Goal: Information Seeking & Learning: Find specific fact

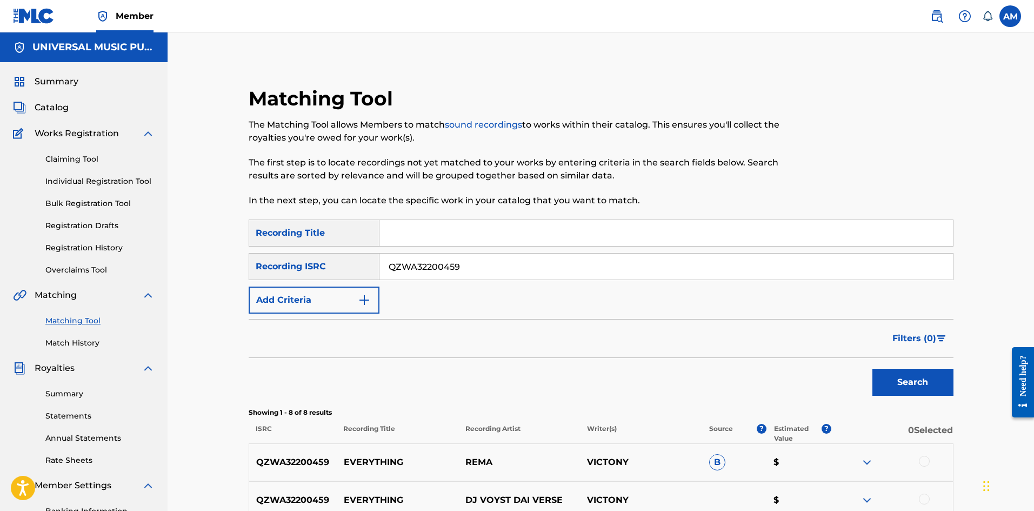
click at [54, 112] on span "Catalog" at bounding box center [52, 107] width 34 height 13
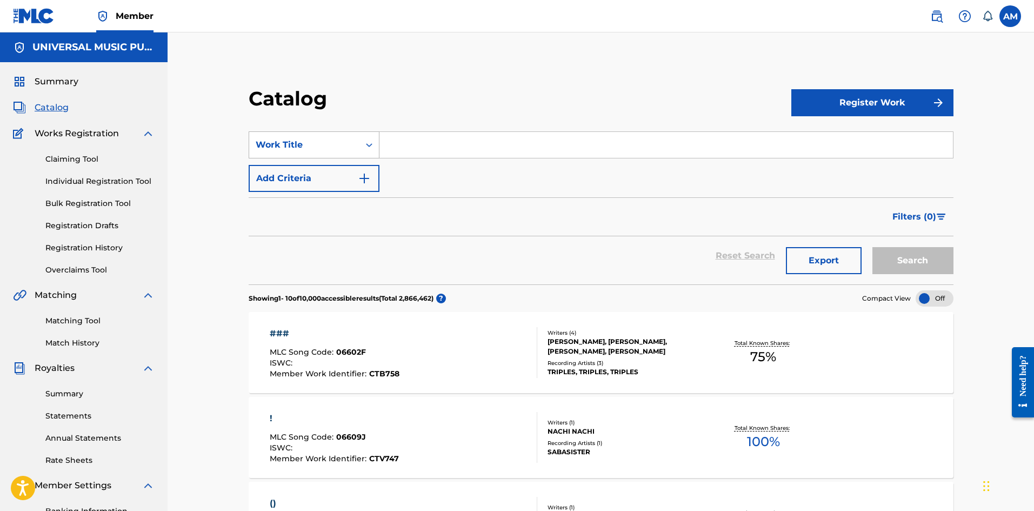
click at [339, 149] on div "Work Title" at bounding box center [304, 144] width 97 height 13
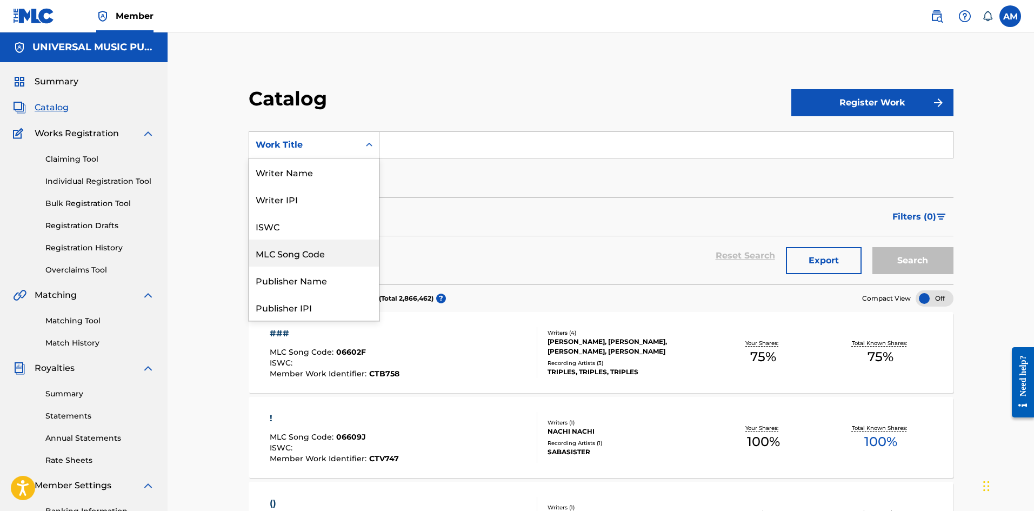
drag, startPoint x: 302, startPoint y: 243, endPoint x: 373, endPoint y: 174, distance: 99.0
click at [306, 240] on div "MLC Song Code" at bounding box center [314, 253] width 130 height 27
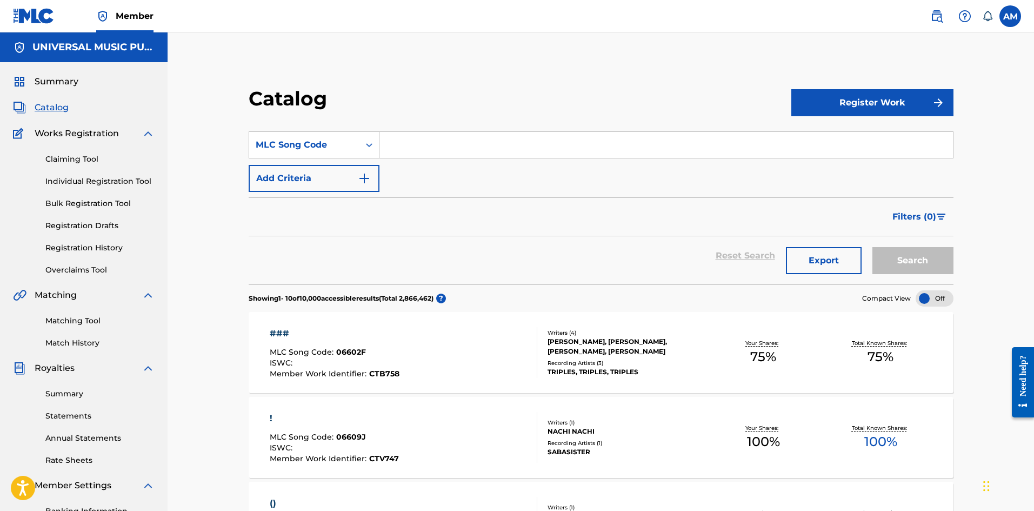
drag, startPoint x: 373, startPoint y: 174, endPoint x: 467, endPoint y: 135, distance: 102.5
click at [467, 135] on input "Search Form" at bounding box center [667, 145] width 574 height 26
paste input "MV45GF"
type input "MV45GF"
click at [891, 270] on button "Search" at bounding box center [913, 260] width 81 height 27
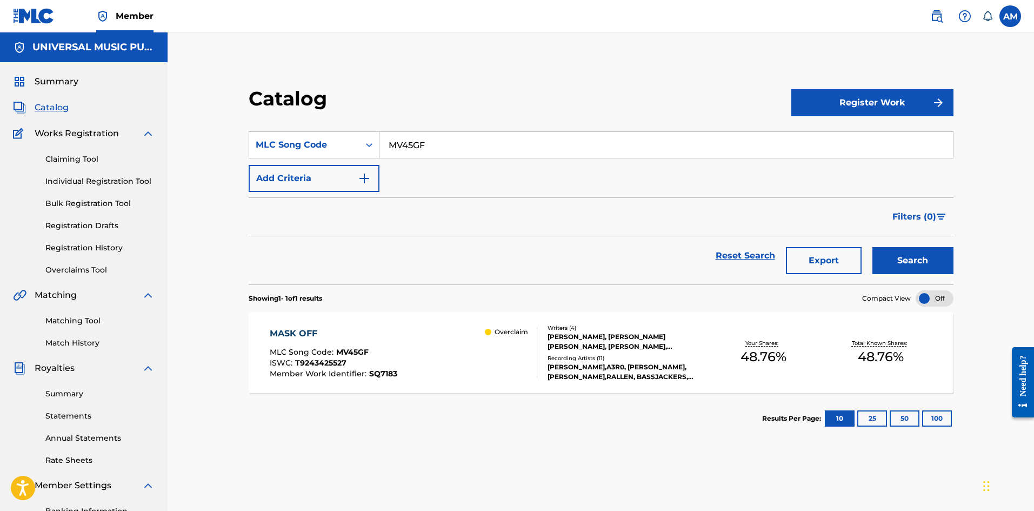
click at [672, 350] on div "[PERSON_NAME], [PERSON_NAME] [PERSON_NAME], [PERSON_NAME], [PERSON_NAME]" at bounding box center [626, 341] width 157 height 19
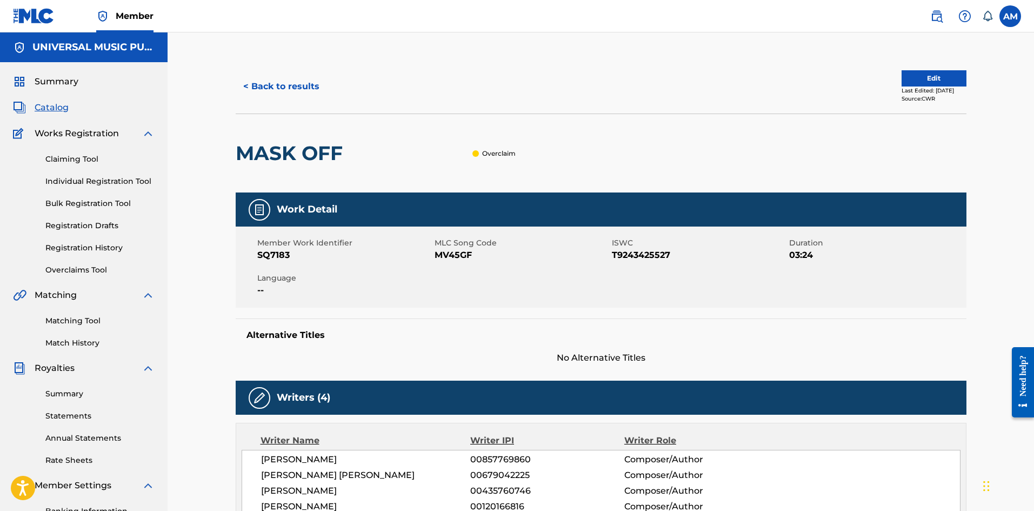
click at [916, 72] on button "Edit" at bounding box center [934, 78] width 65 height 16
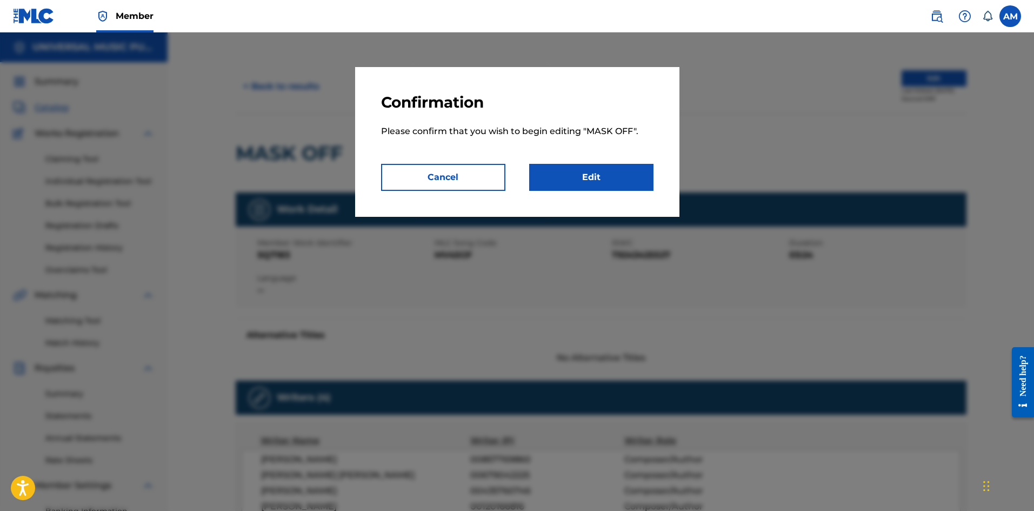
click at [590, 181] on link "Edit" at bounding box center [591, 177] width 124 height 27
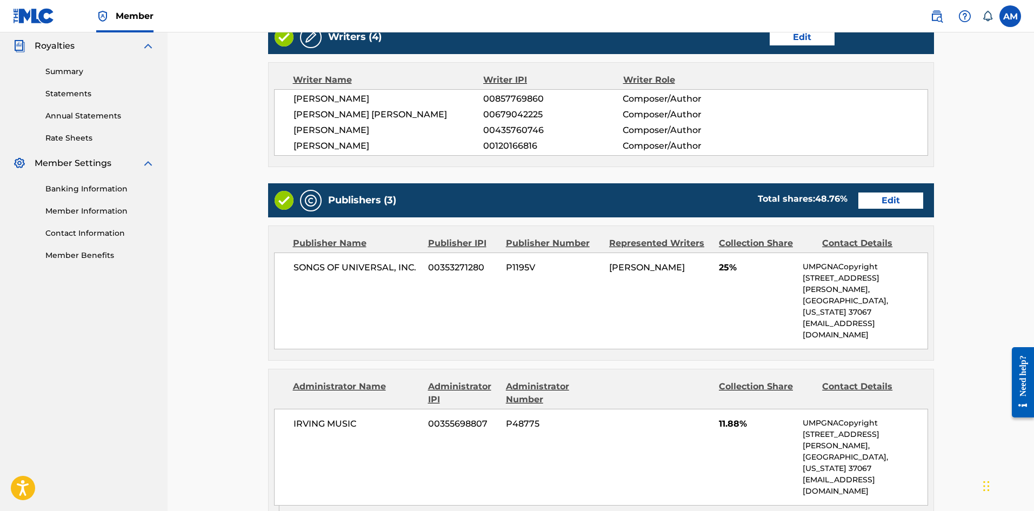
scroll to position [324, 0]
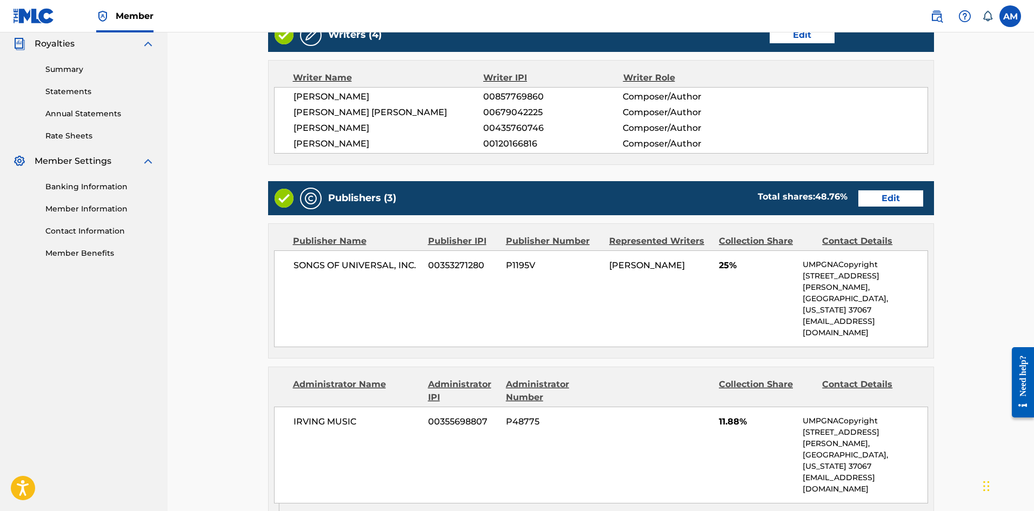
click at [913, 199] on link "Edit" at bounding box center [891, 198] width 65 height 16
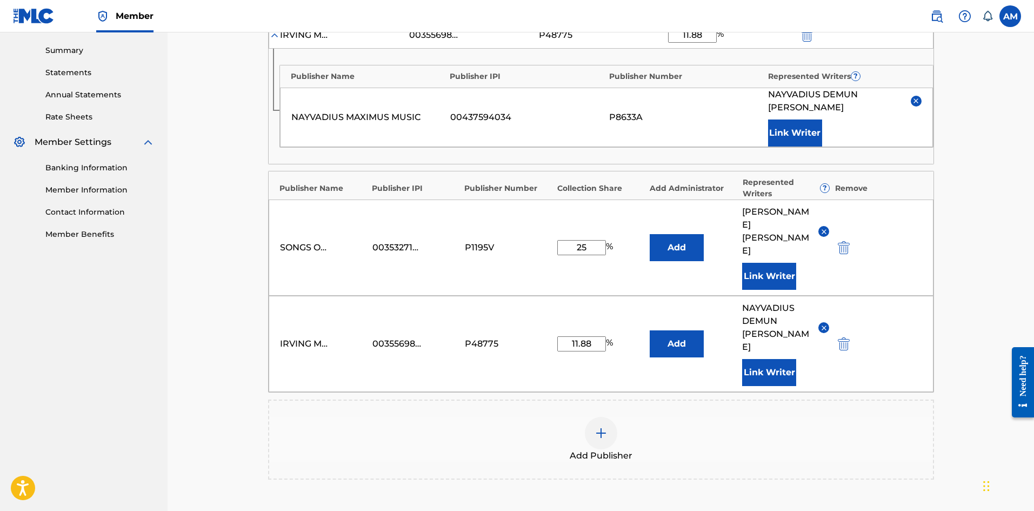
scroll to position [463, 0]
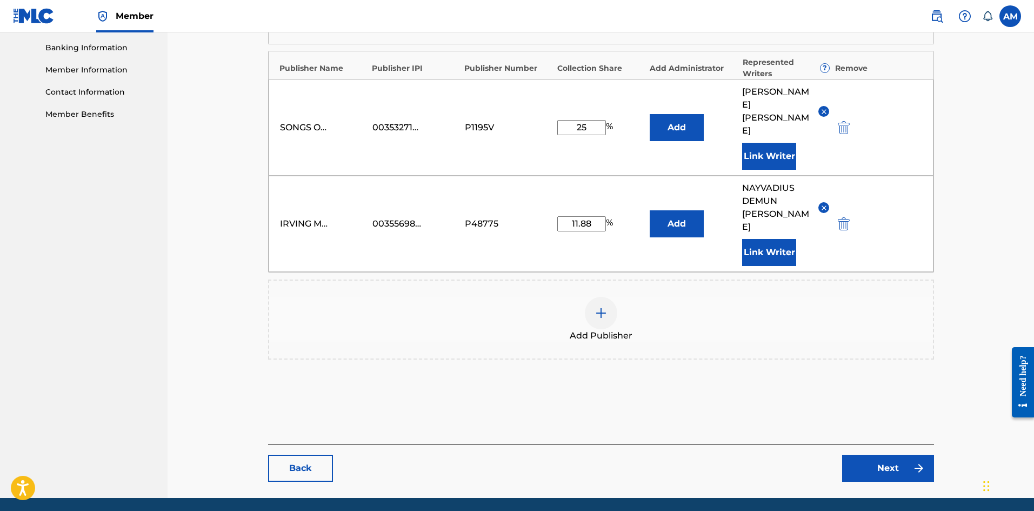
click at [602, 329] on span "Add Publisher" at bounding box center [601, 335] width 63 height 13
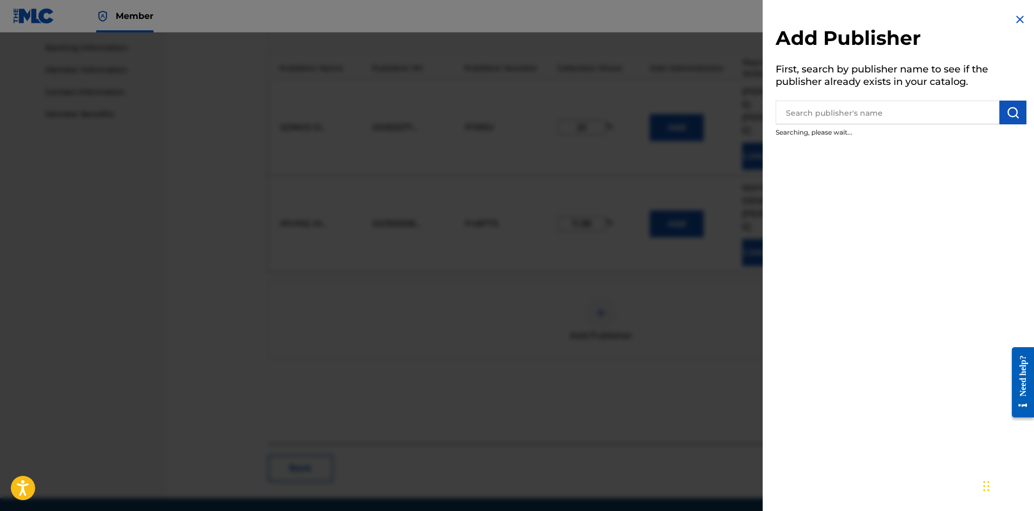
click at [850, 110] on input "text" at bounding box center [888, 113] width 224 height 24
paste input "Siieda Music"
type input "Siieda Music"
click at [1014, 117] on img "submit" at bounding box center [1013, 112] width 13 height 13
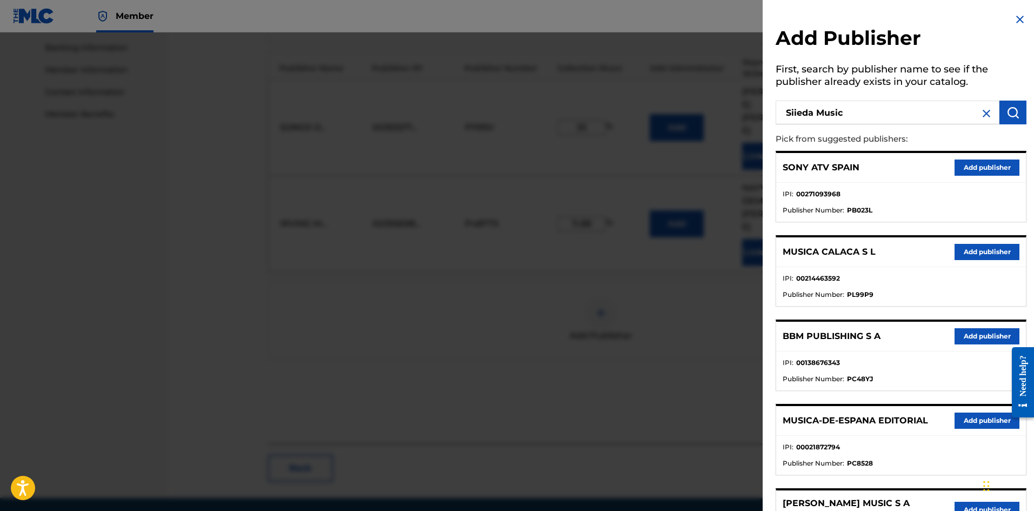
click at [1007, 108] on img "submit" at bounding box center [1013, 112] width 13 height 13
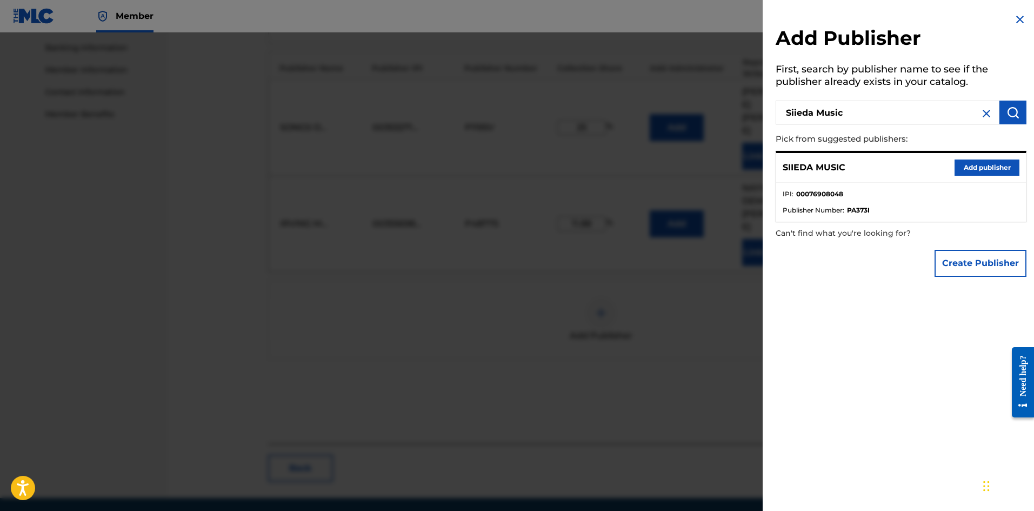
drag, startPoint x: 997, startPoint y: 172, endPoint x: 972, endPoint y: 184, distance: 27.8
click at [997, 172] on button "Add publisher" at bounding box center [987, 168] width 65 height 16
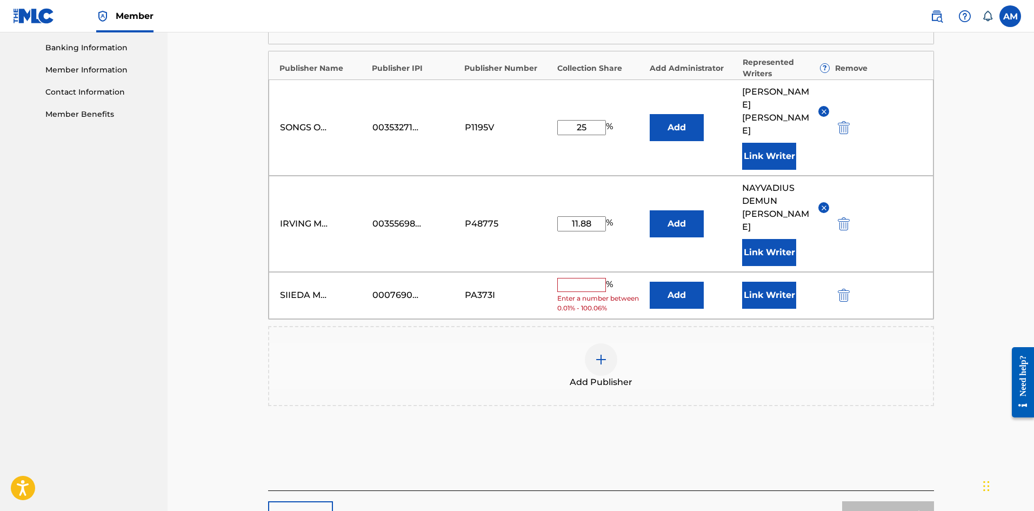
click at [675, 282] on button "Add" at bounding box center [677, 295] width 54 height 27
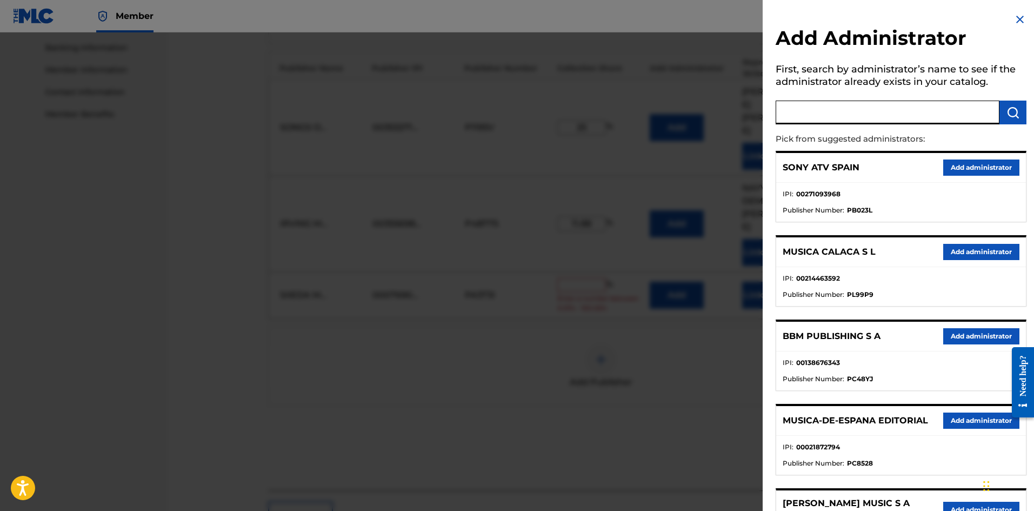
click at [837, 104] on input "text" at bounding box center [888, 113] width 224 height 24
paste input "Songs Of Universal"
type input "Songs Of Universal"
click at [1018, 112] on button "submit" at bounding box center [1013, 113] width 27 height 24
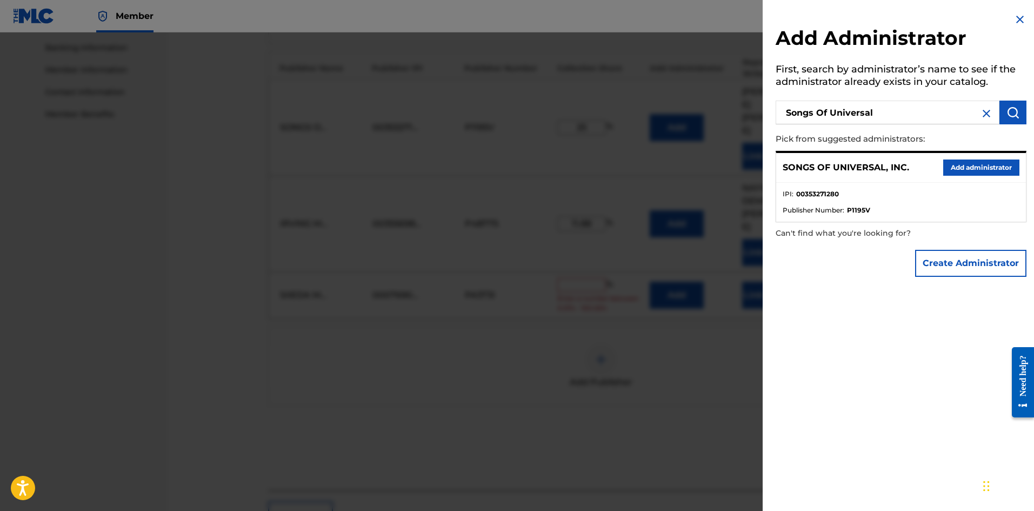
click at [984, 172] on button "Add administrator" at bounding box center [982, 168] width 76 height 16
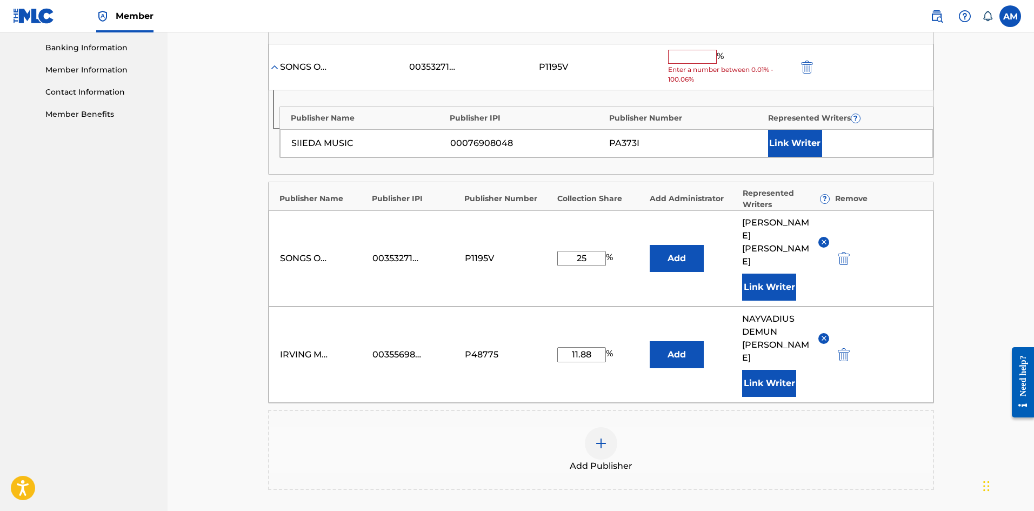
click at [688, 59] on input "text" at bounding box center [692, 57] width 49 height 14
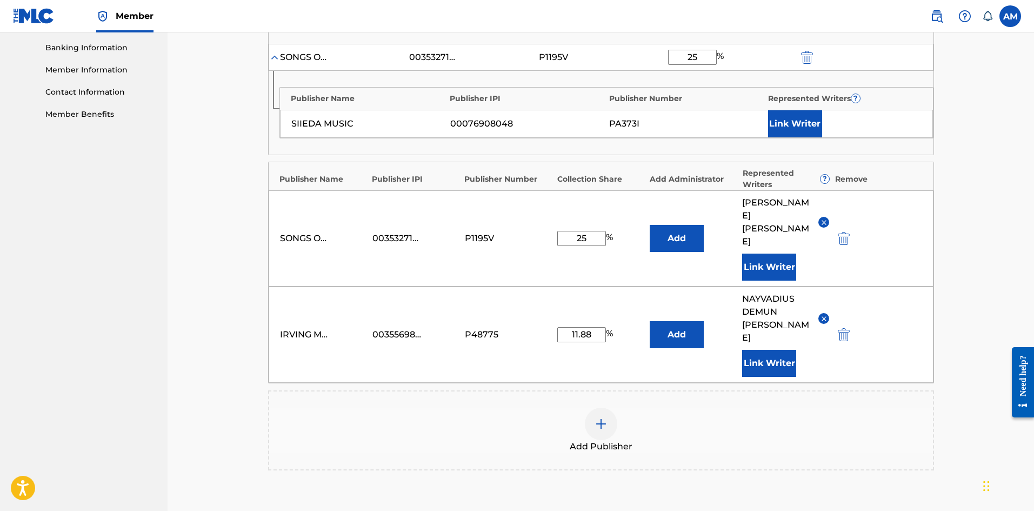
type input "25"
click at [789, 115] on button "Link Writer" at bounding box center [795, 123] width 54 height 27
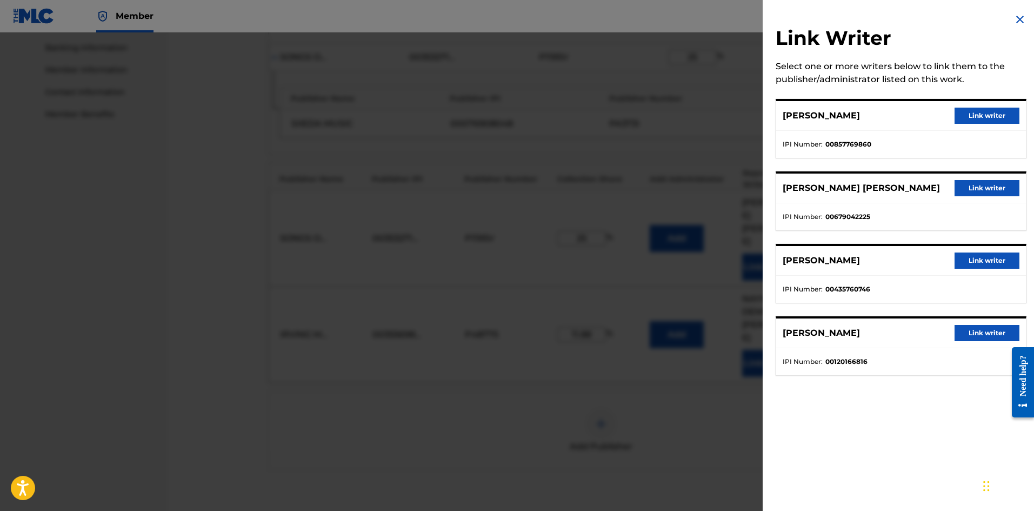
click at [981, 336] on button "Link writer" at bounding box center [987, 333] width 65 height 16
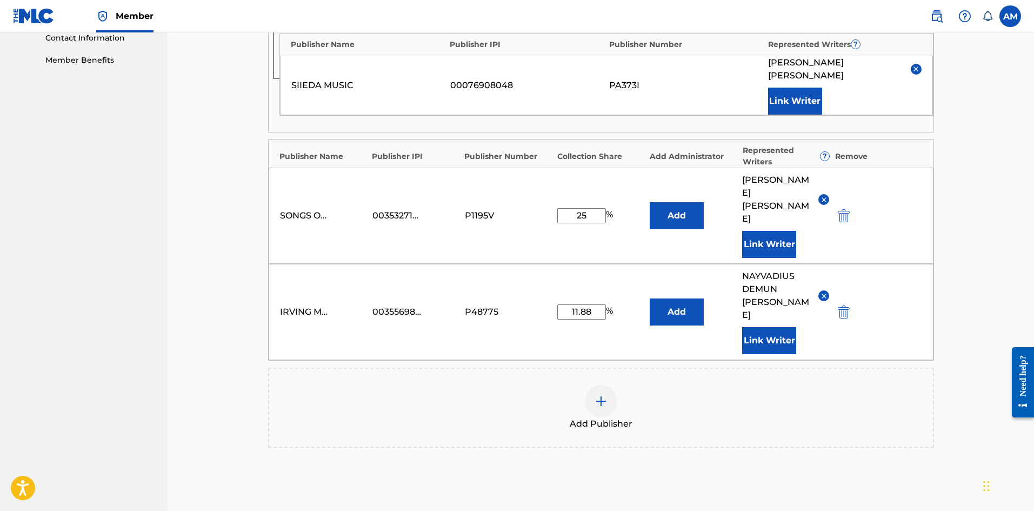
scroll to position [593, 0]
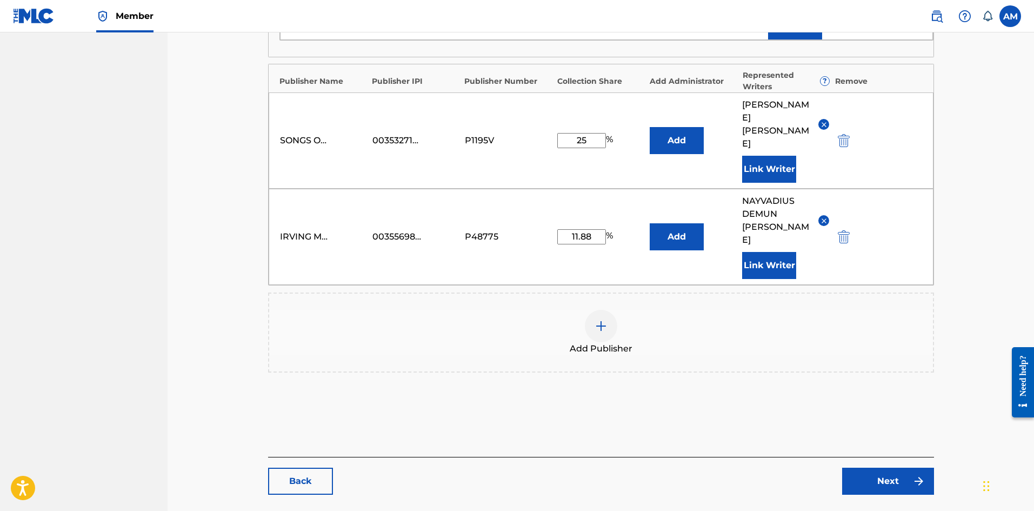
click at [862, 468] on link "Next" at bounding box center [888, 481] width 92 height 27
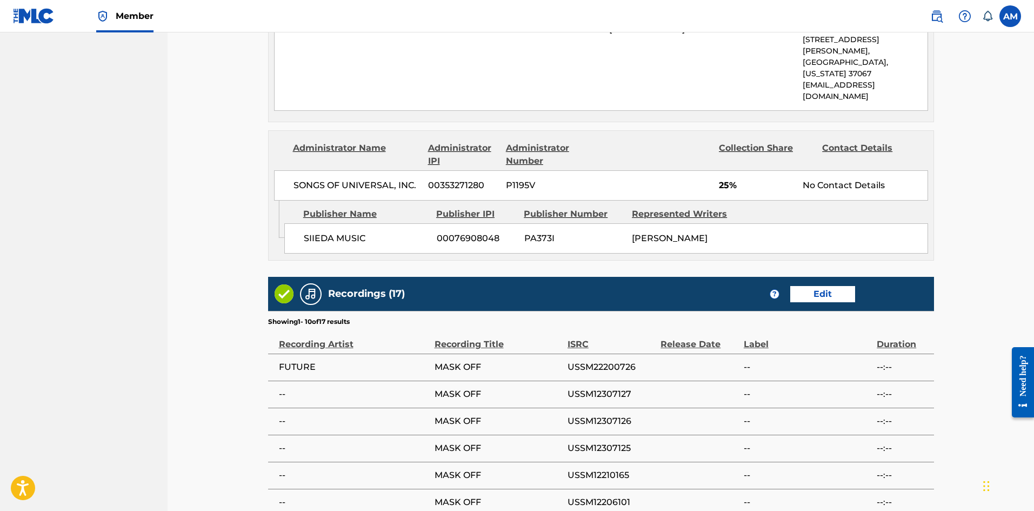
scroll to position [1126, 0]
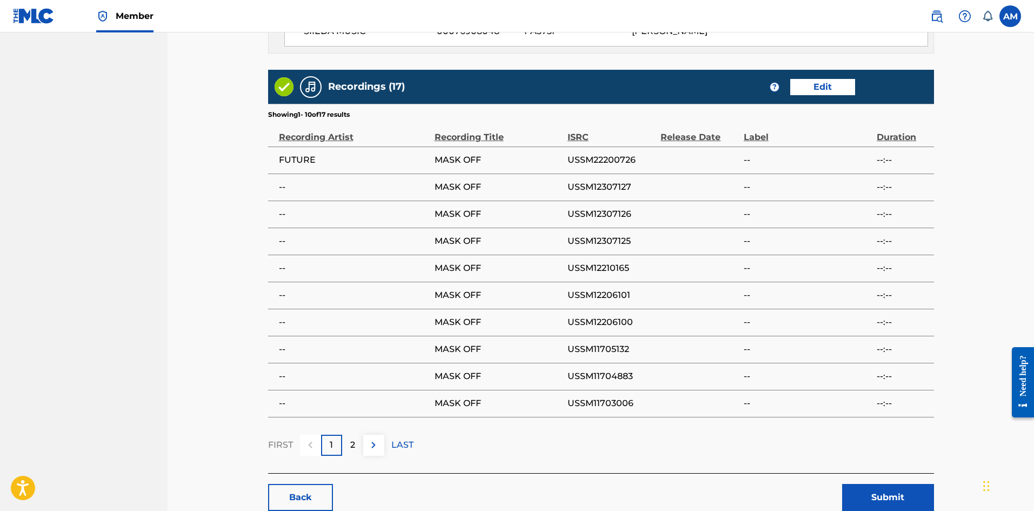
click at [889, 484] on button "Submit" at bounding box center [888, 497] width 92 height 27
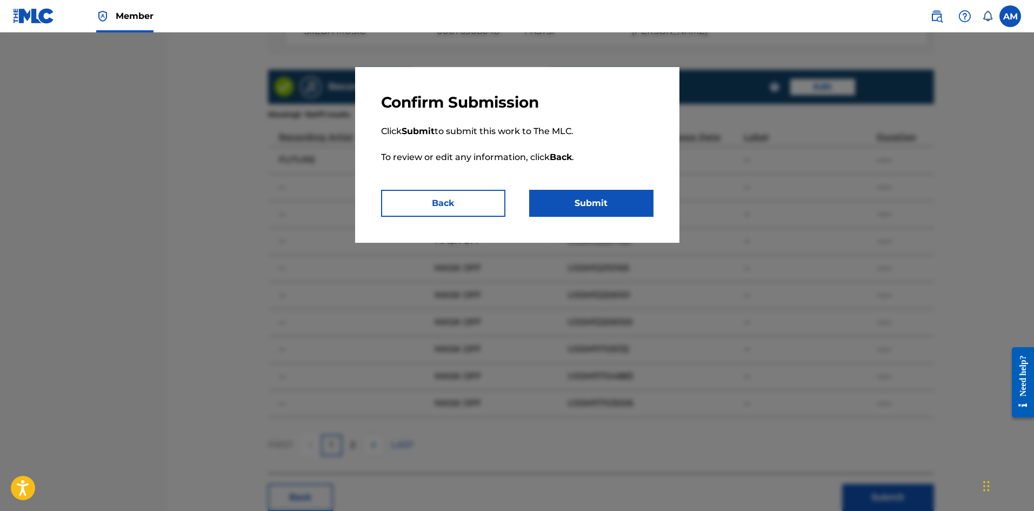
click at [597, 203] on button "Submit" at bounding box center [591, 203] width 124 height 27
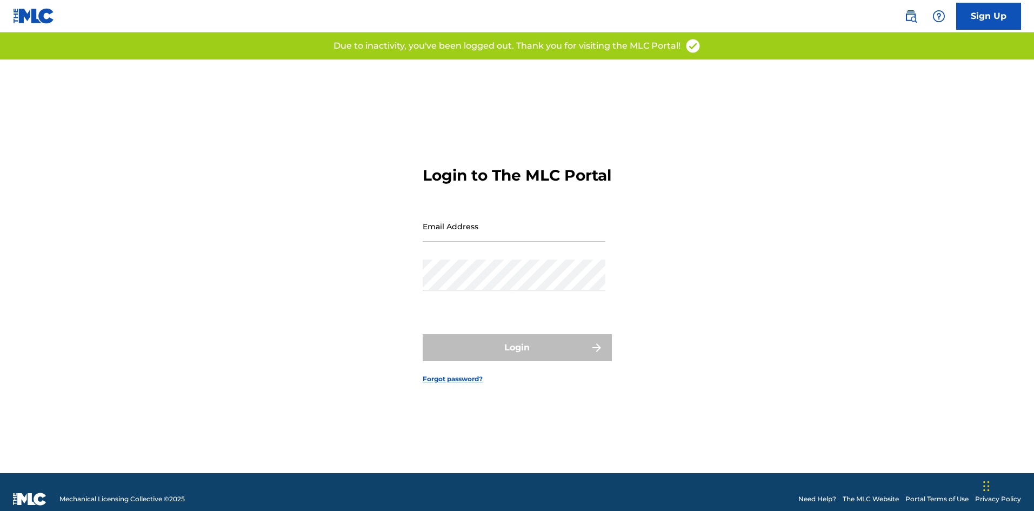
click at [906, 14] on img at bounding box center [911, 16] width 13 height 13
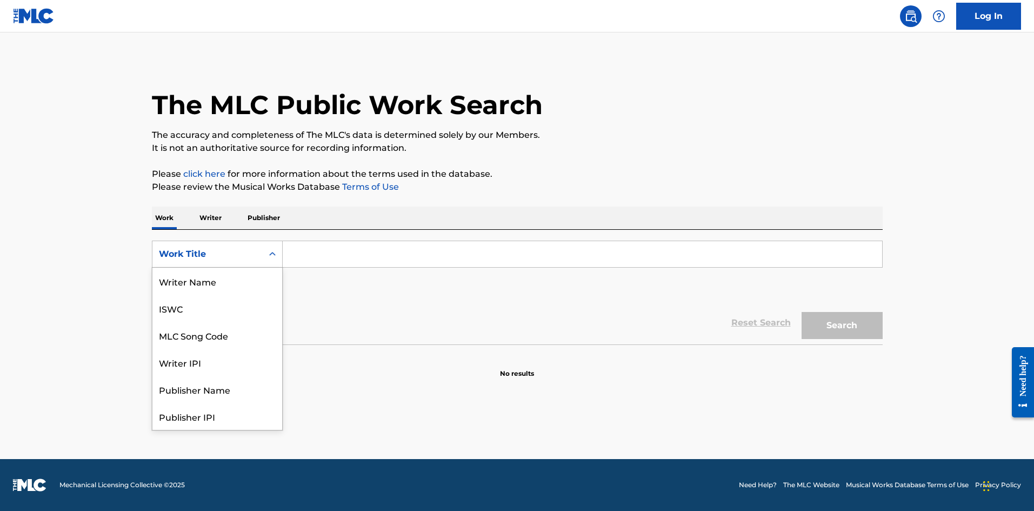
click at [229, 256] on div "Work Title" at bounding box center [207, 254] width 97 height 13
click at [217, 281] on div "MLC Song Code" at bounding box center [217, 281] width 130 height 27
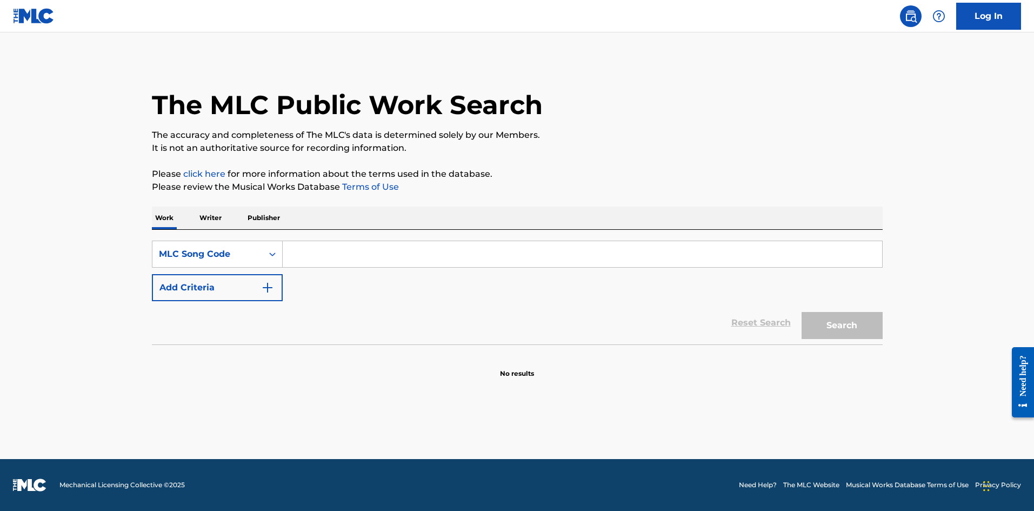
click at [331, 262] on input "Search Form" at bounding box center [583, 254] width 600 height 26
paste input "I45780"
type input "I45780"
click at [856, 323] on button "Search" at bounding box center [842, 325] width 81 height 27
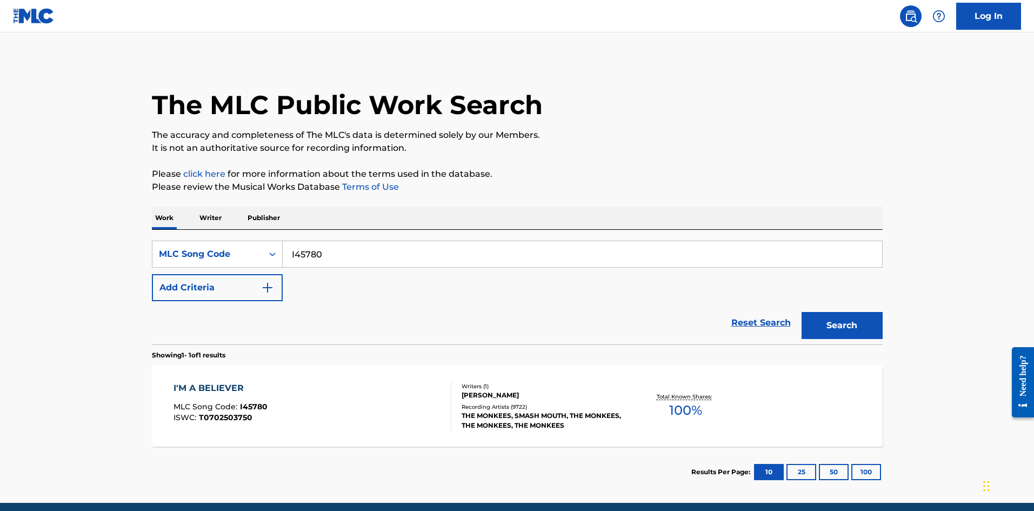
scroll to position [44, 0]
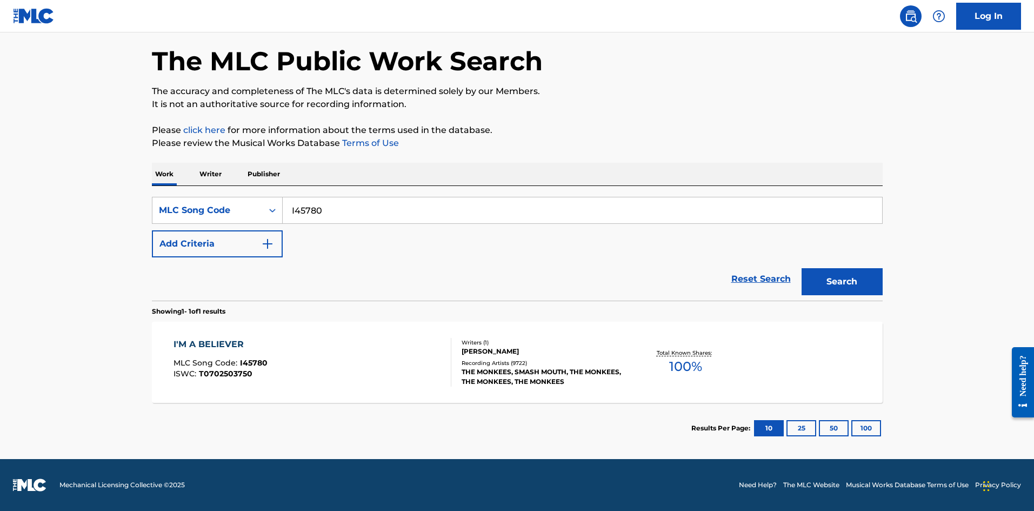
click at [388, 353] on div "I'M A BELIEVER MLC Song Code : I45780 ISWC : T0702503750" at bounding box center [313, 362] width 278 height 49
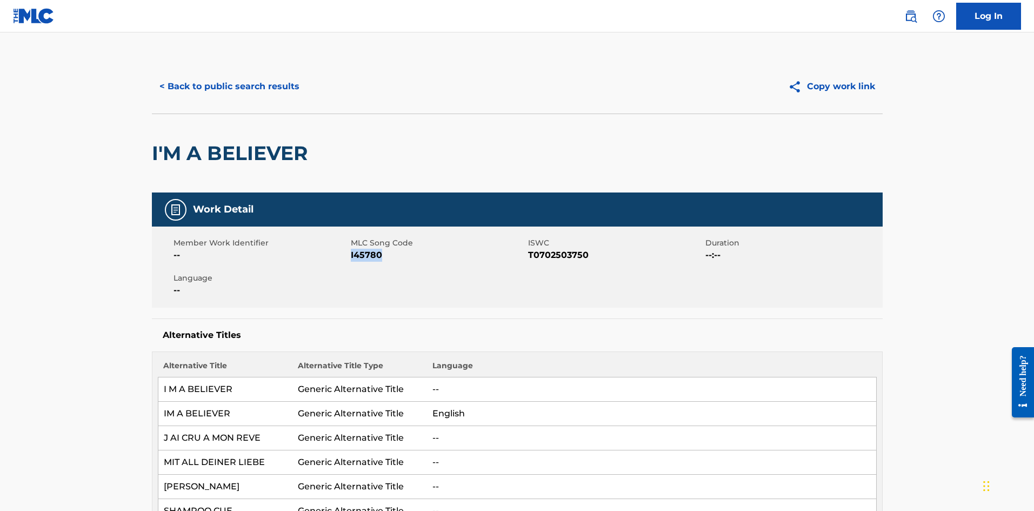
drag, startPoint x: 393, startPoint y: 256, endPoint x: 351, endPoint y: 256, distance: 41.6
click at [351, 256] on span "I45780" at bounding box center [438, 255] width 175 height 13
copy span "I45780"
click at [254, 85] on button "< Back to public search results" at bounding box center [229, 86] width 155 height 27
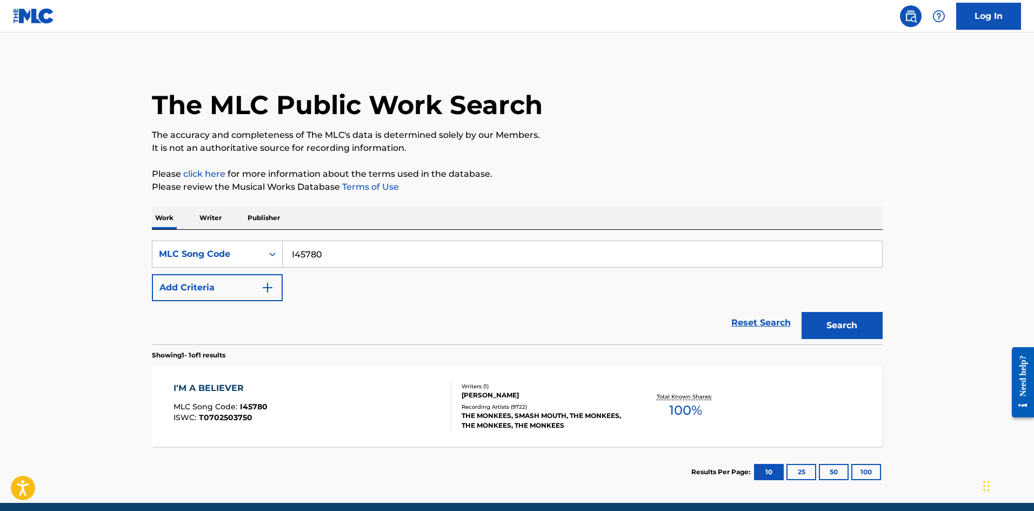
scroll to position [16, 0]
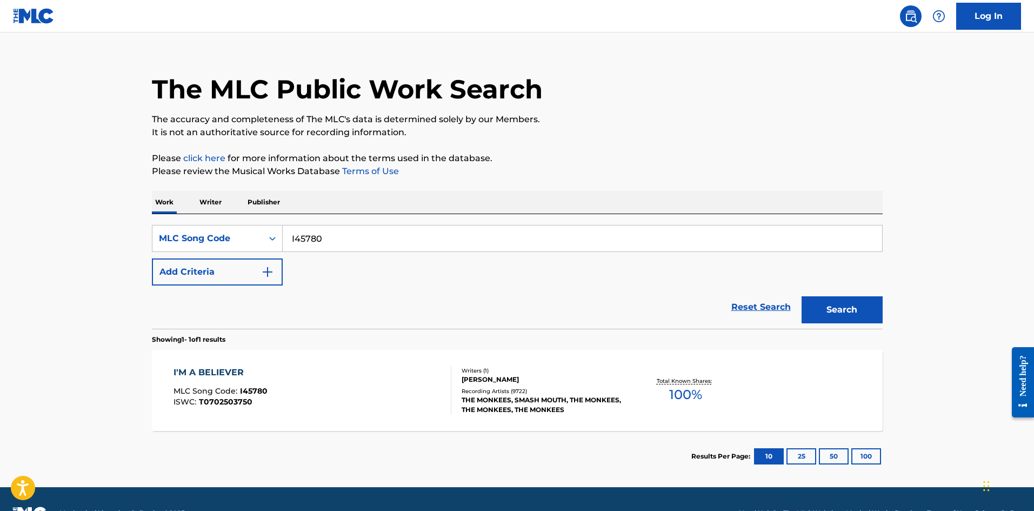
drag, startPoint x: 144, startPoint y: 250, endPoint x: 348, endPoint y: 269, distance: 204.7
click at [132, 251] on main "The MLC Public Work Search The accuracy and completeness of The MLC's data is d…" at bounding box center [517, 252] width 1034 height 470
paste input "MV45GF"
type input "MV45GF"
click at [834, 310] on button "Search" at bounding box center [842, 309] width 81 height 27
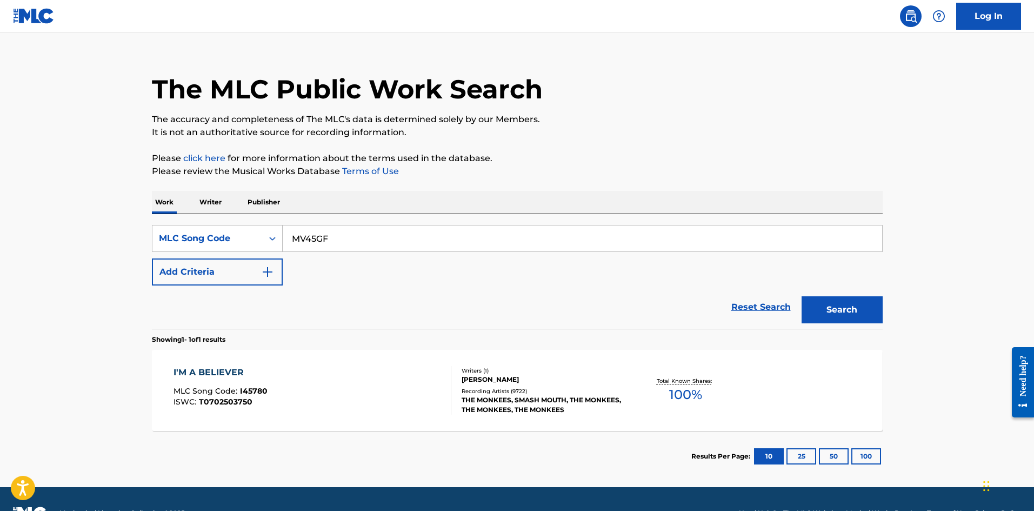
scroll to position [0, 0]
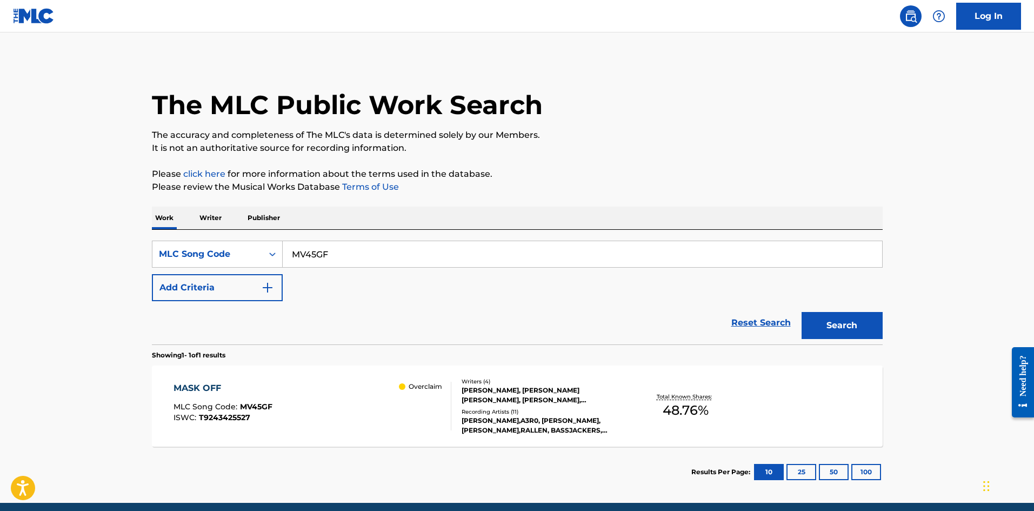
click at [347, 402] on div "MASK OFF MLC Song Code : MV45GF ISWC : T9243425527 Overclaim" at bounding box center [313, 406] width 278 height 49
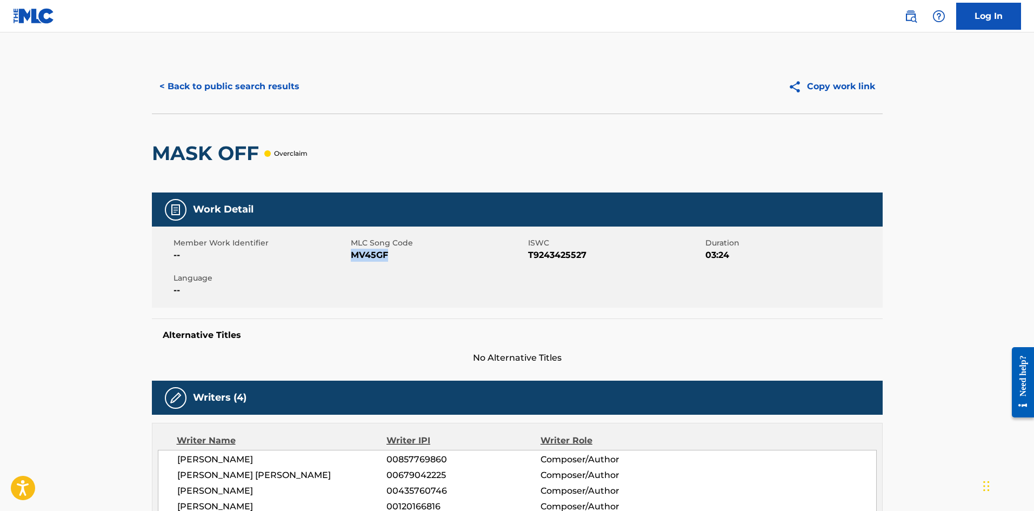
drag, startPoint x: 397, startPoint y: 259, endPoint x: 351, endPoint y: 256, distance: 46.0
click at [351, 256] on span "MV45GF" at bounding box center [438, 255] width 175 height 13
copy span "MV45GF"
click at [234, 96] on button "< Back to public search results" at bounding box center [229, 86] width 155 height 27
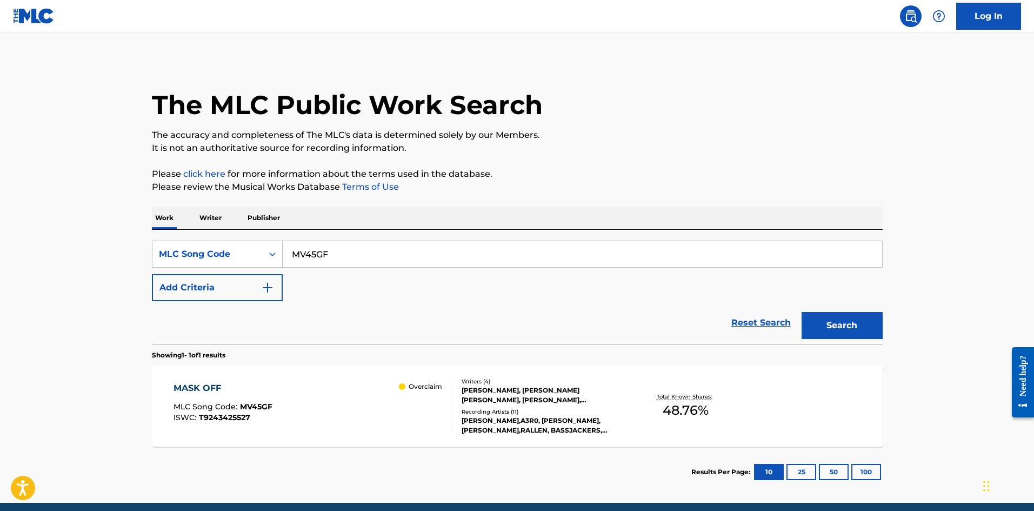
drag, startPoint x: 340, startPoint y: 245, endPoint x: 160, endPoint y: 269, distance: 181.1
click at [160, 269] on div "SearchWithCriteriae6ada37d-cafd-4401-a067-1f0aeb62fb29 MLC Song Code MV45GF Add…" at bounding box center [517, 271] width 731 height 61
paste input "AE5JZE"
type input "AE5JZE"
click at [837, 324] on button "Search" at bounding box center [842, 325] width 81 height 27
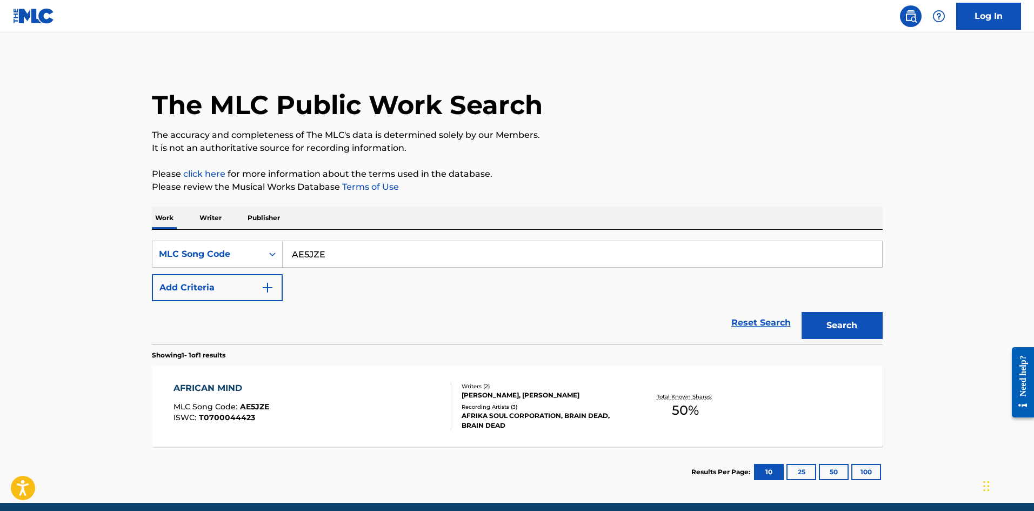
click at [439, 412] on div "AFRICAN MIND MLC Song Code : AE5JZE ISWC : T0700044423" at bounding box center [313, 406] width 278 height 49
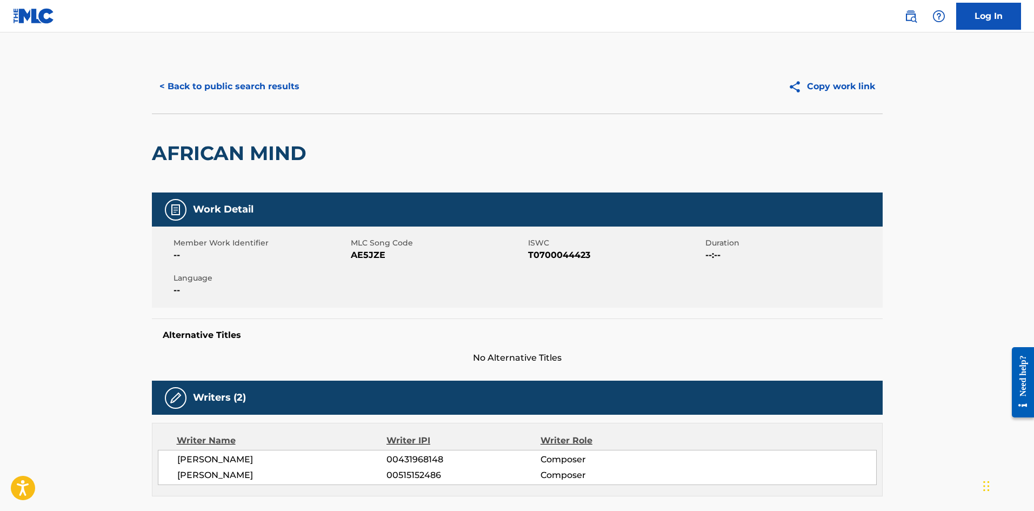
click at [266, 95] on button "< Back to public search results" at bounding box center [229, 86] width 155 height 27
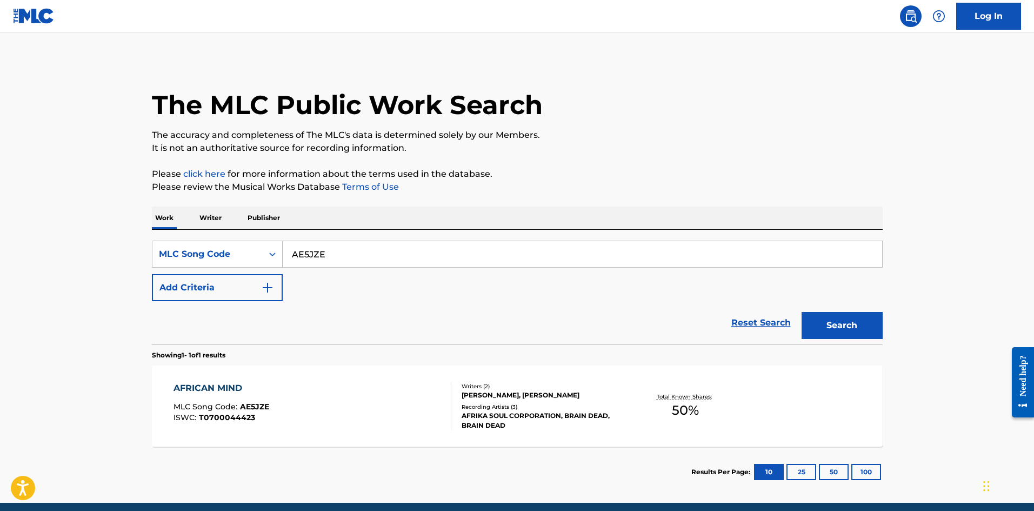
drag, startPoint x: 357, startPoint y: 251, endPoint x: 75, endPoint y: 265, distance: 282.1
click at [75, 265] on main "The MLC Public Work Search The accuracy and completeness of The MLC's data is d…" at bounding box center [517, 267] width 1034 height 470
paste input "H7893A"
type input "H7893A"
click at [831, 335] on button "Search" at bounding box center [842, 325] width 81 height 27
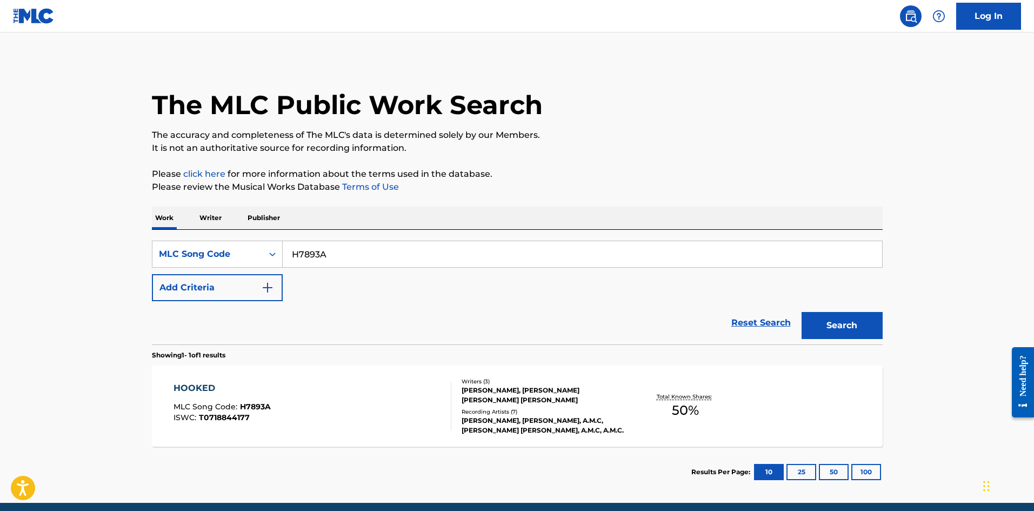
click at [435, 407] on div "HOOKED MLC Song Code : H7893A ISWC : T0718844177" at bounding box center [313, 406] width 278 height 49
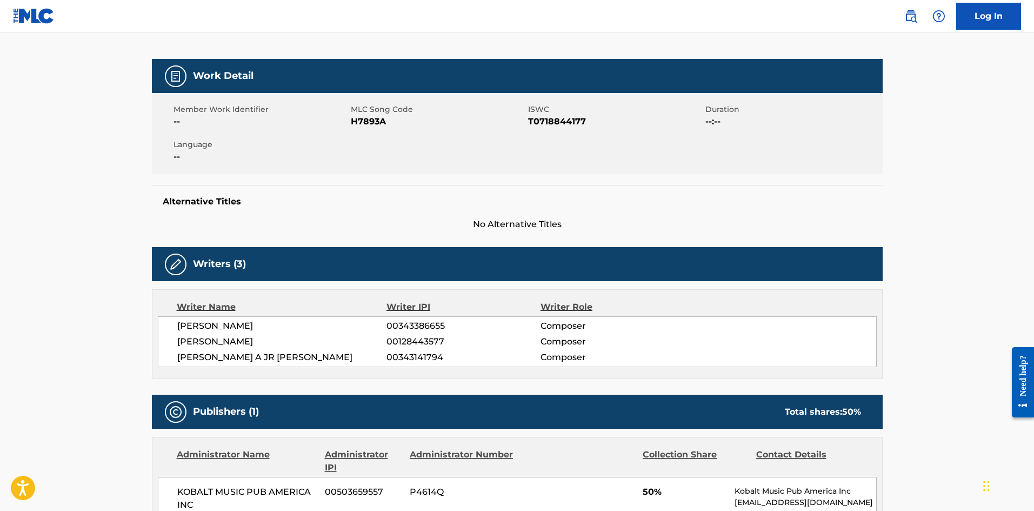
scroll to position [121, 0]
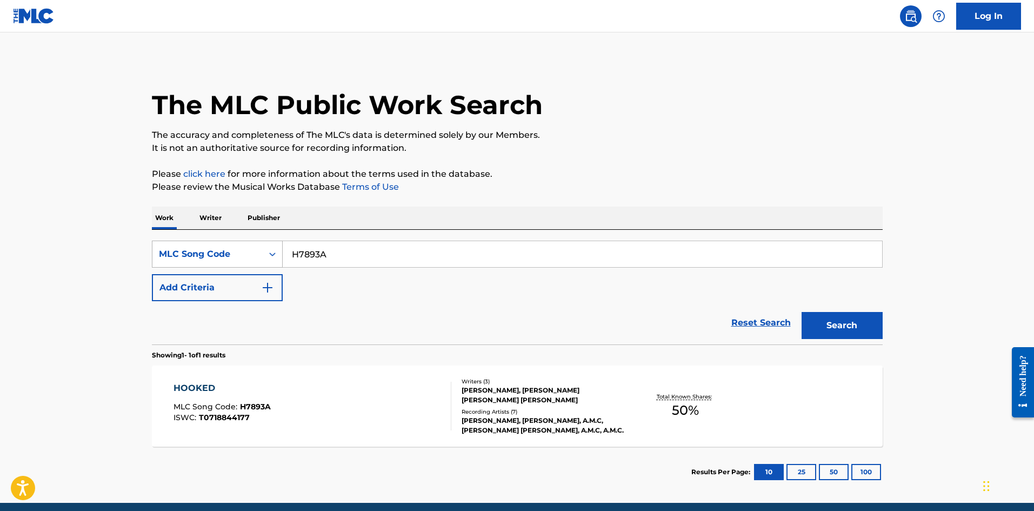
drag, startPoint x: 336, startPoint y: 260, endPoint x: 210, endPoint y: 258, distance: 126.0
click at [180, 258] on div "SearchWithCriteriae6ada37d-cafd-4401-a067-1f0aeb62fb29 MLC Song Code H7893A" at bounding box center [517, 254] width 731 height 27
paste input "C09120"
type input "C09120"
click at [852, 340] on div "Search" at bounding box center [839, 322] width 87 height 43
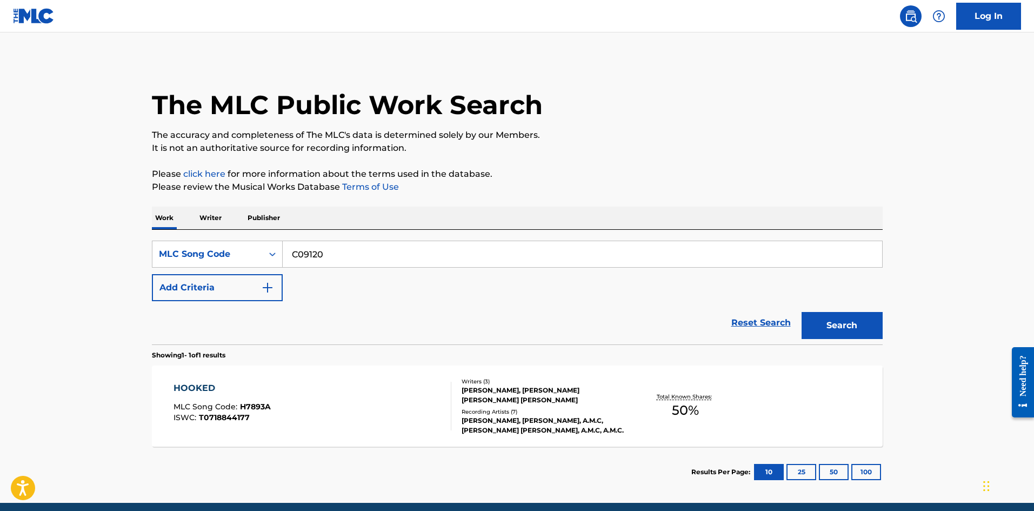
click at [849, 330] on button "Search" at bounding box center [842, 325] width 81 height 27
click at [329, 407] on div "CAN'T HELP FALLING IN LOVE MLC Song Code : C09120 ISWC : T0700266881" at bounding box center [313, 406] width 278 height 49
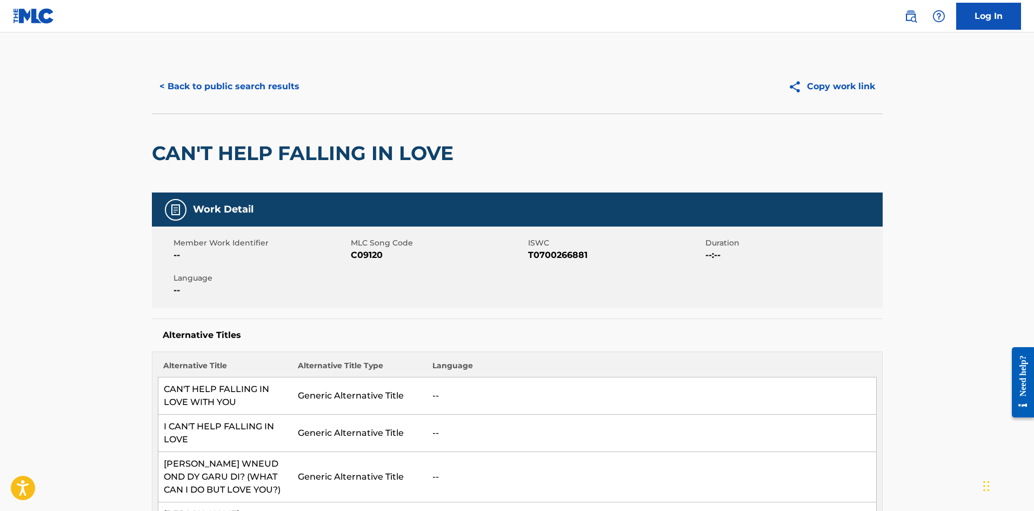
click at [378, 253] on span "C09120" at bounding box center [438, 255] width 175 height 13
drag, startPoint x: 386, startPoint y: 255, endPoint x: 349, endPoint y: 254, distance: 36.2
click at [349, 254] on div "Member Work Identifier -- MLC Song Code C09120 ISWC T0700266881 Duration --:-- …" at bounding box center [517, 267] width 731 height 81
copy div "MLC Song Code C09120"
click at [264, 98] on button "< Back to public search results" at bounding box center [229, 86] width 155 height 27
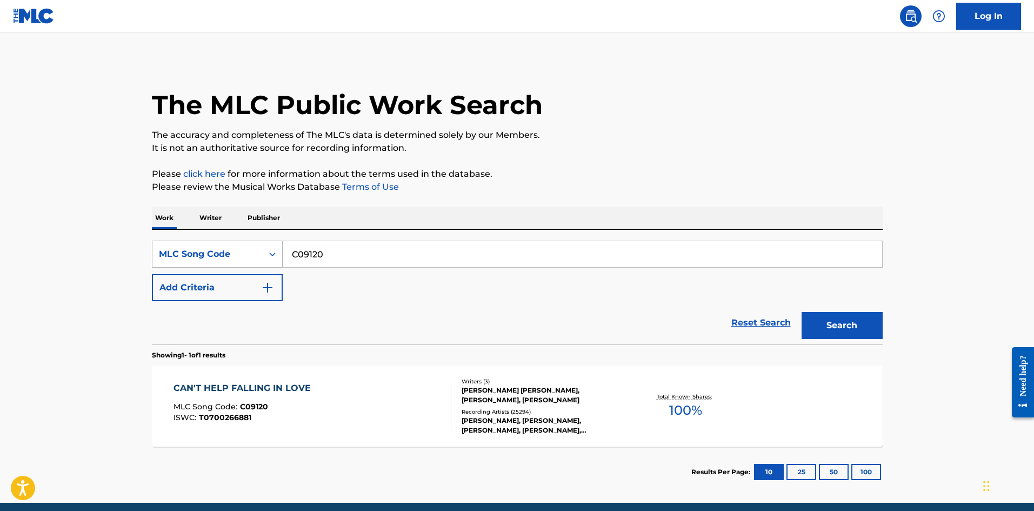
drag, startPoint x: 342, startPoint y: 242, endPoint x: 217, endPoint y: 261, distance: 126.3
click at [217, 261] on div "SearchWithCriteriae6ada37d-cafd-4401-a067-1f0aeb62fb29 MLC Song Code C09120" at bounding box center [517, 254] width 731 height 27
paste input "D6815G"
type input "D6815G"
click at [856, 320] on button "Search" at bounding box center [842, 325] width 81 height 27
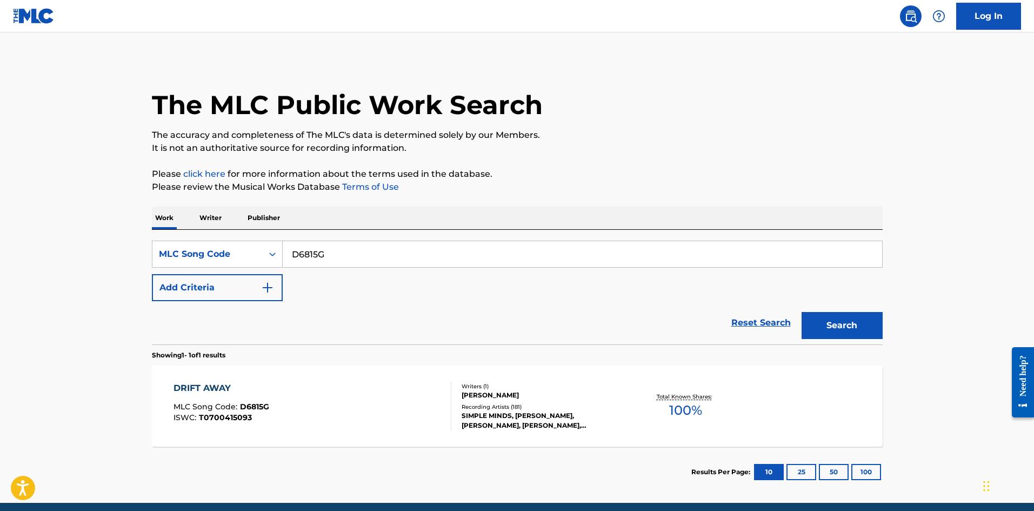
click at [414, 417] on div "DRIFT AWAY MLC Song Code : D6815G ISWC : T0700415093" at bounding box center [313, 406] width 278 height 49
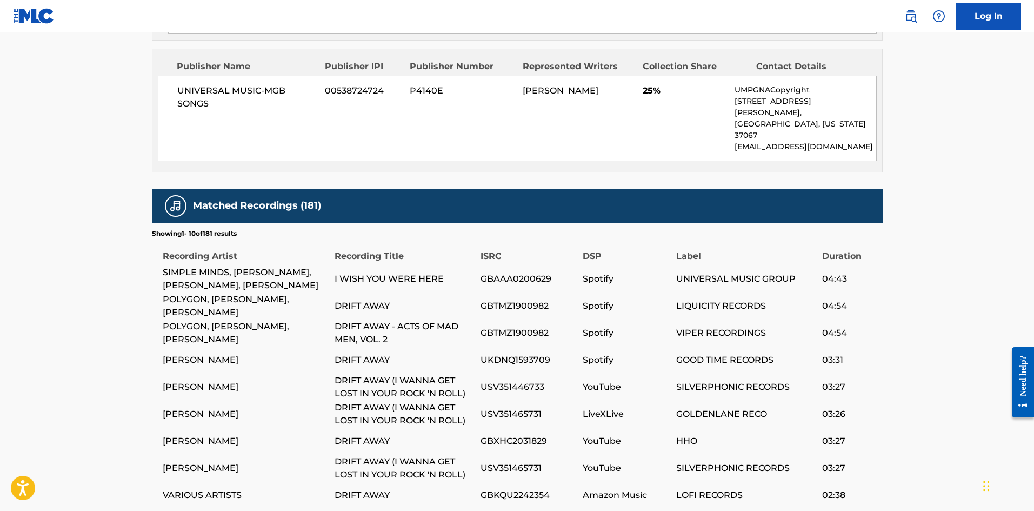
scroll to position [802, 0]
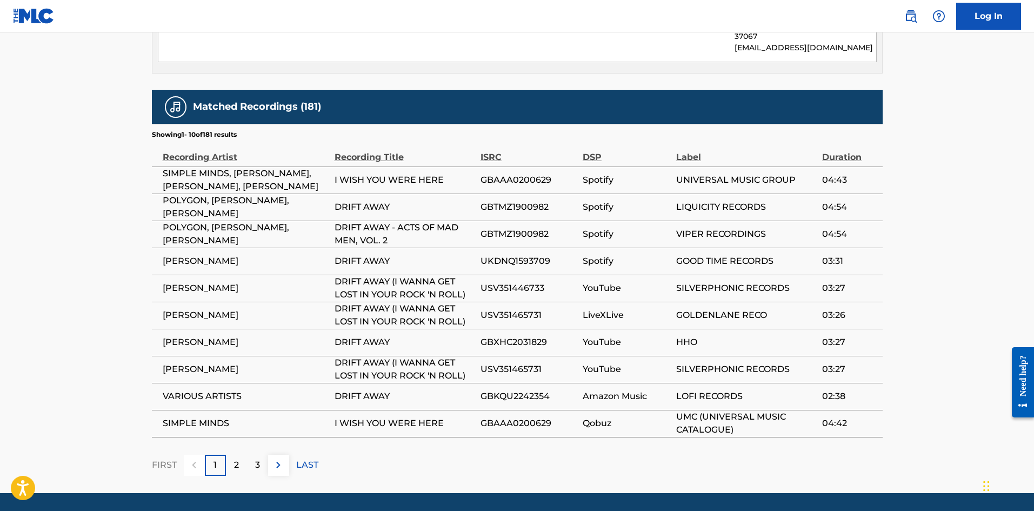
click at [241, 455] on div "2" at bounding box center [236, 465] width 21 height 21
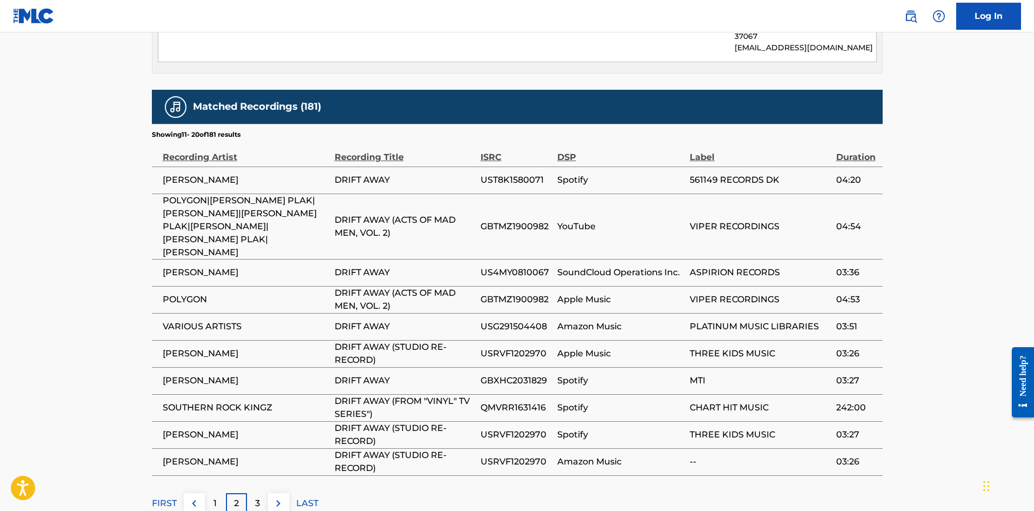
click at [257, 497] on p "3" at bounding box center [257, 503] width 5 height 13
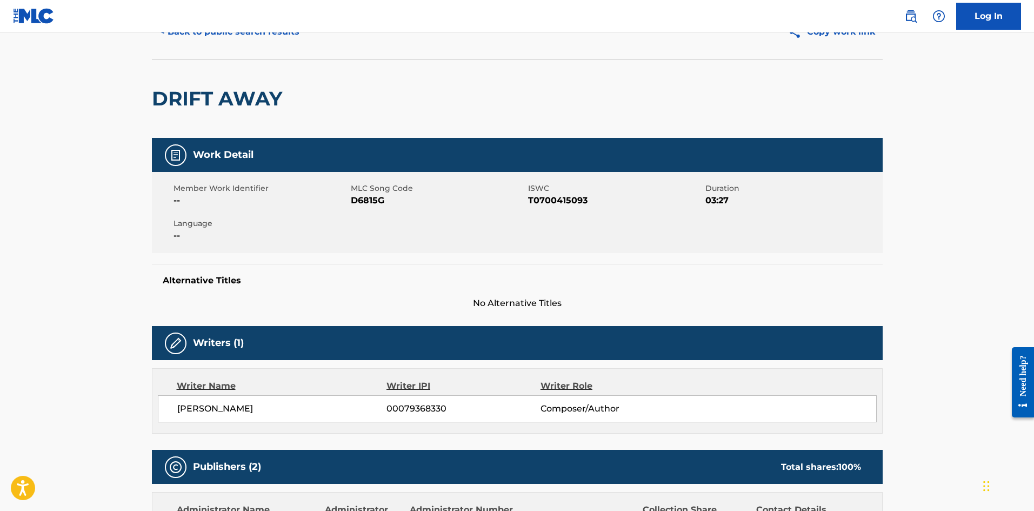
scroll to position [0, 0]
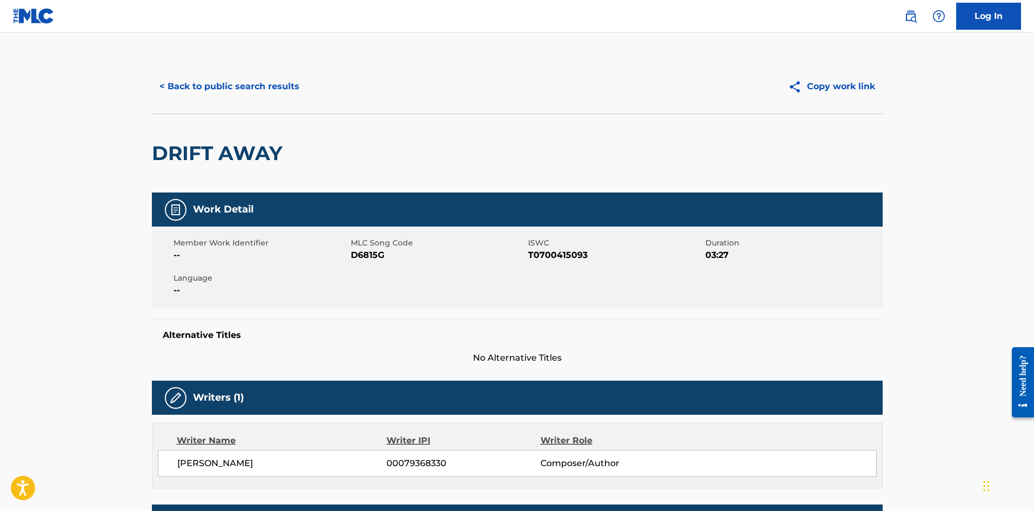
click at [263, 86] on button "< Back to public search results" at bounding box center [229, 86] width 155 height 27
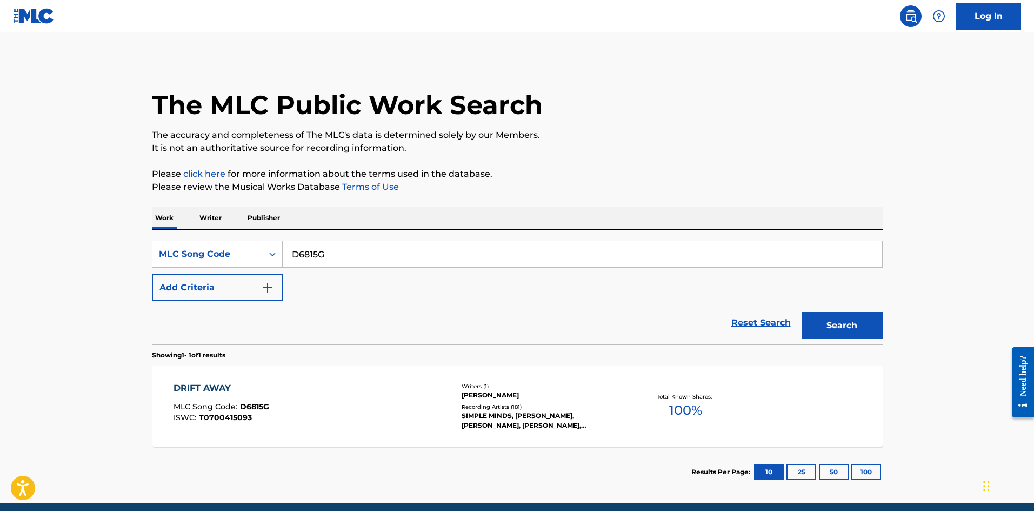
drag, startPoint x: 344, startPoint y: 256, endPoint x: 42, endPoint y: 266, distance: 302.4
click at [42, 266] on main "The MLC Public Work Search The accuracy and completeness of The MLC's data is d…" at bounding box center [517, 267] width 1034 height 470
paste input "CA03M3"
type input "CA03M3"
click at [835, 326] on button "Search" at bounding box center [842, 325] width 81 height 27
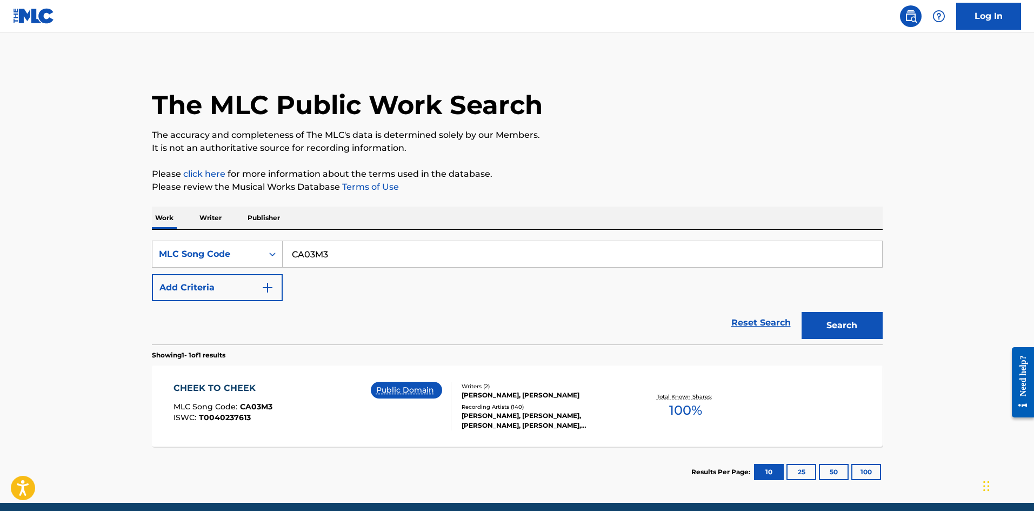
click at [311, 413] on div "CHEEK TO CHEEK MLC Song Code : CA03M3 ISWC : T0040237613 Public Domain" at bounding box center [313, 406] width 278 height 49
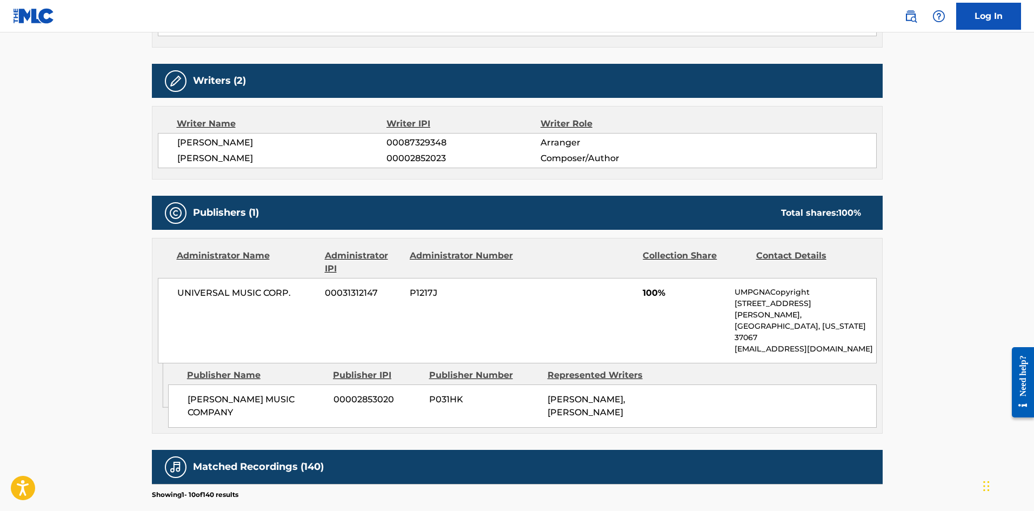
scroll to position [487, 0]
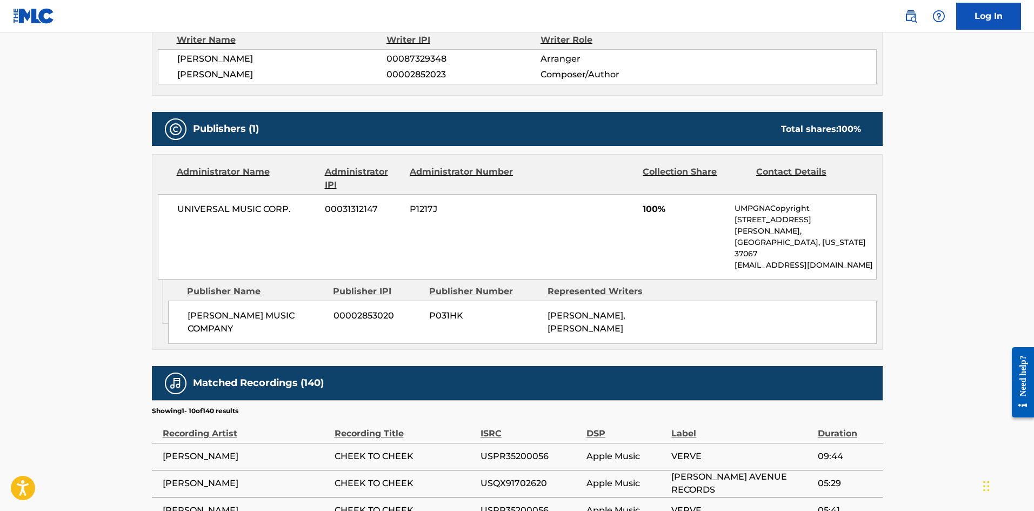
drag, startPoint x: 385, startPoint y: 287, endPoint x: 329, endPoint y: 285, distance: 55.7
click at [385, 309] on span "00002853020" at bounding box center [378, 315] width 88 height 13
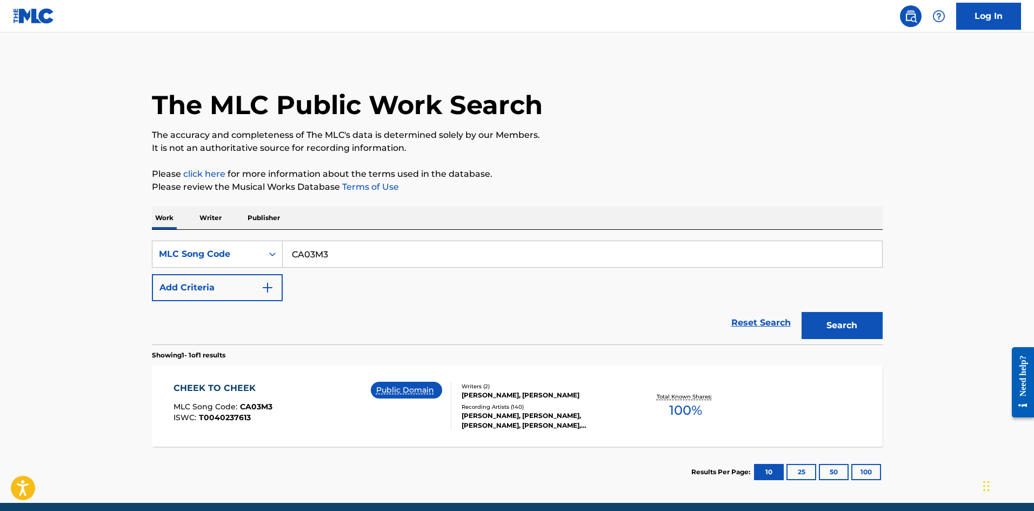
drag, startPoint x: 375, startPoint y: 256, endPoint x: 74, endPoint y: 256, distance: 301.2
click at [74, 256] on main "The MLC Public Work Search The accuracy and completeness of The MLC's data is d…" at bounding box center [517, 267] width 1034 height 470
paste input "F1255"
type input "F12553"
click at [845, 324] on button "Search" at bounding box center [842, 325] width 81 height 27
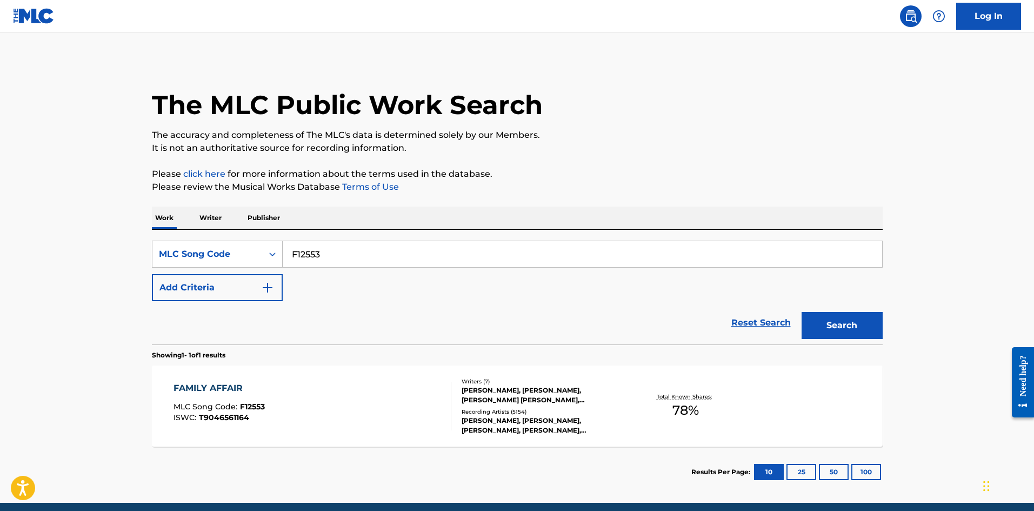
click at [299, 402] on div "FAMILY AFFAIR MLC Song Code : F12553 ISWC : T9046561164" at bounding box center [313, 406] width 278 height 49
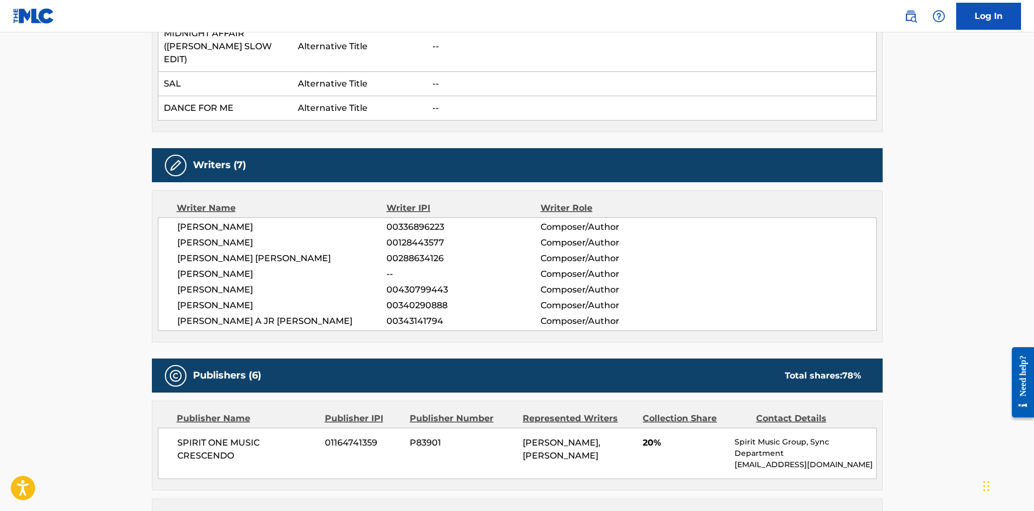
scroll to position [162, 0]
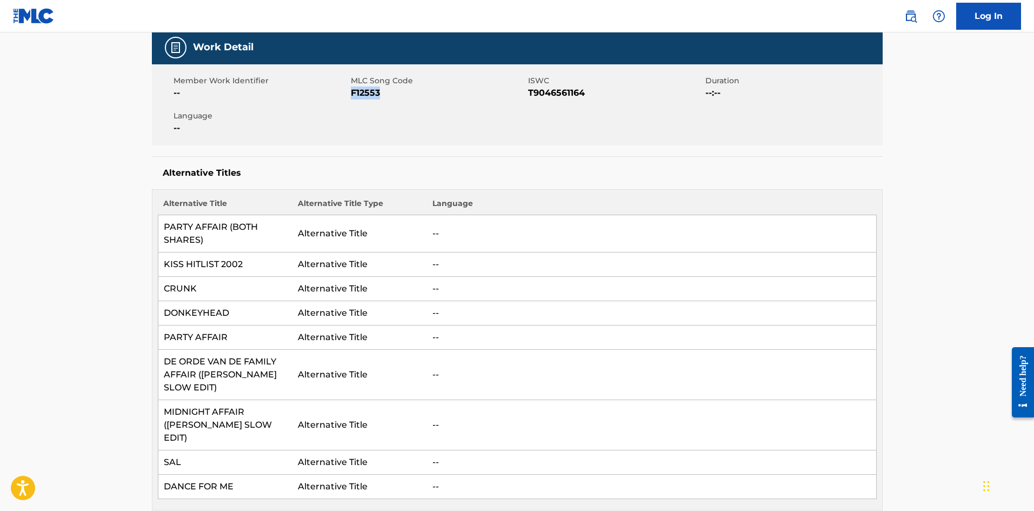
drag, startPoint x: 373, startPoint y: 91, endPoint x: 350, endPoint y: 92, distance: 22.7
click at [351, 92] on span "F12553" at bounding box center [438, 93] width 175 height 13
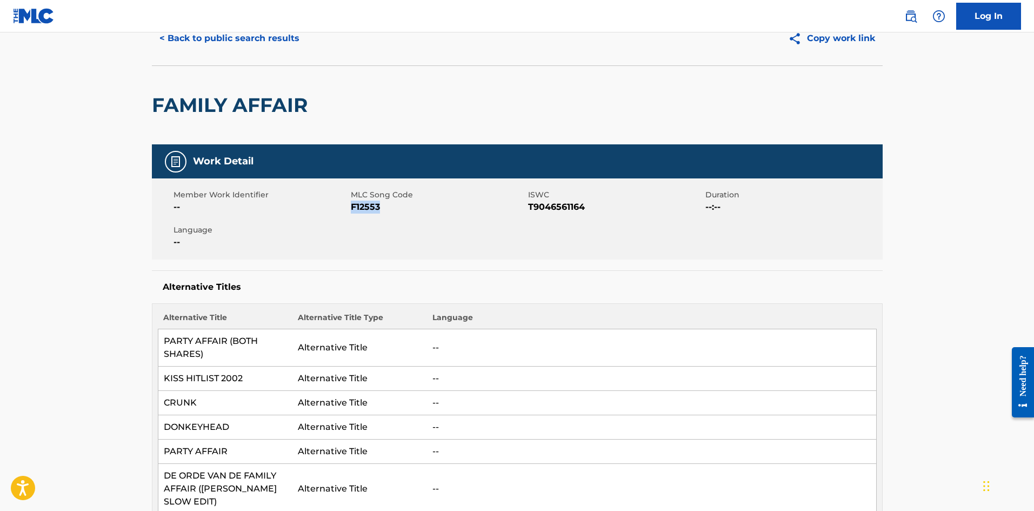
scroll to position [0, 0]
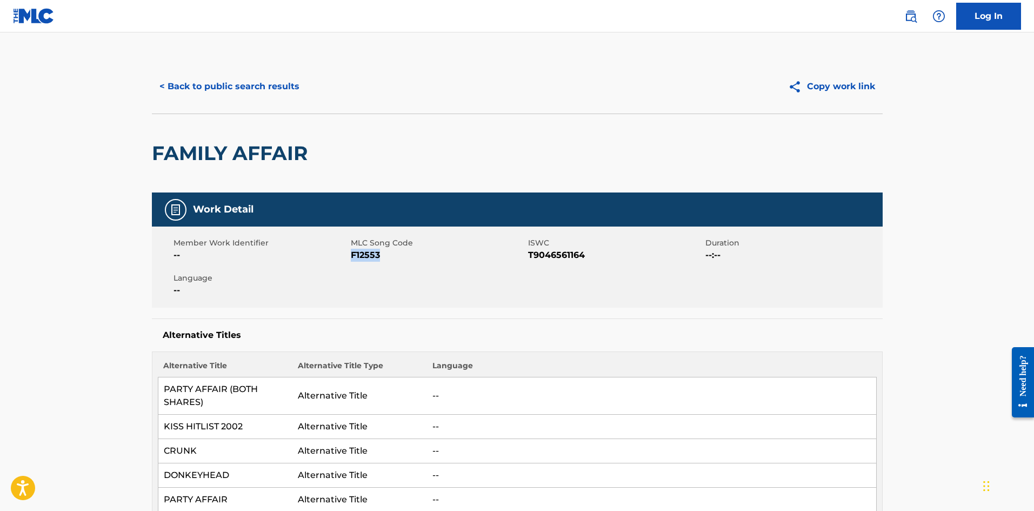
click at [255, 90] on button "< Back to public search results" at bounding box center [229, 86] width 155 height 27
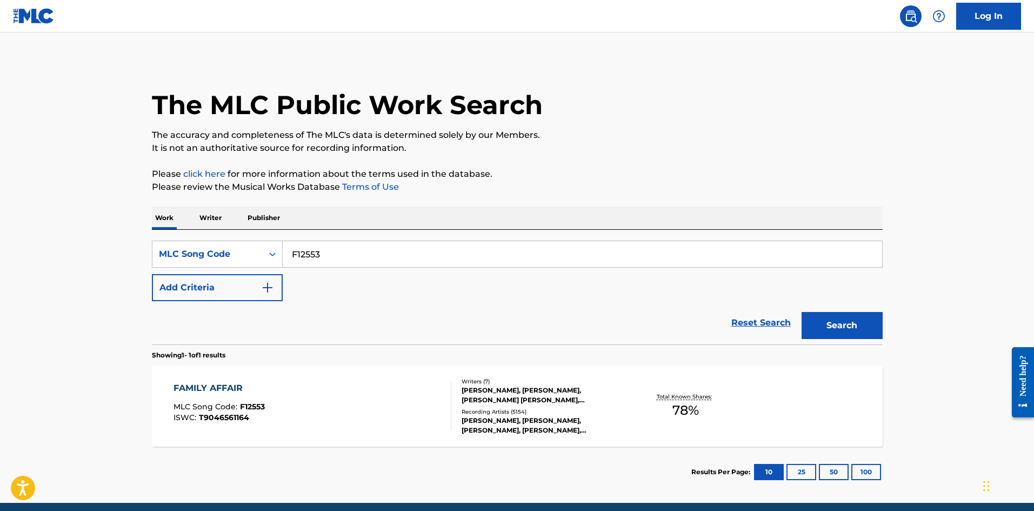
drag, startPoint x: 169, startPoint y: 260, endPoint x: 495, endPoint y: 321, distance: 331.7
click at [124, 255] on main "The MLC Public Work Search The accuracy and completeness of The MLC's data is d…" at bounding box center [517, 267] width 1034 height 470
paste input "CC7WY2"
type input "CC7WY2"
drag, startPoint x: 854, startPoint y: 331, endPoint x: 848, endPoint y: 334, distance: 6.8
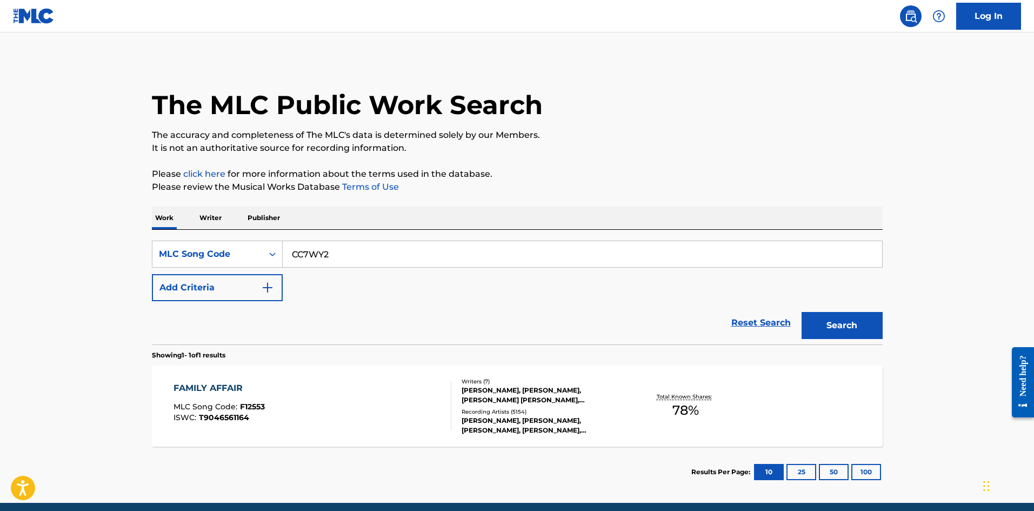
click at [850, 332] on button "Search" at bounding box center [842, 325] width 81 height 27
click at [285, 413] on div "CIRCO LOCO MLC Song Code : CC7WY2 ISWC : T3138570391" at bounding box center [313, 406] width 278 height 49
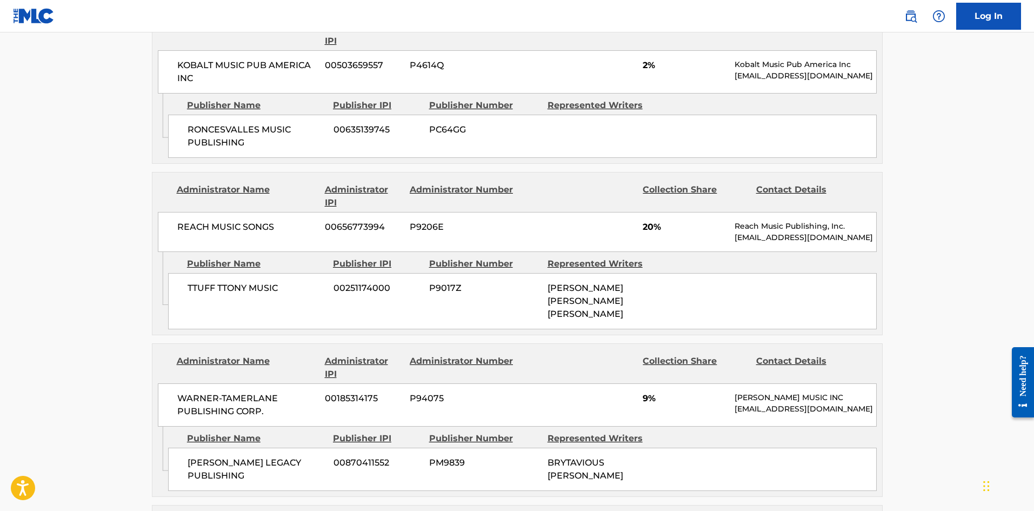
scroll to position [1892, 0]
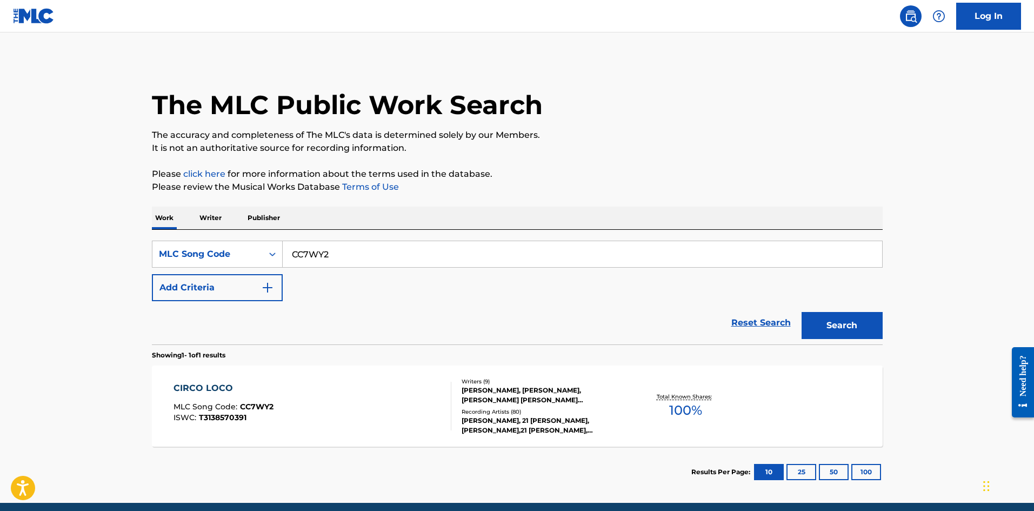
drag, startPoint x: 246, startPoint y: 262, endPoint x: 102, endPoint y: 265, distance: 144.4
click at [102, 265] on main "The MLC Public Work Search The accuracy and completeness of The MLC's data is d…" at bounding box center [517, 267] width 1034 height 470
paste input "P6506G"
type input "P6506G"
click at [851, 314] on button "Search" at bounding box center [842, 325] width 81 height 27
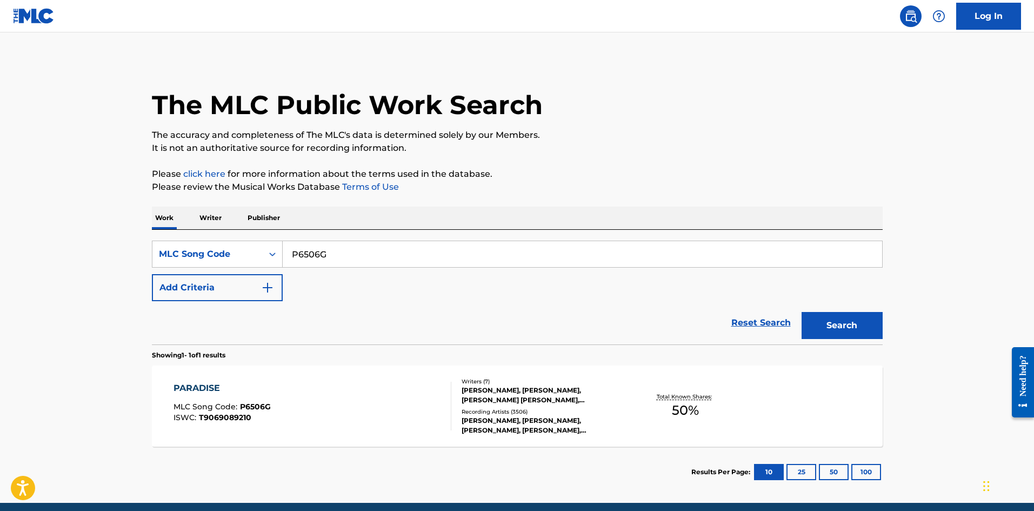
click at [340, 385] on div "PARADISE MLC Song Code : P6506G ISWC : T9069089210" at bounding box center [313, 406] width 278 height 49
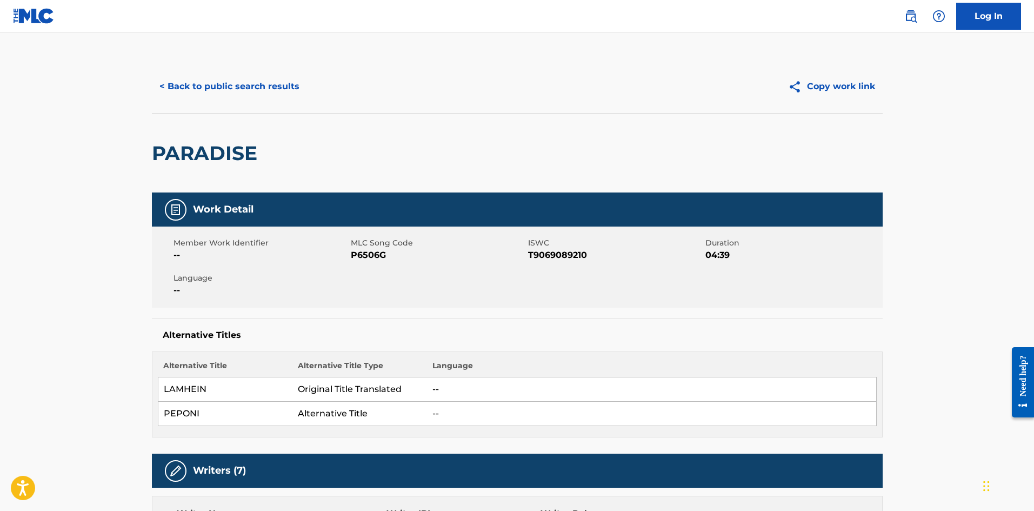
click at [467, 321] on div "Alternative Titles Alternative Title Alternative Title Type Language LAMHEIN Or…" at bounding box center [517, 377] width 731 height 119
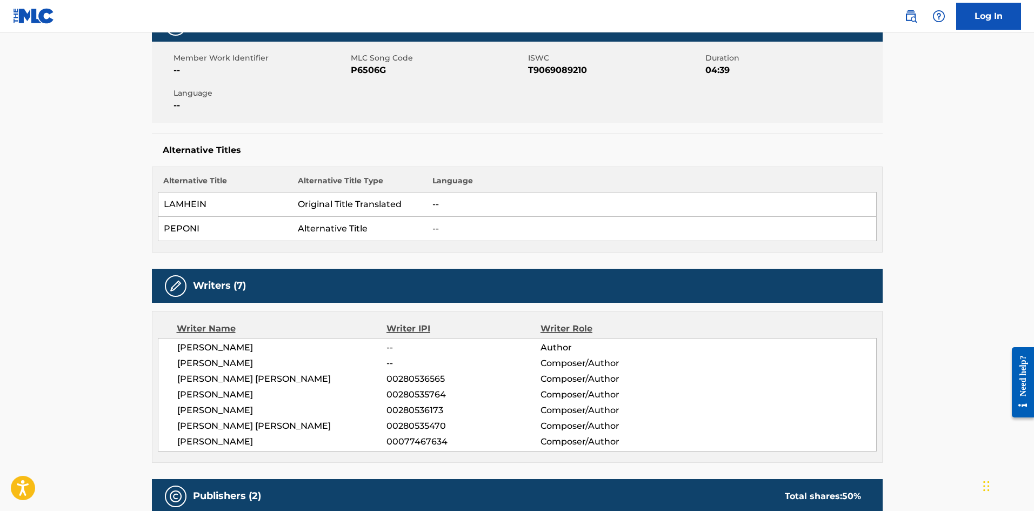
scroll to position [54, 0]
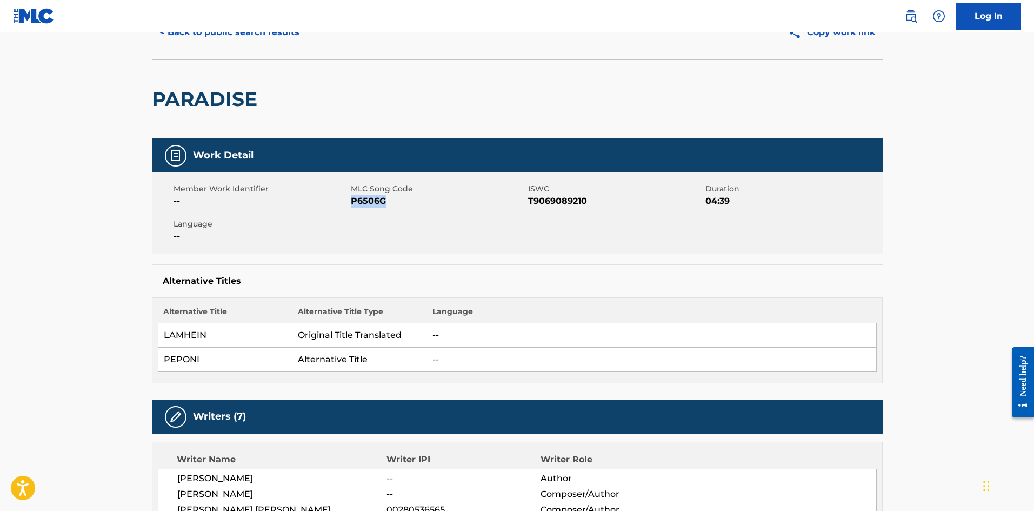
drag, startPoint x: 388, startPoint y: 202, endPoint x: 353, endPoint y: 203, distance: 35.1
click at [353, 203] on span "P6506G" at bounding box center [438, 201] width 175 height 13
copy span "P6506G"
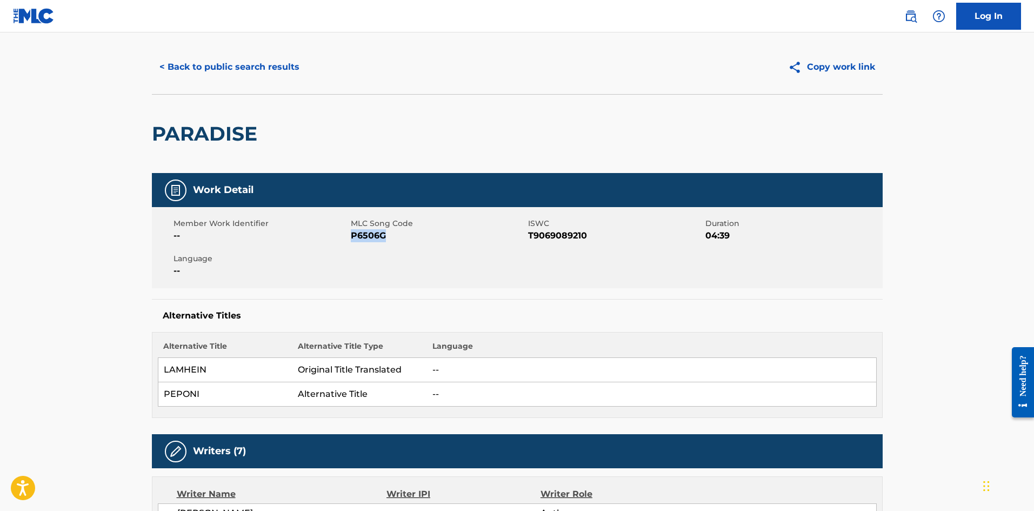
scroll to position [0, 0]
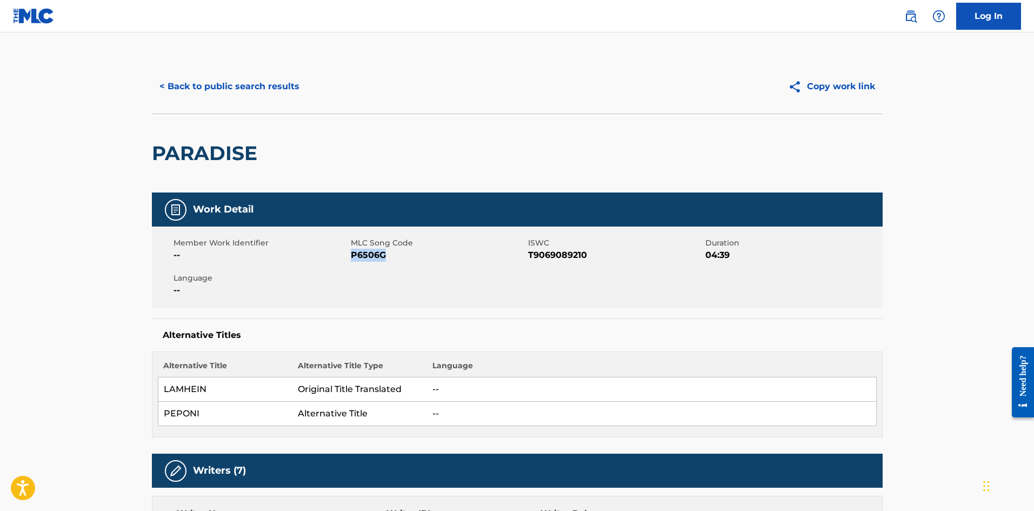
click at [253, 88] on button "< Back to public search results" at bounding box center [229, 86] width 155 height 27
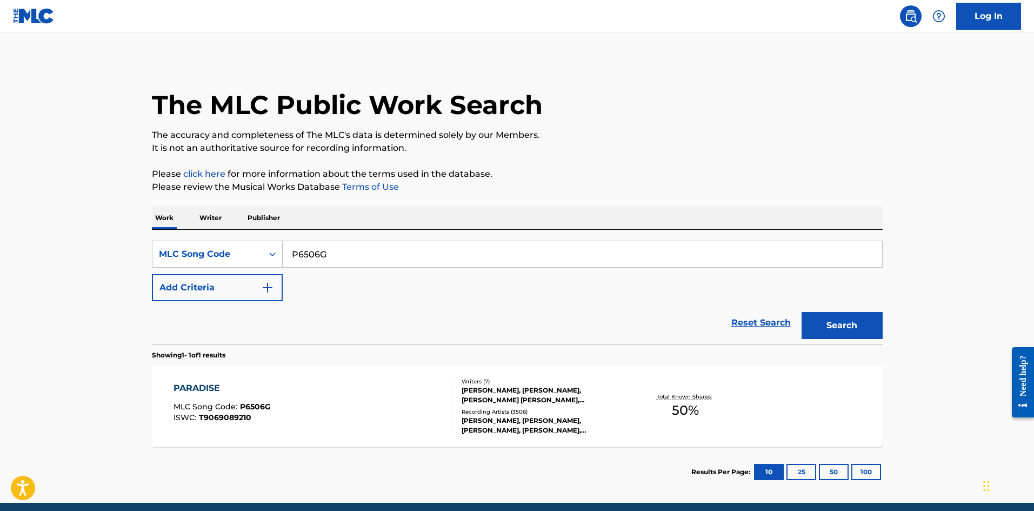
drag, startPoint x: 351, startPoint y: 254, endPoint x: 16, endPoint y: 258, distance: 335.8
click at [16, 258] on main "The MLC Public Work Search The accuracy and completeness of The MLC's data is d…" at bounding box center [517, 267] width 1034 height 470
paste input "TD6JWX"
type input "TD6JWX"
drag, startPoint x: 841, startPoint y: 321, endPoint x: 754, endPoint y: 343, distance: 90.0
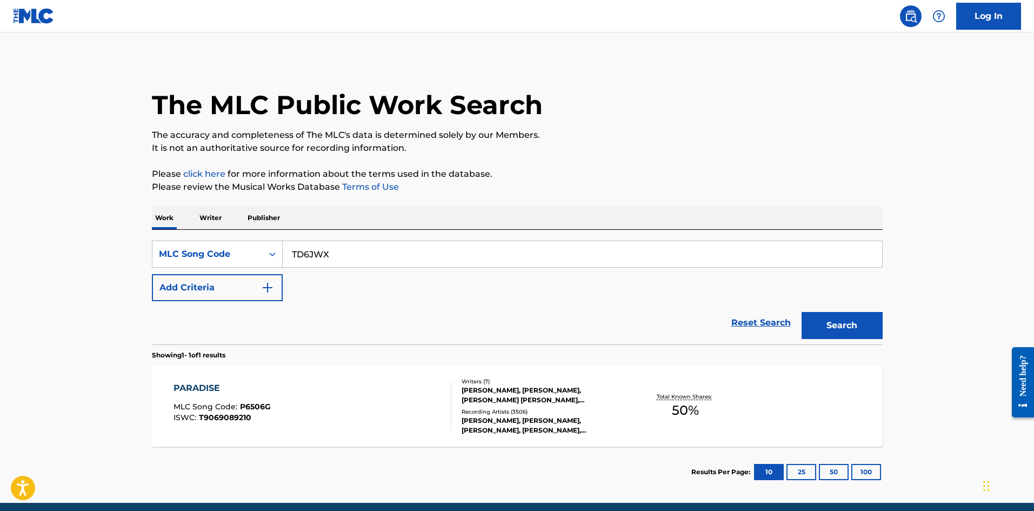
click at [840, 321] on button "Search" at bounding box center [842, 325] width 81 height 27
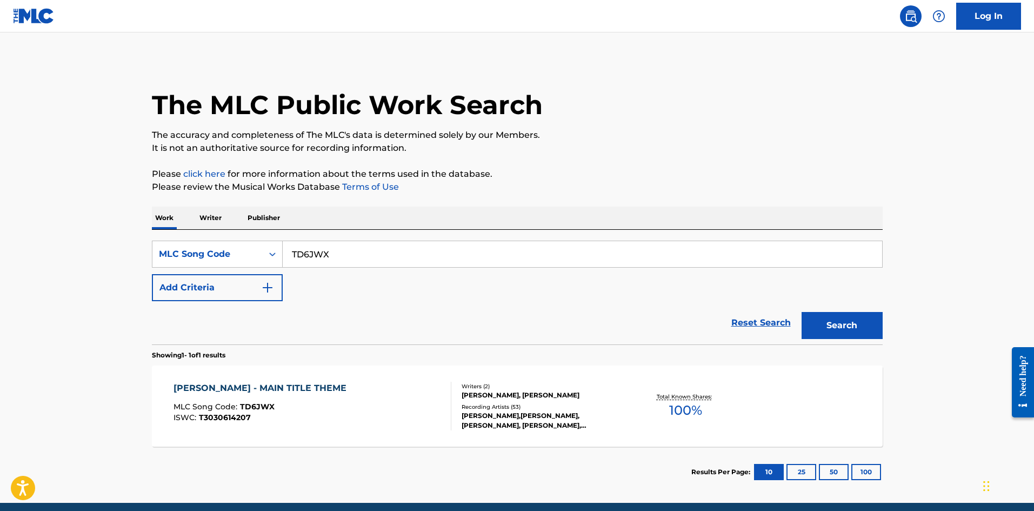
click at [224, 409] on span "MLC Song Code :" at bounding box center [207, 407] width 67 height 10
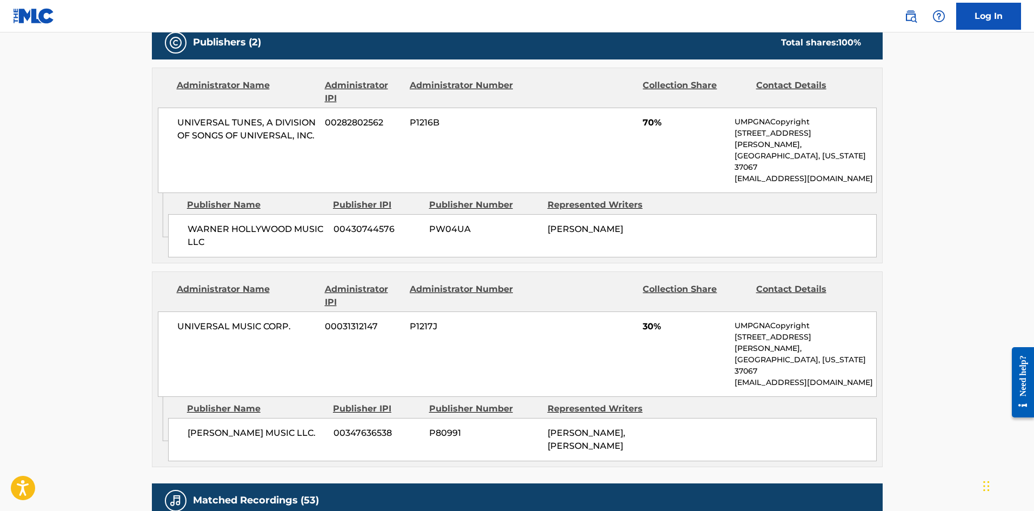
scroll to position [541, 0]
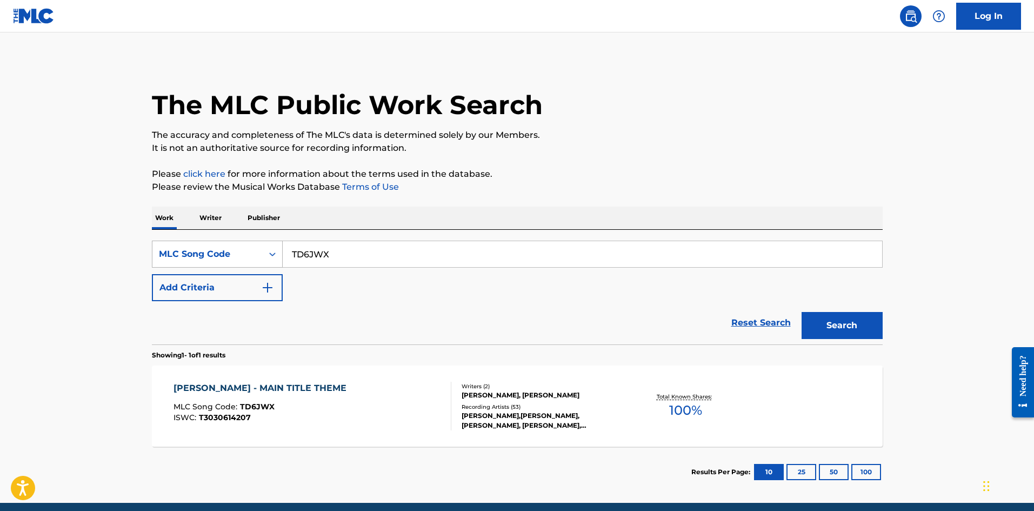
drag, startPoint x: 340, startPoint y: 255, endPoint x: 158, endPoint y: 255, distance: 181.7
click at [160, 255] on div "SearchWithCriteriae6ada37d-cafd-4401-a067-1f0aeb62fb29 MLC Song Code TD6JWX" at bounding box center [517, 254] width 731 height 27
paste input "BV9ONI"
type input "BV9ONI"
click at [831, 321] on button "Search" at bounding box center [842, 325] width 81 height 27
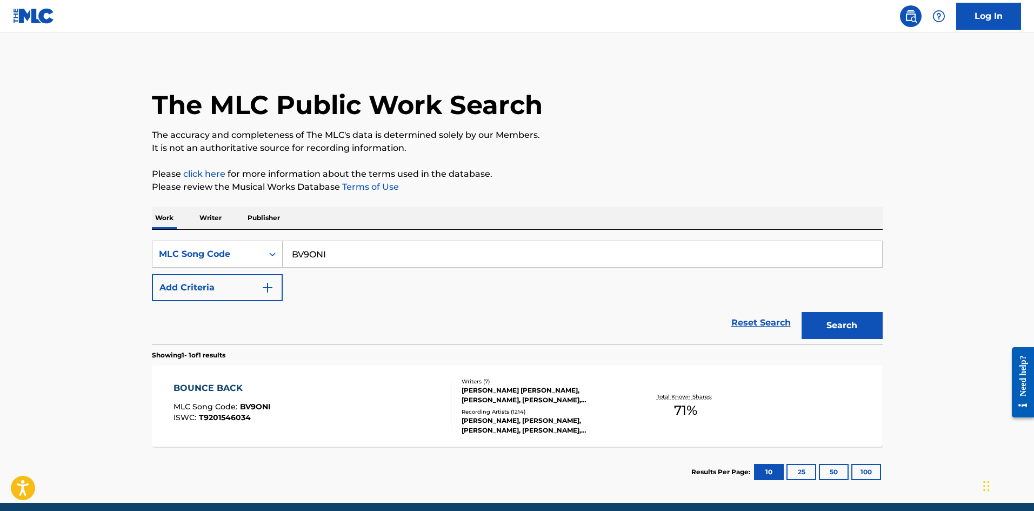
click at [403, 396] on div "BOUNCE BACK MLC Song Code : BV9ONI ISWC : T9201546034" at bounding box center [313, 406] width 278 height 49
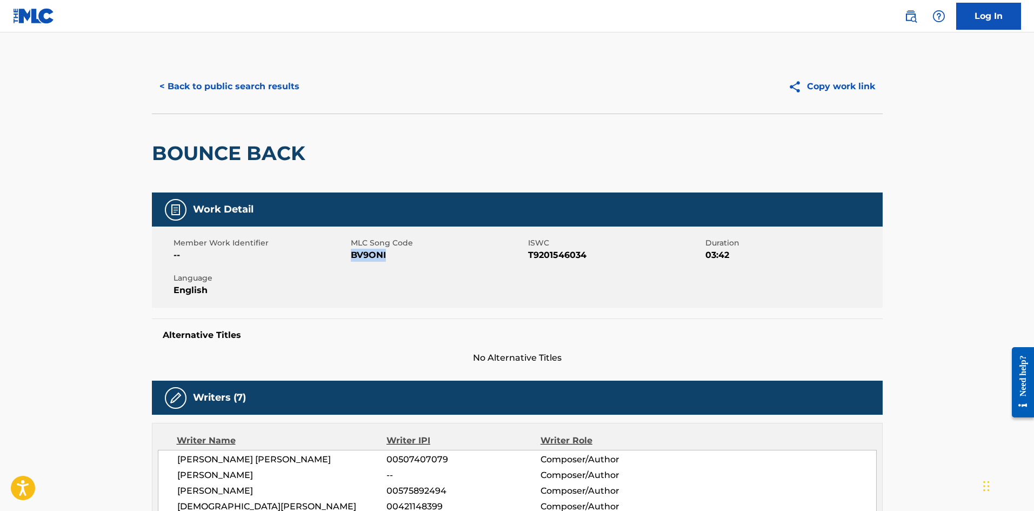
drag, startPoint x: 393, startPoint y: 257, endPoint x: 353, endPoint y: 256, distance: 39.5
click at [353, 256] on span "BV9ONI" at bounding box center [438, 255] width 175 height 13
click at [198, 82] on button "< Back to public search results" at bounding box center [229, 86] width 155 height 27
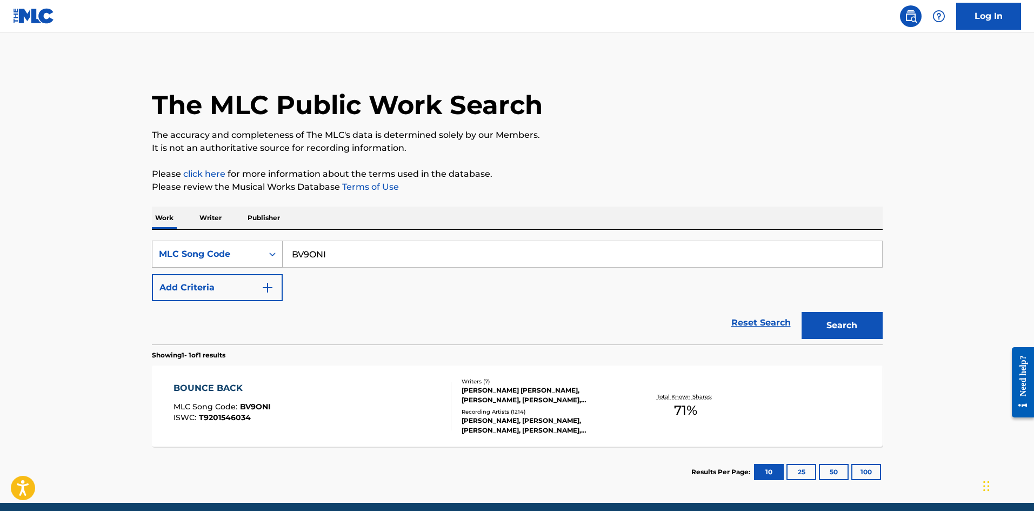
drag, startPoint x: 291, startPoint y: 252, endPoint x: 214, endPoint y: 254, distance: 77.3
click at [196, 254] on div "SearchWithCriteriae6ada37d-cafd-4401-a067-1f0aeb62fb29 MLC Song Code BV9ONI" at bounding box center [517, 254] width 731 height 27
paste input "YE02NV"
type input "YE02NV"
drag, startPoint x: 844, startPoint y: 331, endPoint x: 833, endPoint y: 331, distance: 10.8
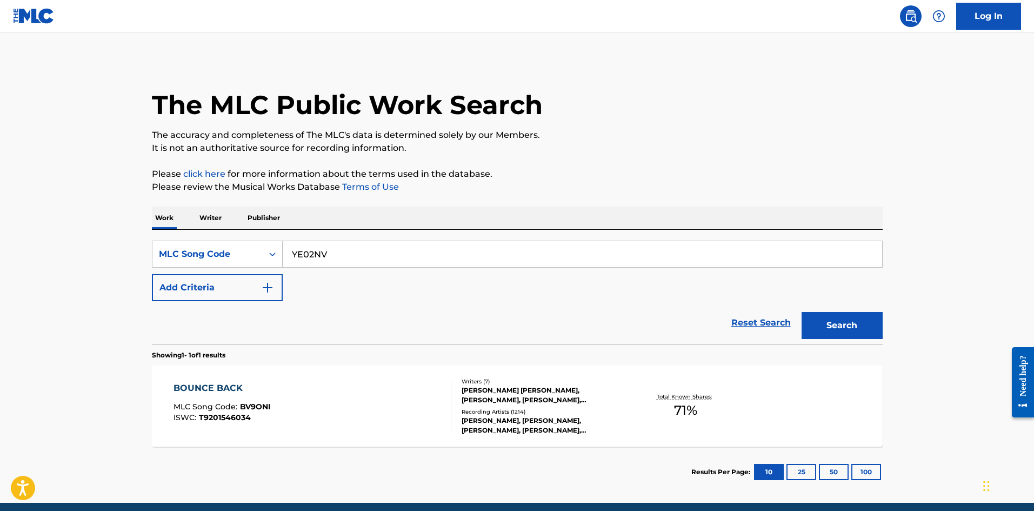
click at [843, 331] on button "Search" at bounding box center [842, 325] width 81 height 27
click at [442, 414] on div at bounding box center [446, 406] width 9 height 49
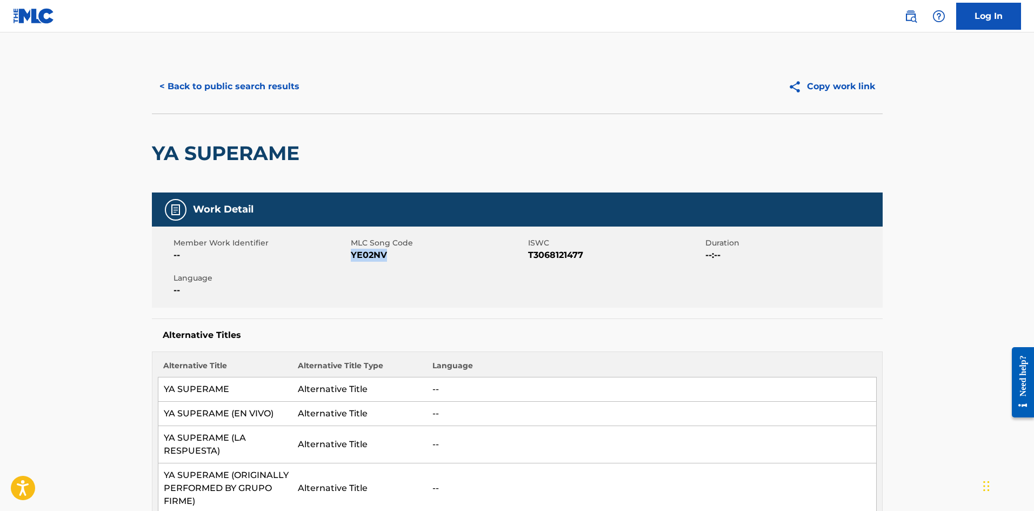
drag, startPoint x: 388, startPoint y: 257, endPoint x: 351, endPoint y: 257, distance: 36.8
click at [351, 257] on span "YE02NV" at bounding box center [438, 255] width 175 height 13
copy span "YE02NV"
click at [227, 83] on button "< Back to public search results" at bounding box center [229, 86] width 155 height 27
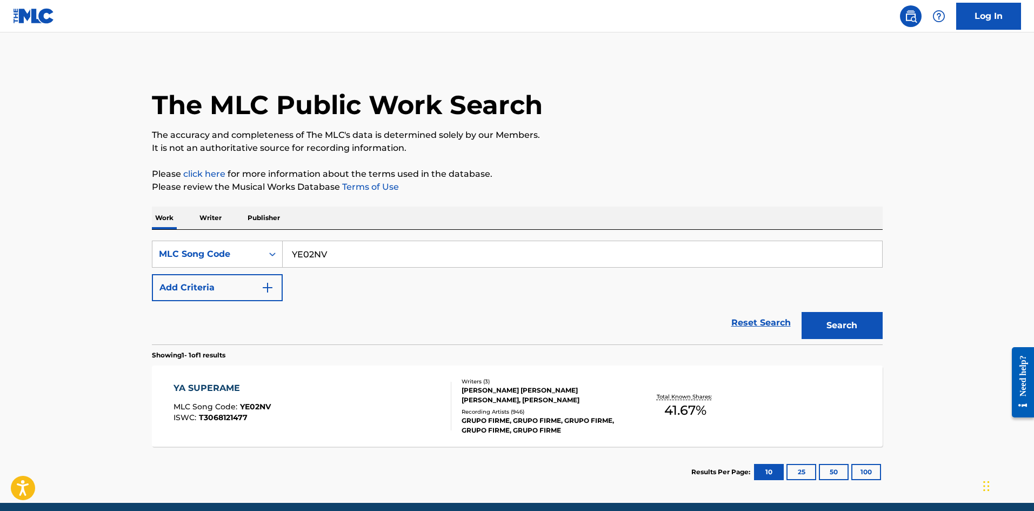
drag, startPoint x: 337, startPoint y: 250, endPoint x: 144, endPoint y: 256, distance: 192.6
click at [144, 256] on div "The MLC Public Work Search The accuracy and completeness of The MLC's data is d…" at bounding box center [517, 278] width 757 height 438
paste input "R24440"
type input "R24440"
click at [853, 330] on button "Search" at bounding box center [842, 325] width 81 height 27
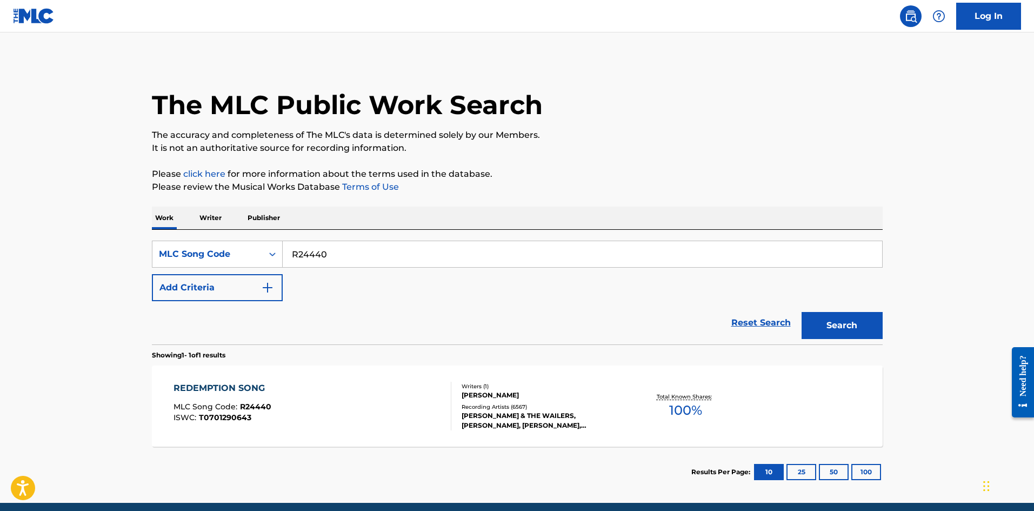
click at [467, 396] on div "BOB MARLEY" at bounding box center [543, 395] width 163 height 10
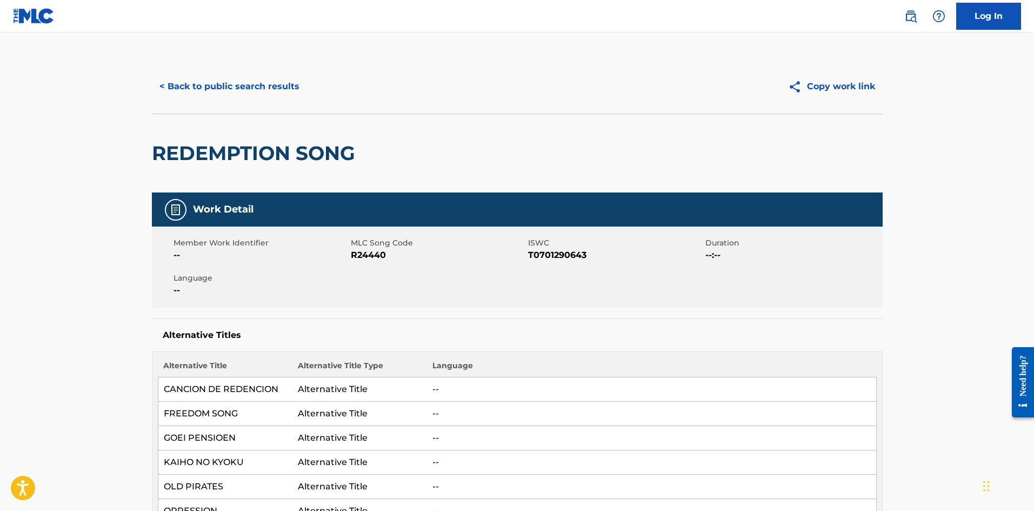
click at [247, 94] on button "< Back to public search results" at bounding box center [229, 86] width 155 height 27
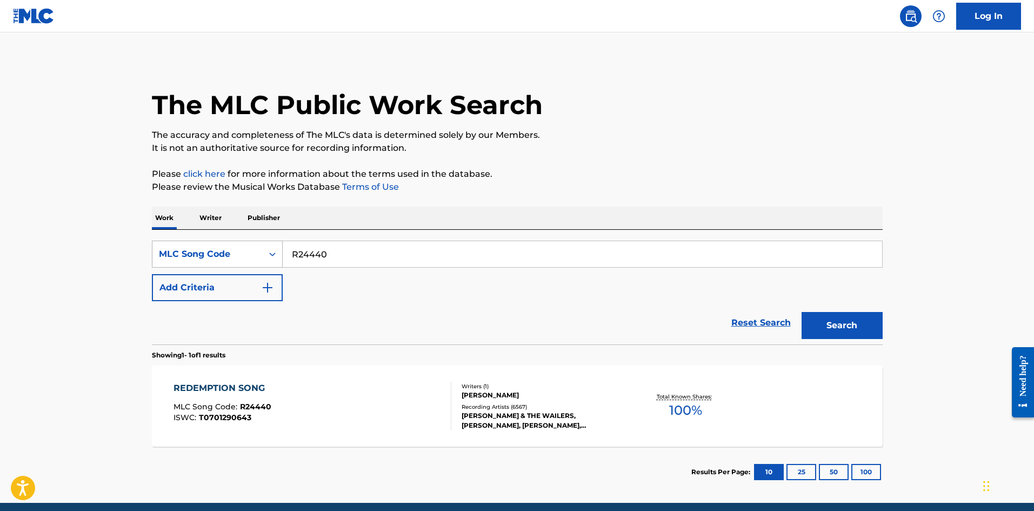
drag, startPoint x: 196, startPoint y: 253, endPoint x: 214, endPoint y: 256, distance: 18.0
click at [150, 255] on div "The MLC Public Work Search The accuracy and completeness of The MLC's data is d…" at bounding box center [517, 278] width 757 height 438
paste input "OC3GZK"
type input "OC3GZK"
click at [822, 319] on button "Search" at bounding box center [842, 325] width 81 height 27
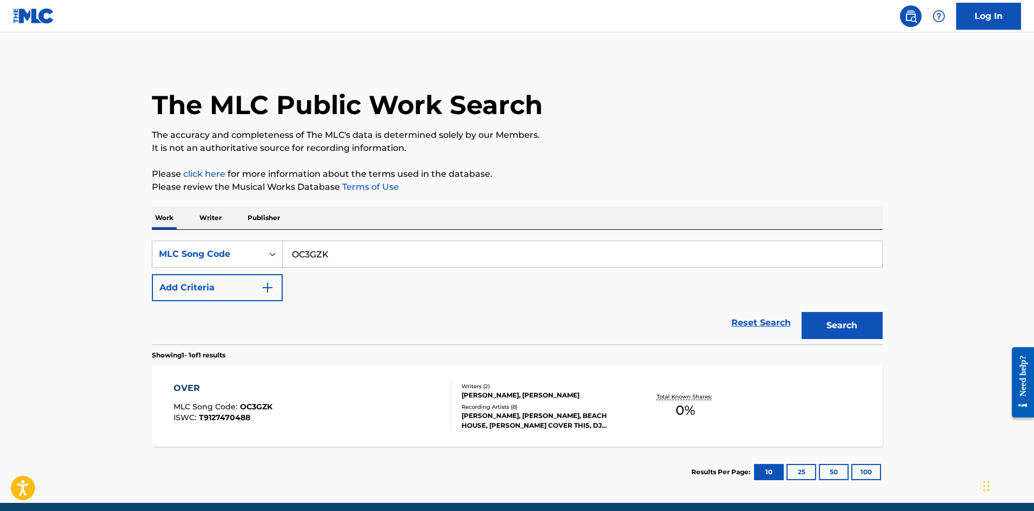
click at [488, 402] on div "Writers ( 2 ) AUBREY DRAKE GRAHAM, COLIN BURGHER Recording Artists ( 8 ) KANYE …" at bounding box center [538, 406] width 174 height 48
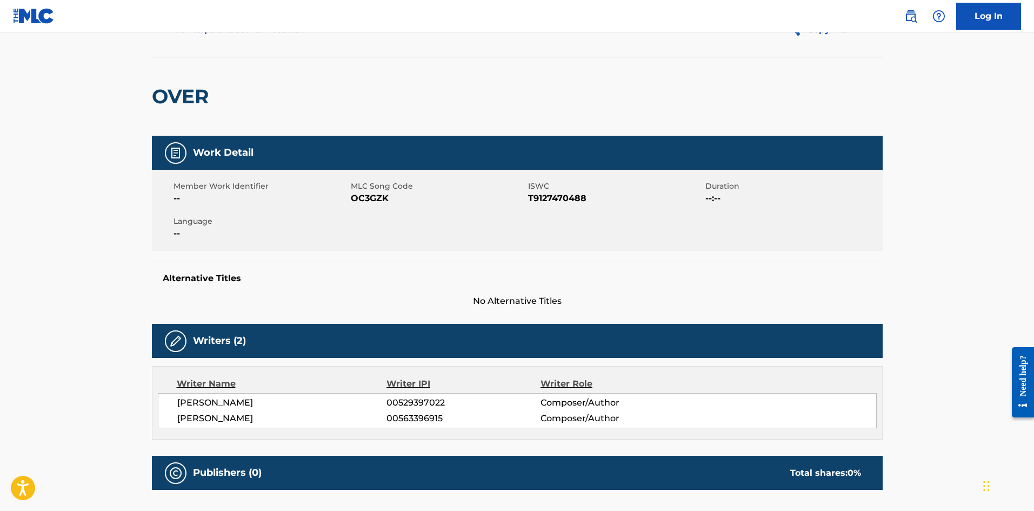
scroll to position [54, 0]
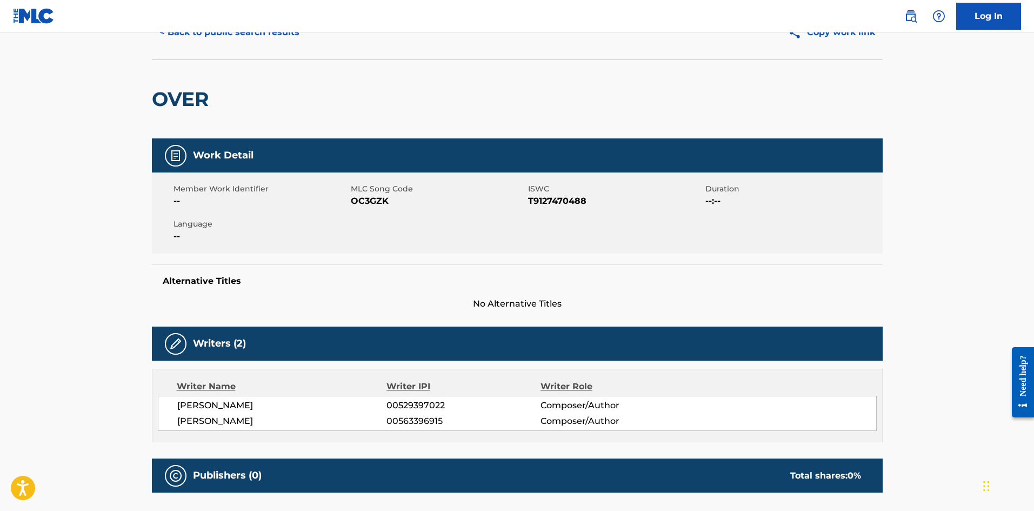
click at [258, 37] on button "< Back to public search results" at bounding box center [229, 32] width 155 height 27
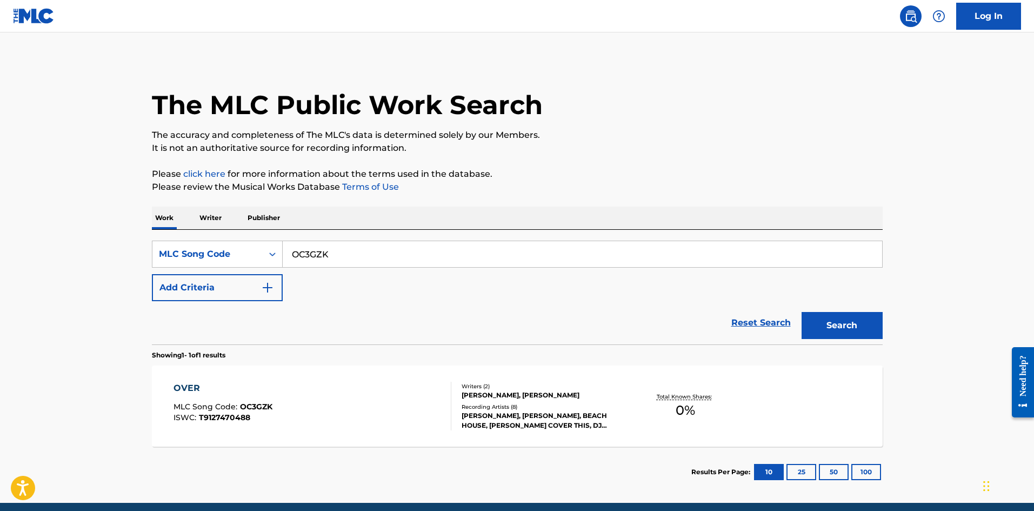
drag, startPoint x: 344, startPoint y: 250, endPoint x: 324, endPoint y: 300, distance: 54.1
click at [36, 288] on main "The MLC Public Work Search The accuracy and completeness of The MLC's data is d…" at bounding box center [517, 267] width 1034 height 470
paste input "CC70XE"
type input "CC70XE"
click at [845, 331] on button "Search" at bounding box center [842, 325] width 81 height 27
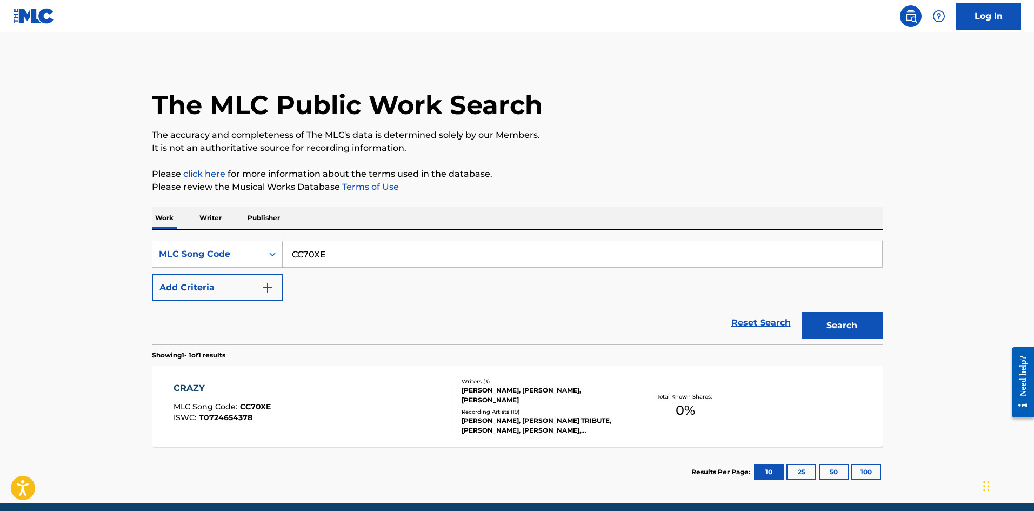
click at [357, 411] on div "CRAZY MLC Song Code : CC70XE ISWC : T0724654378" at bounding box center [313, 406] width 278 height 49
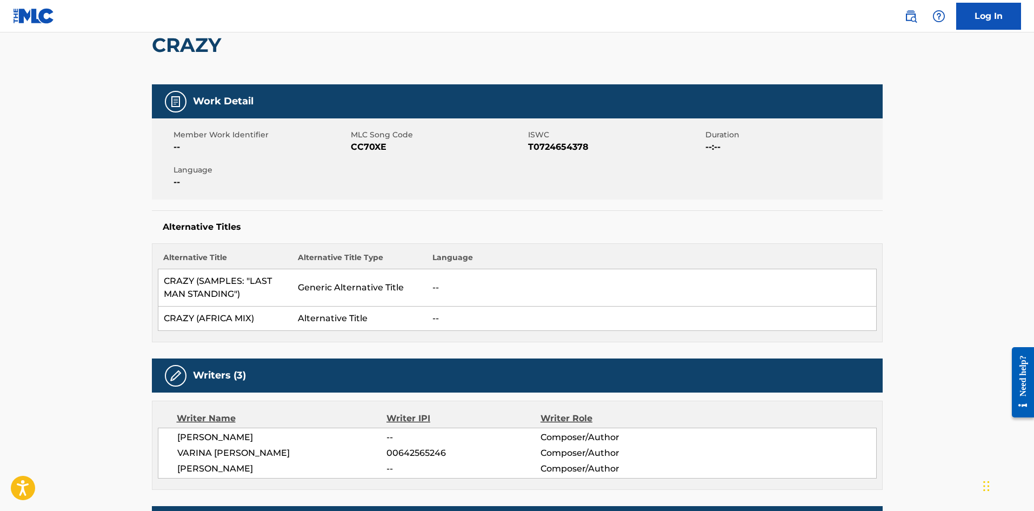
scroll to position [103, 0]
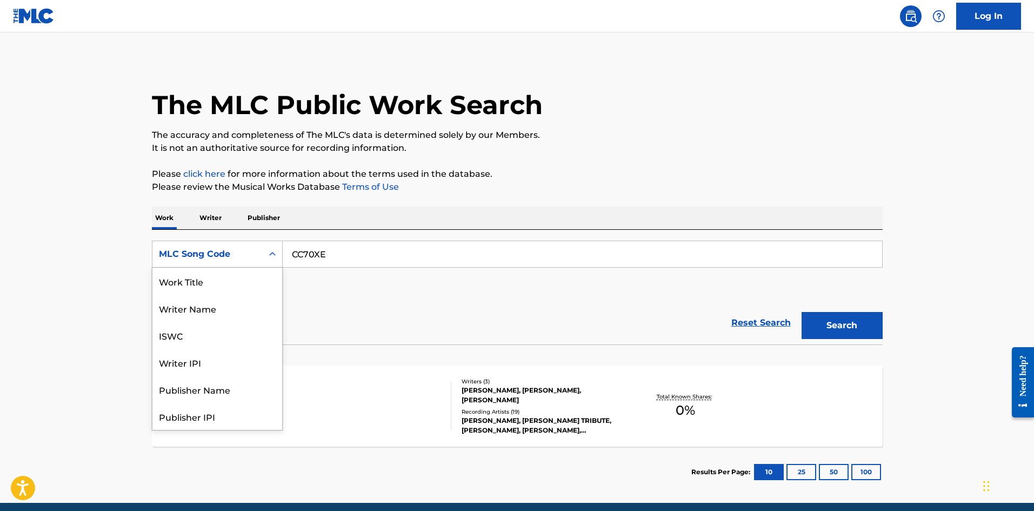
click at [234, 251] on div "MLC Song Code" at bounding box center [207, 254] width 97 height 13
click at [224, 283] on div "Work Title" at bounding box center [217, 281] width 130 height 27
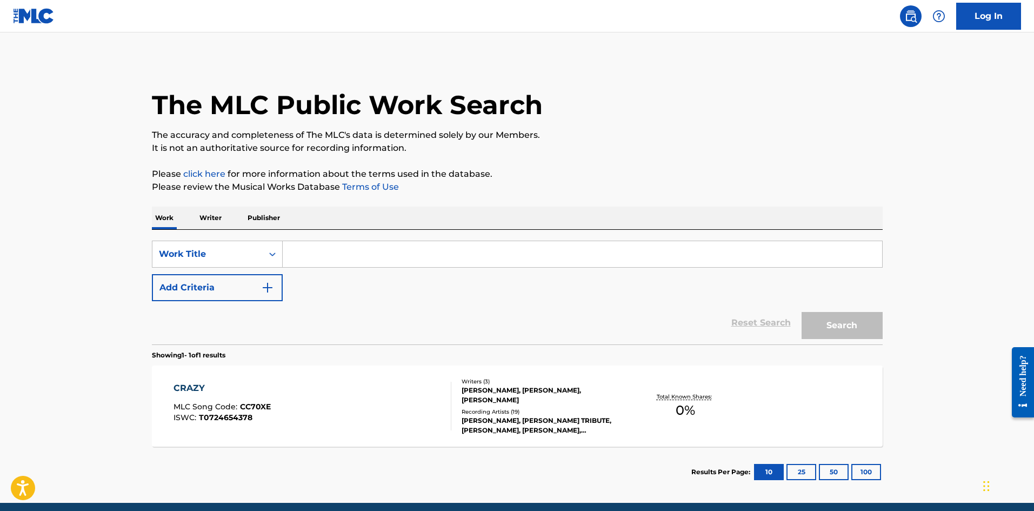
click at [335, 261] on input "Search Form" at bounding box center [583, 254] width 600 height 26
paste input "CRAZY"
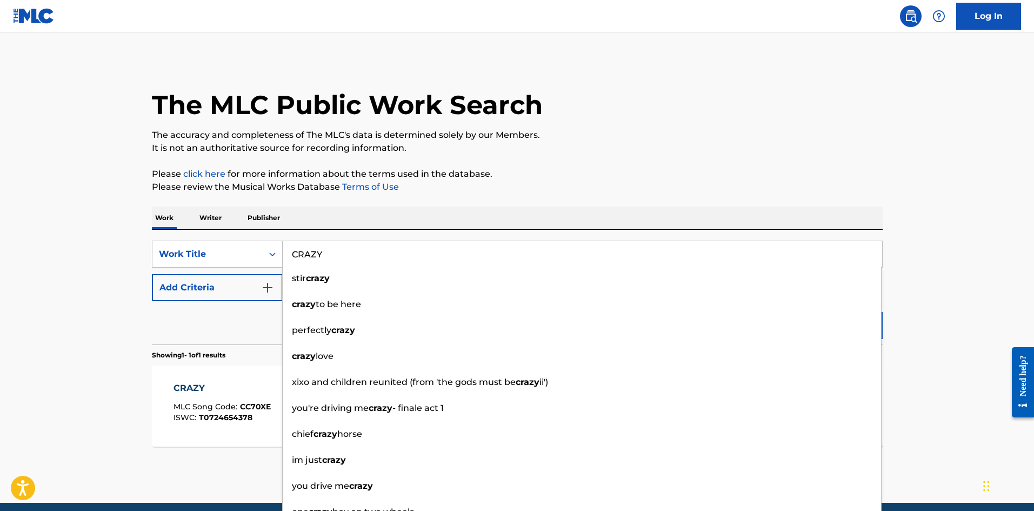
type input "CRAZY"
click at [256, 283] on button "Add Criteria" at bounding box center [217, 287] width 131 height 27
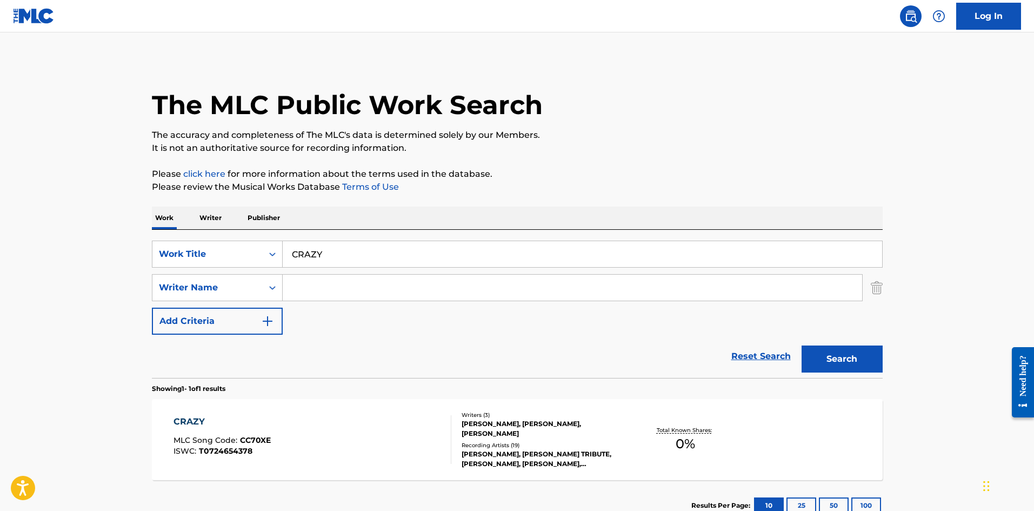
click at [347, 289] on input "Search Form" at bounding box center [573, 288] width 580 height 26
paste input "Reverberi"
type input "Reverberi"
click at [841, 346] on button "Search" at bounding box center [842, 359] width 81 height 27
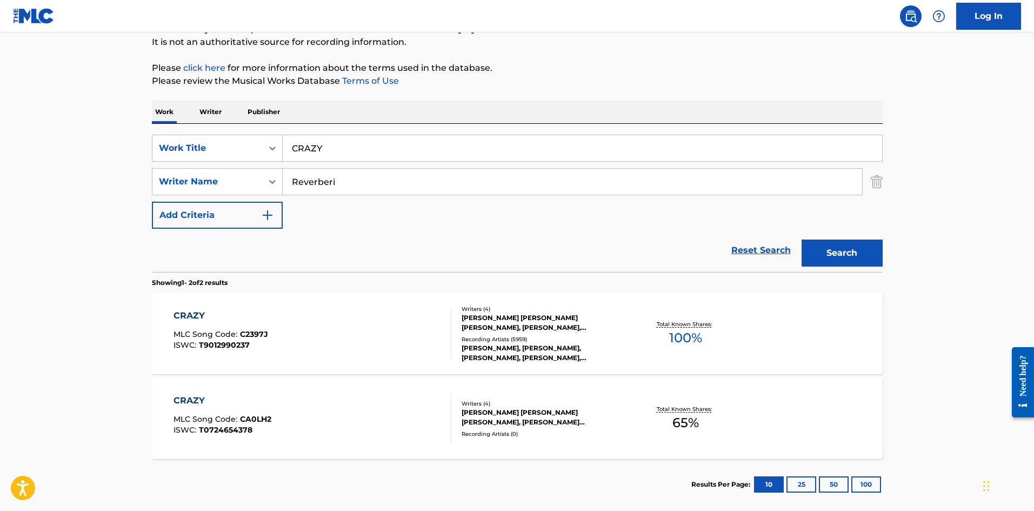
scroll to position [108, 0]
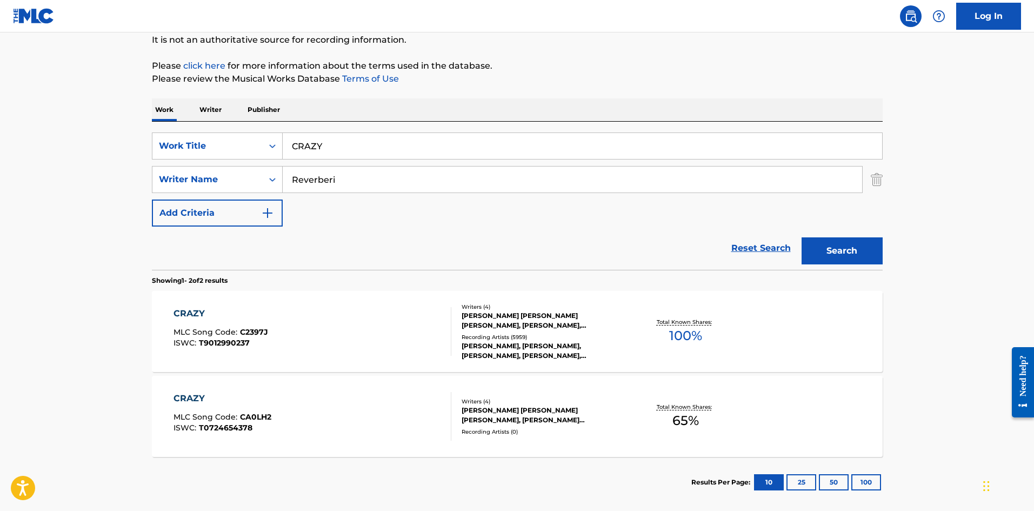
click at [431, 328] on div "CRAZY MLC Song Code : C2397J ISWC : T9012990237" at bounding box center [313, 331] width 278 height 49
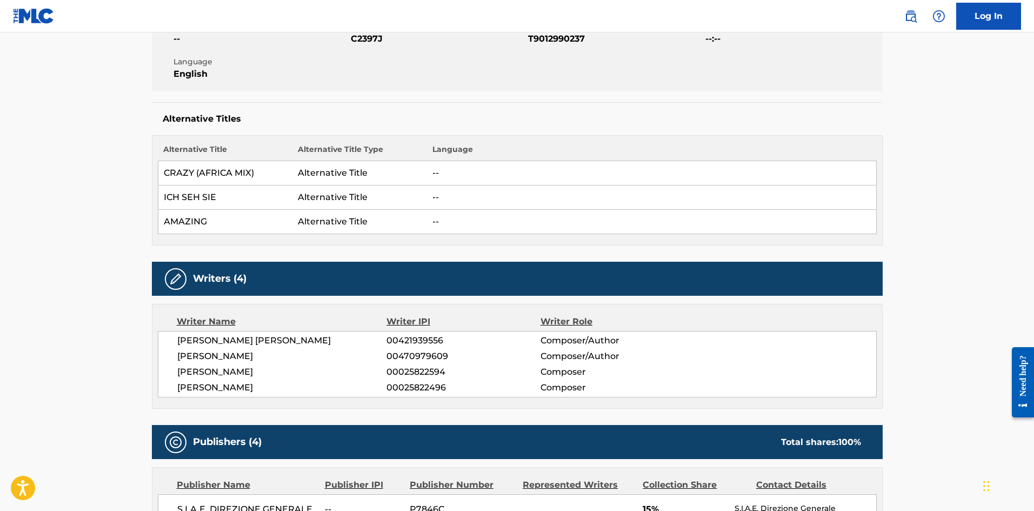
scroll to position [54, 0]
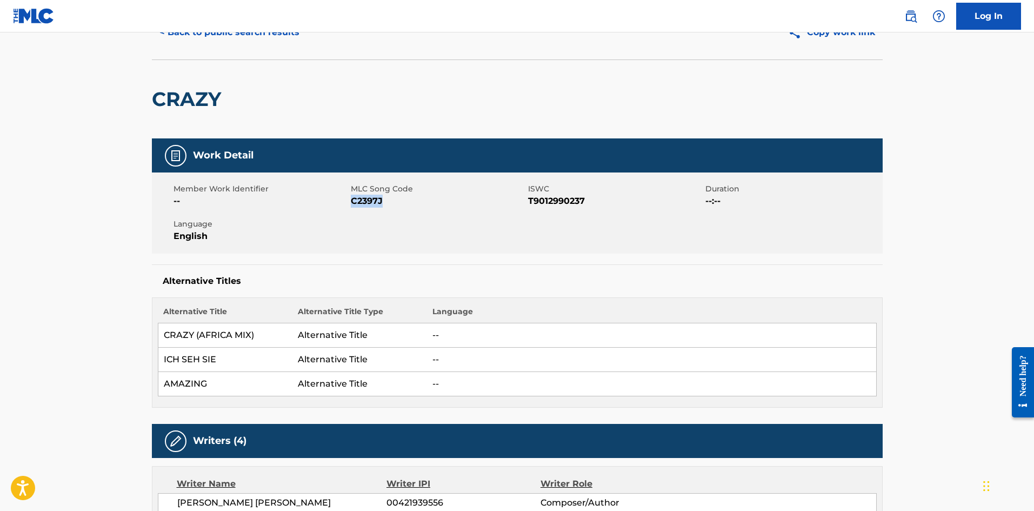
drag, startPoint x: 384, startPoint y: 202, endPoint x: 351, endPoint y: 200, distance: 33.6
click at [351, 200] on span "C2397J" at bounding box center [438, 201] width 175 height 13
copy span "C2397J"
click at [217, 41] on button "< Back to public search results" at bounding box center [229, 32] width 155 height 27
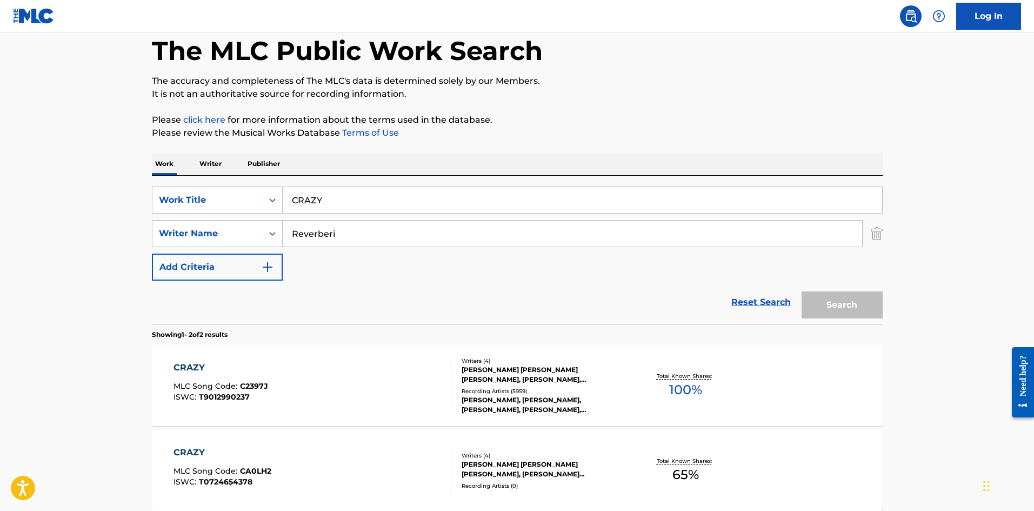
scroll to position [101, 0]
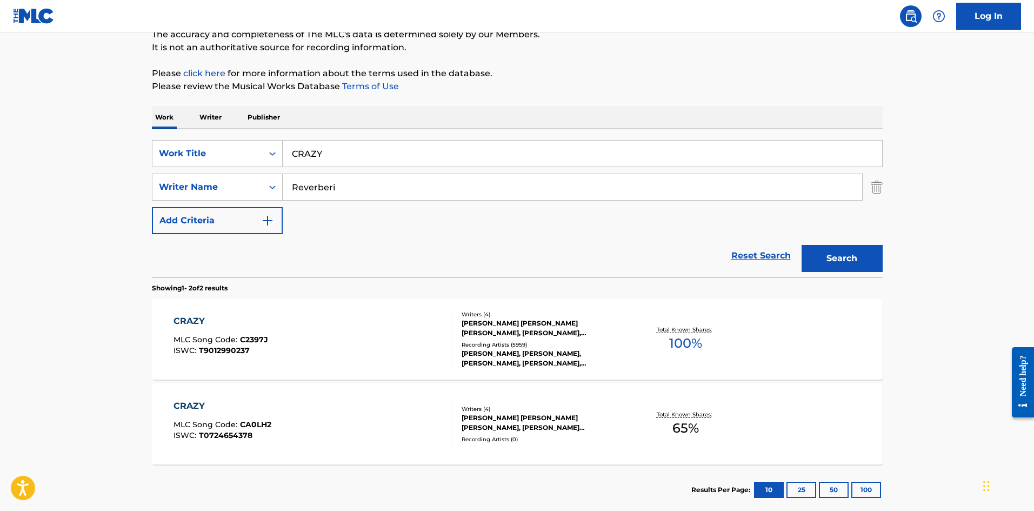
drag, startPoint x: 362, startPoint y: 151, endPoint x: -74, endPoint y: 150, distance: 435.8
click at [0, 150] on html "Accessibility Screen-Reader Guide, Feedback, and Issue Reporting | New window L…" at bounding box center [517, 154] width 1034 height 511
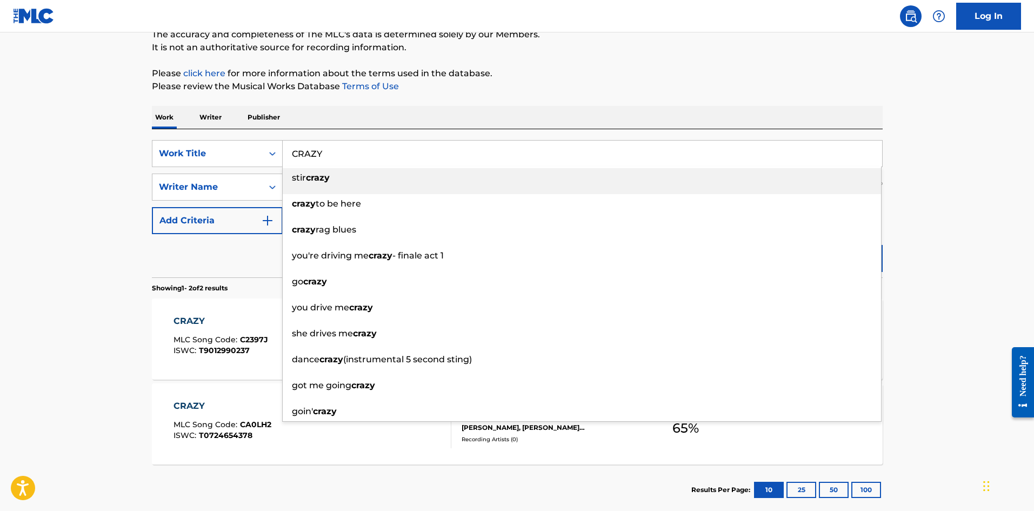
paste input "OVER"
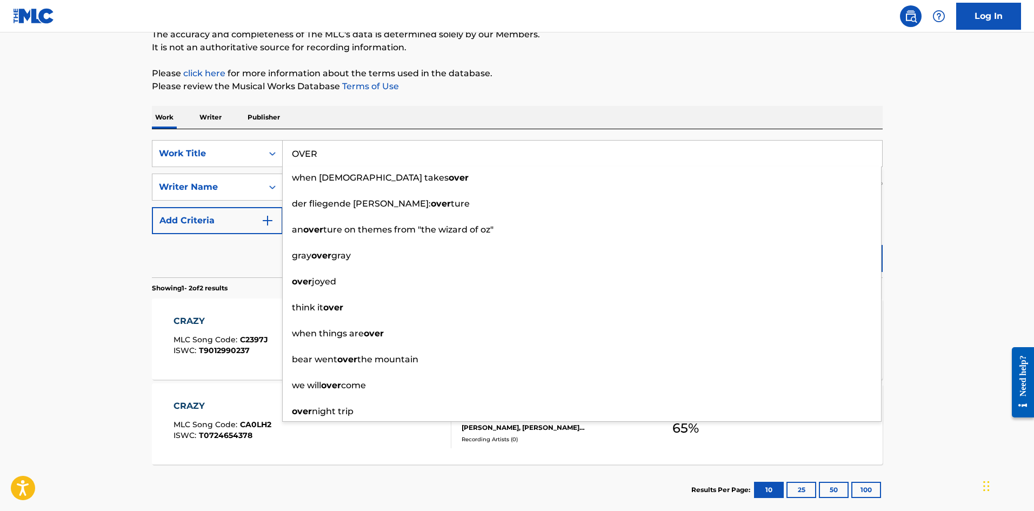
type input "OVER"
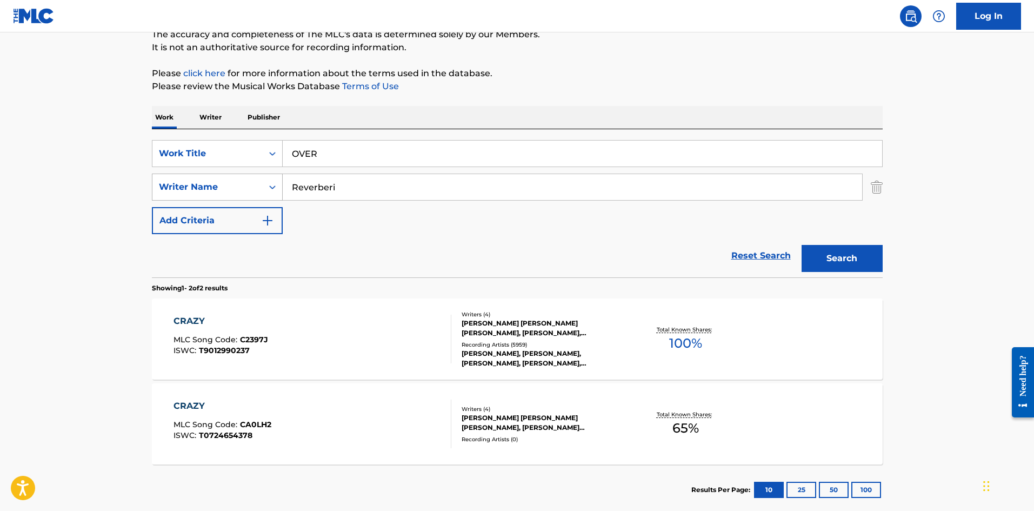
drag, startPoint x: 359, startPoint y: 187, endPoint x: 209, endPoint y: 196, distance: 150.1
click at [209, 196] on div "SearchWithCriteriacaad283d-e4cc-4319-8ebe-b9f9f78c3332 Writer Name Reverberi" at bounding box center [517, 187] width 731 height 27
type input "samuels"
click at [802, 245] on button "Search" at bounding box center [842, 258] width 81 height 27
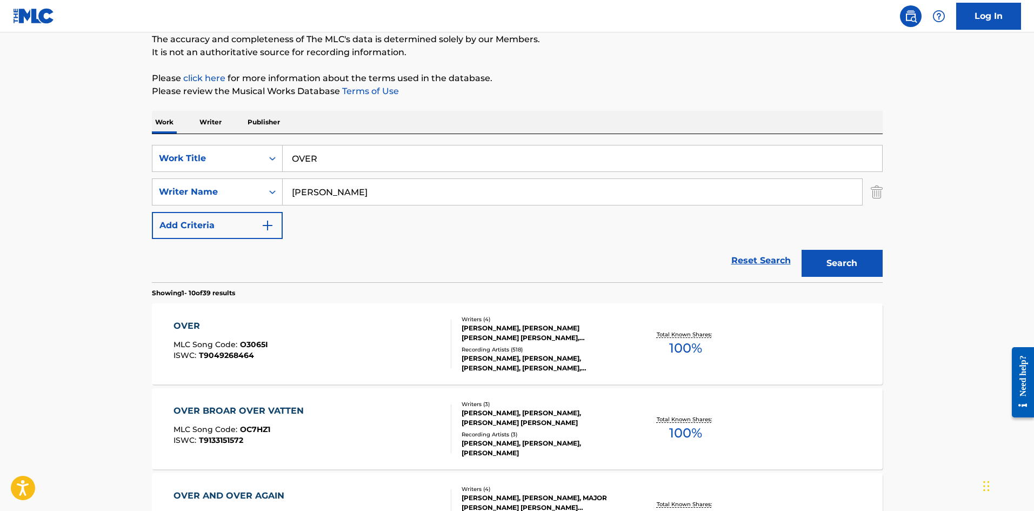
scroll to position [108, 0]
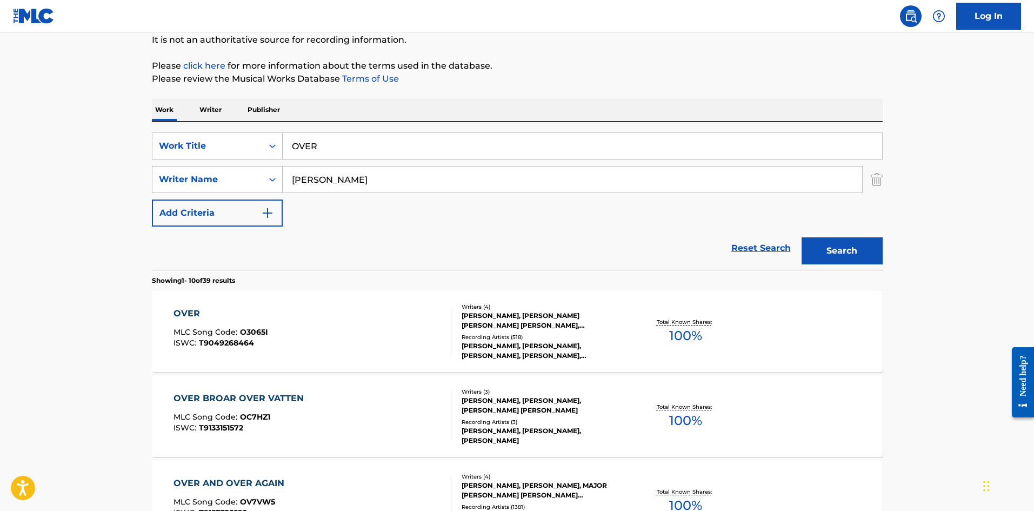
click at [419, 338] on div "OVER MLC Song Code : O3065I ISWC : T9049268464" at bounding box center [313, 331] width 278 height 49
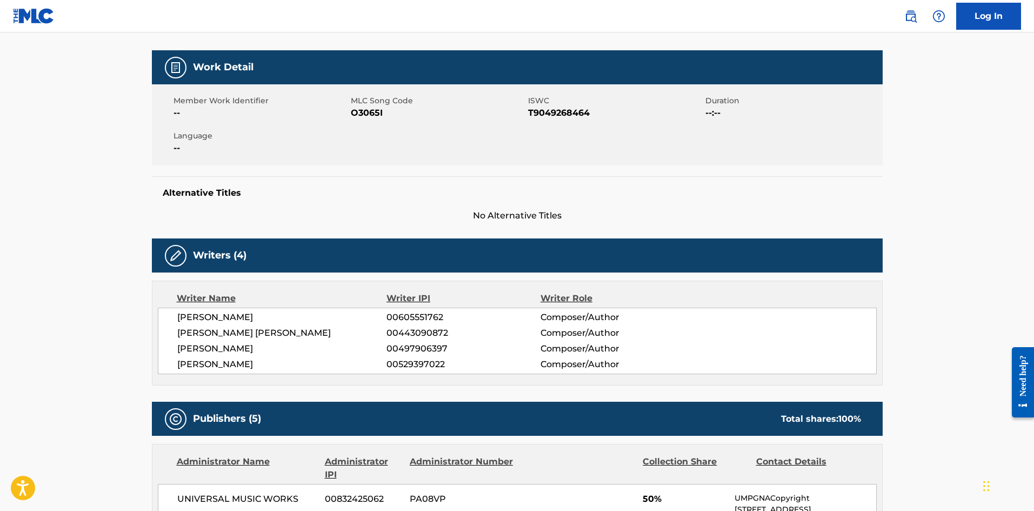
scroll to position [108, 0]
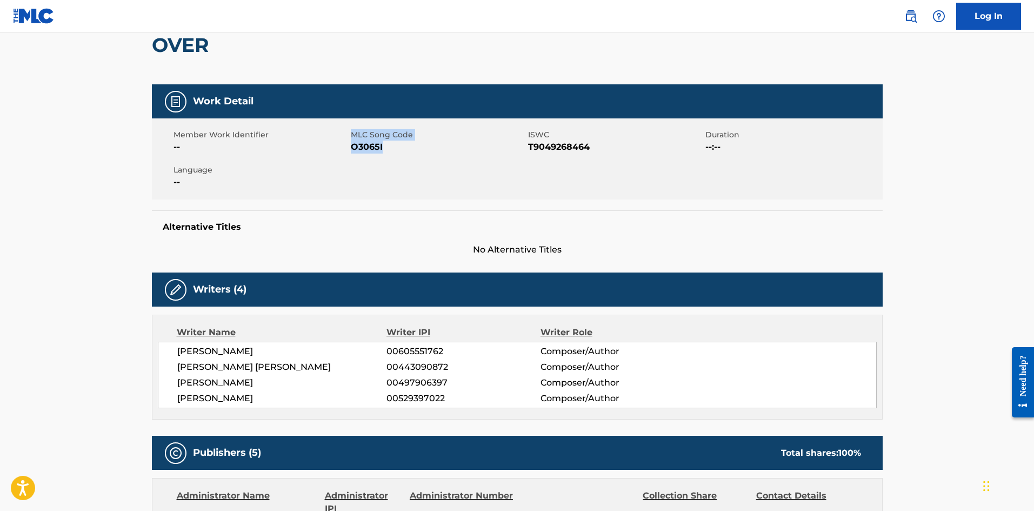
drag, startPoint x: 389, startPoint y: 148, endPoint x: 350, endPoint y: 147, distance: 38.9
click at [350, 147] on div "Member Work Identifier -- MLC Song Code O3065I ISWC T9049268464 Duration --:-- …" at bounding box center [517, 158] width 731 height 81
click at [381, 150] on span "O3065I" at bounding box center [438, 147] width 175 height 13
click at [386, 149] on span "O3065I" at bounding box center [438, 147] width 175 height 13
drag, startPoint x: 383, startPoint y: 147, endPoint x: 352, endPoint y: 148, distance: 31.4
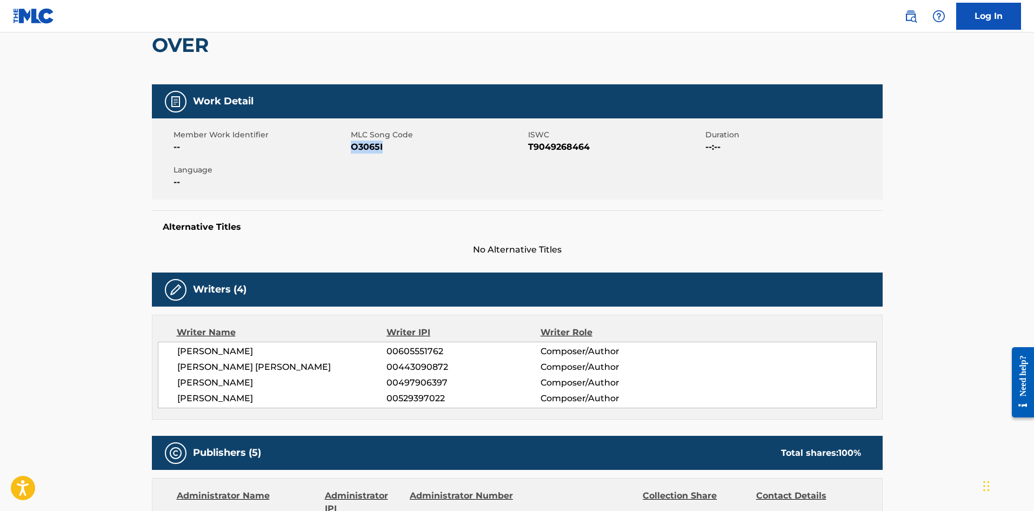
click at [352, 148] on span "O3065I" at bounding box center [438, 147] width 175 height 13
copy span "O3065I"
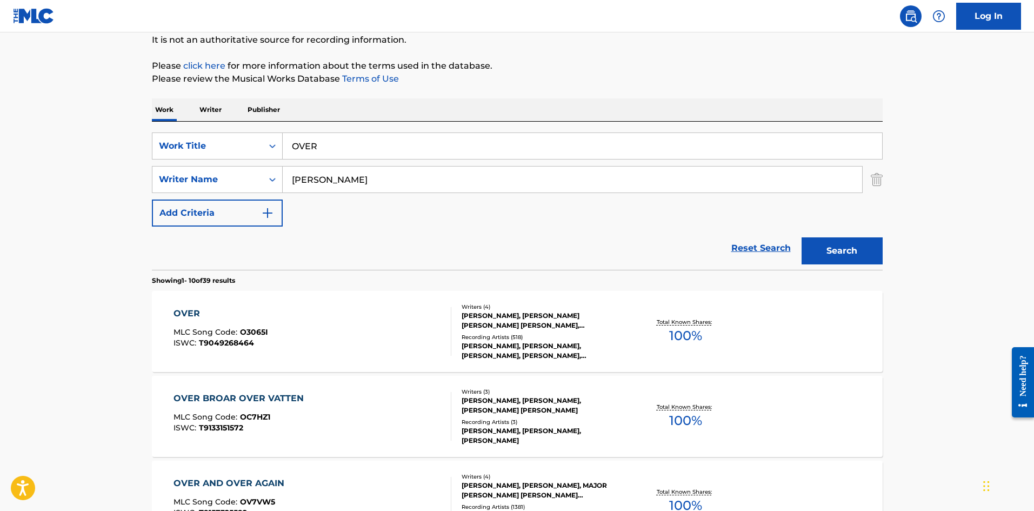
click at [882, 183] on img "Search Form" at bounding box center [877, 179] width 12 height 27
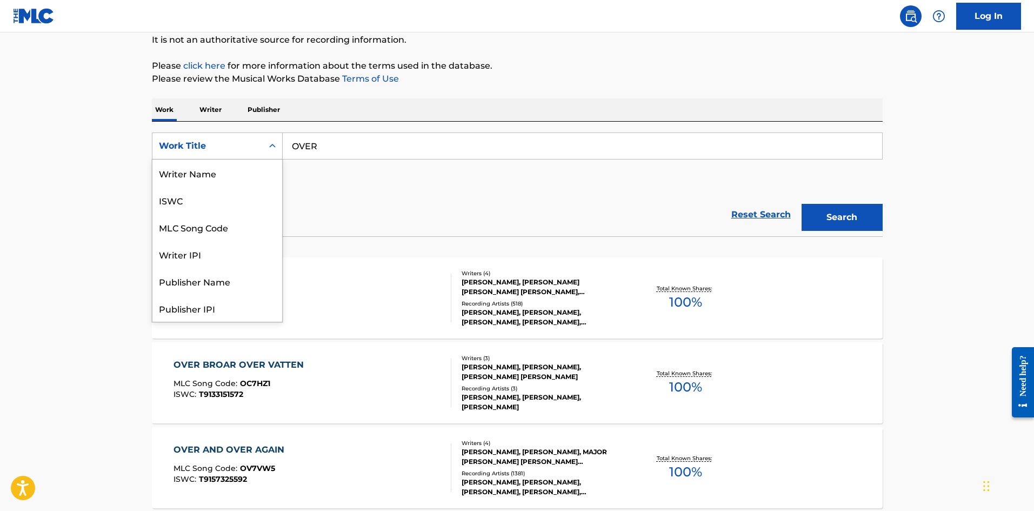
click at [248, 143] on div "Work Title" at bounding box center [207, 146] width 97 height 13
click at [238, 173] on div "MLC Song Code" at bounding box center [217, 173] width 130 height 27
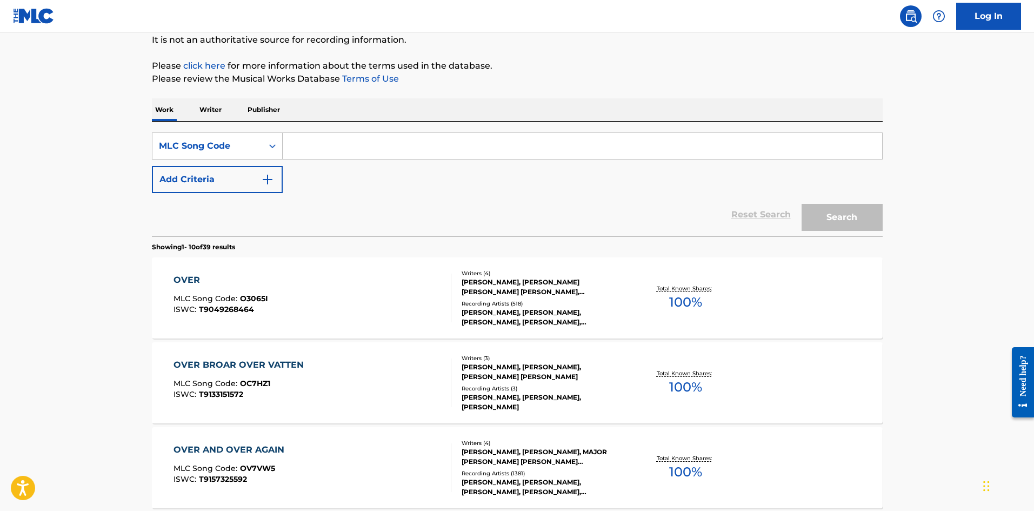
click at [377, 152] on input "Search Form" at bounding box center [583, 146] width 600 height 26
paste input "L01494"
type input "L01494"
click at [828, 212] on button "Search" at bounding box center [842, 217] width 81 height 27
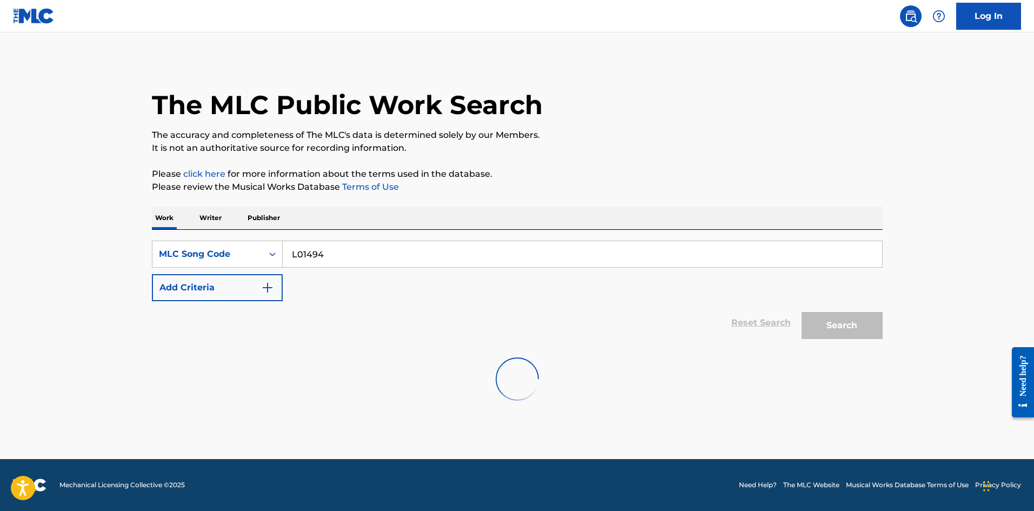
scroll to position [0, 0]
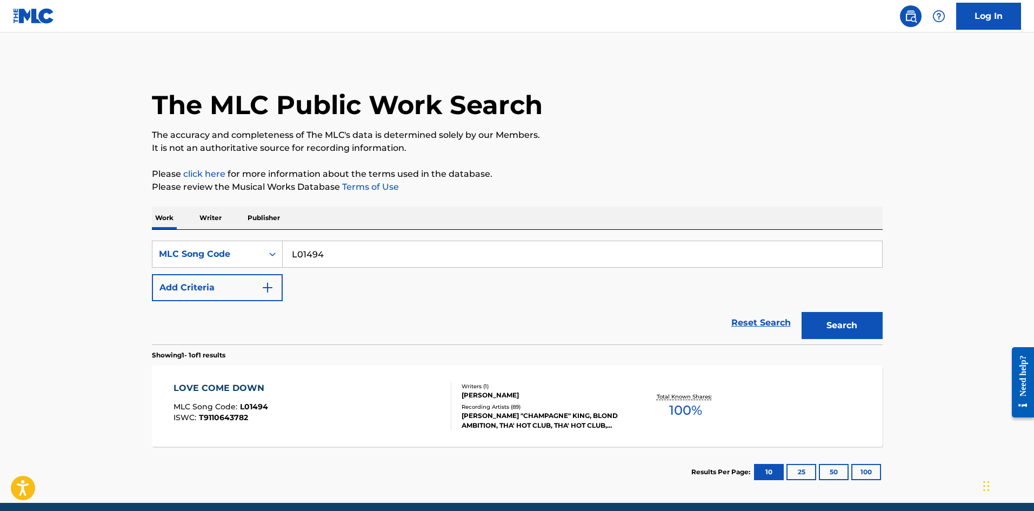
click at [326, 397] on div "LOVE COME DOWN MLC Song Code : L01494 ISWC : T9110643782" at bounding box center [313, 406] width 278 height 49
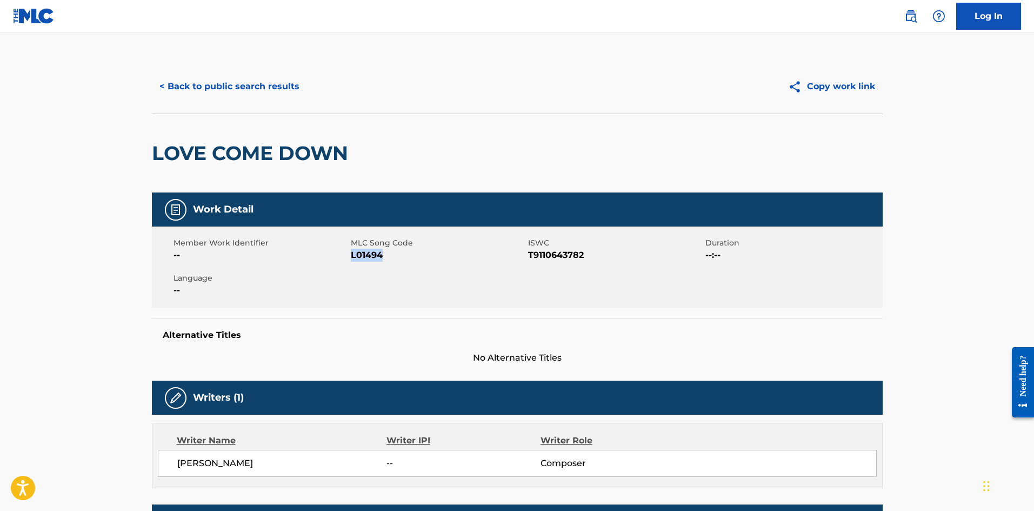
drag, startPoint x: 386, startPoint y: 256, endPoint x: 353, endPoint y: 260, distance: 33.3
click at [353, 260] on span "L01494" at bounding box center [438, 255] width 175 height 13
click at [232, 91] on button "< Back to public search results" at bounding box center [229, 86] width 155 height 27
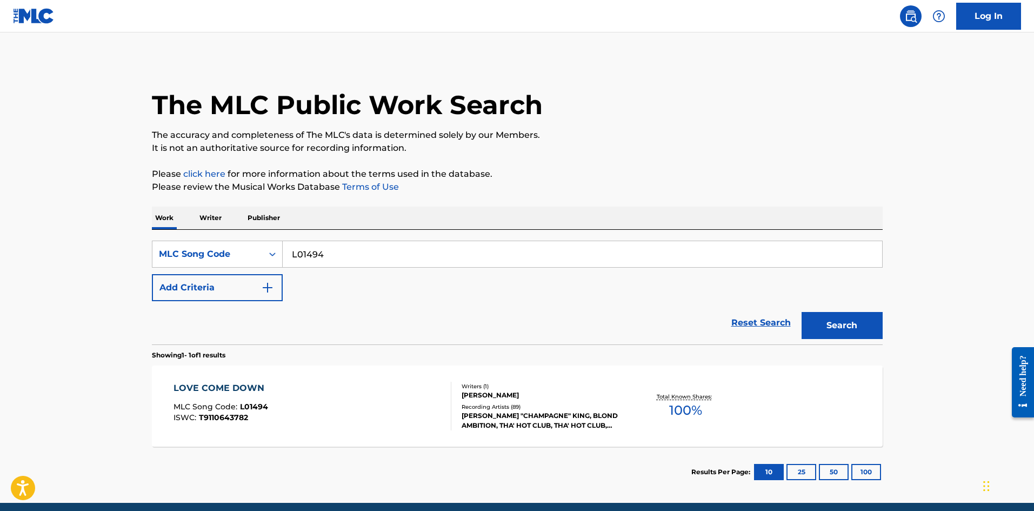
drag, startPoint x: 358, startPoint y: 264, endPoint x: 381, endPoint y: 260, distance: 23.8
click at [172, 253] on div "SearchWithCriteria380e9287-a986-461e-9c44-74e386dac73d MLC Song Code L01494" at bounding box center [517, 254] width 731 height 27
paste input "M93677"
type input "M93677"
click at [846, 331] on button "Search" at bounding box center [842, 325] width 81 height 27
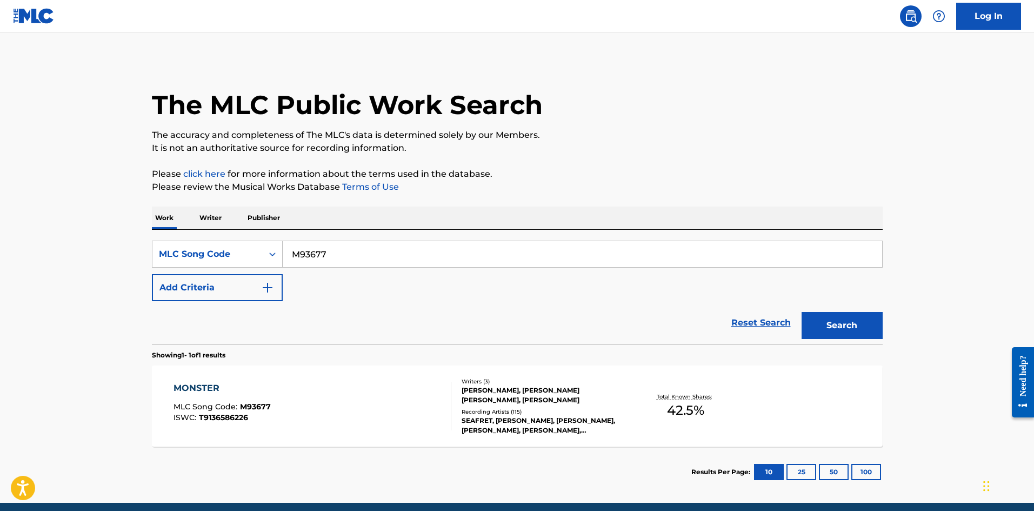
click at [491, 420] on div "SEAFRET, ROSS HAMILTON, KRIS ALLEN, KRIS ALLEN, SEAFRET, ROSS HAMILTON, KRIS AL…" at bounding box center [543, 425] width 163 height 19
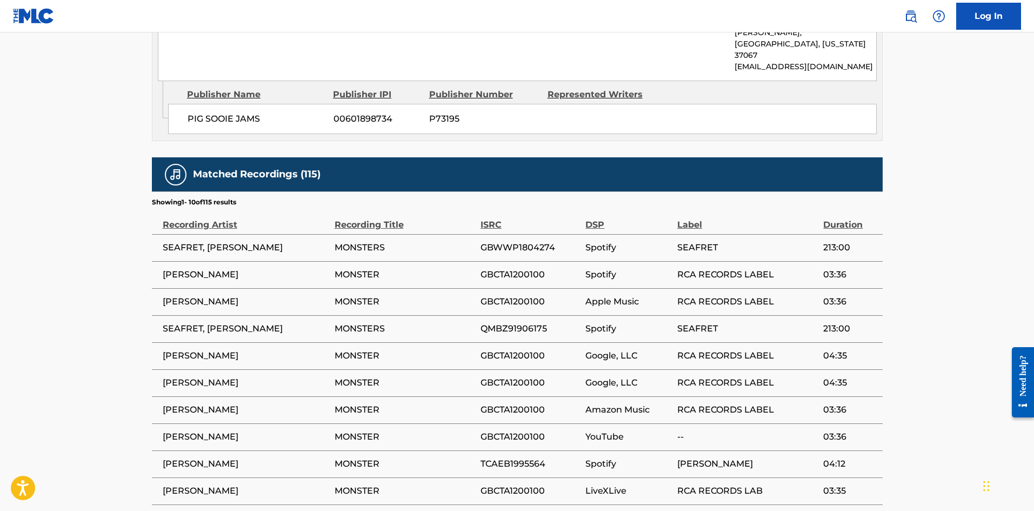
scroll to position [757, 0]
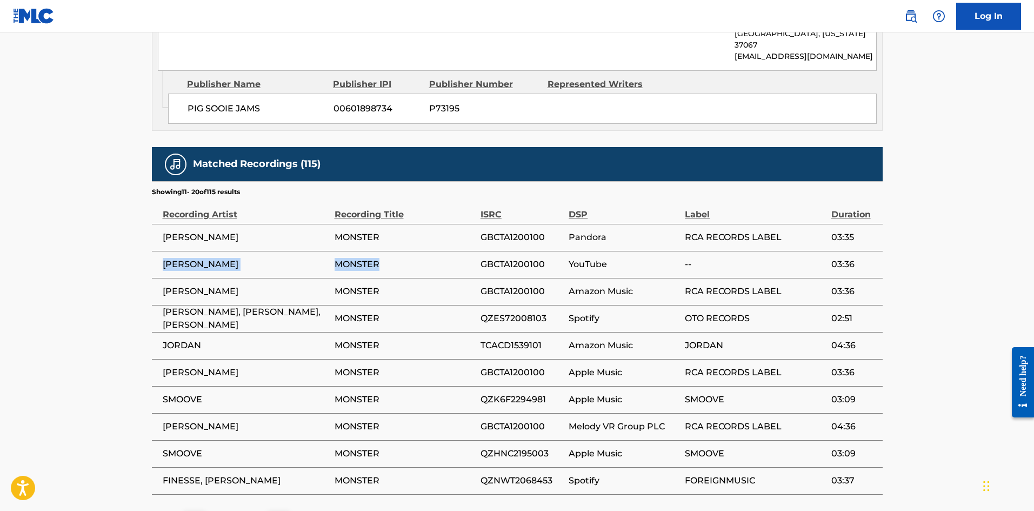
drag, startPoint x: 384, startPoint y: 217, endPoint x: 163, endPoint y: 221, distance: 220.6
click at [163, 251] on tr "KRIS ALLEN MONSTER GBCTA1200100 YouTube -- 03:36" at bounding box center [517, 264] width 731 height 27
copy tr "KRIS ALLEN MONSTER"
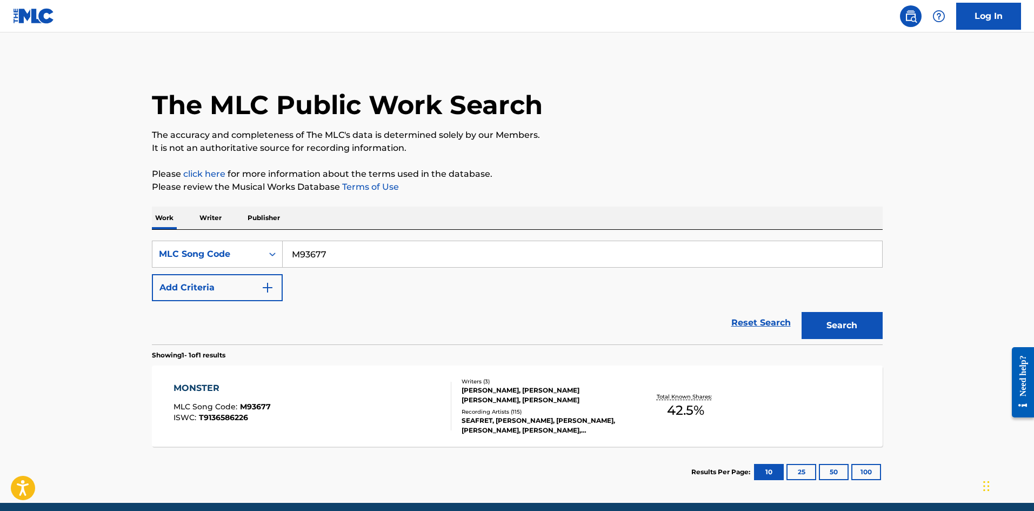
drag, startPoint x: 345, startPoint y: 258, endPoint x: 69, endPoint y: 257, distance: 275.8
click at [69, 257] on main "The MLC Public Work Search The accuracy and completeness of The MLC's data is d…" at bounding box center [517, 267] width 1034 height 470
paste input "CV8XVZ"
type input "CV8XVZ"
drag, startPoint x: 848, startPoint y: 320, endPoint x: 734, endPoint y: 338, distance: 116.1
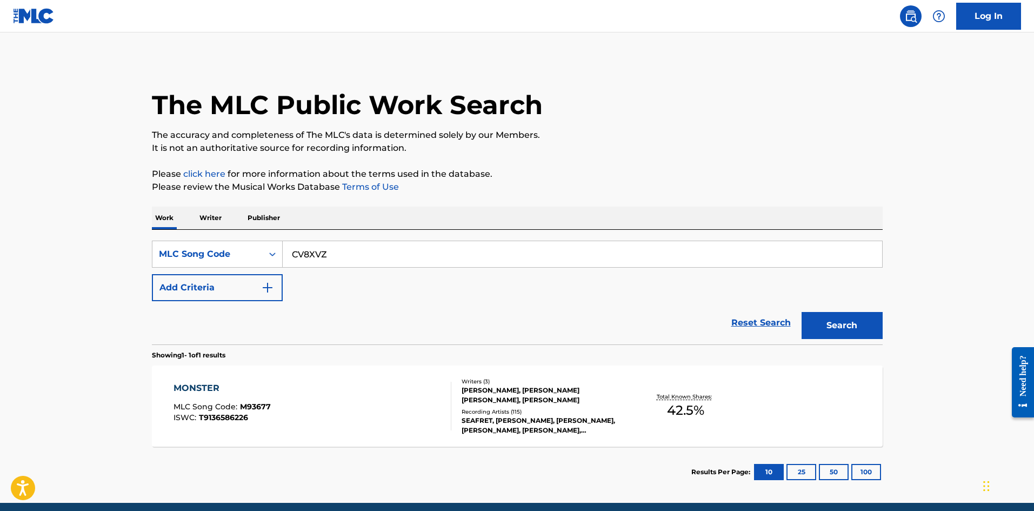
click at [847, 320] on button "Search" at bounding box center [842, 325] width 81 height 27
click at [331, 392] on div "COME AND SEE ME MLC Song Code : CV8XVZ ISWC : T9190758793" at bounding box center [313, 406] width 278 height 49
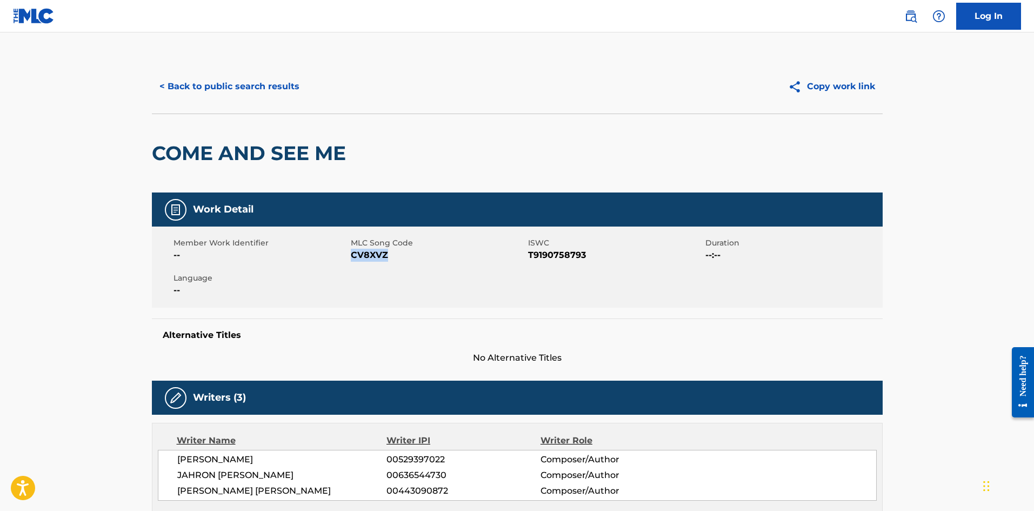
drag, startPoint x: 400, startPoint y: 261, endPoint x: 352, endPoint y: 257, distance: 47.7
click at [352, 257] on span "CV8XVZ" at bounding box center [438, 255] width 175 height 13
copy span "CV8XVZ"
click at [231, 83] on button "< Back to public search results" at bounding box center [229, 86] width 155 height 27
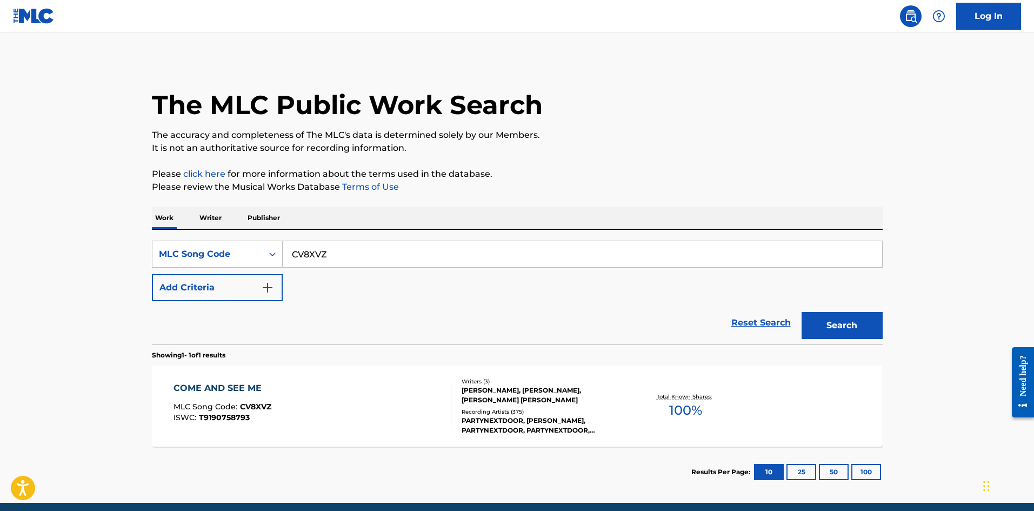
drag, startPoint x: 344, startPoint y: 249, endPoint x: 135, endPoint y: 262, distance: 209.1
click at [117, 268] on main "The MLC Public Work Search The accuracy and completeness of The MLC's data is d…" at bounding box center [517, 267] width 1034 height 470
paste input "F0885F"
type input "F0885F"
click at [843, 333] on button "Search" at bounding box center [842, 325] width 81 height 27
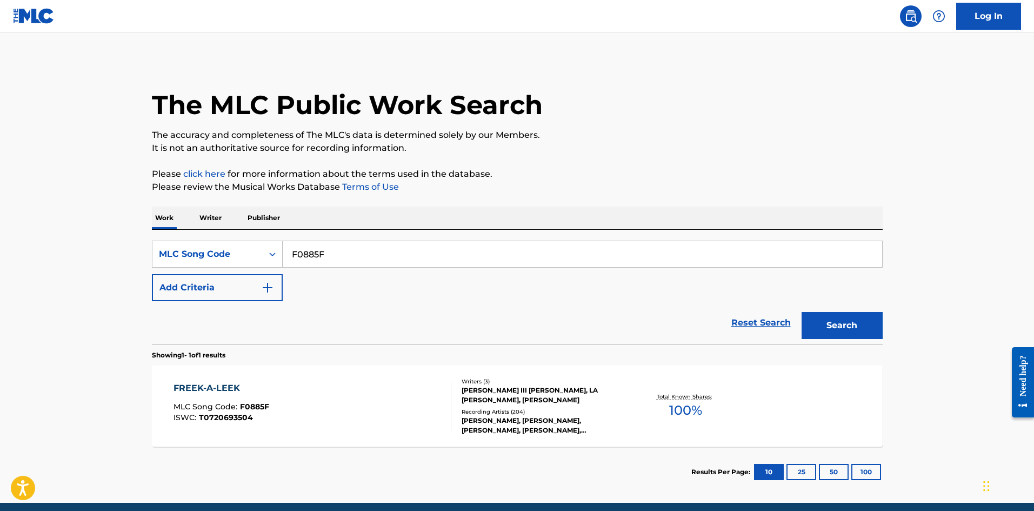
click at [377, 397] on div "FREEK-A-LEEK MLC Song Code : F0885F ISWC : T0720693504" at bounding box center [313, 406] width 278 height 49
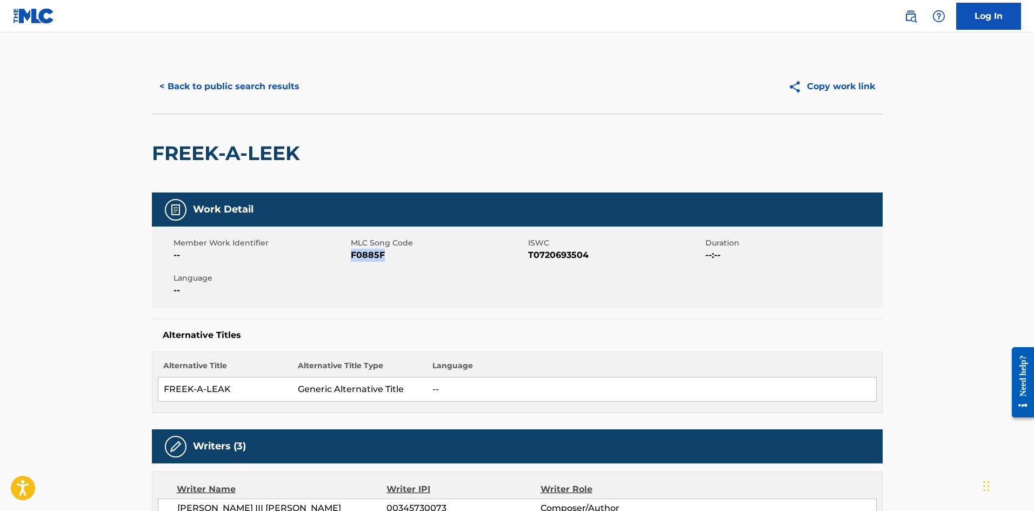
drag, startPoint x: 369, startPoint y: 254, endPoint x: 351, endPoint y: 255, distance: 18.4
click at [351, 255] on span "F0885F" at bounding box center [438, 255] width 175 height 13
copy span "F0885F"
click at [247, 83] on button "< Back to public search results" at bounding box center [229, 86] width 155 height 27
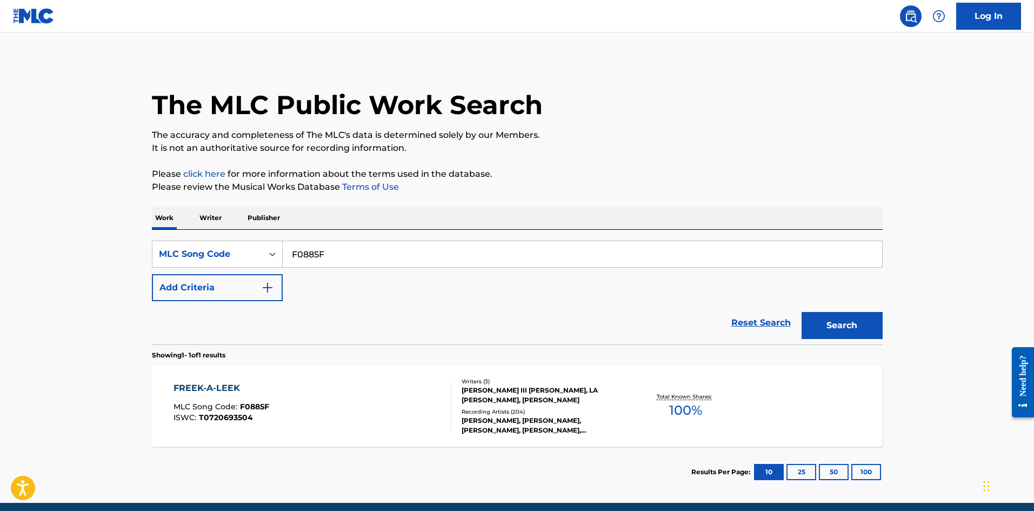
drag, startPoint x: 344, startPoint y: 254, endPoint x: 89, endPoint y: 242, distance: 256.0
click at [89, 242] on main "The MLC Public Work Search The accuracy and completeness of The MLC's data is d…" at bounding box center [517, 267] width 1034 height 470
paste input "M16026"
type input "M16026"
click at [828, 314] on button "Search" at bounding box center [842, 325] width 81 height 27
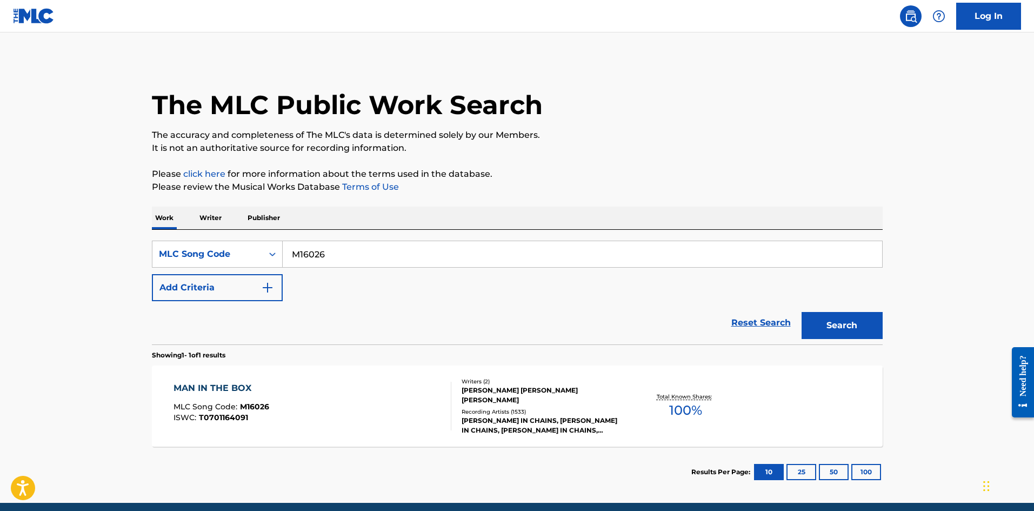
click at [532, 413] on div "Recording Artists ( 1533 )" at bounding box center [543, 412] width 163 height 8
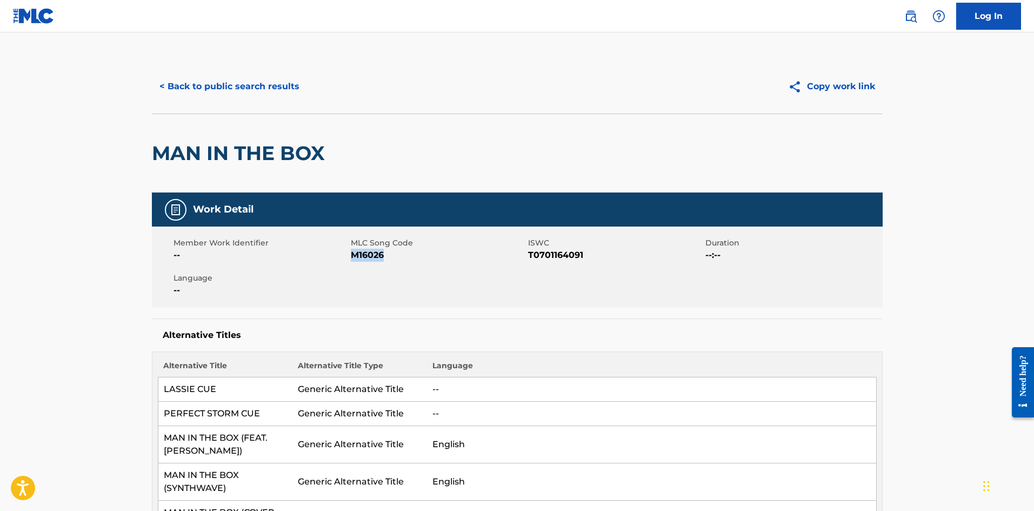
drag, startPoint x: 395, startPoint y: 260, endPoint x: 353, endPoint y: 256, distance: 42.3
click at [353, 256] on span "M16026" at bounding box center [438, 255] width 175 height 13
click at [214, 96] on button "< Back to public search results" at bounding box center [229, 86] width 155 height 27
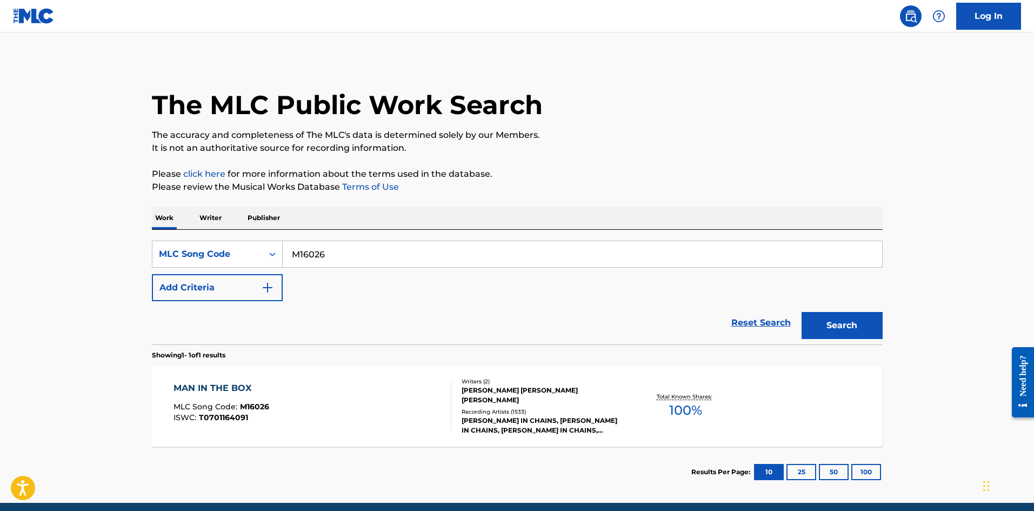
drag, startPoint x: 345, startPoint y: 258, endPoint x: 85, endPoint y: 231, distance: 261.5
click at [84, 233] on main "The MLC Public Work Search The accuracy and completeness of The MLC's data is d…" at bounding box center [517, 267] width 1034 height 470
paste input "CA4QX3"
type input "CA4QX3"
click at [855, 328] on button "Search" at bounding box center [842, 325] width 81 height 27
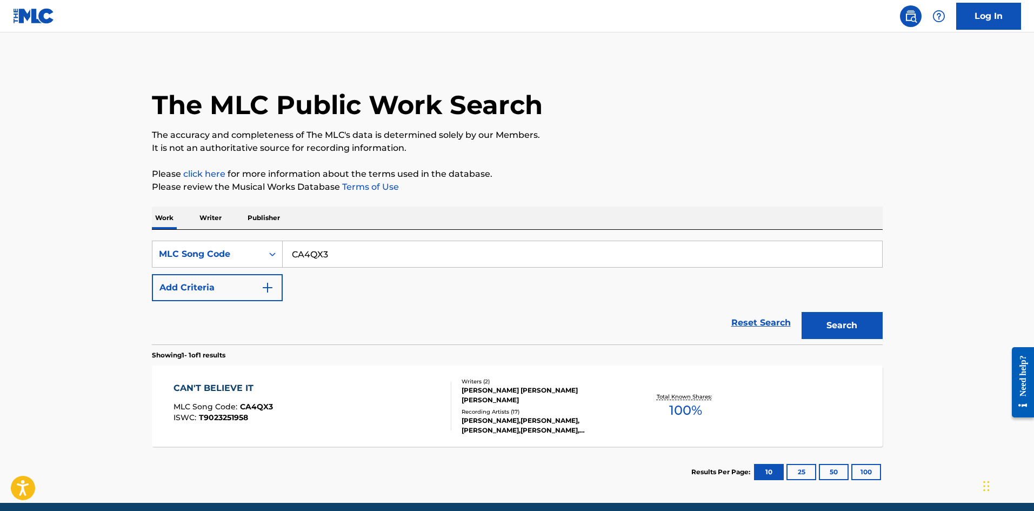
click at [348, 417] on div "CAN'T BELIEVE IT MLC Song Code : CA4QX3 ISWC : T9023251958" at bounding box center [313, 406] width 278 height 49
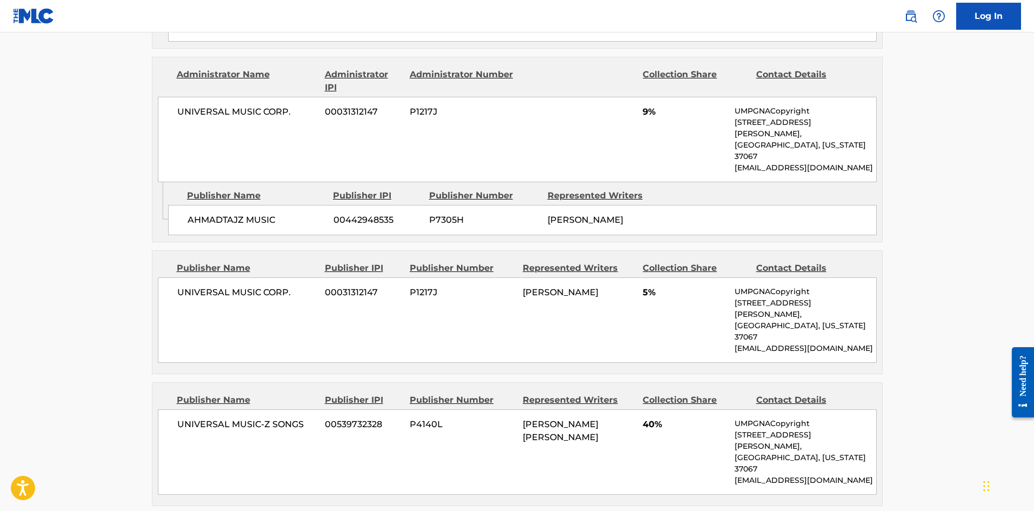
scroll to position [703, 0]
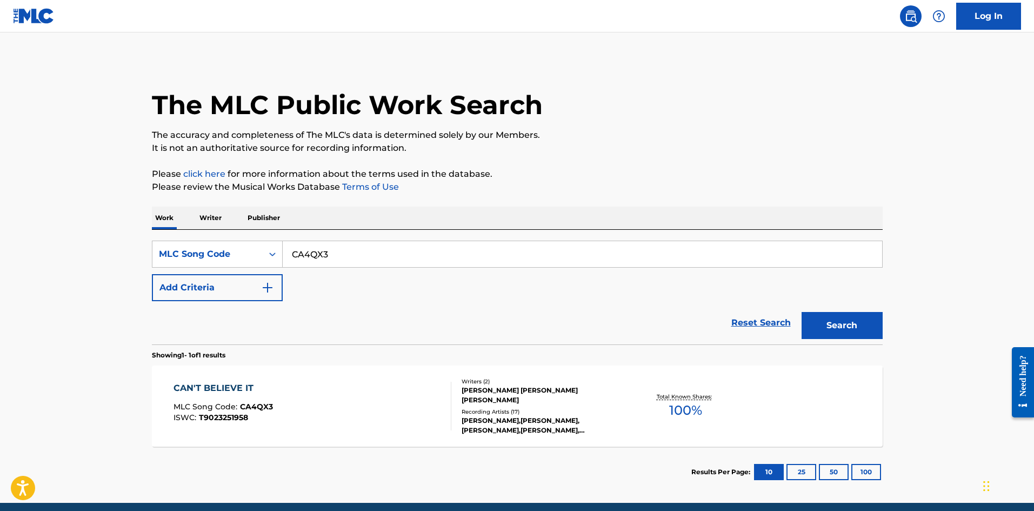
drag, startPoint x: 302, startPoint y: 254, endPoint x: 379, endPoint y: 290, distance: 85.4
click at [76, 249] on main "The MLC Public Work Search The accuracy and completeness of The MLC's data is d…" at bounding box center [517, 267] width 1034 height 470
paste input "T5168G"
type input "T5168G"
click at [827, 333] on button "Search" at bounding box center [842, 325] width 81 height 27
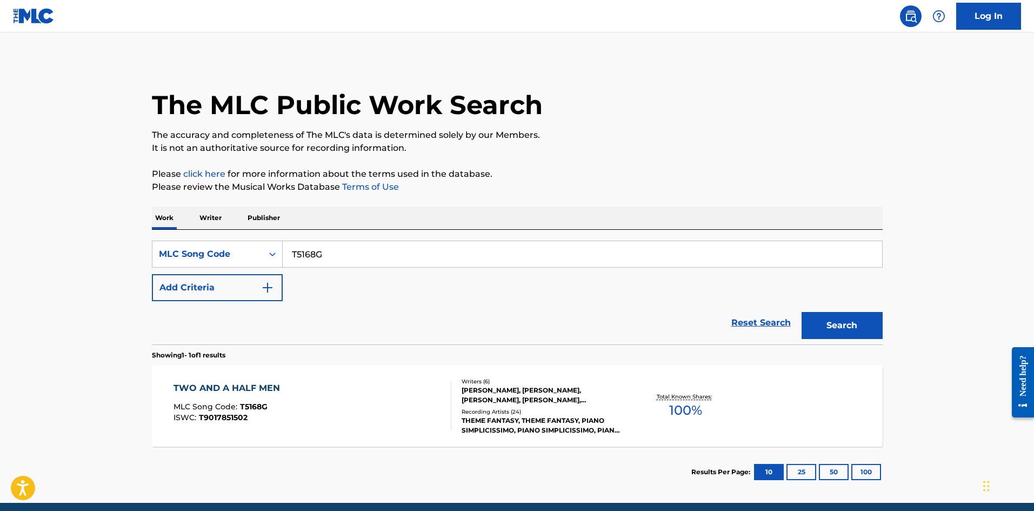
click at [238, 405] on span "MLC Song Code :" at bounding box center [207, 407] width 67 height 10
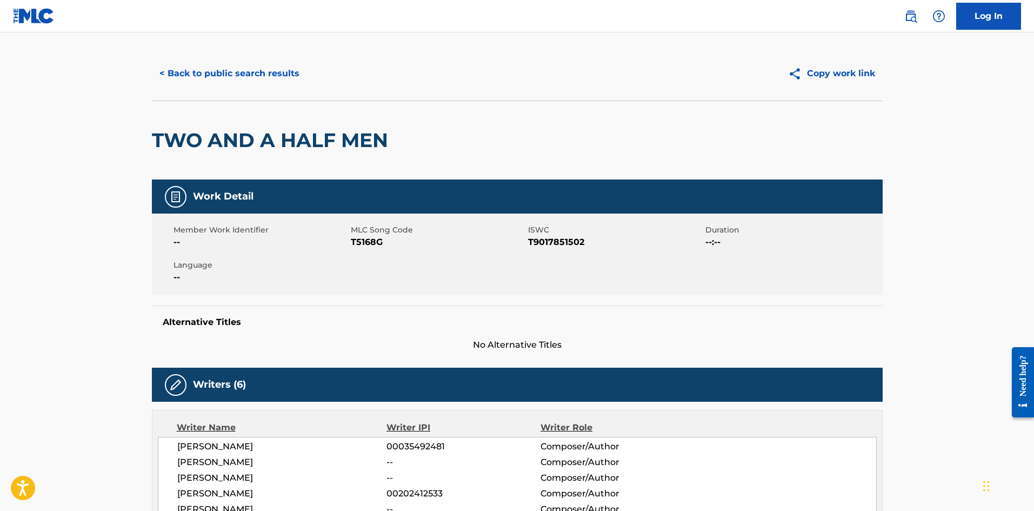
scroll to position [5, 0]
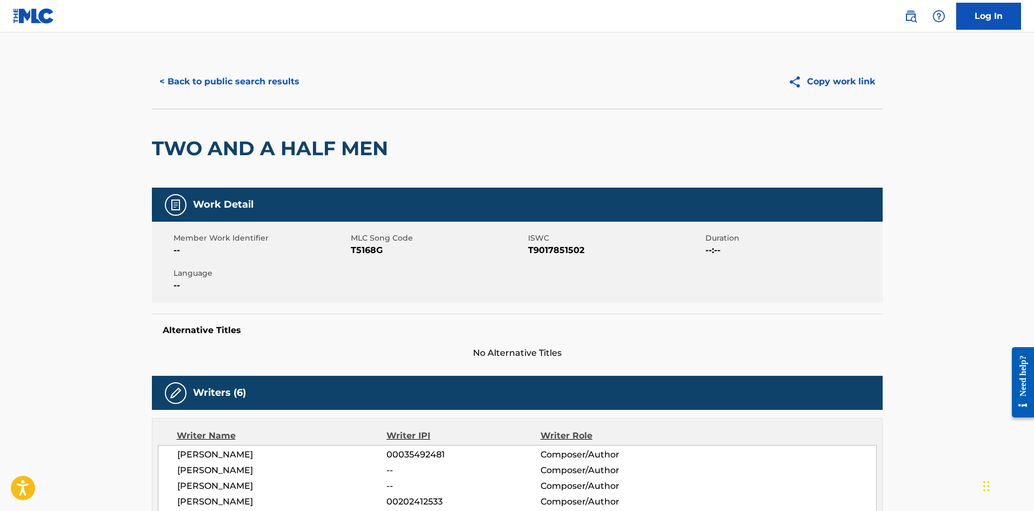
click at [256, 82] on button "< Back to public search results" at bounding box center [229, 81] width 155 height 27
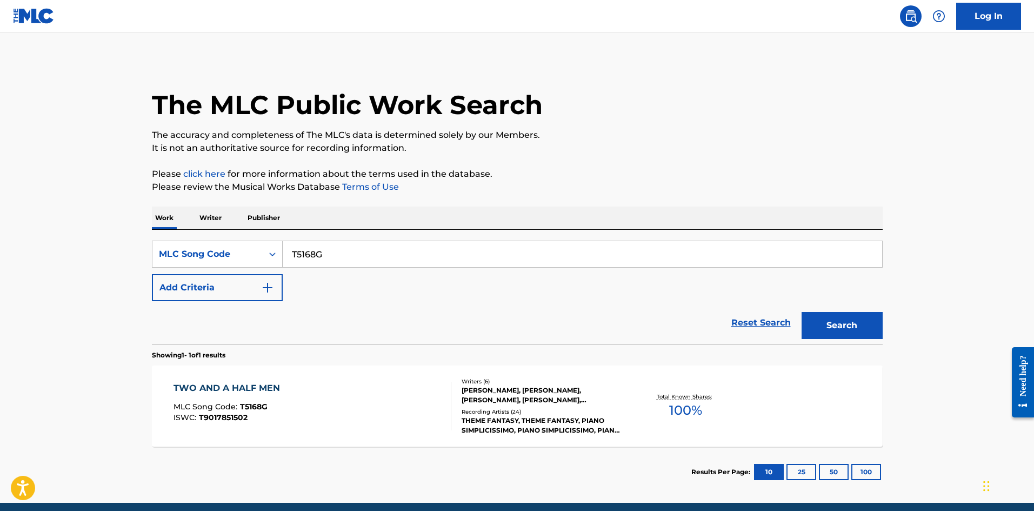
click at [230, 295] on button "Add Criteria" at bounding box center [217, 287] width 131 height 27
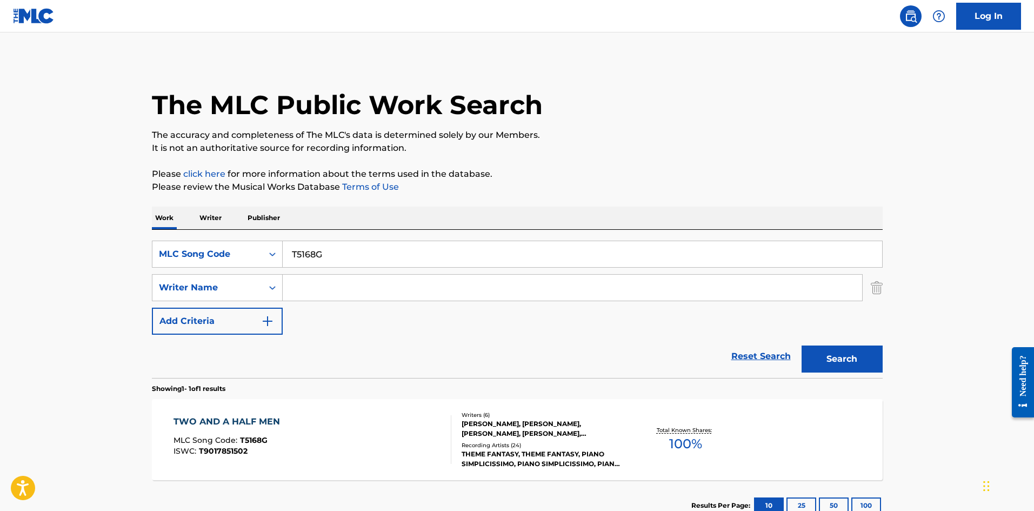
click at [306, 297] on input "Search Form" at bounding box center [573, 288] width 580 height 26
paste input "Geissman"
drag, startPoint x: 371, startPoint y: 286, endPoint x: 334, endPoint y: 289, distance: 37.4
click at [334, 289] on input "Geissman" at bounding box center [573, 288] width 580 height 26
type input "Geissman"
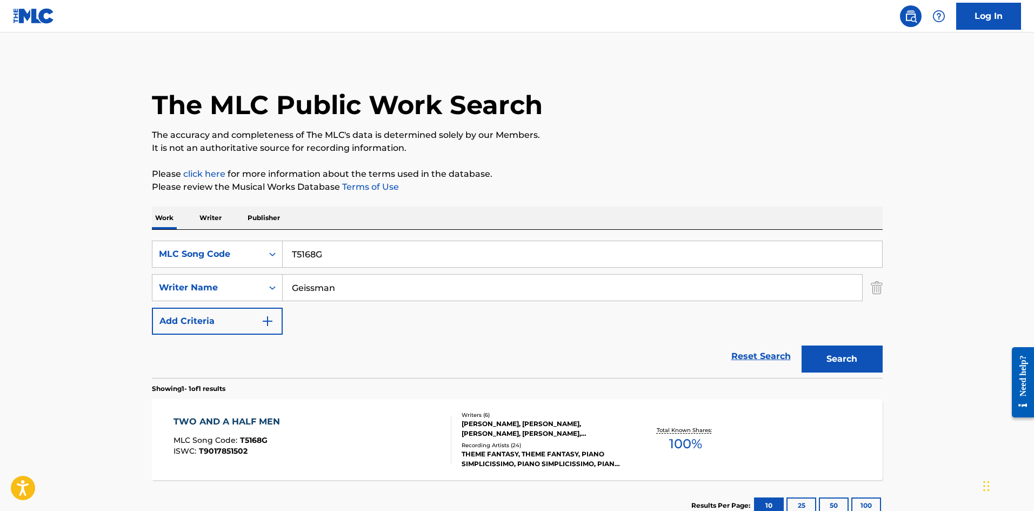
drag, startPoint x: 192, startPoint y: 252, endPoint x: 116, endPoint y: 251, distance: 76.2
click at [115, 252] on main "The MLC Public Work Search The accuracy and completeness of The MLC's data is d…" at bounding box center [517, 284] width 1034 height 504
paste input "WO AND A HALF MEN"
type input "TWO AND A HALF MEN"
click at [258, 250] on div "MLC Song Code" at bounding box center [207, 254] width 110 height 21
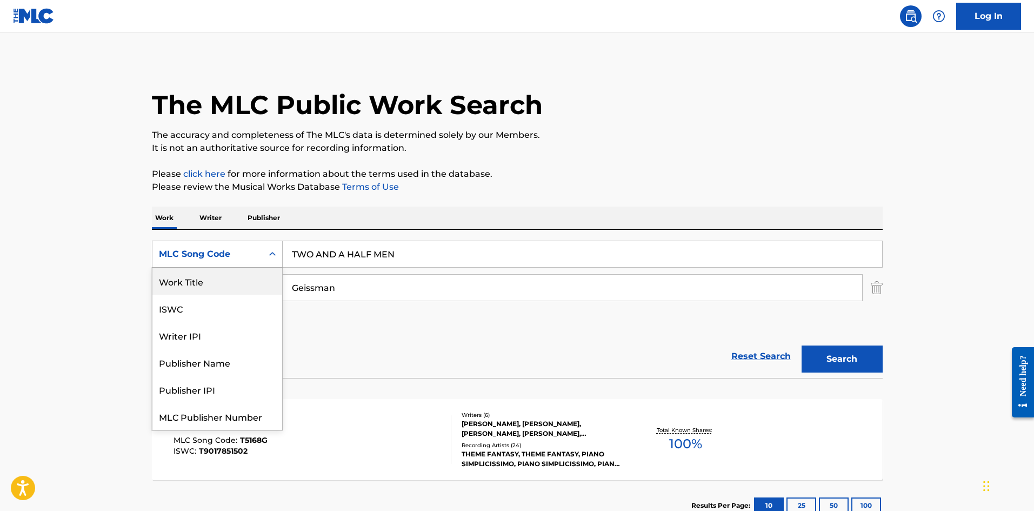
click at [230, 284] on div "Work Title" at bounding box center [217, 281] width 130 height 27
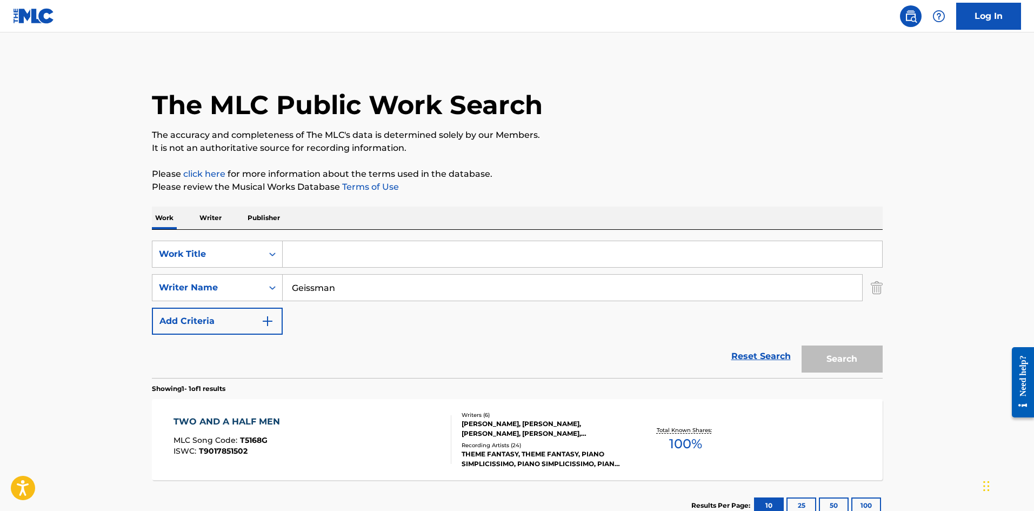
click at [532, 256] on input "Search Form" at bounding box center [583, 254] width 600 height 26
paste input "TWO AND A HALF MEN"
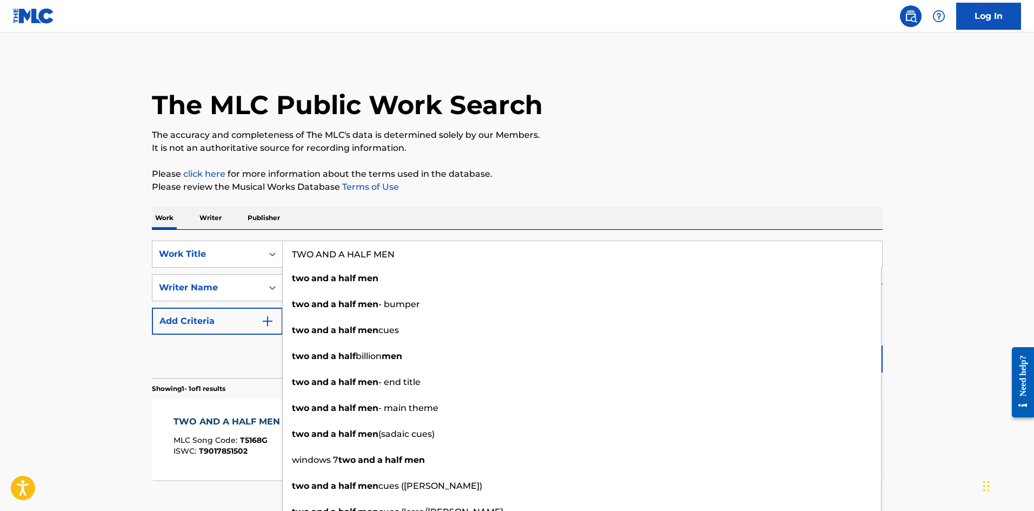
type input "TWO AND A HALF MEN"
click at [988, 266] on main "The MLC Public Work Search The accuracy and completeness of The MLC's data is d…" at bounding box center [517, 284] width 1034 height 504
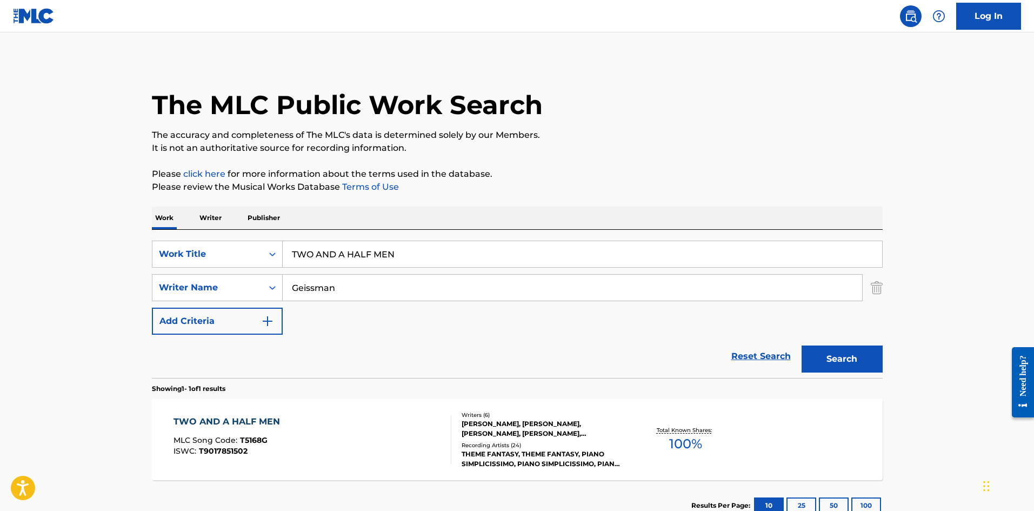
click at [864, 352] on button "Search" at bounding box center [842, 359] width 81 height 27
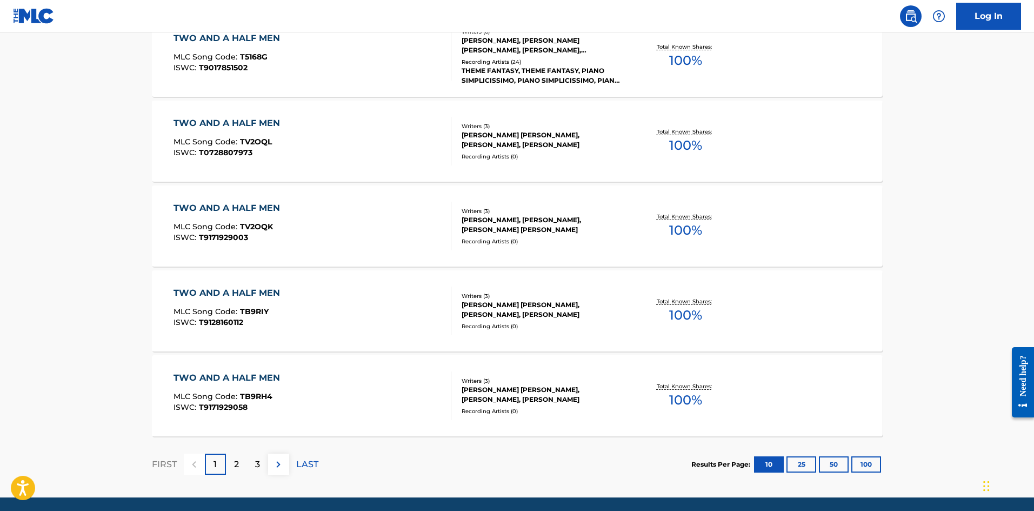
scroll to position [811, 0]
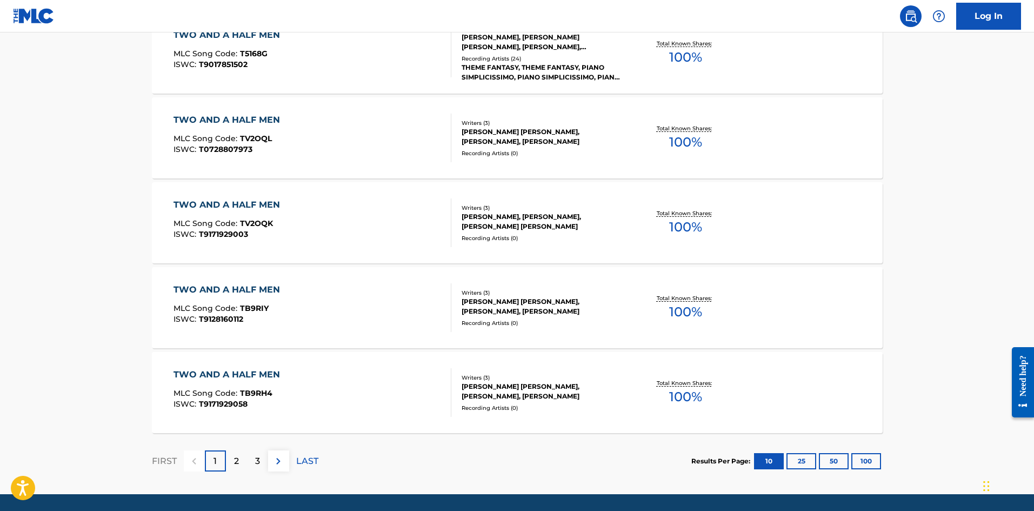
click at [239, 467] on div "2" at bounding box center [236, 460] width 21 height 21
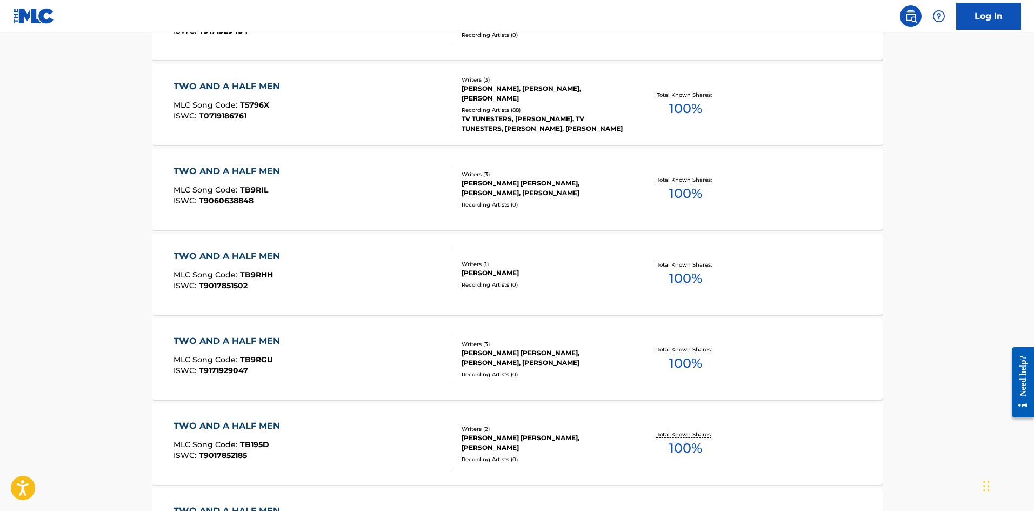
scroll to position [433, 0]
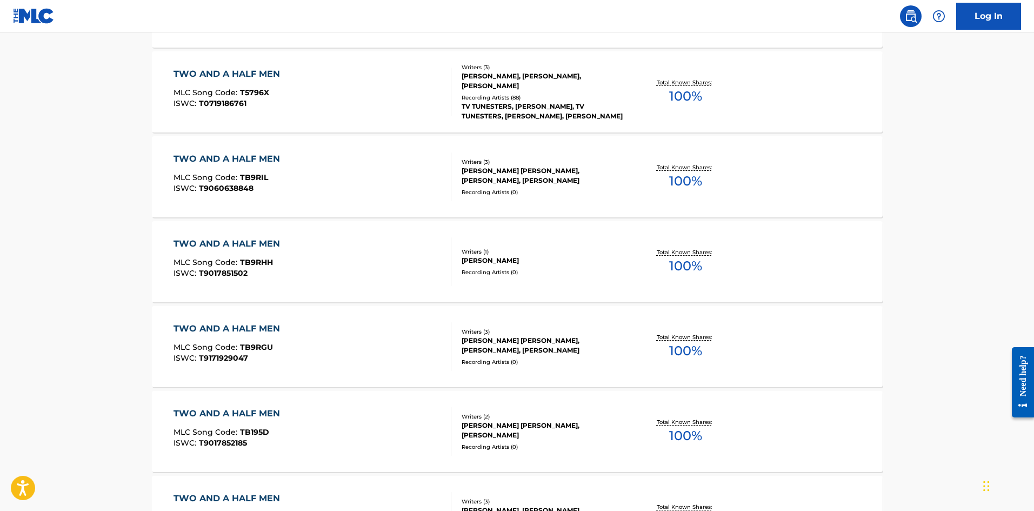
click at [395, 270] on div "TWO AND A HALF MEN MLC Song Code : TB9RHH ISWC : T9017851502" at bounding box center [313, 261] width 278 height 49
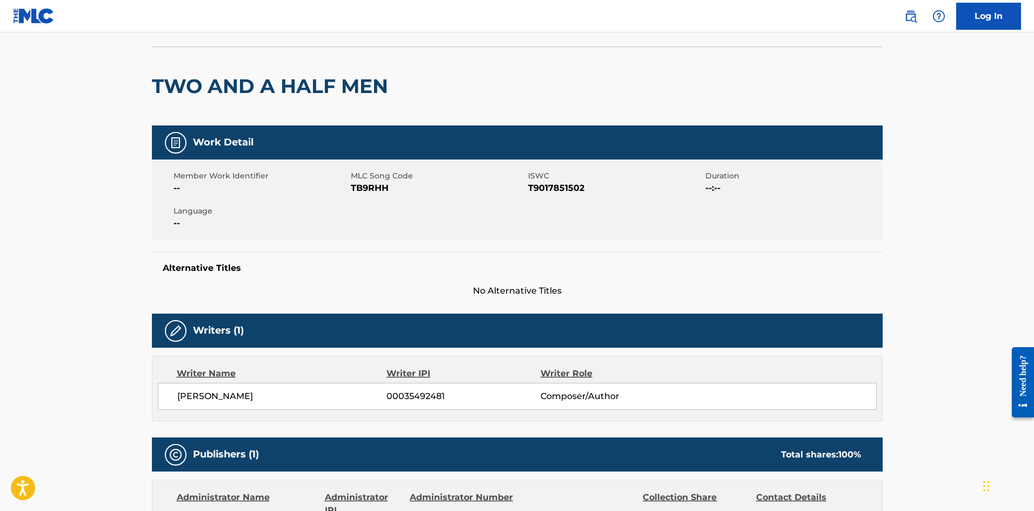
scroll to position [54, 0]
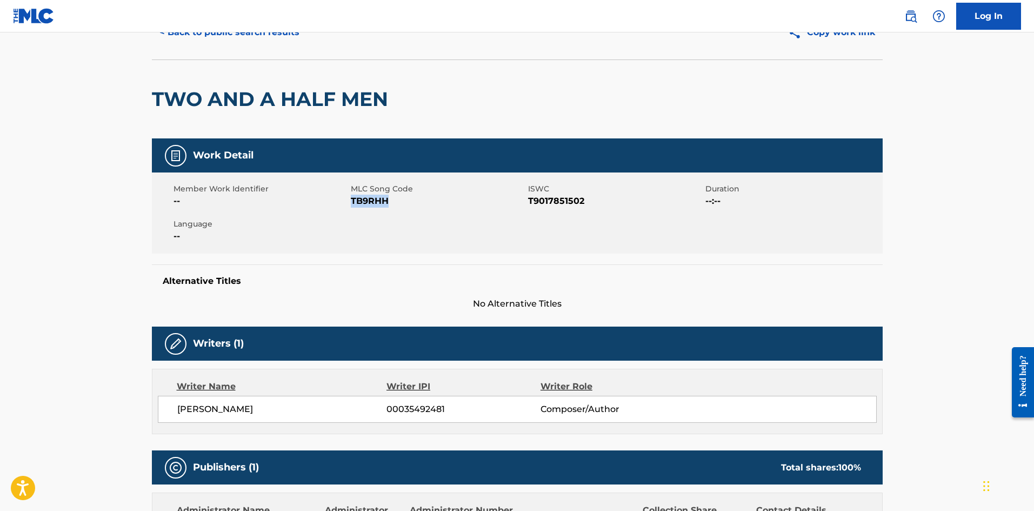
drag, startPoint x: 395, startPoint y: 204, endPoint x: 352, endPoint y: 204, distance: 43.3
click at [352, 204] on span "TB9RHH" at bounding box center [438, 201] width 175 height 13
click at [194, 43] on button "< Back to public search results" at bounding box center [229, 32] width 155 height 27
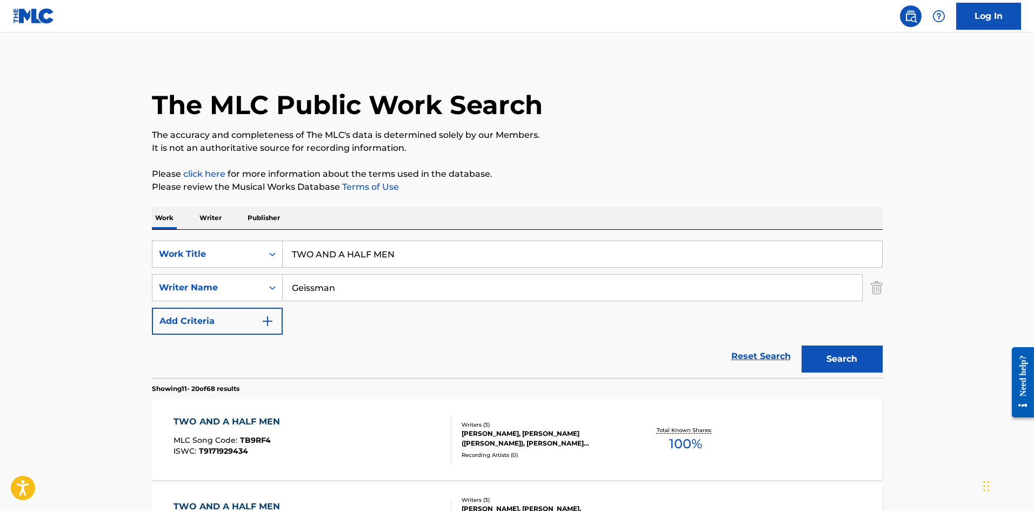
click at [880, 291] on img "Search Form" at bounding box center [877, 287] width 12 height 27
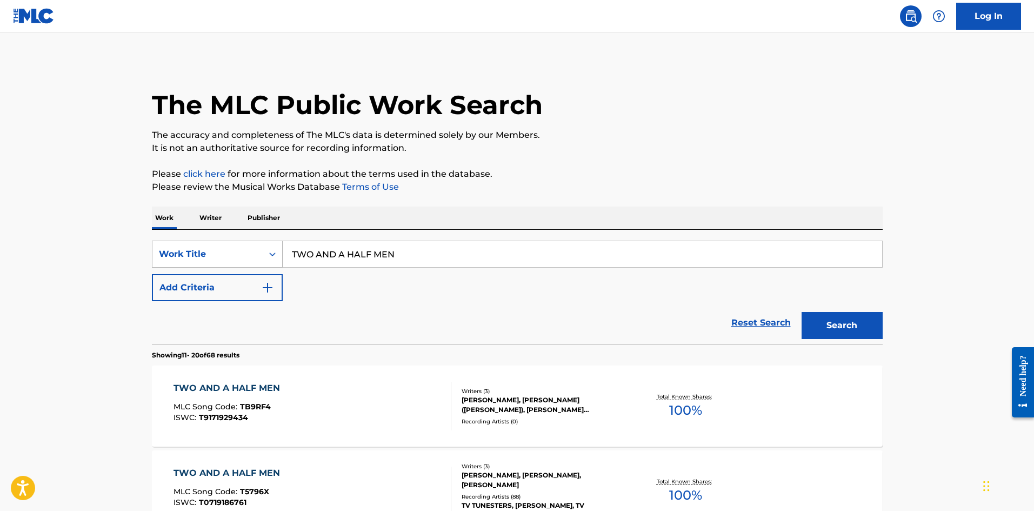
click at [203, 257] on div "Work Title" at bounding box center [207, 254] width 97 height 13
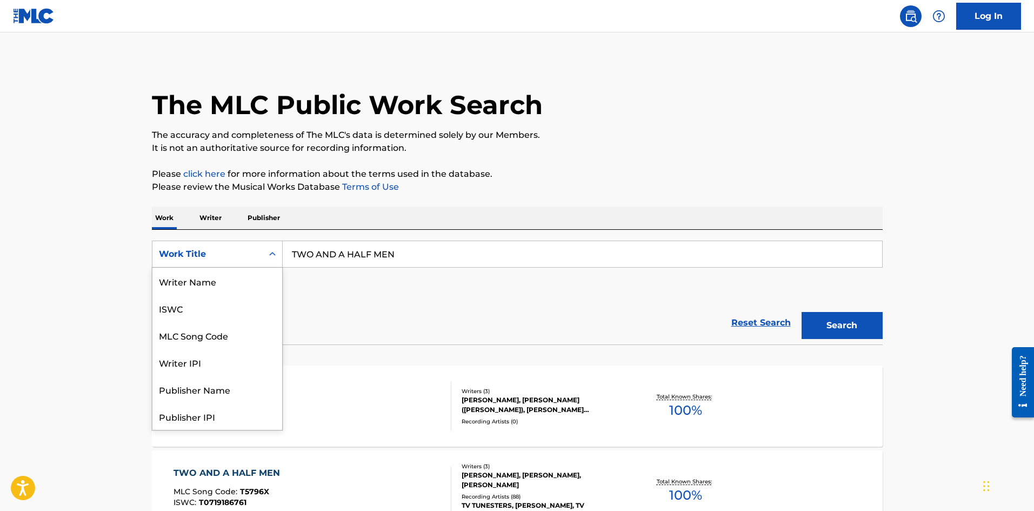
scroll to position [54, 0]
click at [219, 274] on div "MLC Song Code" at bounding box center [217, 281] width 130 height 27
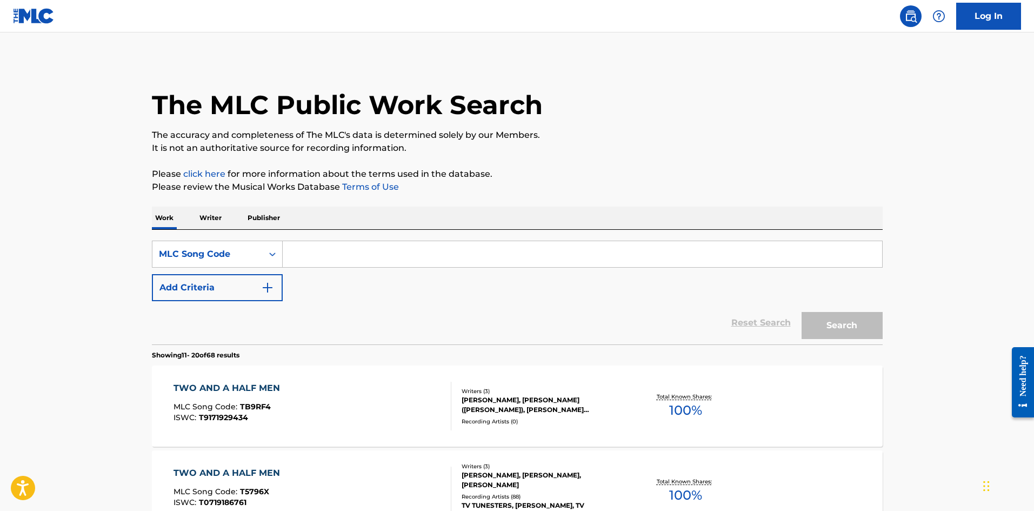
click at [411, 254] on input "Search Form" at bounding box center [583, 254] width 600 height 26
paste input "MVCKUT"
type input "MVCKUT"
click at [871, 328] on button "Search" at bounding box center [842, 325] width 81 height 27
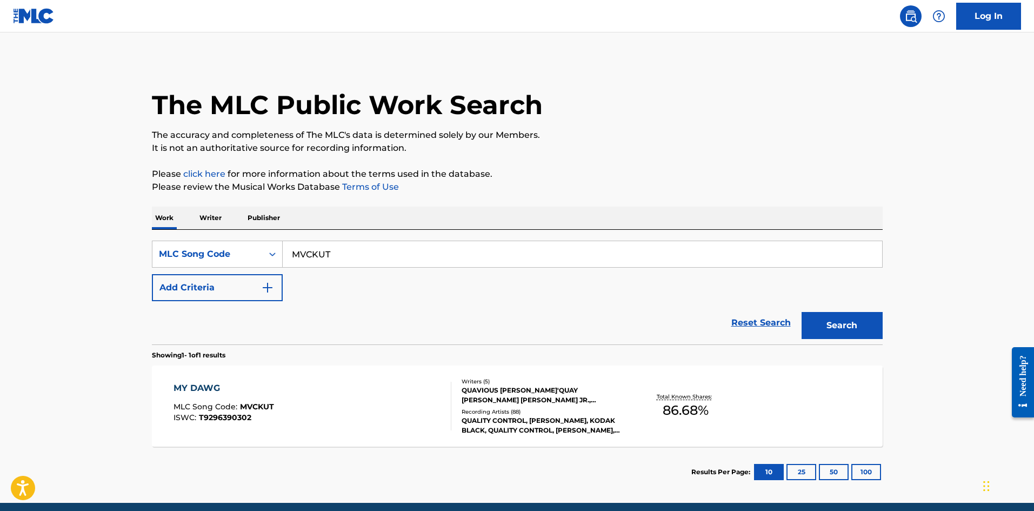
click at [210, 387] on div "MY DAWG" at bounding box center [224, 388] width 101 height 13
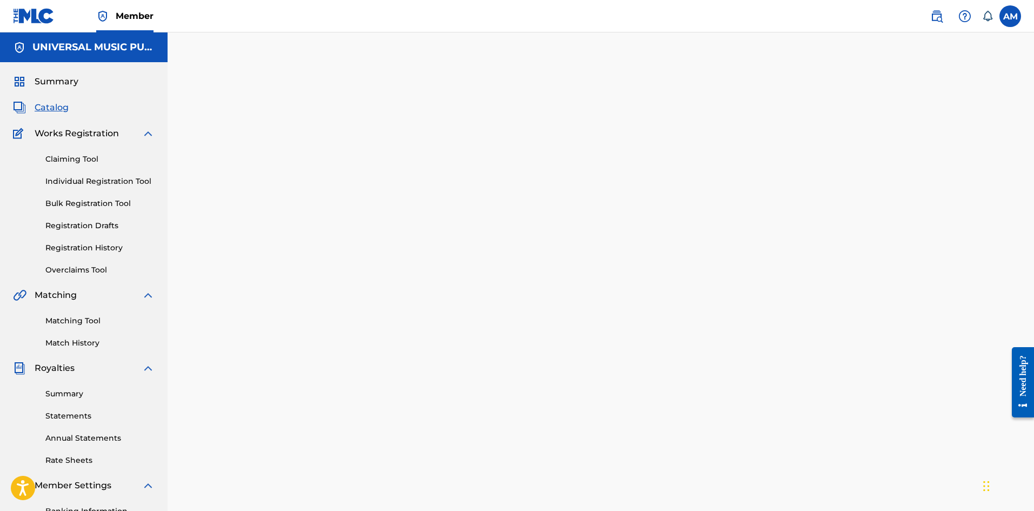
click at [47, 112] on span "Catalog" at bounding box center [52, 107] width 34 height 13
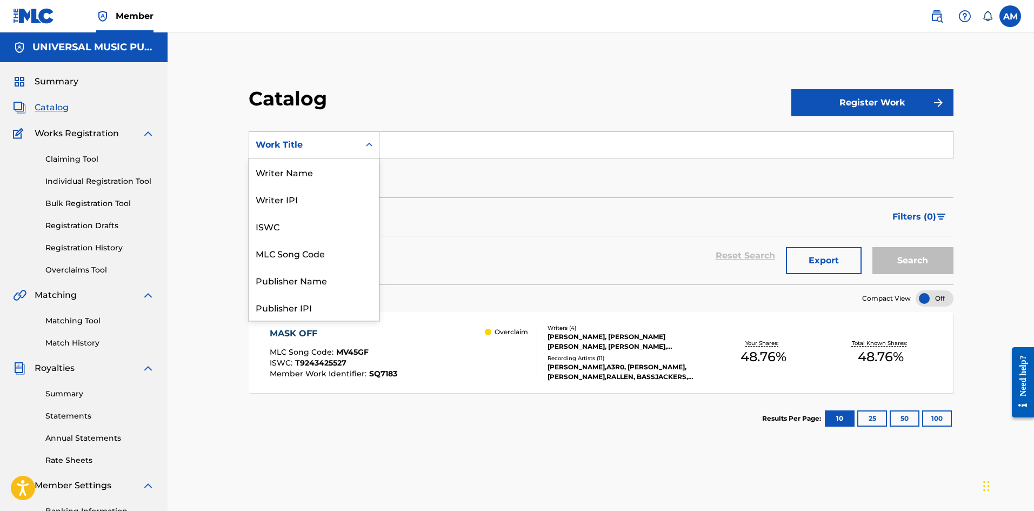
click at [313, 141] on div "Work Title" at bounding box center [304, 144] width 97 height 13
click at [314, 260] on div "MLC Song Code" at bounding box center [314, 253] width 130 height 27
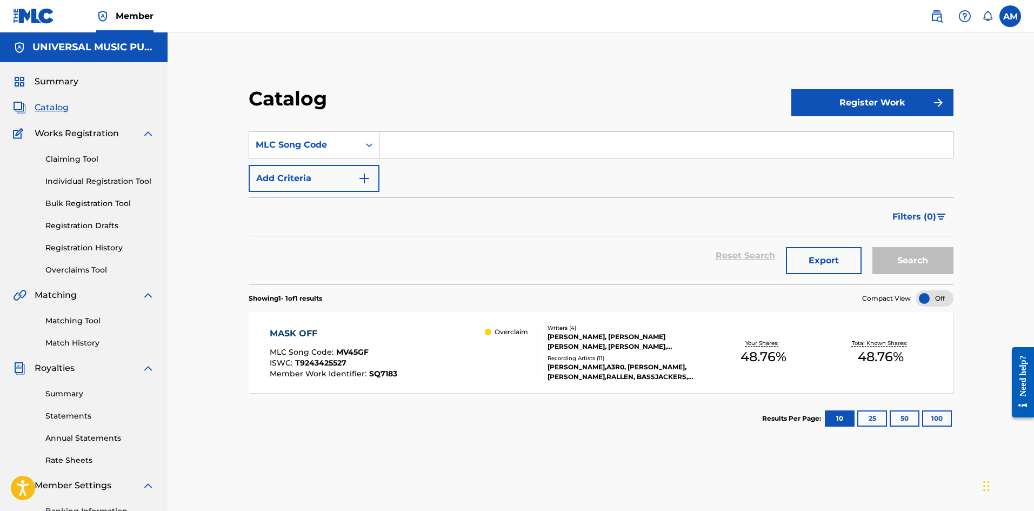
click at [431, 144] on input "Search Form" at bounding box center [667, 145] width 574 height 26
paste input "F12553"
type input "F12553"
click at [904, 260] on button "Search" at bounding box center [913, 260] width 81 height 27
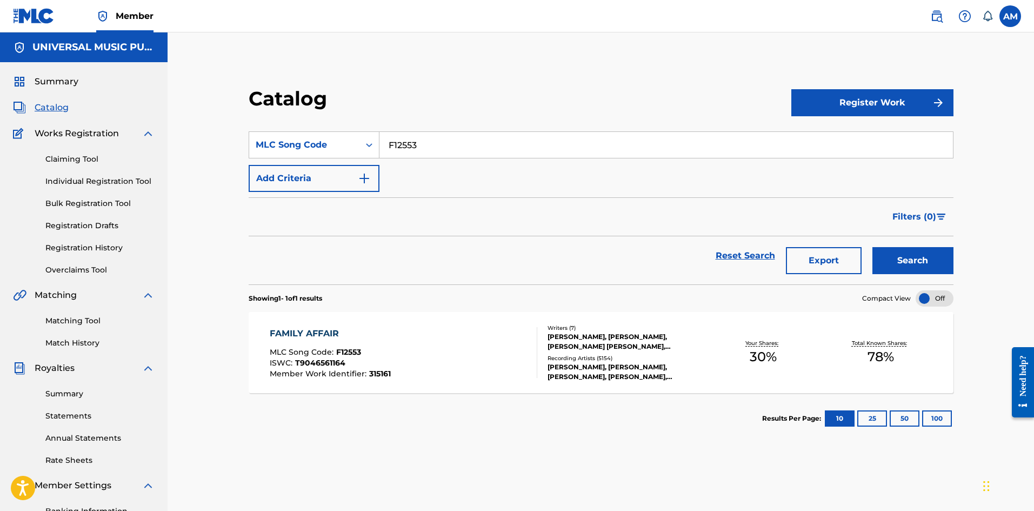
click at [544, 353] on div "Writers ( 7 ) MARY J BLIGE, ANDRE ROMELL YOUNG, BRUCE ALLEN MILLER, LUCHANA LOD…" at bounding box center [621, 353] width 168 height 58
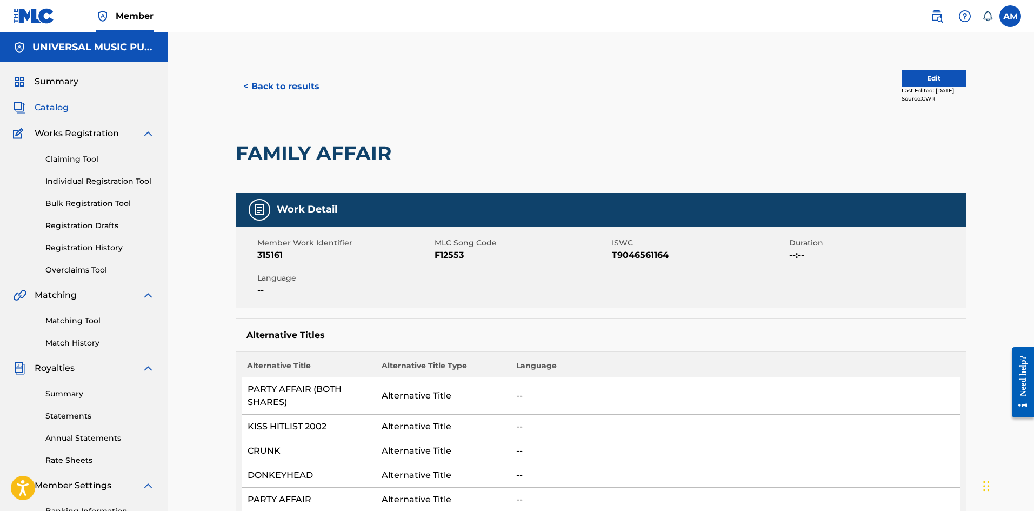
click at [929, 84] on button "Edit" at bounding box center [934, 78] width 65 height 16
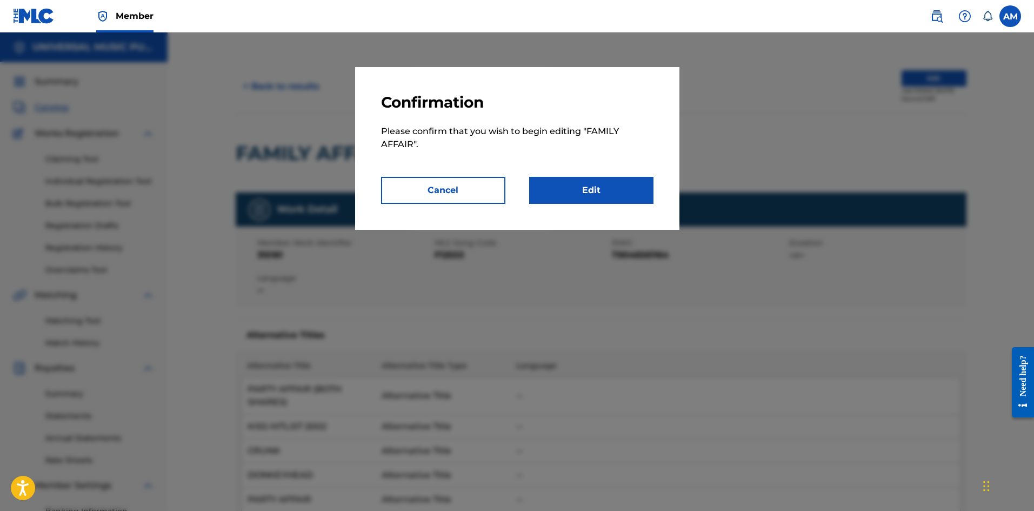
click at [606, 185] on link "Edit" at bounding box center [591, 190] width 124 height 27
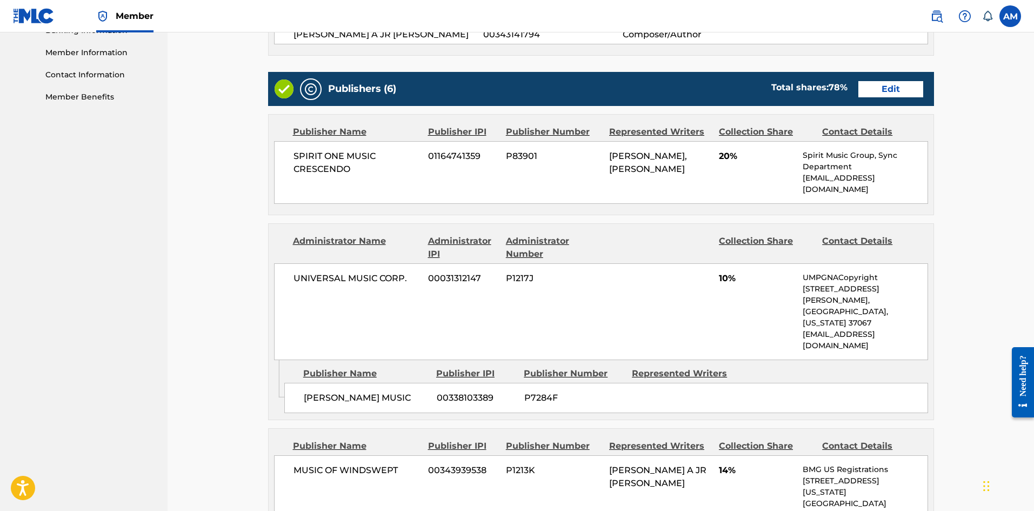
scroll to position [487, 0]
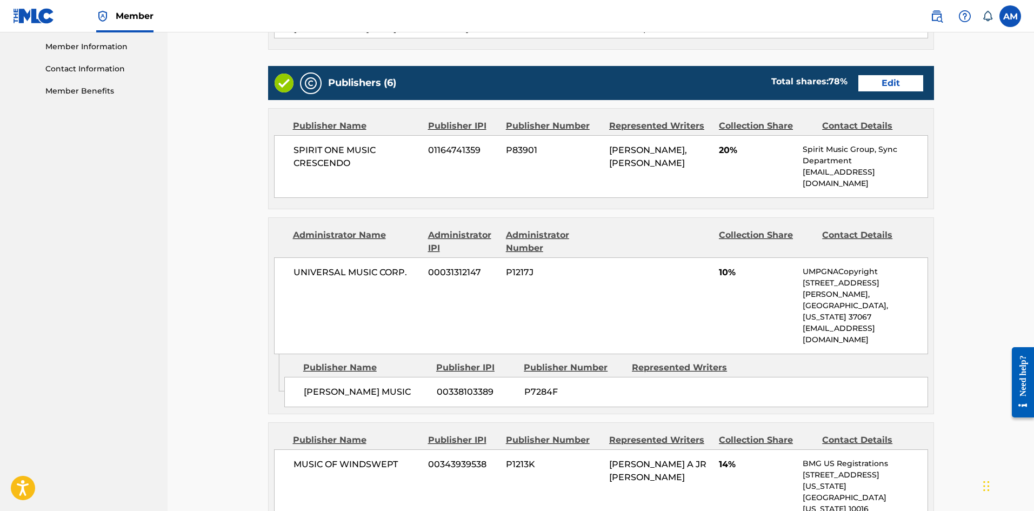
click at [896, 84] on link "Edit" at bounding box center [891, 83] width 65 height 16
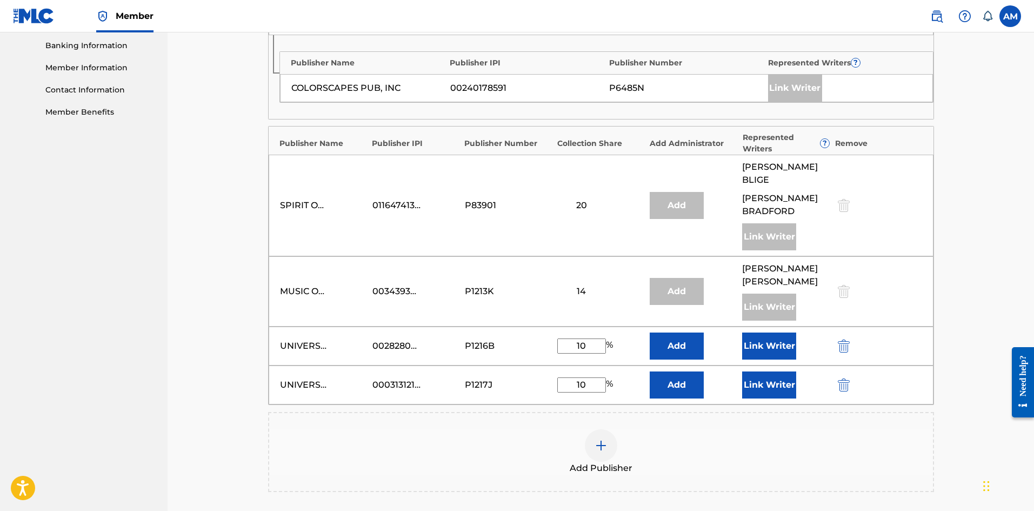
scroll to position [487, 0]
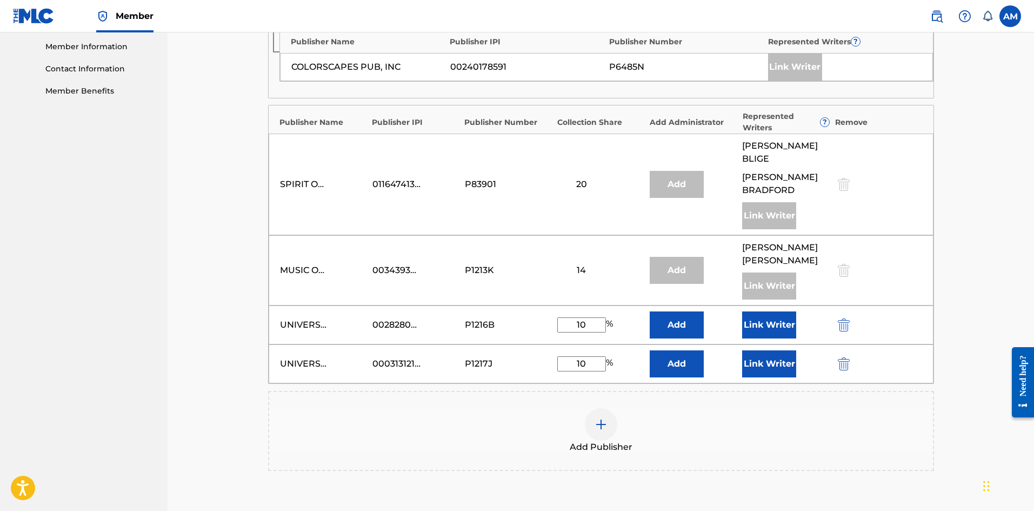
click at [307, 318] on div "UNIVERSAL TUNES, A DIVISION OF SONGS OF UNIVERSAL, INC." at bounding box center [304, 324] width 49 height 13
click at [845, 318] on img "submit" at bounding box center [844, 324] width 12 height 13
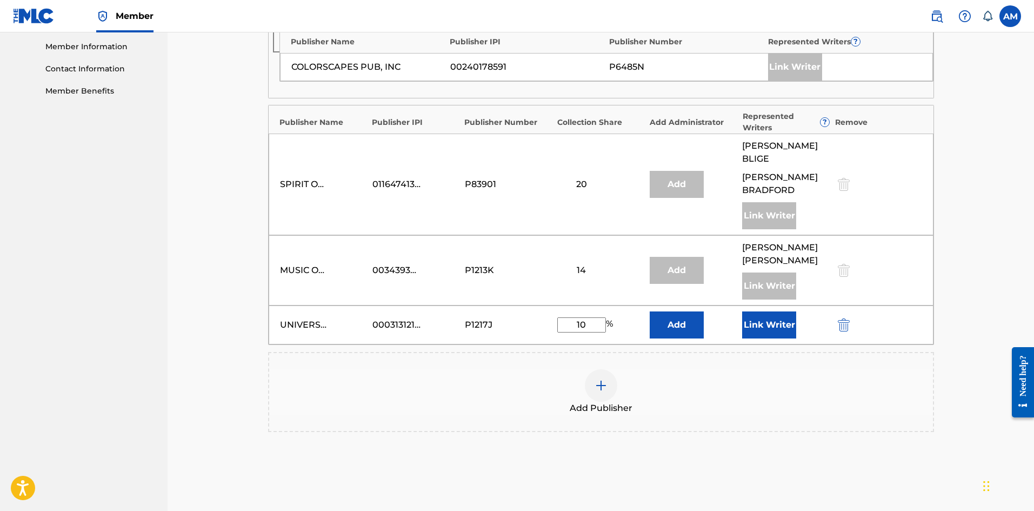
click at [845, 318] on img "submit" at bounding box center [844, 324] width 12 height 13
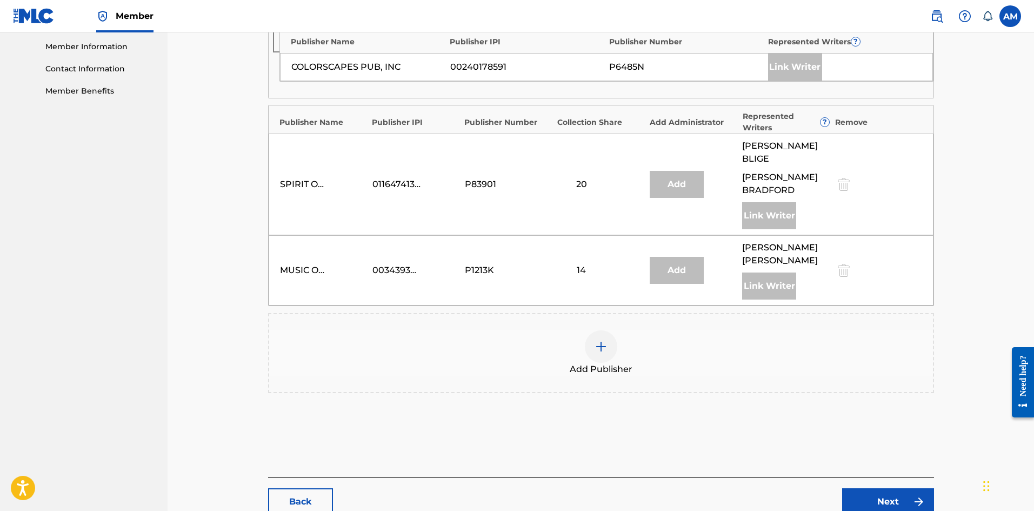
click at [609, 341] on div at bounding box center [601, 346] width 32 height 32
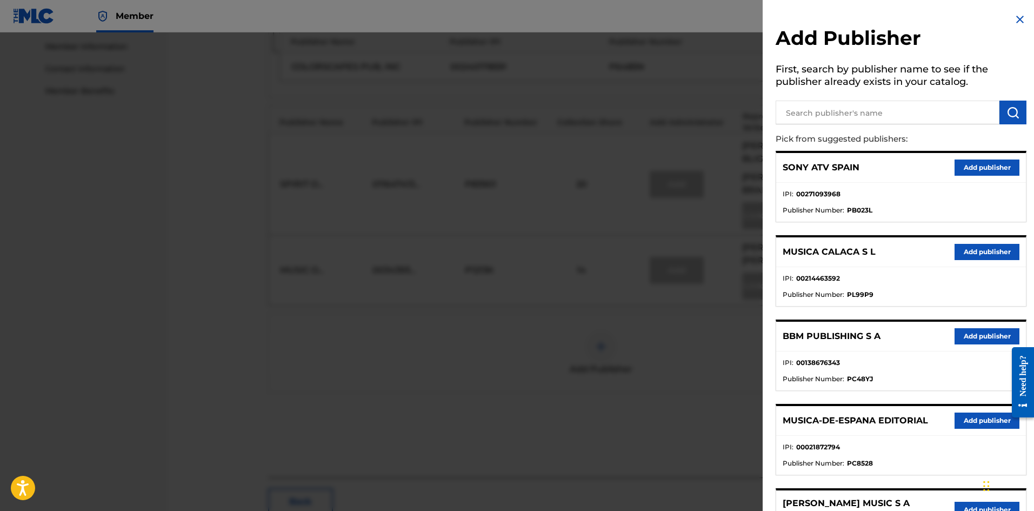
click at [875, 111] on input "text" at bounding box center [888, 113] width 224 height 24
paste input "Universal Tunes"
type input "Universal Tunes"
click at [1017, 110] on button "submit" at bounding box center [1013, 113] width 27 height 24
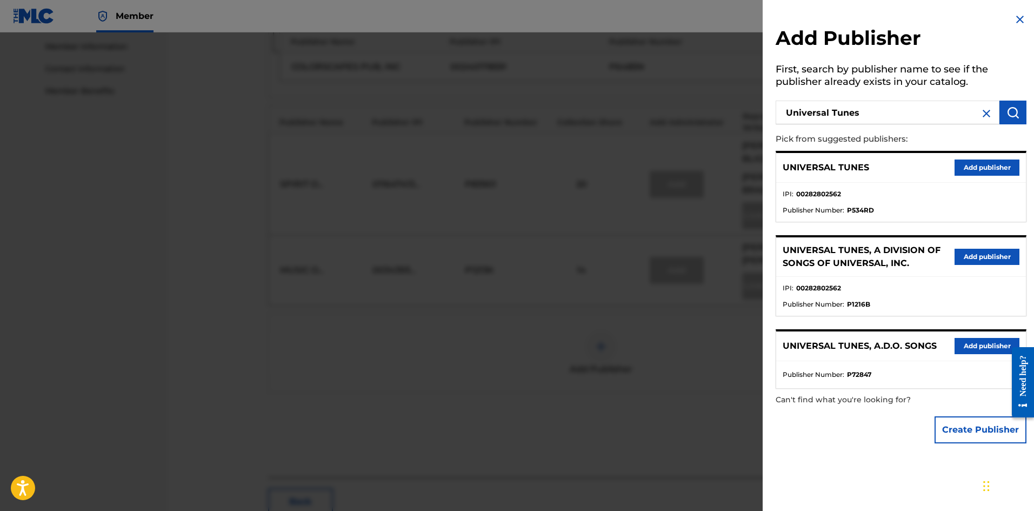
click at [977, 168] on button "Add publisher" at bounding box center [987, 168] width 65 height 16
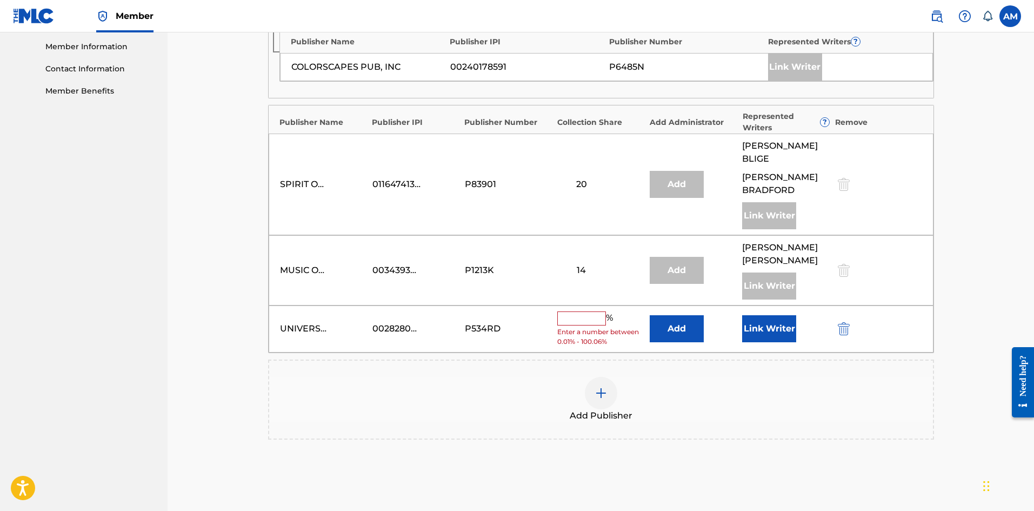
click at [613, 388] on div at bounding box center [601, 393] width 32 height 32
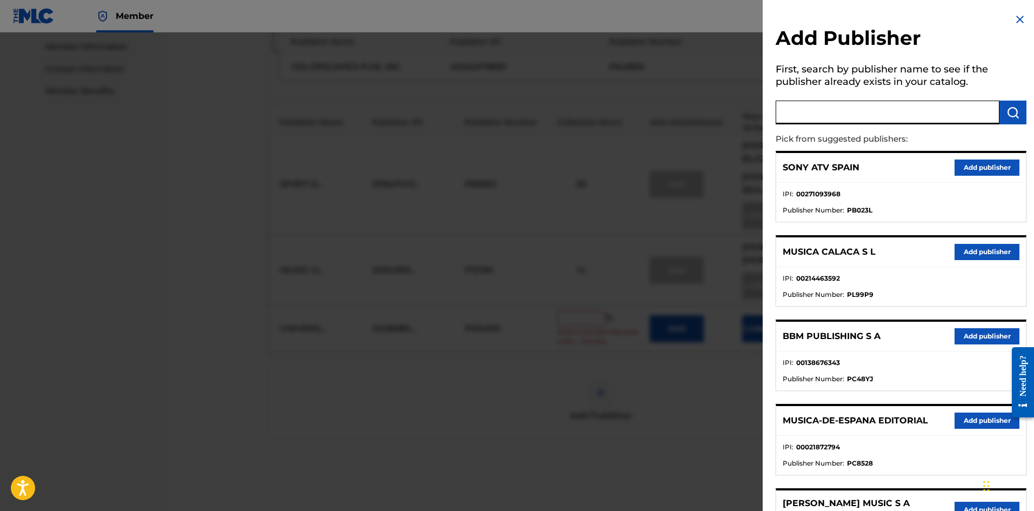
click at [867, 105] on input "text" at bounding box center [888, 113] width 224 height 24
paste input "CWAB"
type input "CWAB"
click at [1012, 110] on img "submit" at bounding box center [1013, 112] width 13 height 13
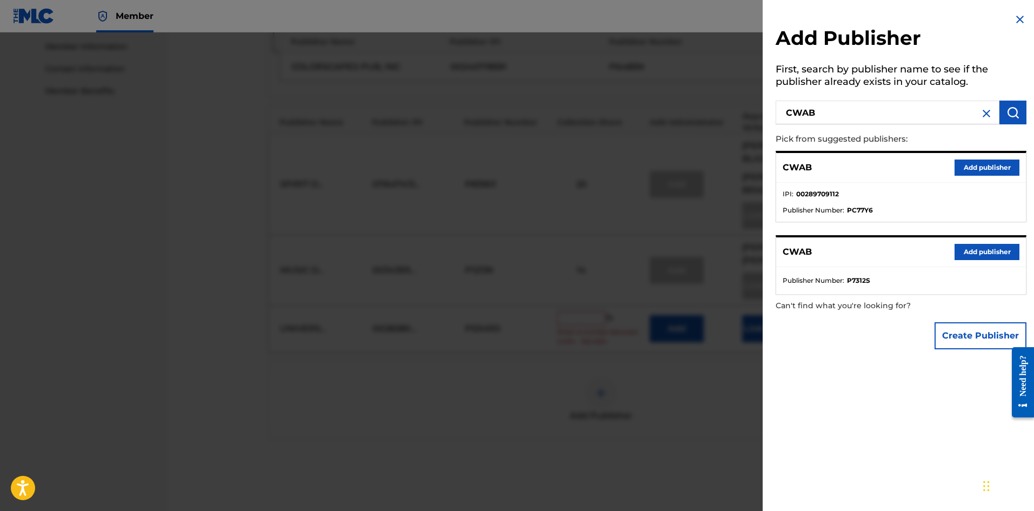
click at [988, 167] on button "Add publisher" at bounding box center [987, 168] width 65 height 16
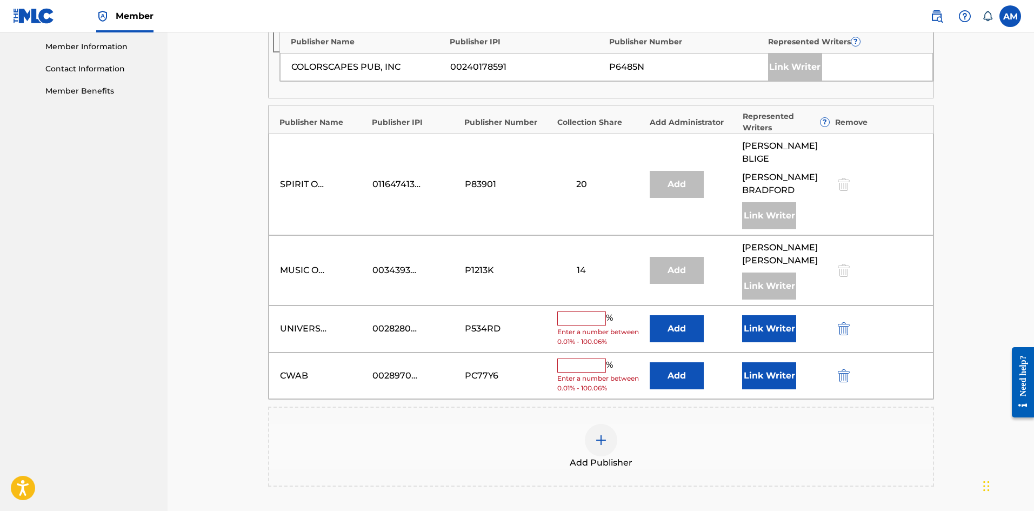
click at [578, 424] on div "Add Publisher" at bounding box center [601, 446] width 664 height 45
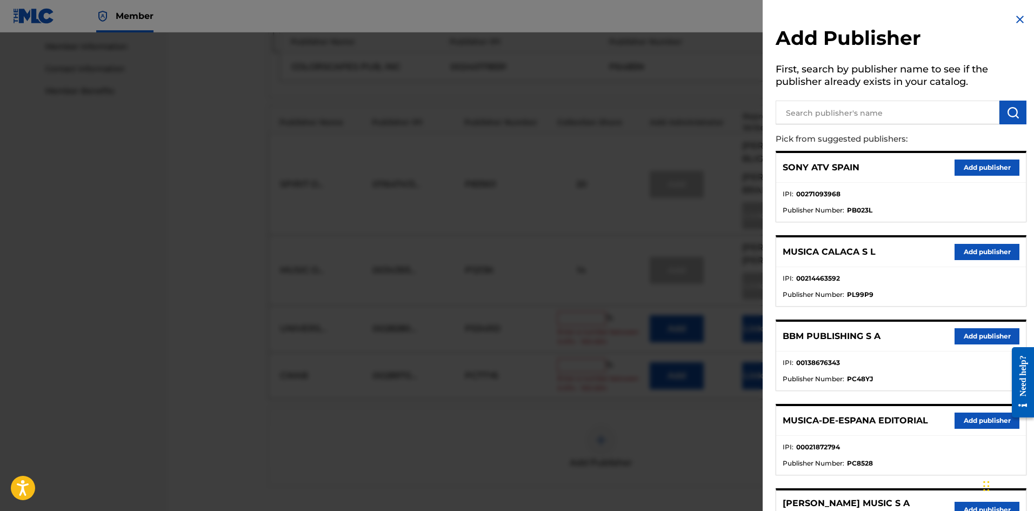
click at [867, 116] on input "text" at bounding box center [888, 113] width 224 height 24
paste input "Melvin Bradford Music"
type input "Melvin Bradford Music"
drag, startPoint x: 1019, startPoint y: 114, endPoint x: 968, endPoint y: 122, distance: 50.9
click at [1014, 114] on button "submit" at bounding box center [1013, 113] width 27 height 24
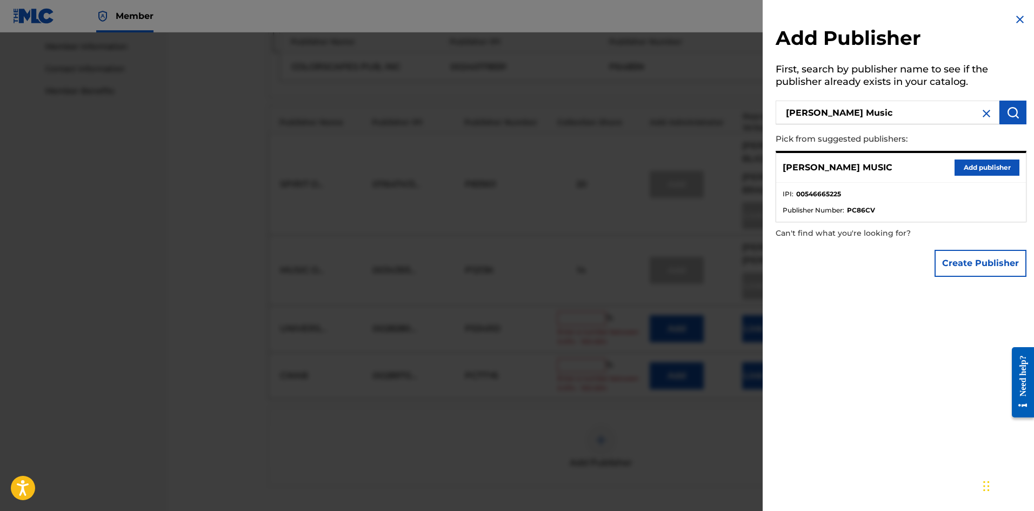
click at [984, 164] on button "Add publisher" at bounding box center [987, 168] width 65 height 16
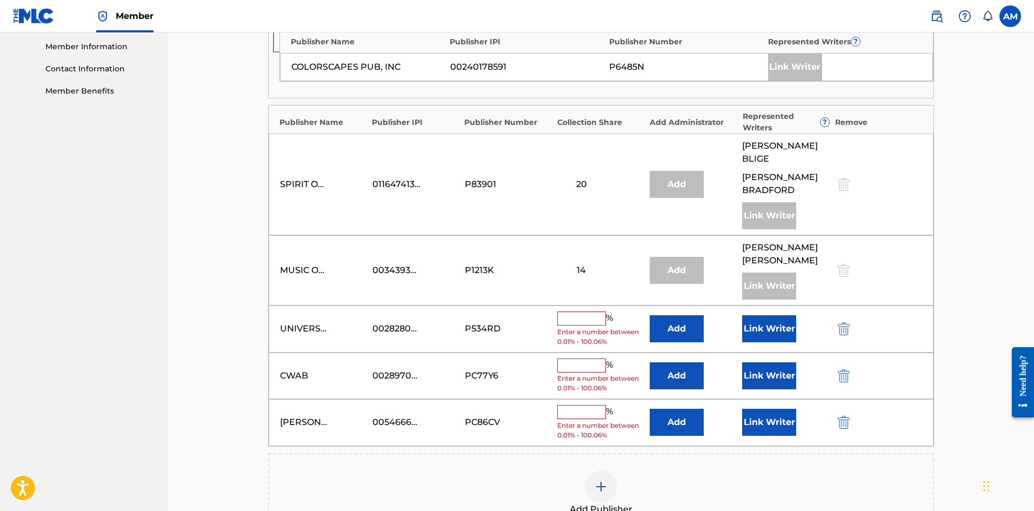
click at [681, 366] on button "Add" at bounding box center [677, 375] width 54 height 27
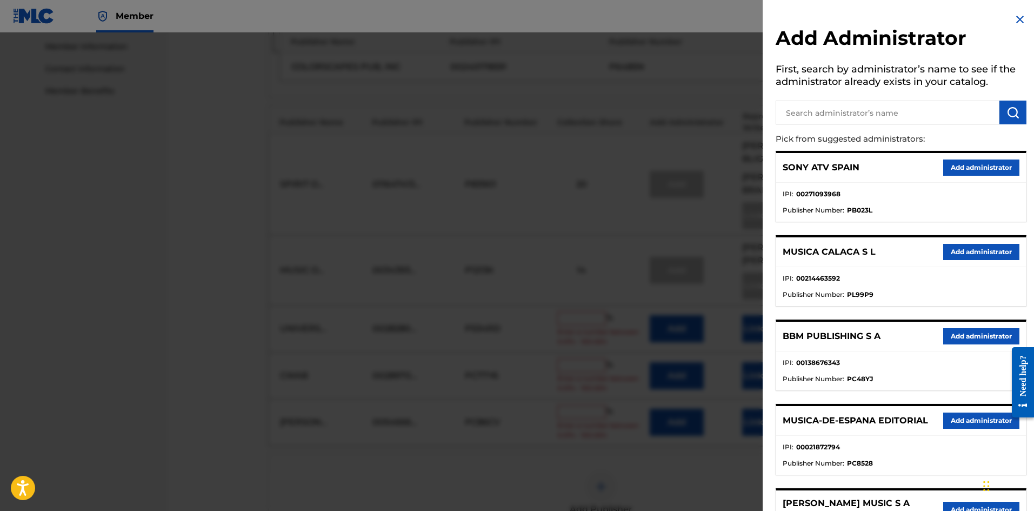
click at [869, 111] on input "text" at bounding box center [888, 113] width 224 height 24
type input "universal tunes"
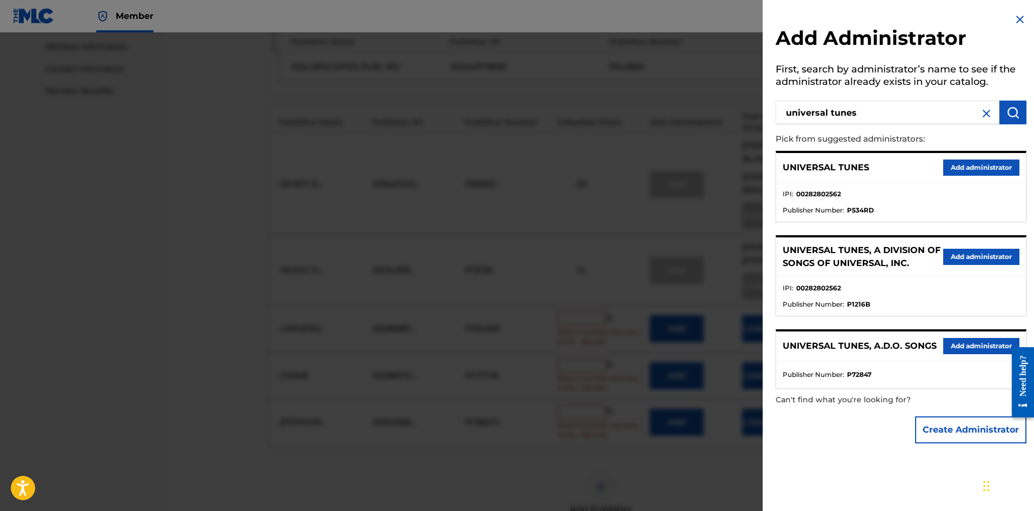
click at [962, 171] on button "Add administrator" at bounding box center [982, 168] width 76 height 16
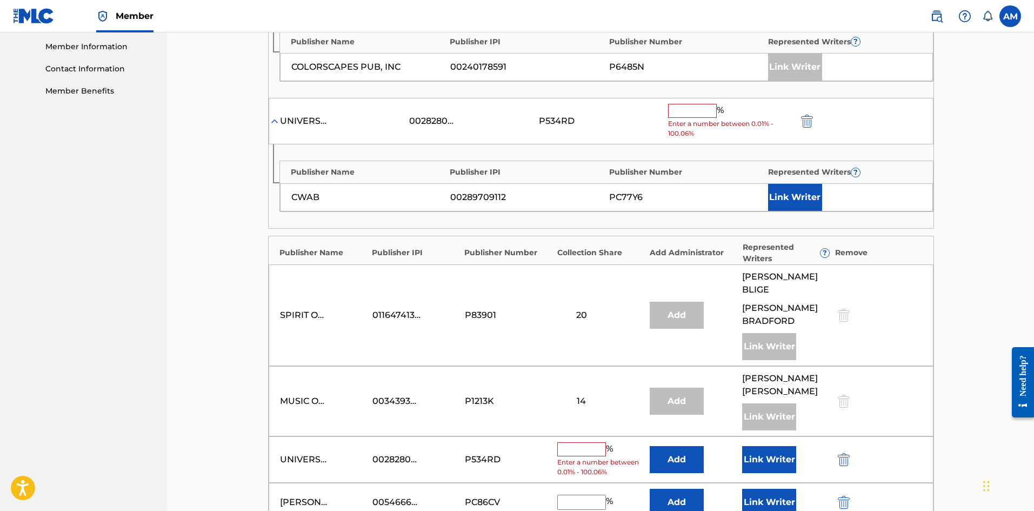
click at [694, 113] on input "text" at bounding box center [692, 111] width 49 height 14
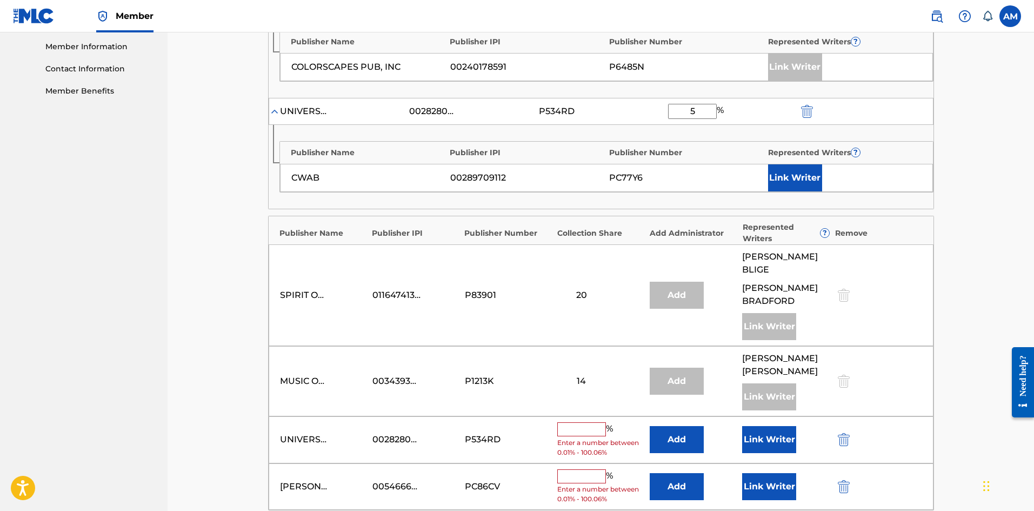
type input "5"
click at [588, 422] on input "text" at bounding box center [581, 429] width 49 height 14
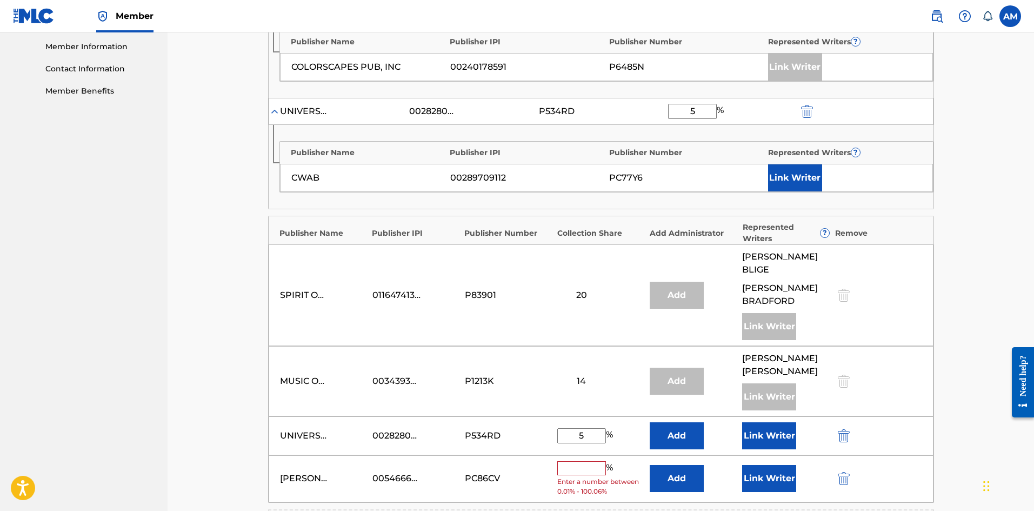
type input "5"
click at [580, 461] on input "text" at bounding box center [581, 468] width 49 height 14
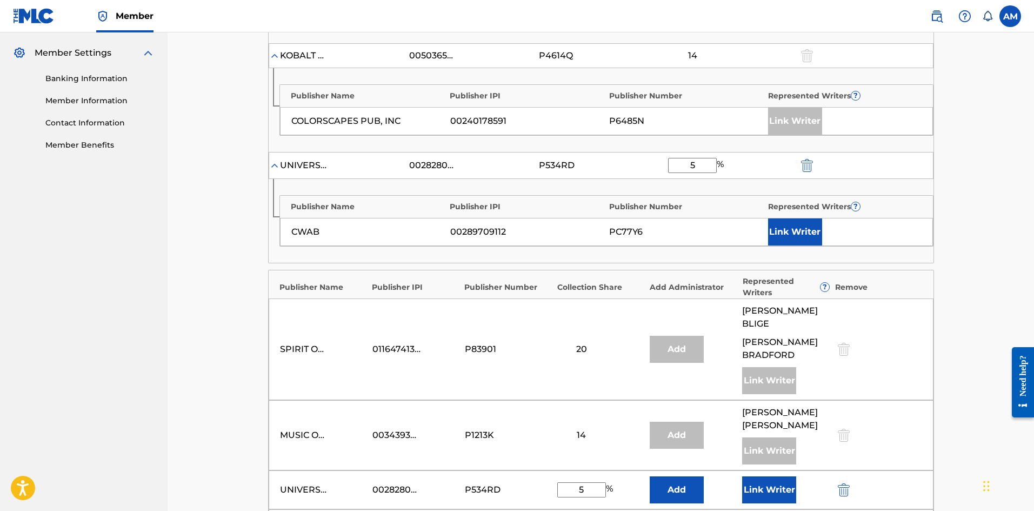
scroll to position [541, 0]
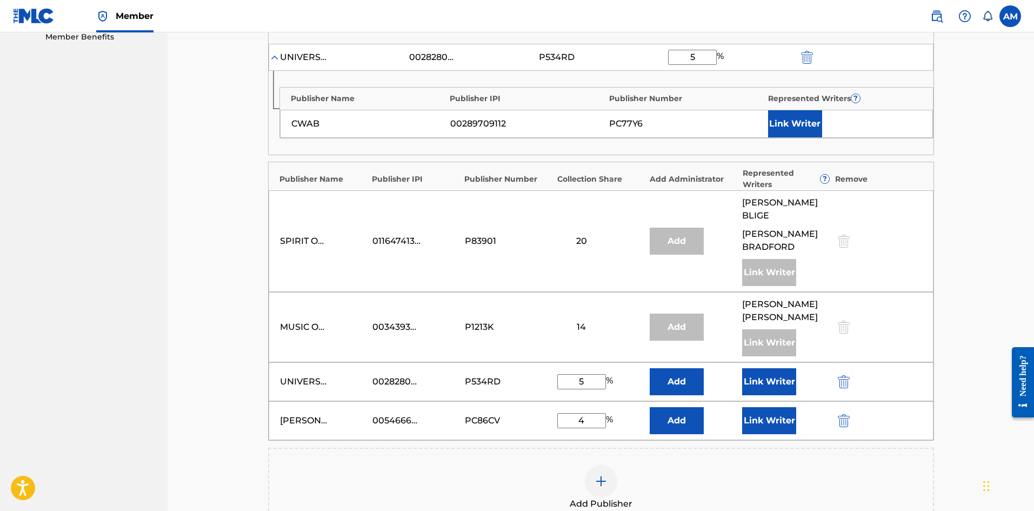
type input "4"
click at [659, 411] on button "Add" at bounding box center [677, 420] width 54 height 27
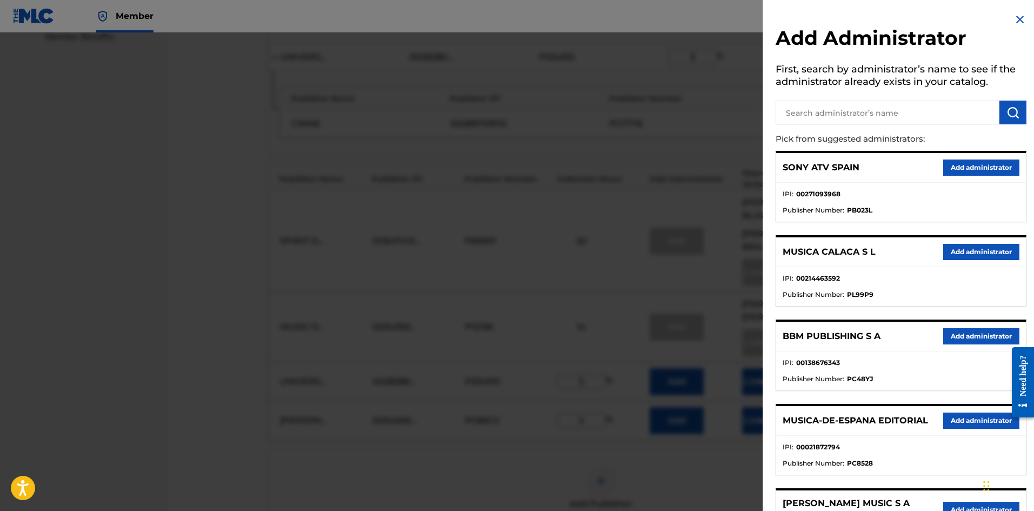
click at [860, 121] on input "text" at bounding box center [888, 113] width 224 height 24
paste input "Universal Music Corp."
type input "Universal Music Corp."
click at [1012, 112] on img "submit" at bounding box center [1013, 112] width 13 height 13
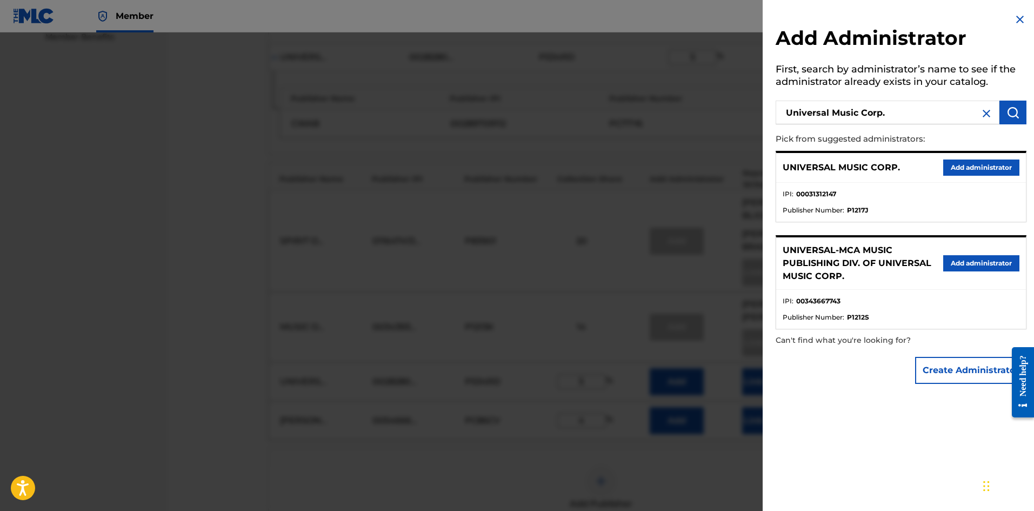
click at [986, 169] on button "Add administrator" at bounding box center [982, 168] width 76 height 16
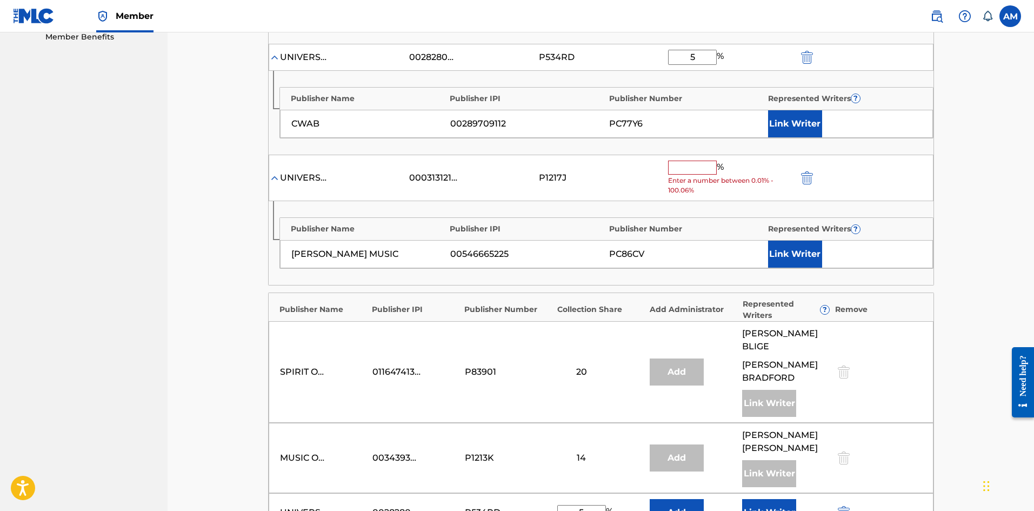
click at [697, 172] on input "text" at bounding box center [692, 168] width 49 height 14
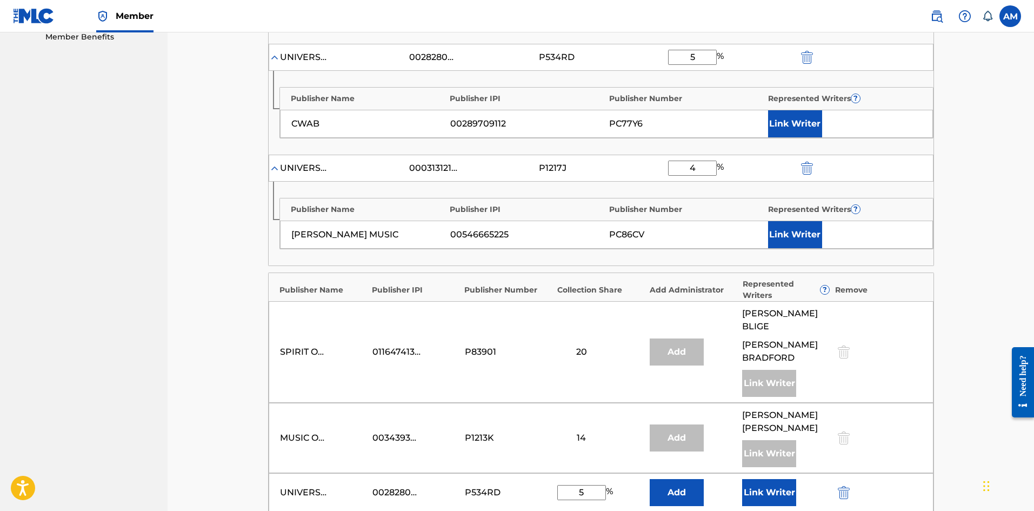
scroll to position [757, 0]
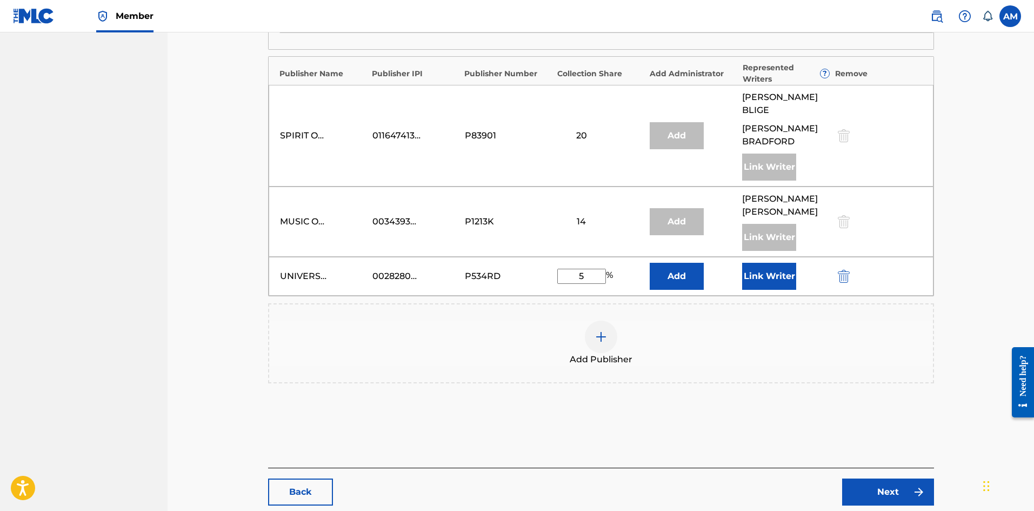
type input "4"
click at [612, 353] on span "Add Publisher" at bounding box center [601, 359] width 63 height 13
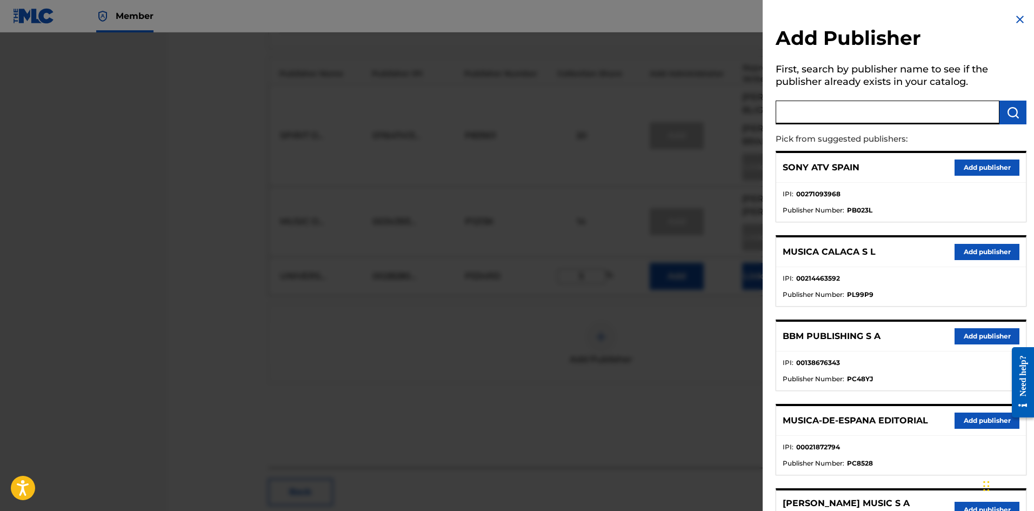
click at [848, 115] on input "text" at bounding box center [888, 113] width 224 height 24
paste input "Universal Music Corp."
type input "Universal Music Corp."
click at [1017, 113] on button "submit" at bounding box center [1013, 113] width 27 height 24
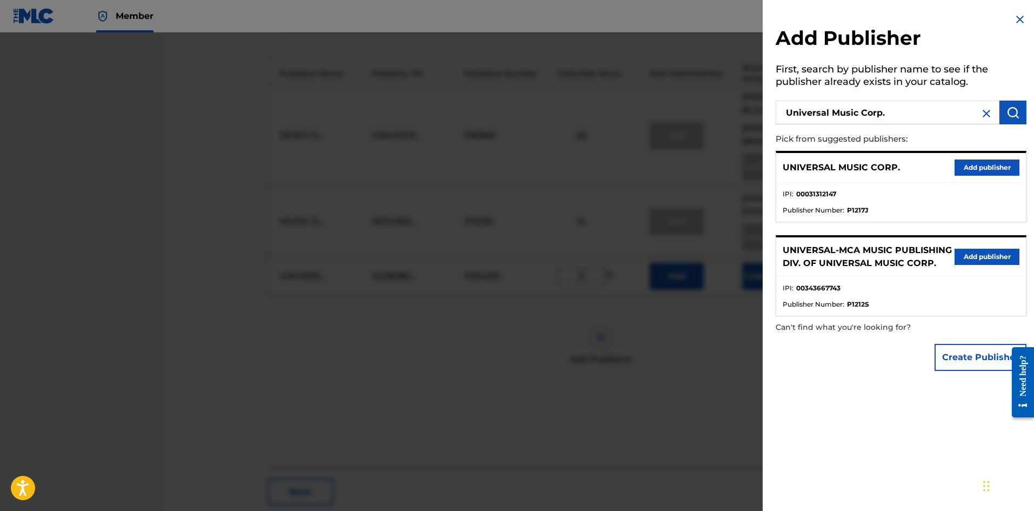
click at [989, 175] on button "Add publisher" at bounding box center [987, 168] width 65 height 16
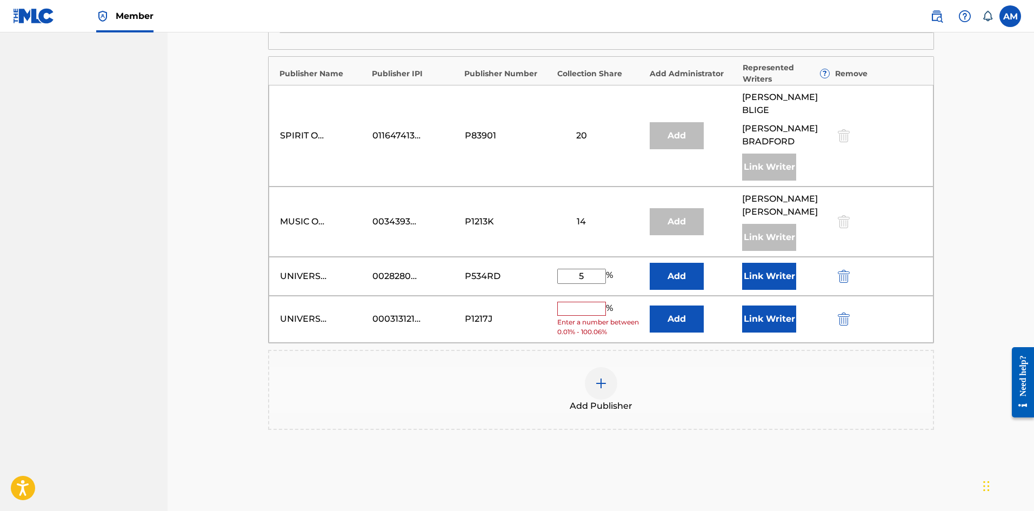
click at [580, 302] on input "text" at bounding box center [581, 309] width 49 height 14
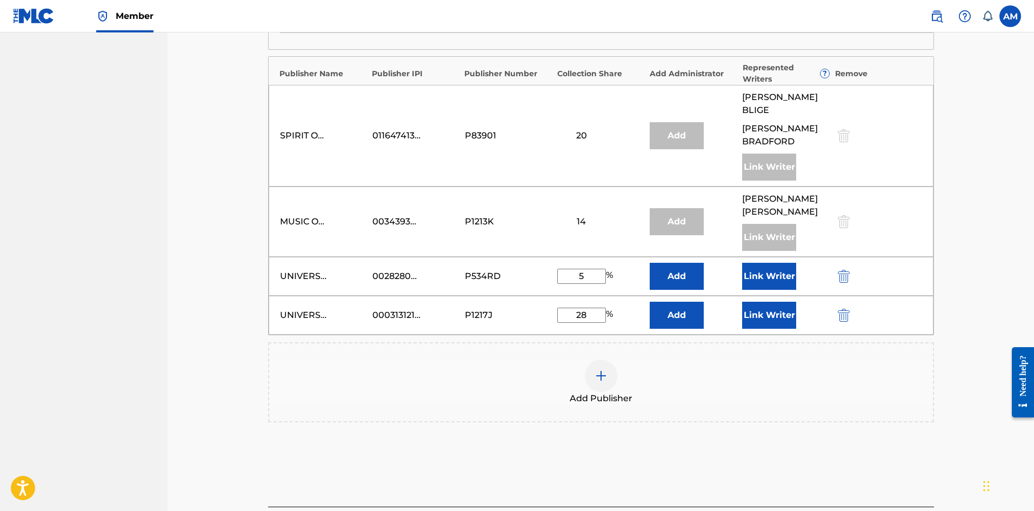
type input "28"
click at [754, 302] on button "Link Writer" at bounding box center [769, 315] width 54 height 27
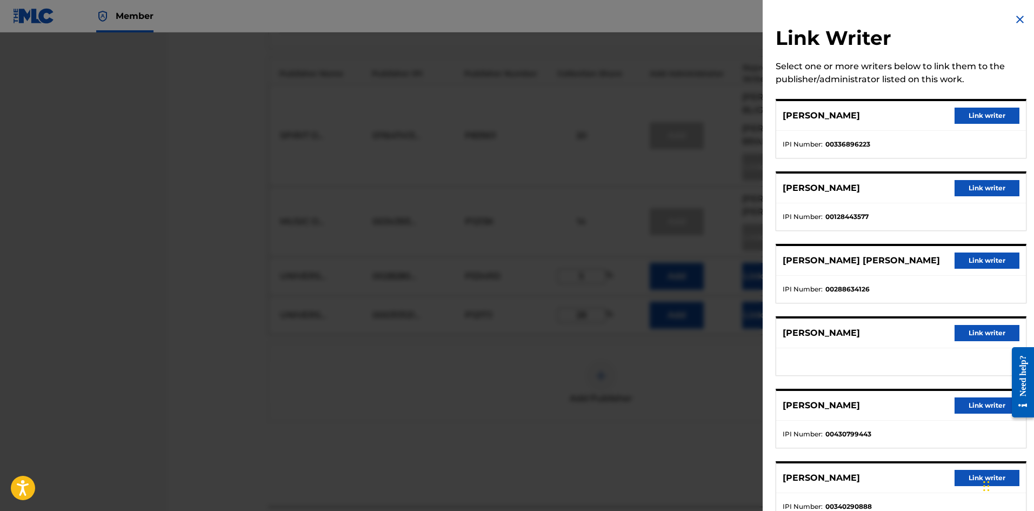
click at [992, 192] on button "Link writer" at bounding box center [987, 188] width 65 height 16
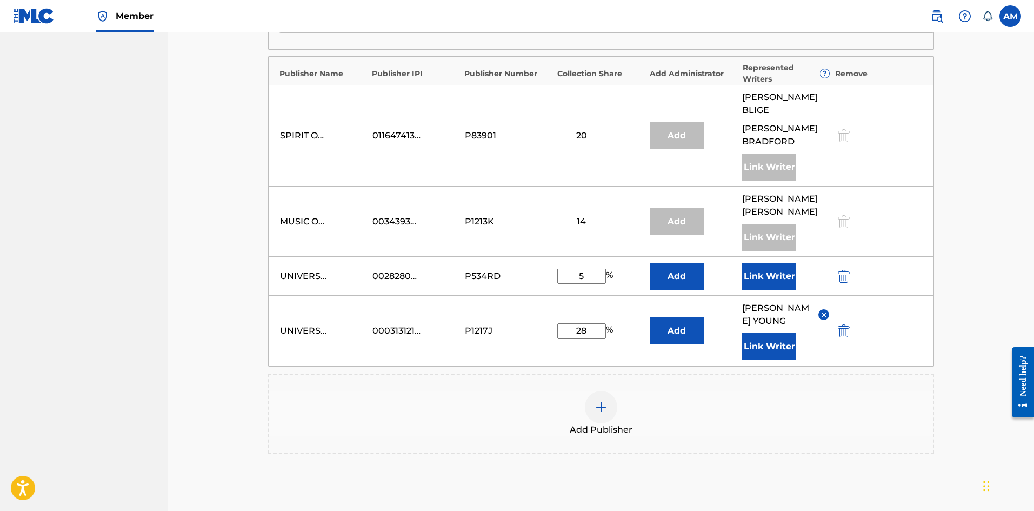
click at [776, 348] on button "Link Writer" at bounding box center [769, 346] width 54 height 27
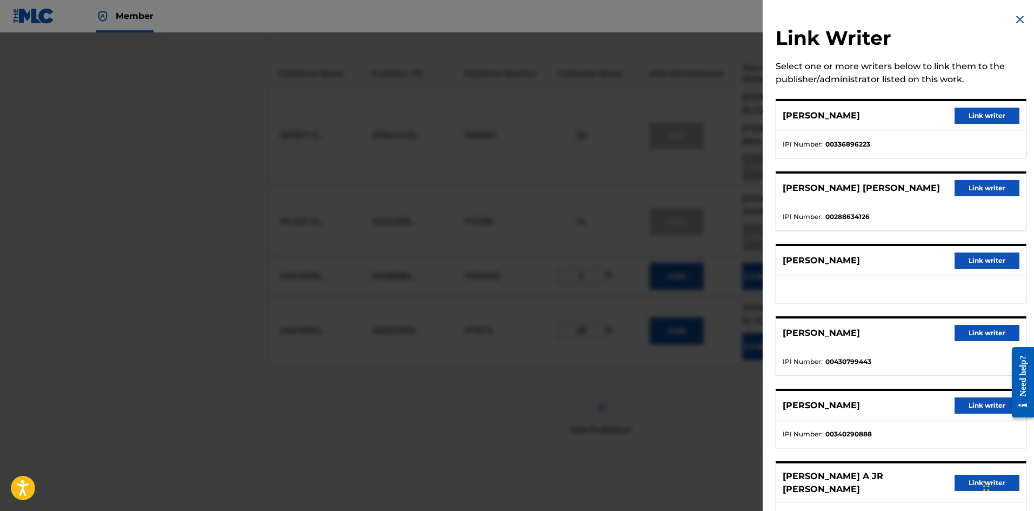
click at [972, 110] on button "Link writer" at bounding box center [987, 116] width 65 height 16
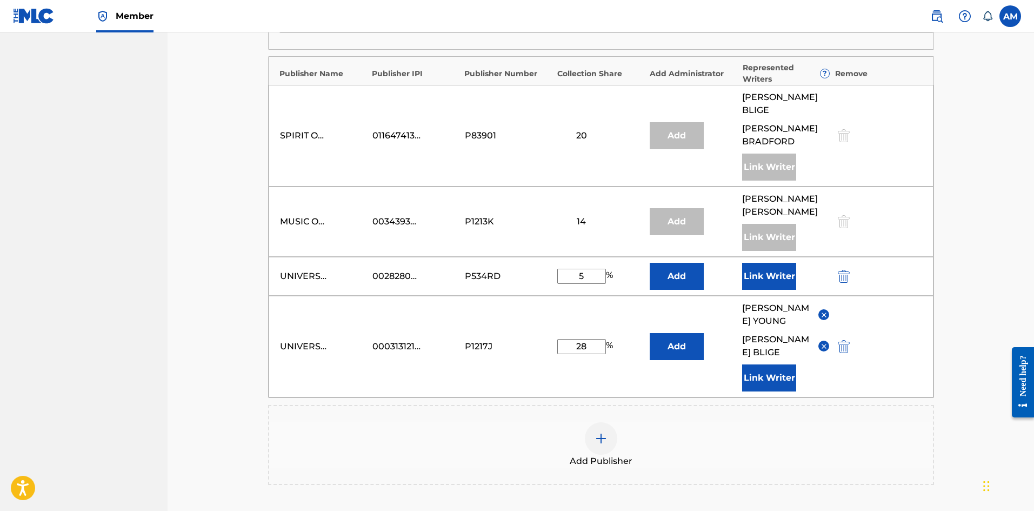
click at [762, 366] on button "Link Writer" at bounding box center [769, 377] width 54 height 27
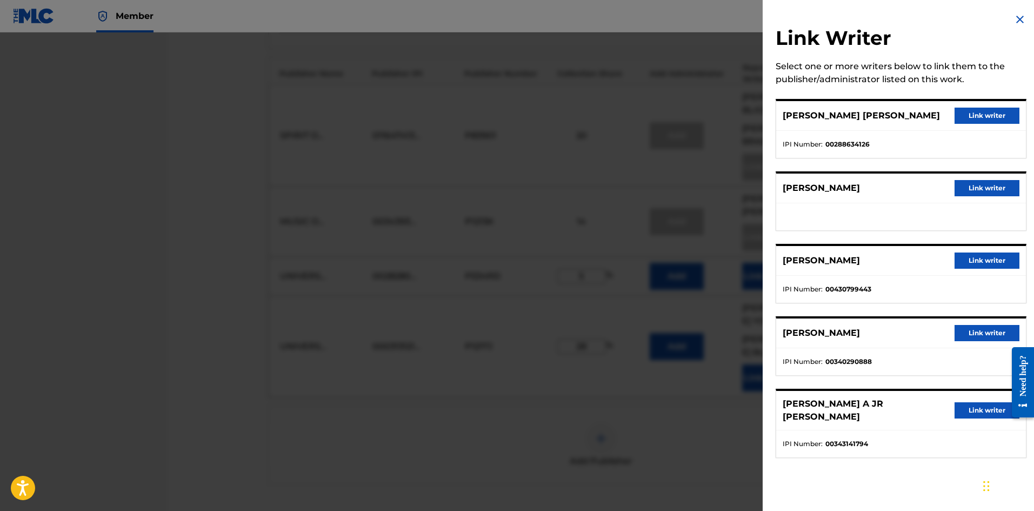
click at [979, 327] on button "Link writer" at bounding box center [987, 333] width 65 height 16
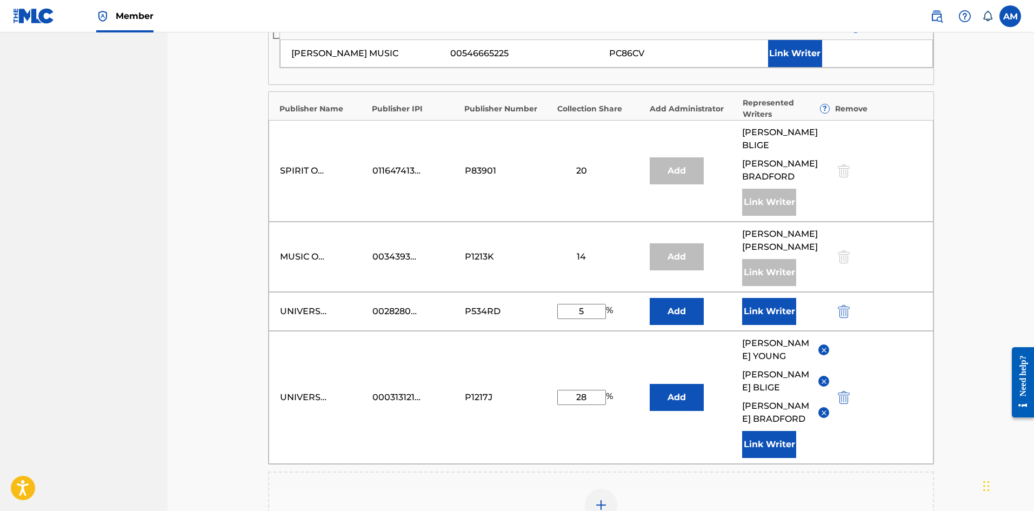
scroll to position [703, 0]
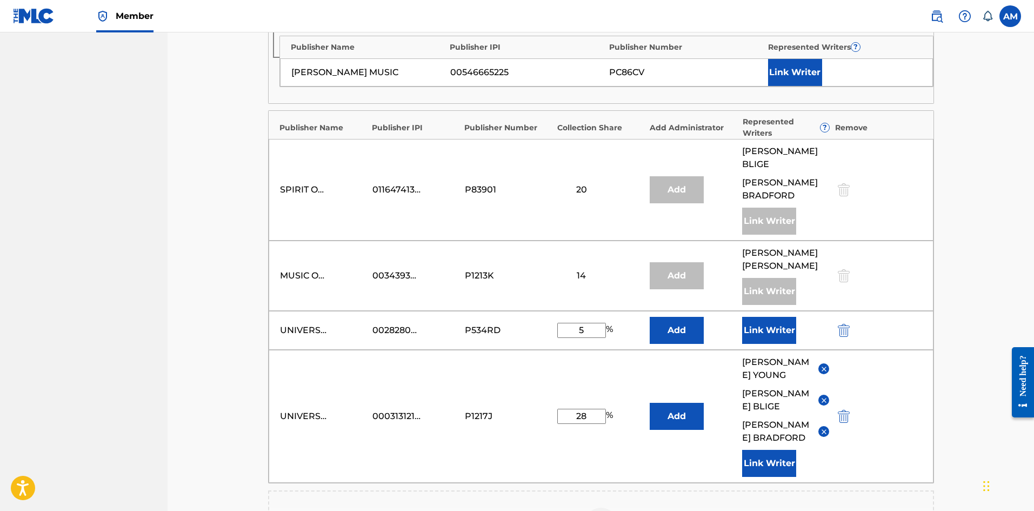
click at [782, 317] on button "Link Writer" at bounding box center [769, 330] width 54 height 27
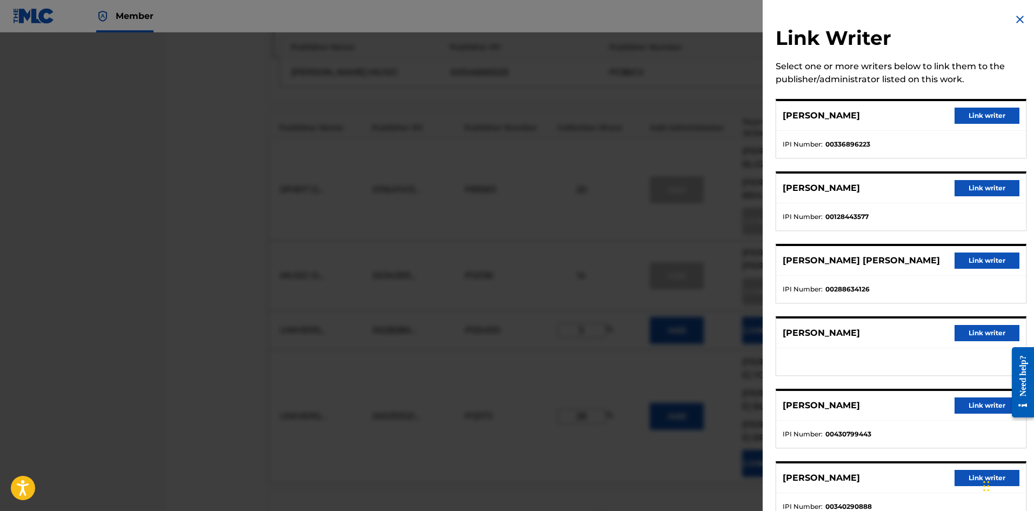
click at [975, 260] on button "Link writer" at bounding box center [987, 261] width 65 height 16
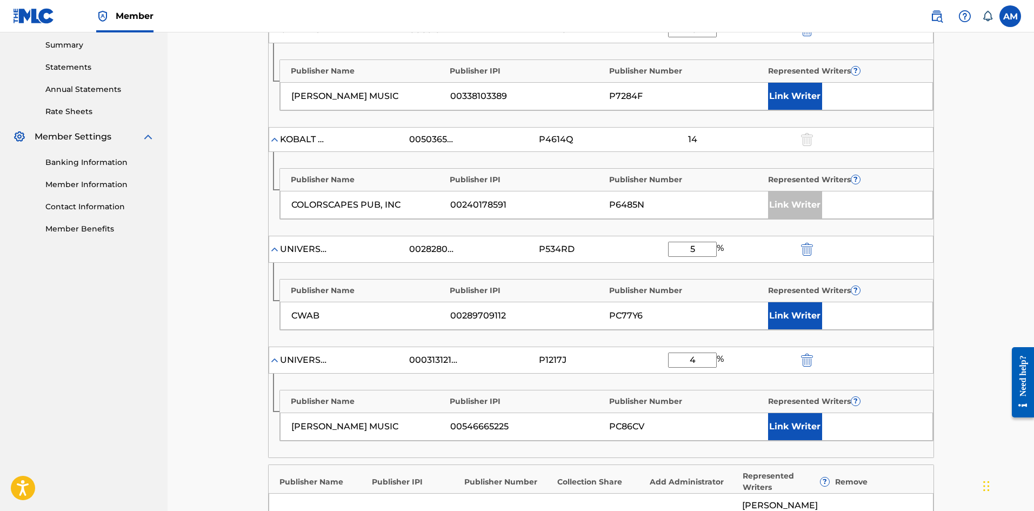
scroll to position [324, 0]
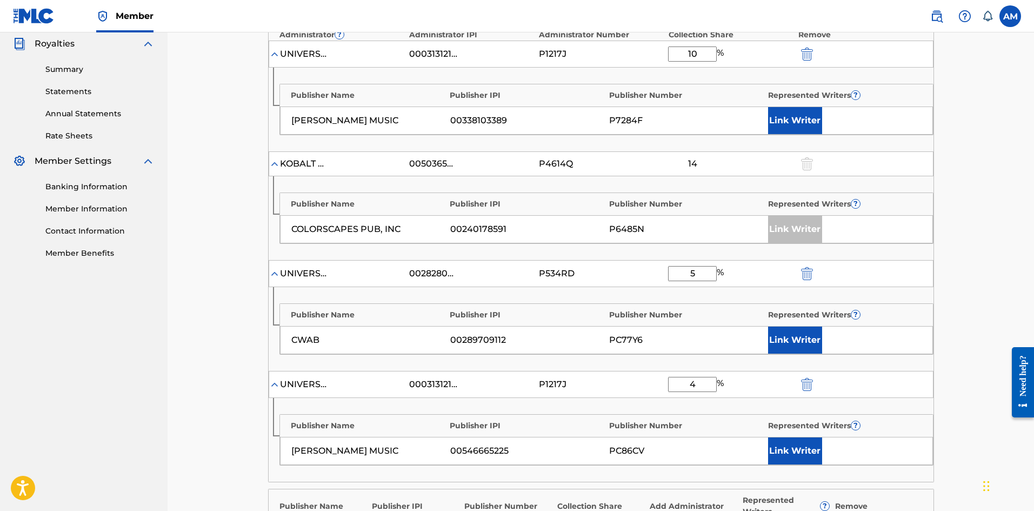
click at [794, 327] on button "Link Writer" at bounding box center [795, 340] width 54 height 27
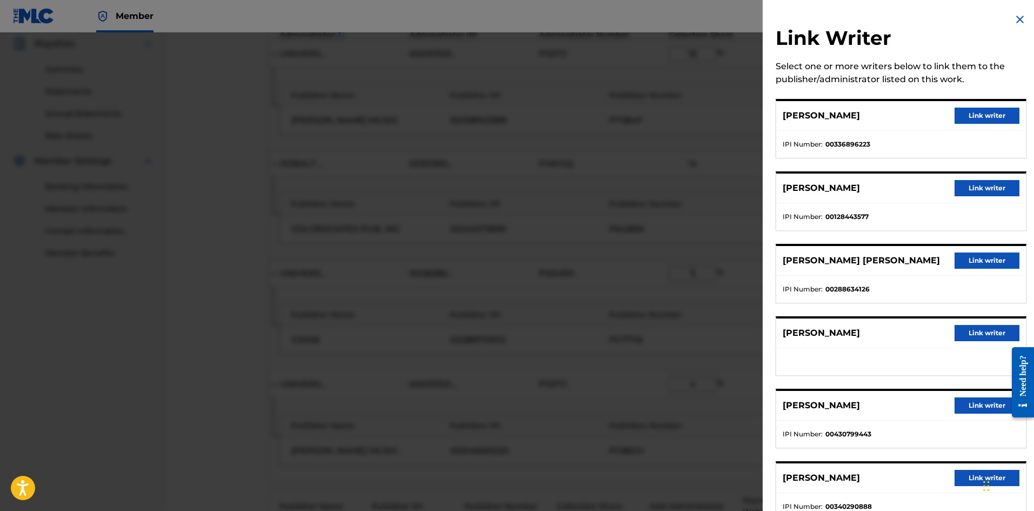
click at [977, 256] on button "Link writer" at bounding box center [987, 261] width 65 height 16
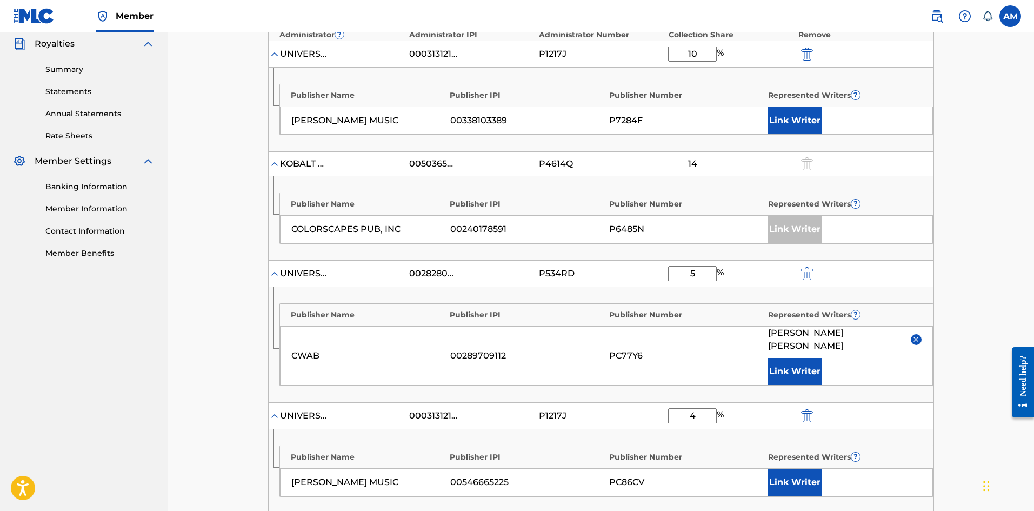
click at [794, 469] on button "Link Writer" at bounding box center [795, 482] width 54 height 27
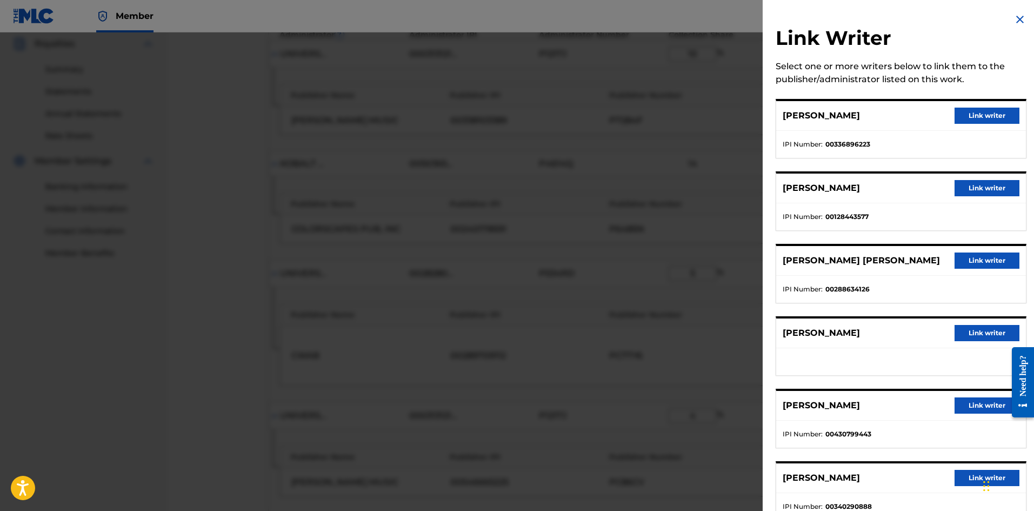
drag, startPoint x: 960, startPoint y: 480, endPoint x: 125, endPoint y: 442, distance: 835.7
click at [950, 479] on div "MELVIN BRADFORD Link writer" at bounding box center [901, 478] width 250 height 30
drag, startPoint x: 986, startPoint y: 263, endPoint x: 978, endPoint y: 268, distance: 9.5
click at [986, 262] on button "Link writer" at bounding box center [987, 261] width 65 height 16
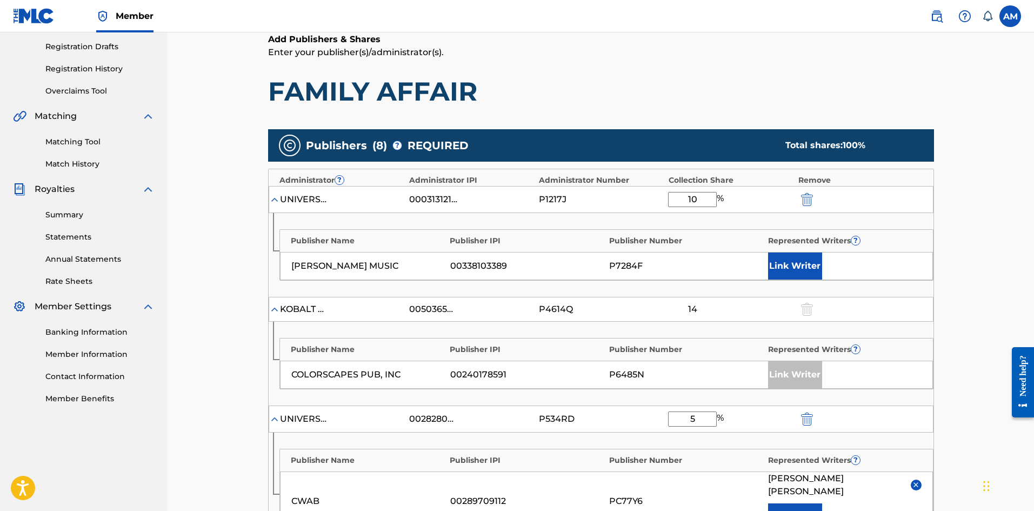
scroll to position [162, 0]
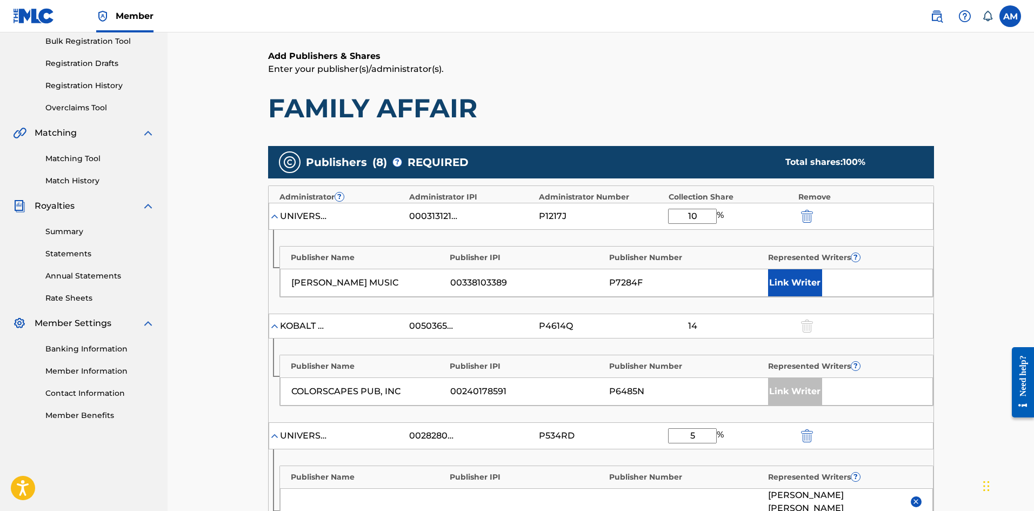
click at [795, 278] on button "Link Writer" at bounding box center [795, 282] width 54 height 27
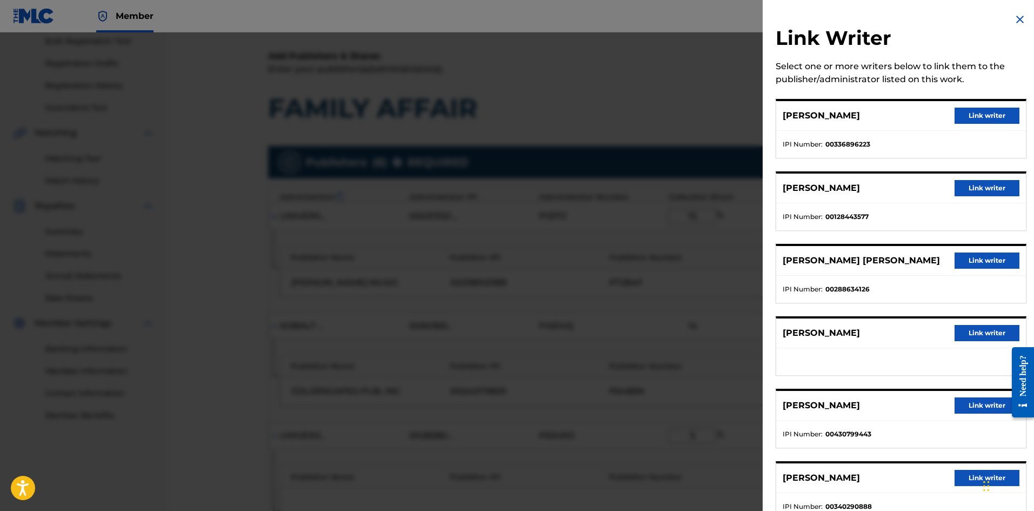
click at [976, 114] on button "Link writer" at bounding box center [987, 116] width 65 height 16
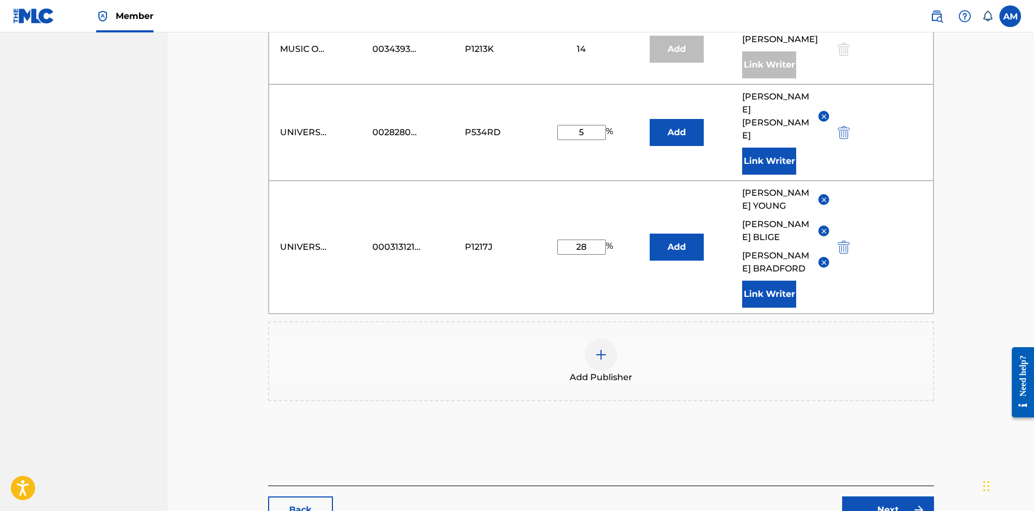
scroll to position [1026, 0]
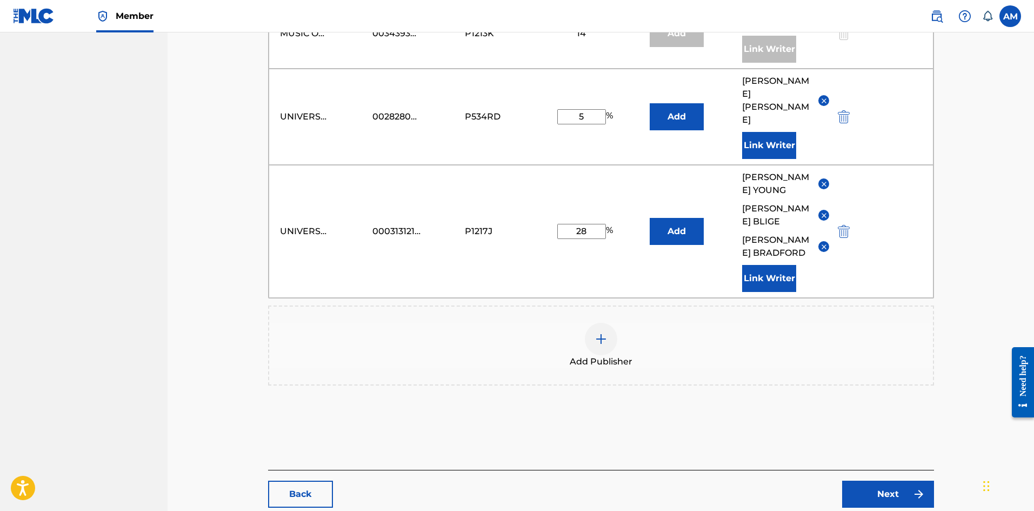
click at [889, 481] on link "Next" at bounding box center [888, 494] width 92 height 27
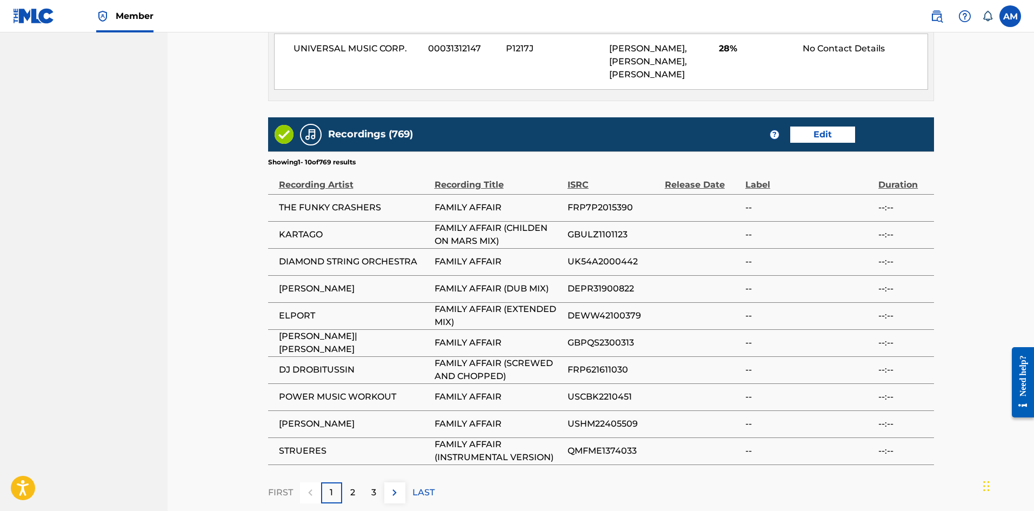
scroll to position [1949, 0]
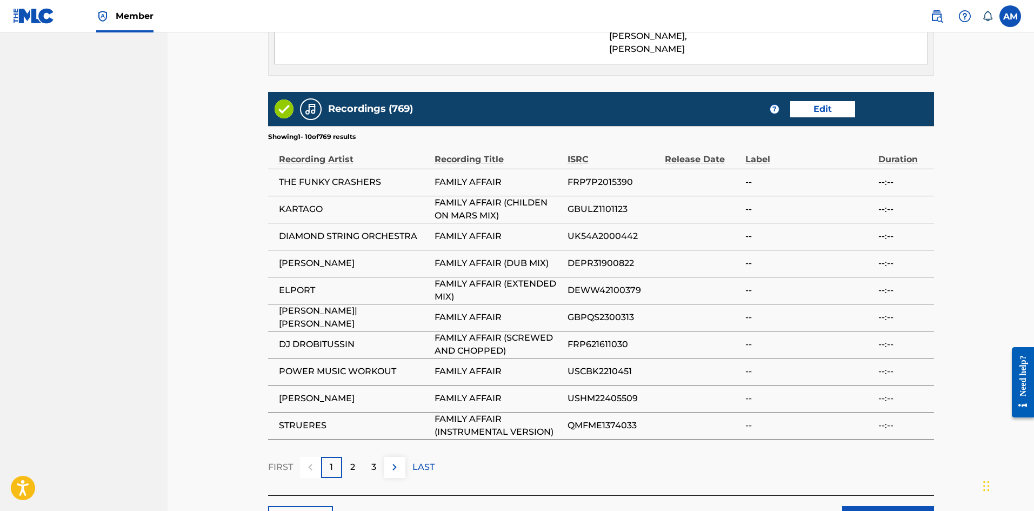
click at [892, 506] on button "Submit" at bounding box center [888, 519] width 92 height 27
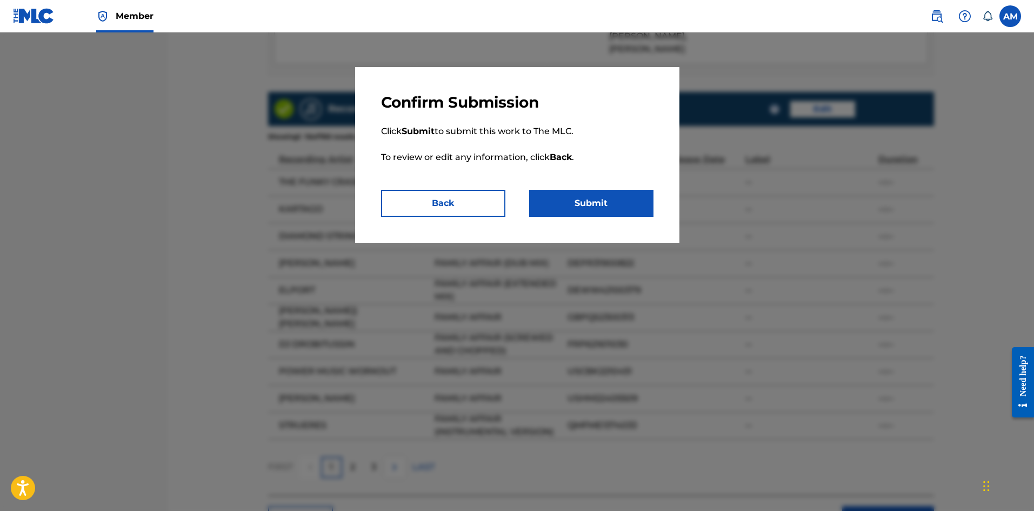
click at [593, 201] on button "Submit" at bounding box center [591, 203] width 124 height 27
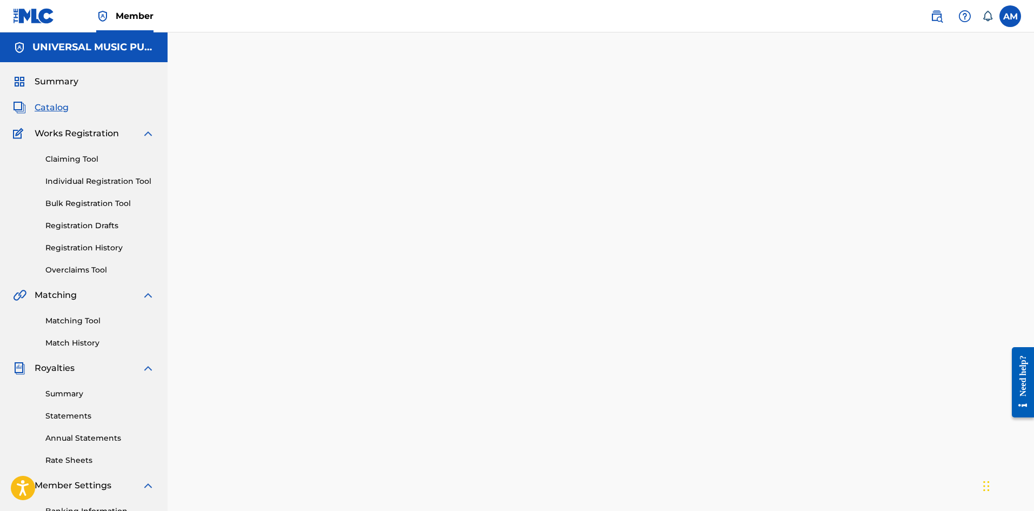
click at [53, 107] on span "Catalog" at bounding box center [52, 107] width 34 height 13
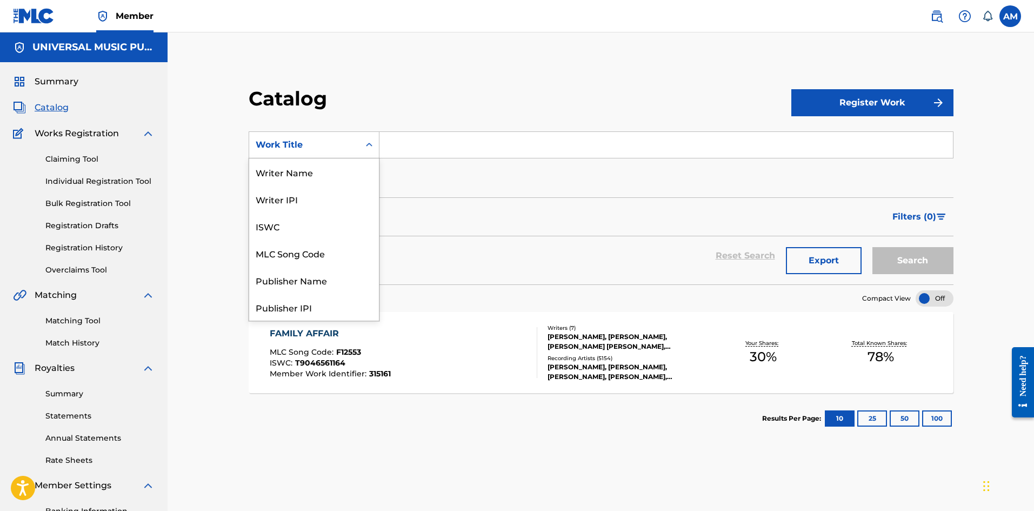
click at [297, 149] on div "Work Title" at bounding box center [304, 144] width 97 height 13
drag, startPoint x: 314, startPoint y: 248, endPoint x: 341, endPoint y: 212, distance: 45.5
click at [317, 243] on div "MLC Song Code" at bounding box center [314, 253] width 130 height 27
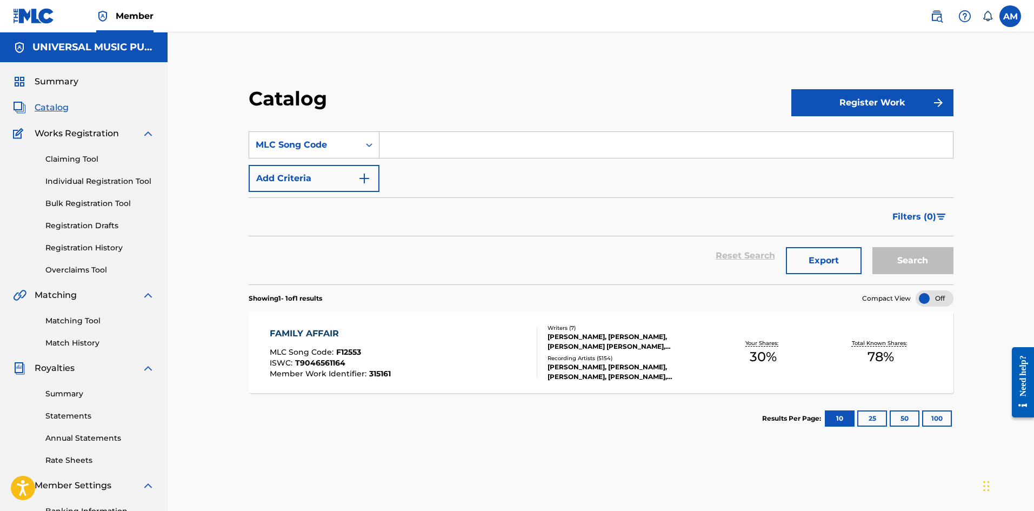
click at [402, 151] on input "Search Form" at bounding box center [667, 145] width 574 height 26
paste input "P6506G"
type input "P6506G"
click at [895, 261] on button "Search" at bounding box center [913, 260] width 81 height 27
click at [506, 367] on div "PARADISE MLC Song Code : P6506G ISWC : T9069089210 Member Work Identifier : BRB…" at bounding box center [404, 352] width 268 height 51
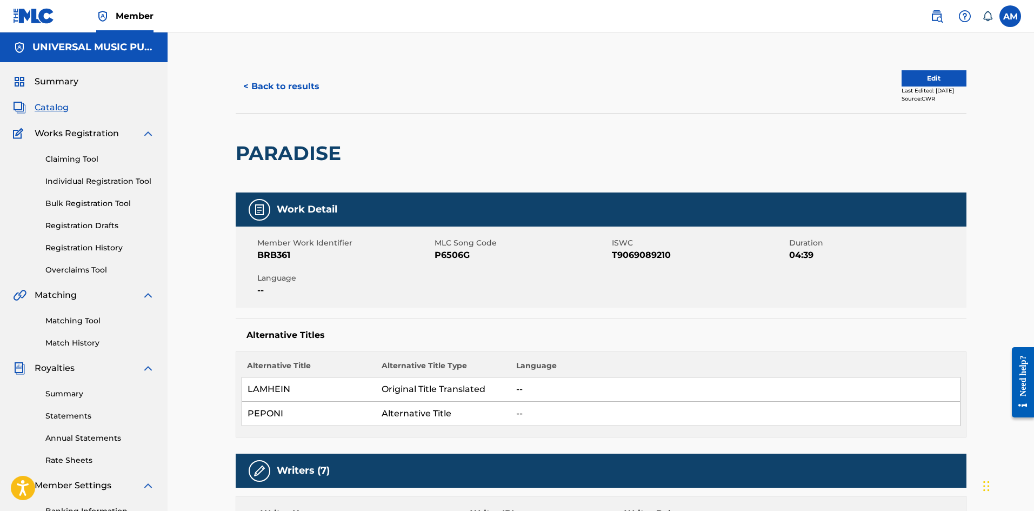
click at [949, 80] on button "Edit" at bounding box center [934, 78] width 65 height 16
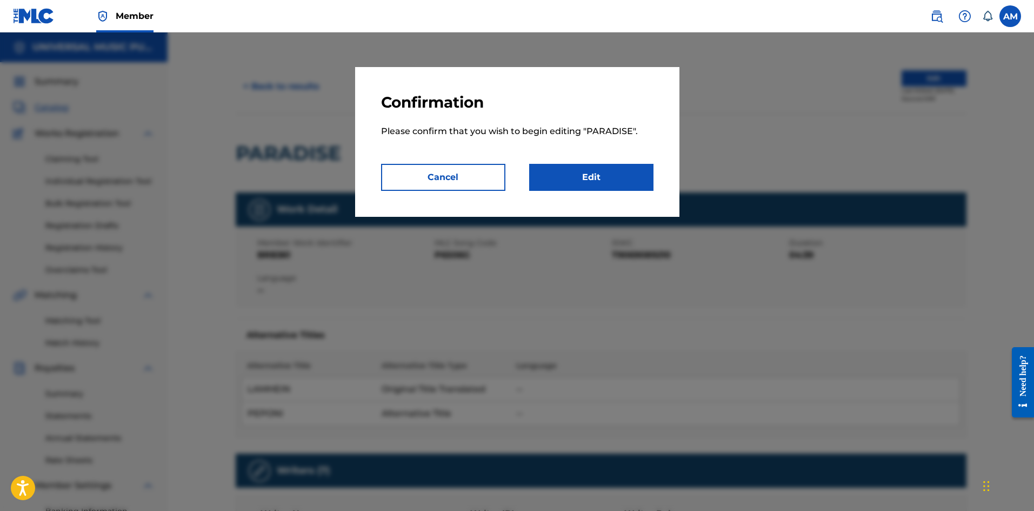
click at [575, 175] on link "Edit" at bounding box center [591, 177] width 124 height 27
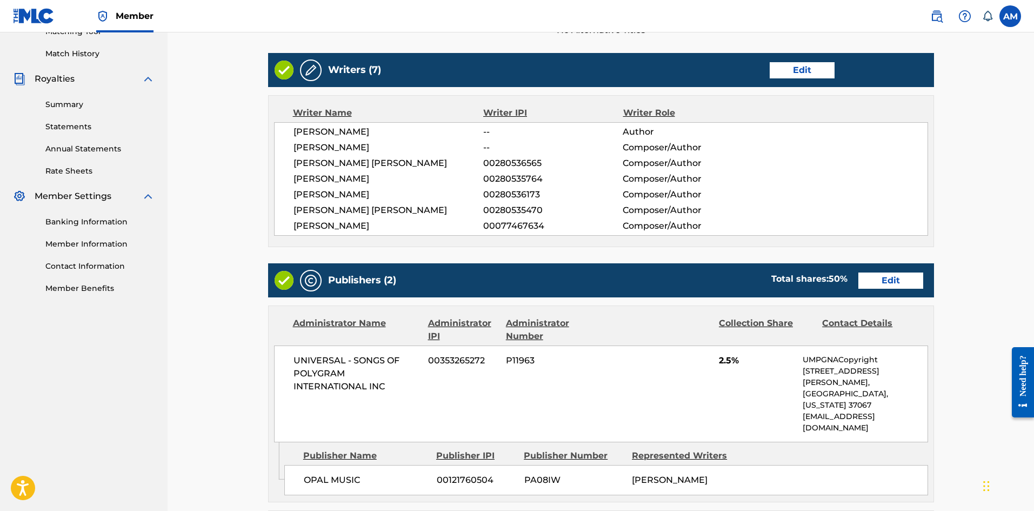
scroll to position [487, 0]
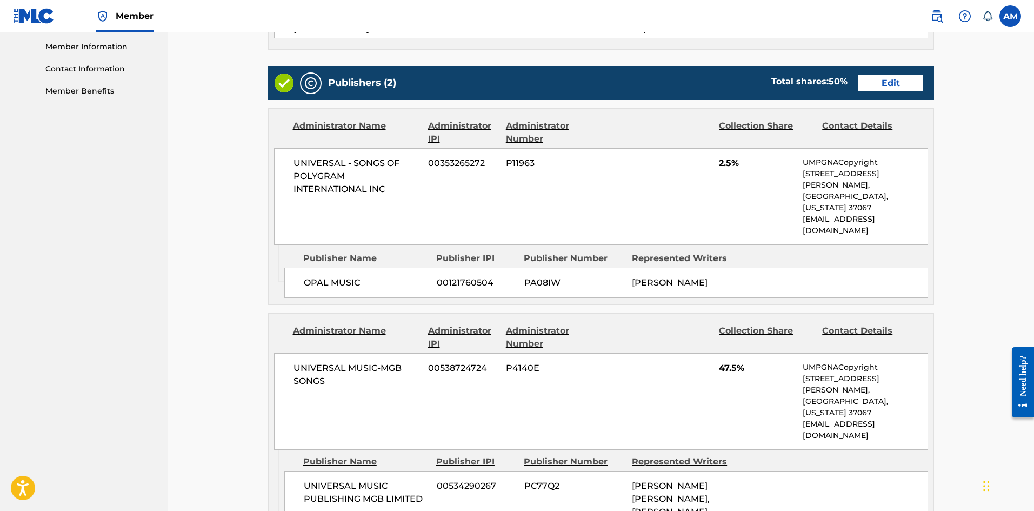
click at [910, 79] on link "Edit" at bounding box center [891, 83] width 65 height 16
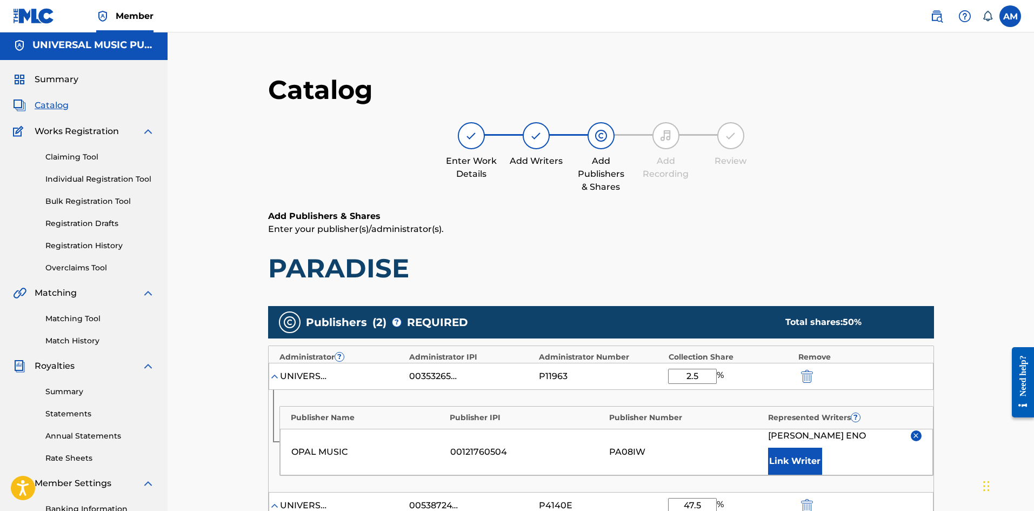
scroll to position [270, 0]
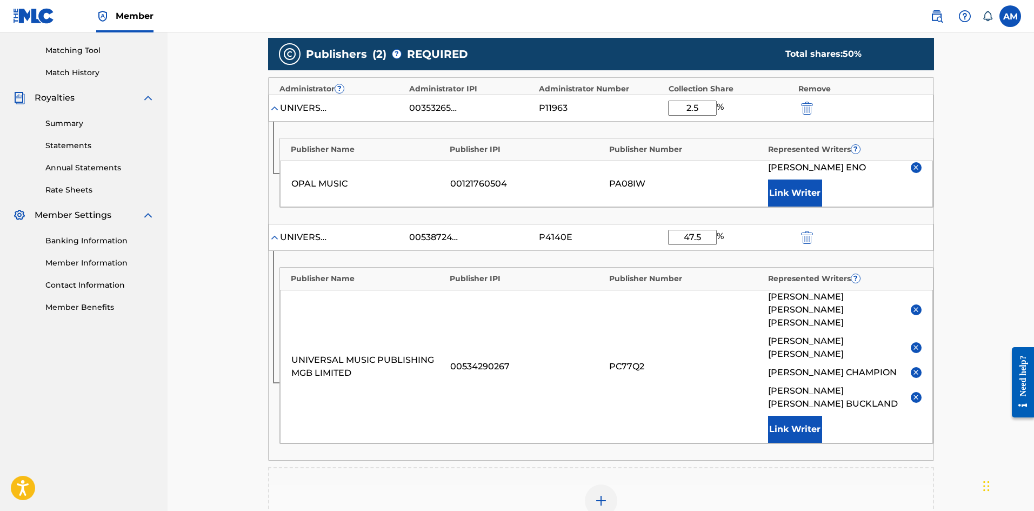
click at [700, 108] on input "2.5" at bounding box center [692, 108] width 49 height 15
type input "2"
type input "5"
drag, startPoint x: 690, startPoint y: 236, endPoint x: 681, endPoint y: 236, distance: 9.7
click at [681, 236] on input "47.5" at bounding box center [692, 237] width 49 height 15
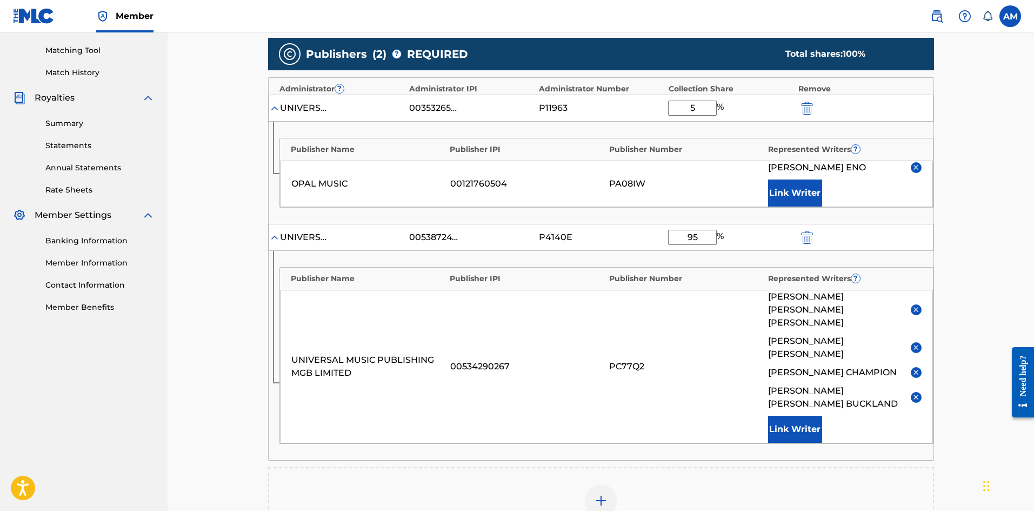
type input "95"
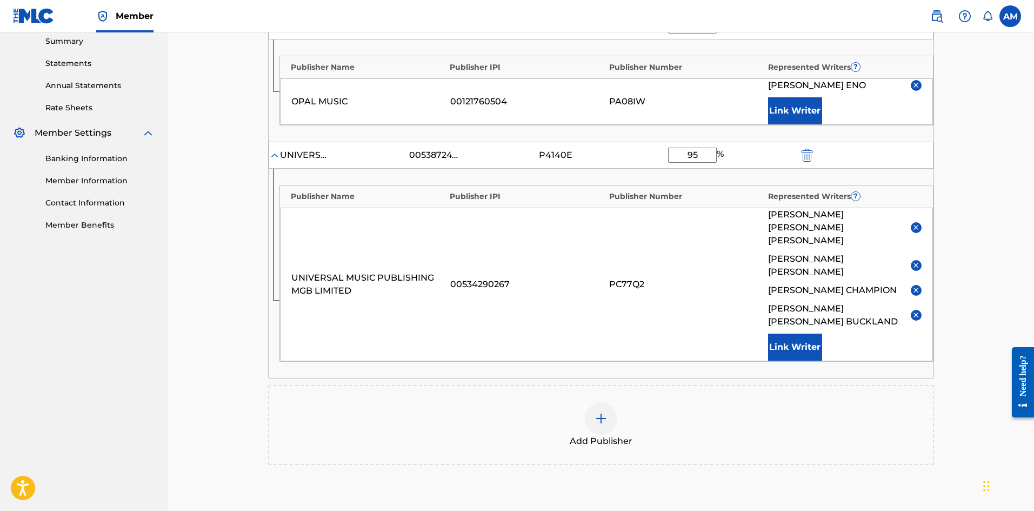
scroll to position [458, 0]
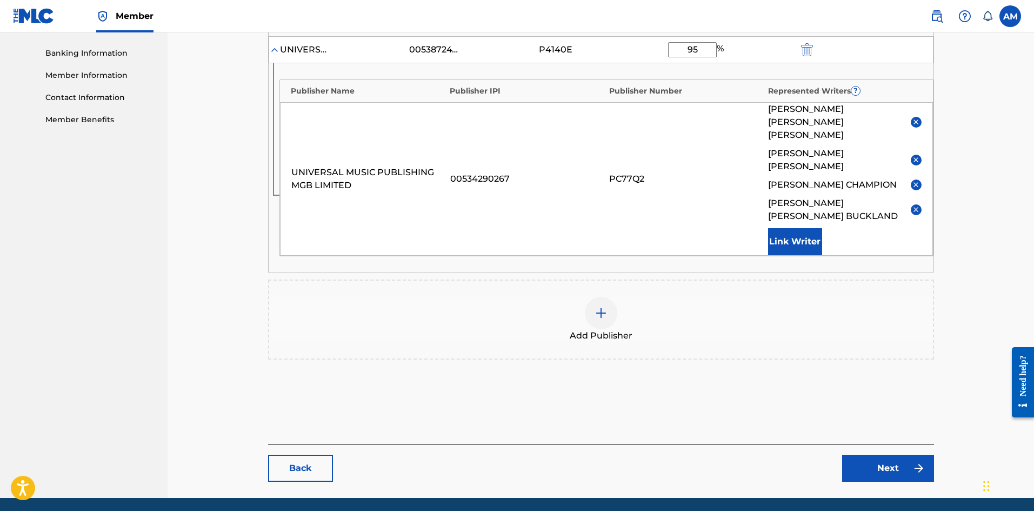
click at [893, 455] on link "Next" at bounding box center [888, 468] width 92 height 27
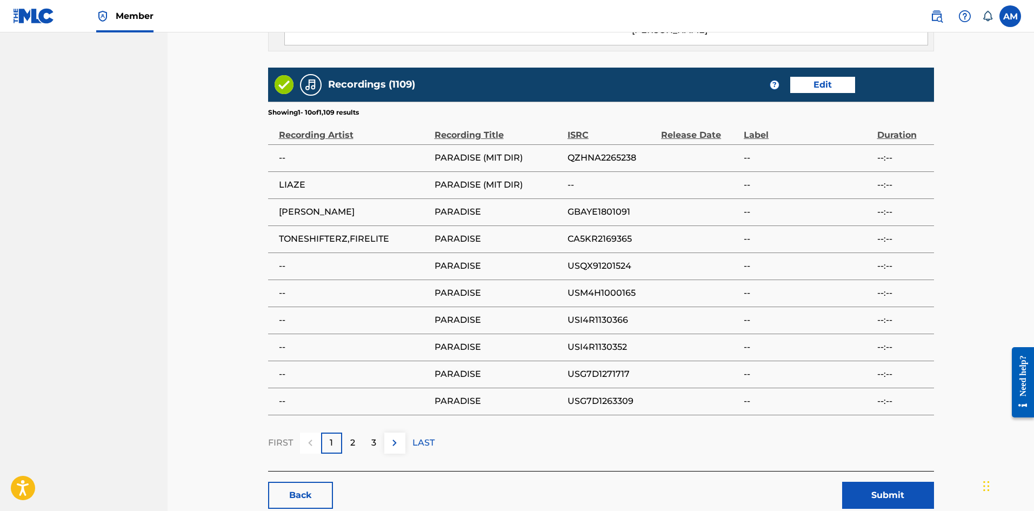
scroll to position [1081, 0]
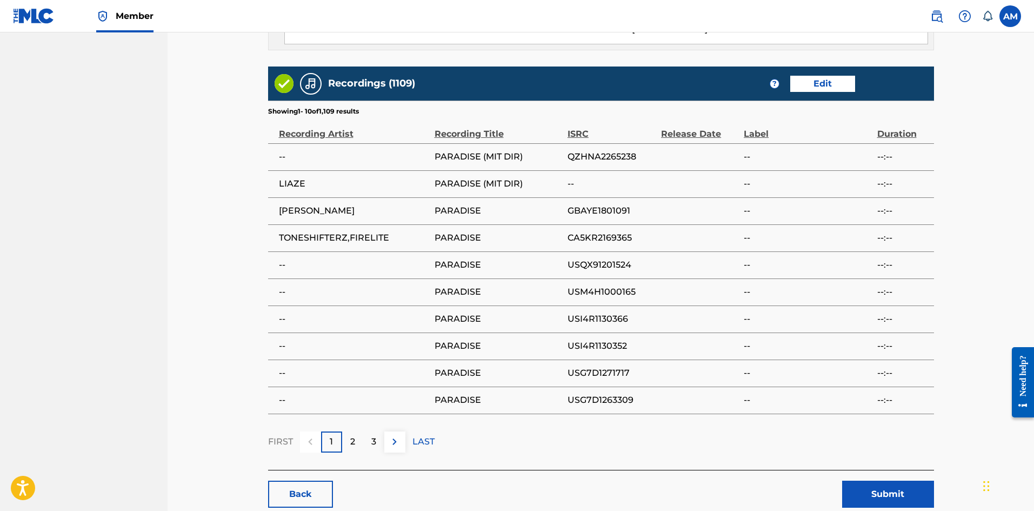
click at [872, 481] on button "Submit" at bounding box center [888, 494] width 92 height 27
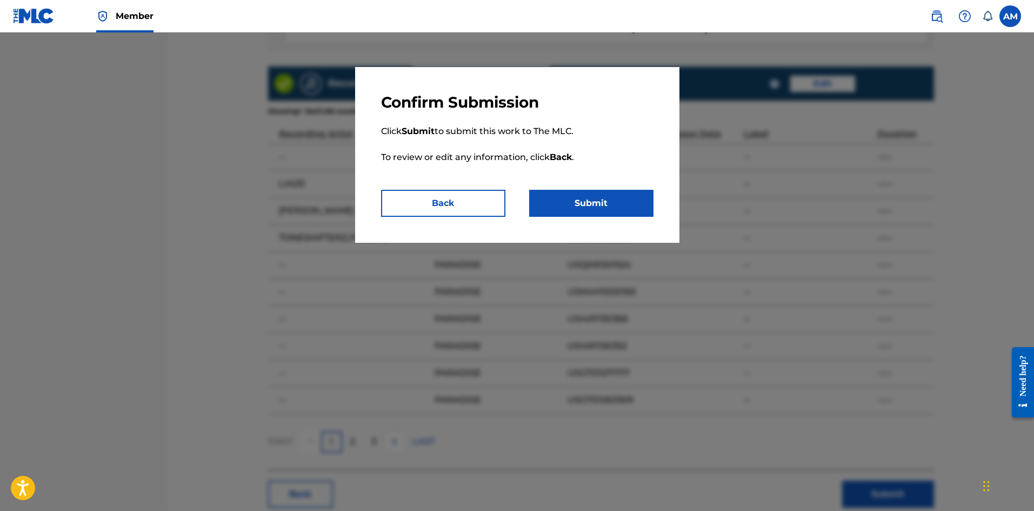
click at [590, 195] on button "Submit" at bounding box center [591, 203] width 124 height 27
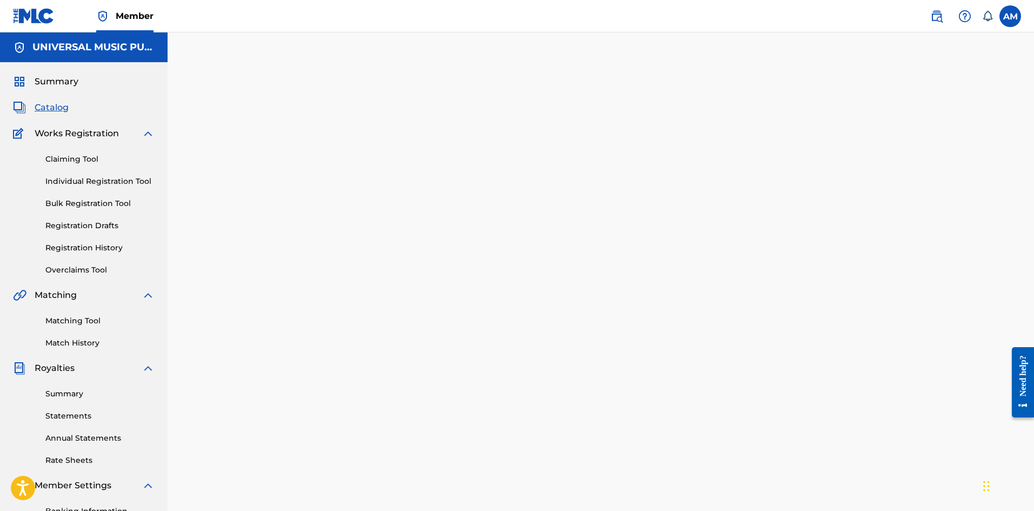
click at [58, 109] on span "Catalog" at bounding box center [52, 107] width 34 height 13
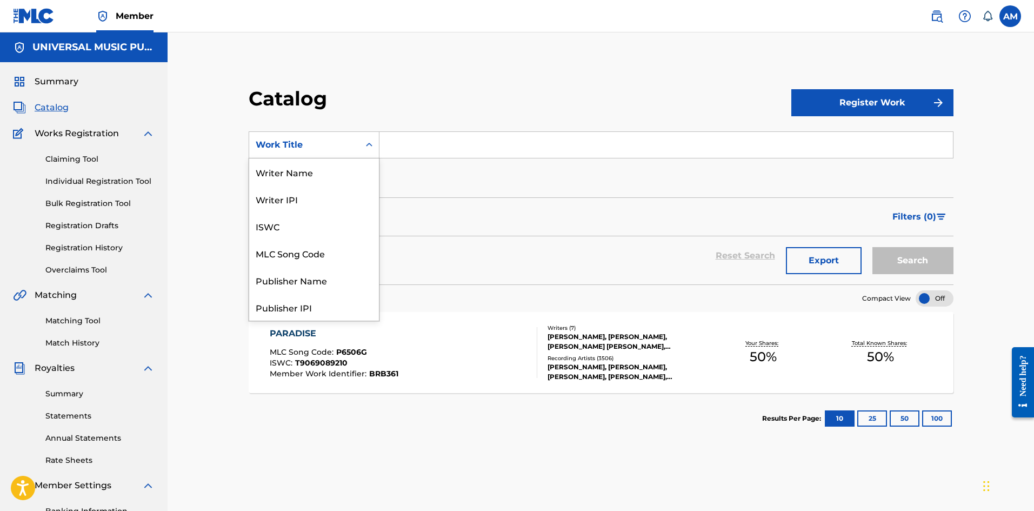
click at [305, 150] on div "Work Title" at bounding box center [304, 144] width 97 height 13
click at [304, 251] on div "MLC Song Code" at bounding box center [314, 253] width 130 height 27
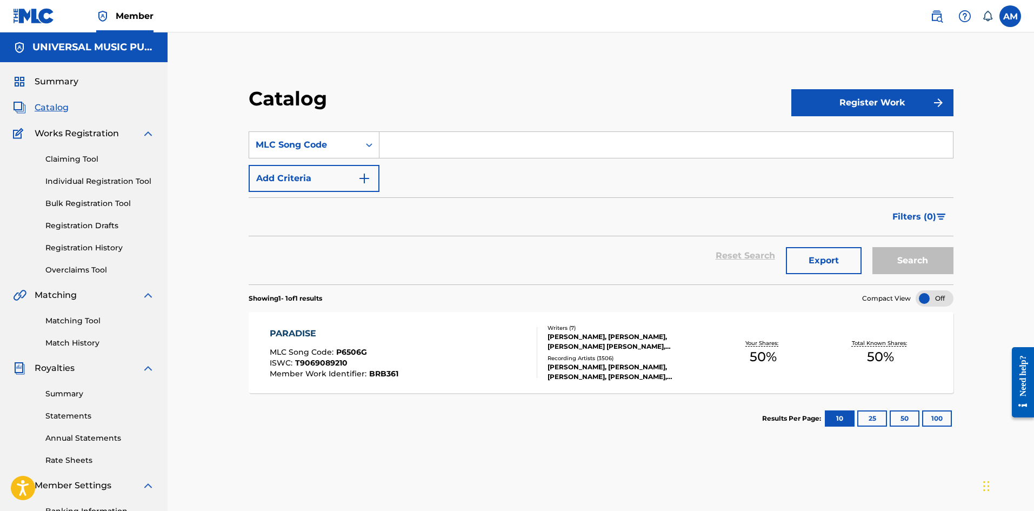
drag, startPoint x: 445, startPoint y: 141, endPoint x: 467, endPoint y: 141, distance: 21.6
click at [445, 141] on input "Search Form" at bounding box center [667, 145] width 574 height 26
paste input "BV9ONI"
type input "BV9ONI"
click at [924, 264] on button "Search" at bounding box center [913, 260] width 81 height 27
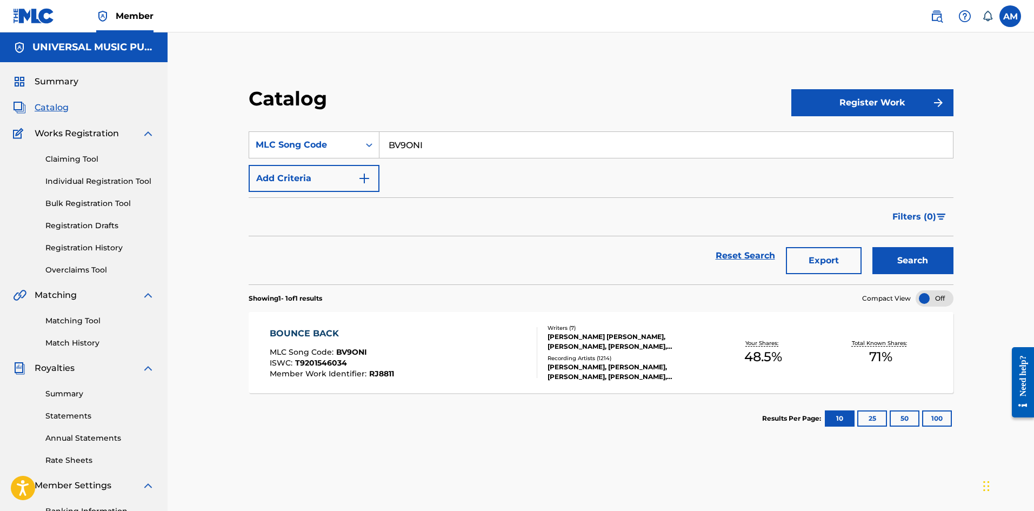
click at [691, 354] on div "Recording Artists ( 1214 )" at bounding box center [626, 358] width 157 height 8
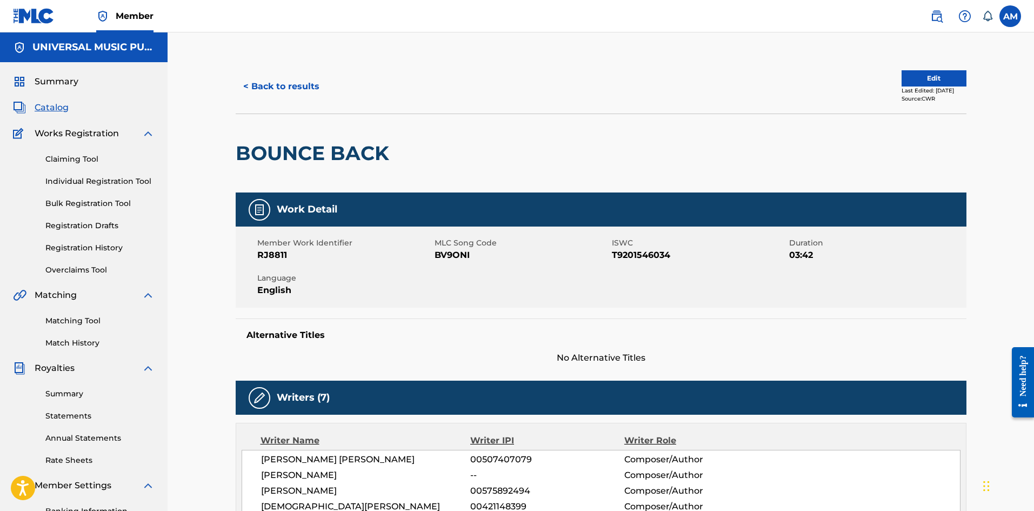
click at [921, 72] on button "Edit" at bounding box center [934, 78] width 65 height 16
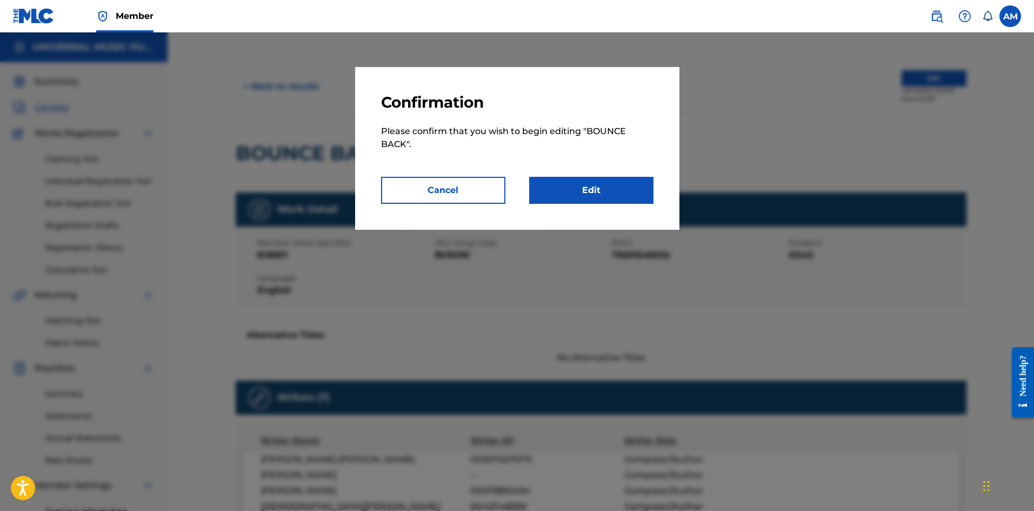
click at [600, 183] on link "Edit" at bounding box center [591, 190] width 124 height 27
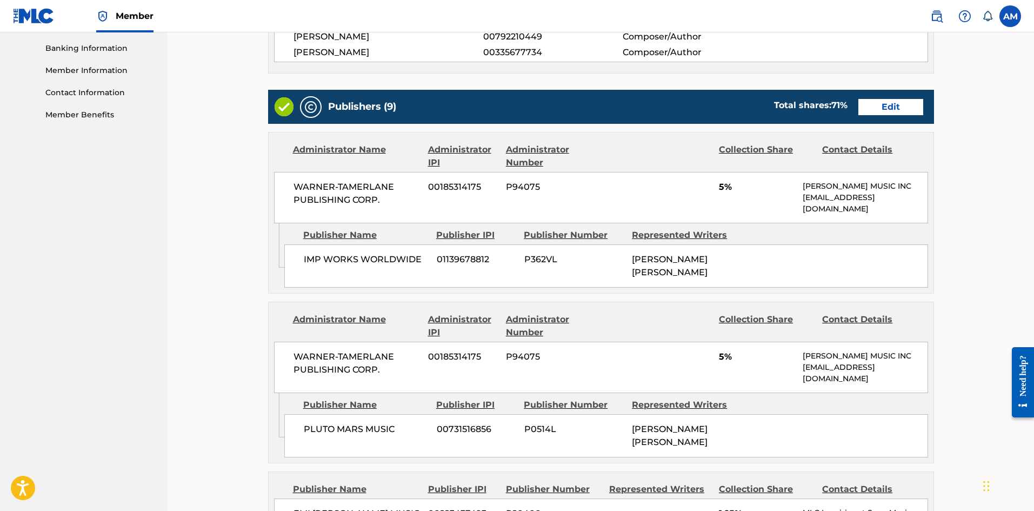
scroll to position [324, 0]
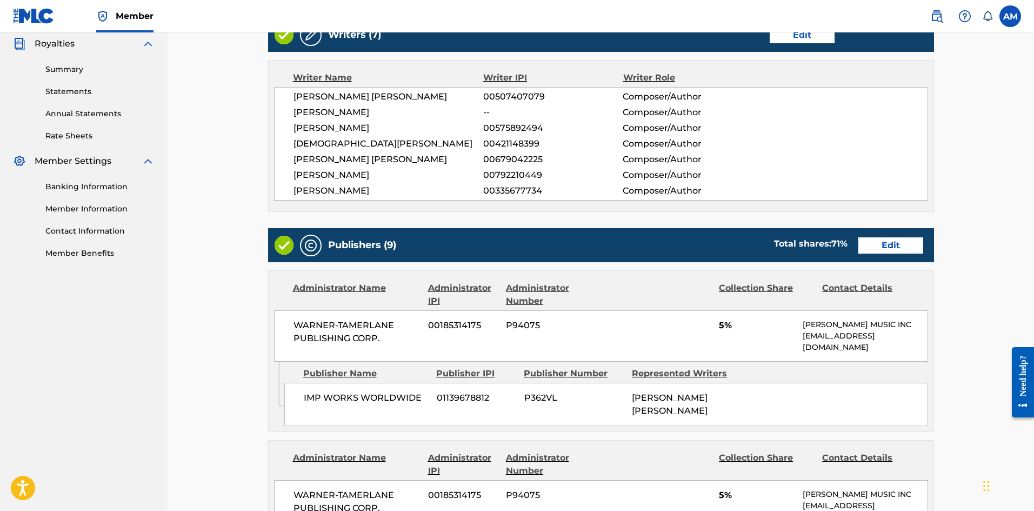
click at [905, 247] on link "Edit" at bounding box center [891, 245] width 65 height 16
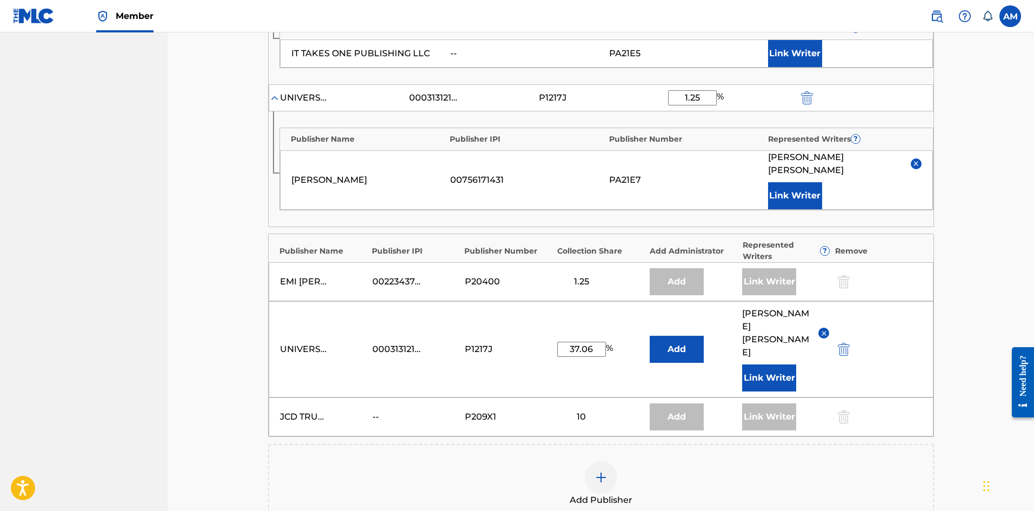
scroll to position [919, 0]
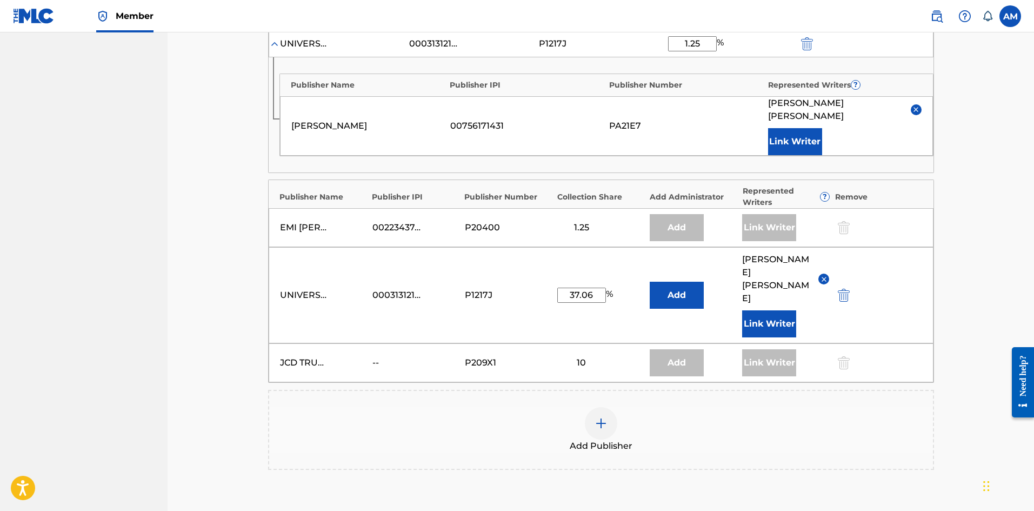
click at [606, 407] on div at bounding box center [601, 423] width 32 height 32
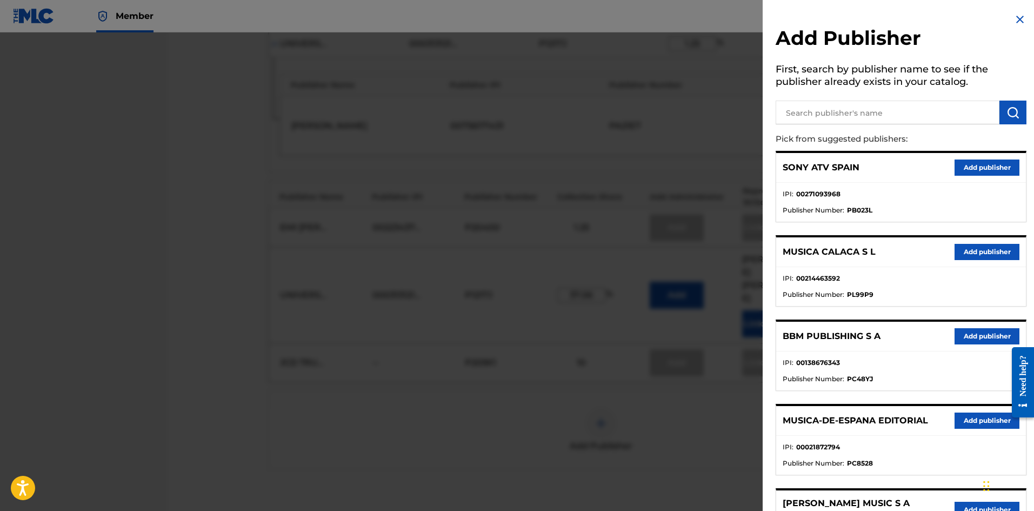
click at [856, 116] on input "text" at bounding box center [888, 113] width 224 height 24
type input "songs of universal"
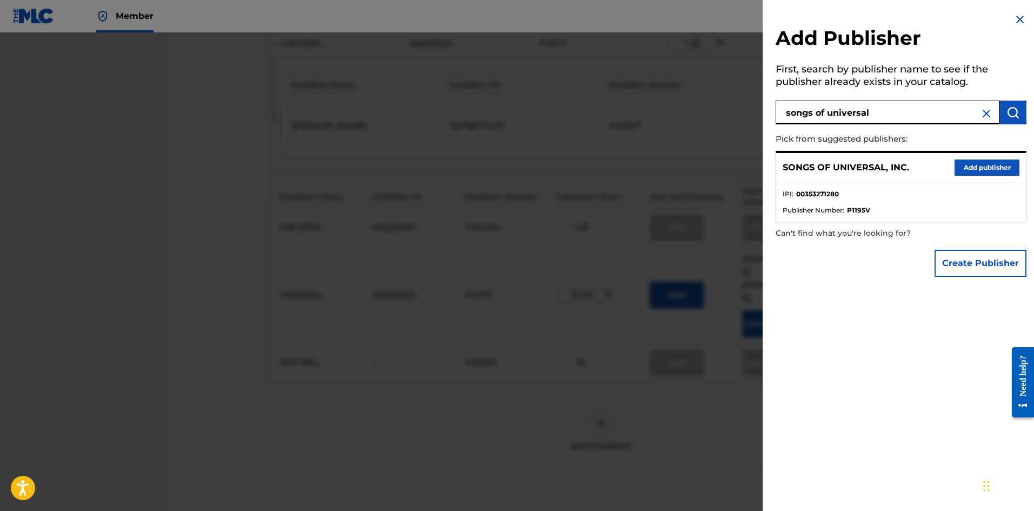
click at [979, 169] on button "Add publisher" at bounding box center [987, 168] width 65 height 16
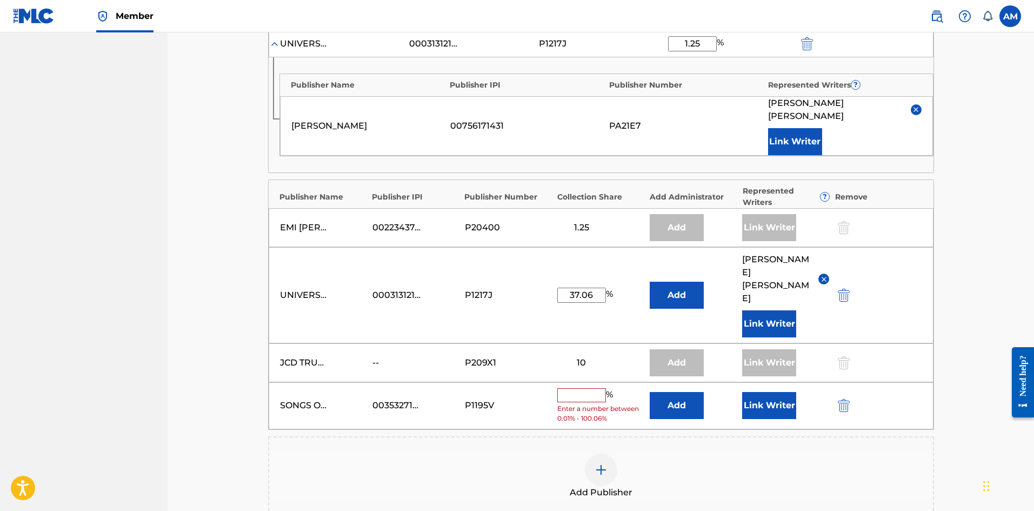
click at [573, 388] on input "text" at bounding box center [581, 395] width 49 height 14
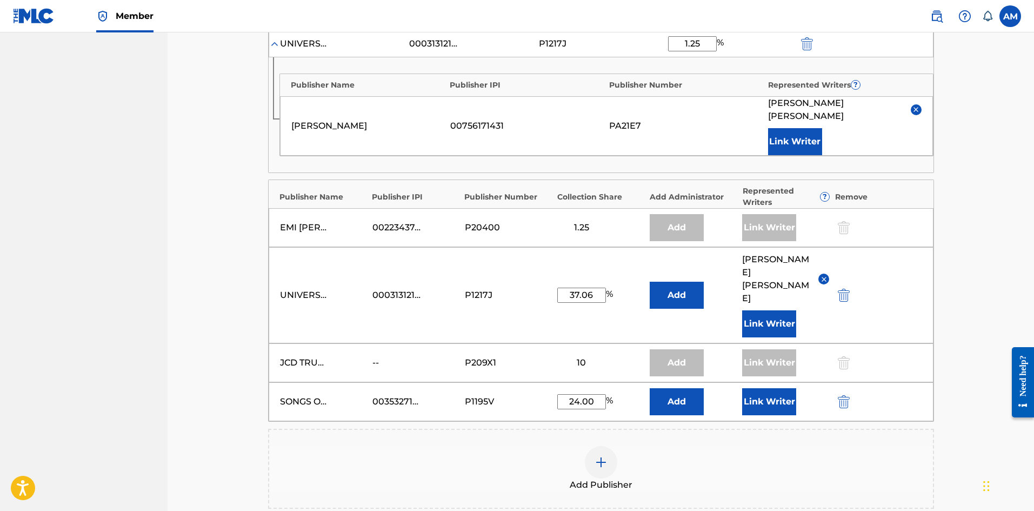
type input "24.00"
click at [768, 388] on button "Link Writer" at bounding box center [769, 401] width 54 height 27
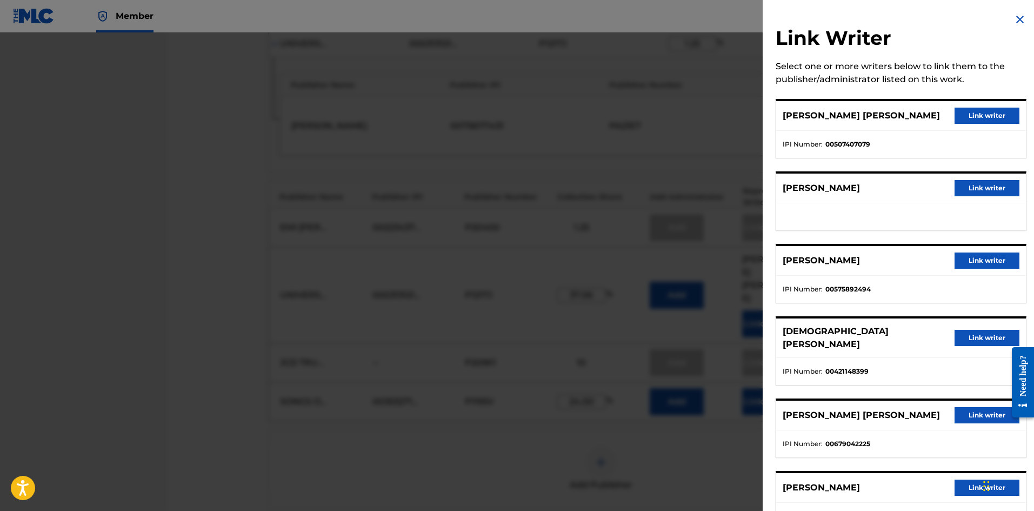
click at [1008, 186] on button "Link writer" at bounding box center [987, 188] width 65 height 16
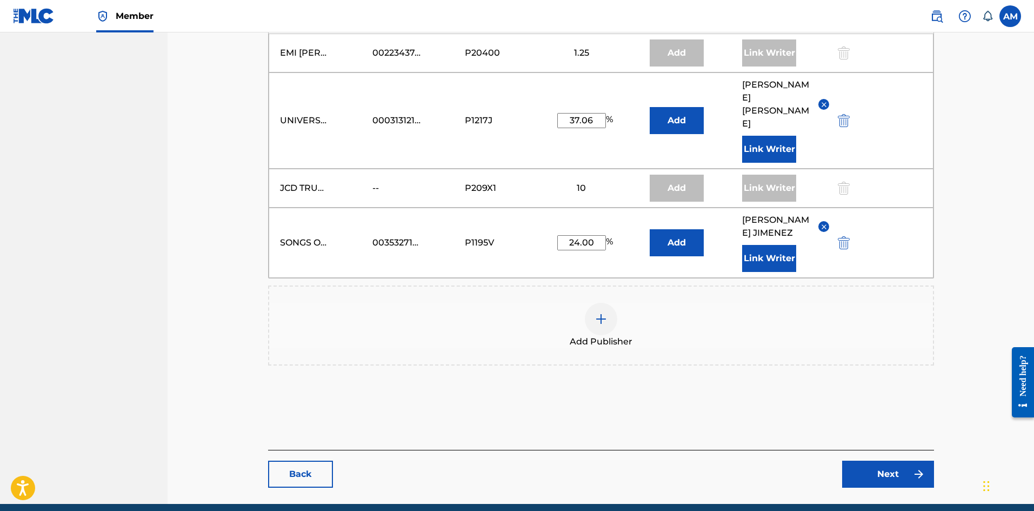
scroll to position [1113, 0]
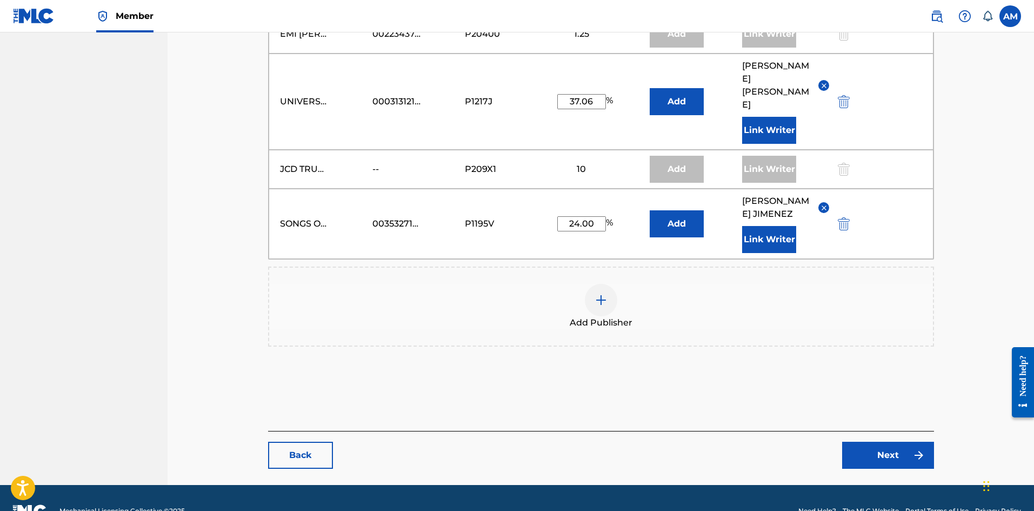
click at [895, 442] on link "Next" at bounding box center [888, 455] width 92 height 27
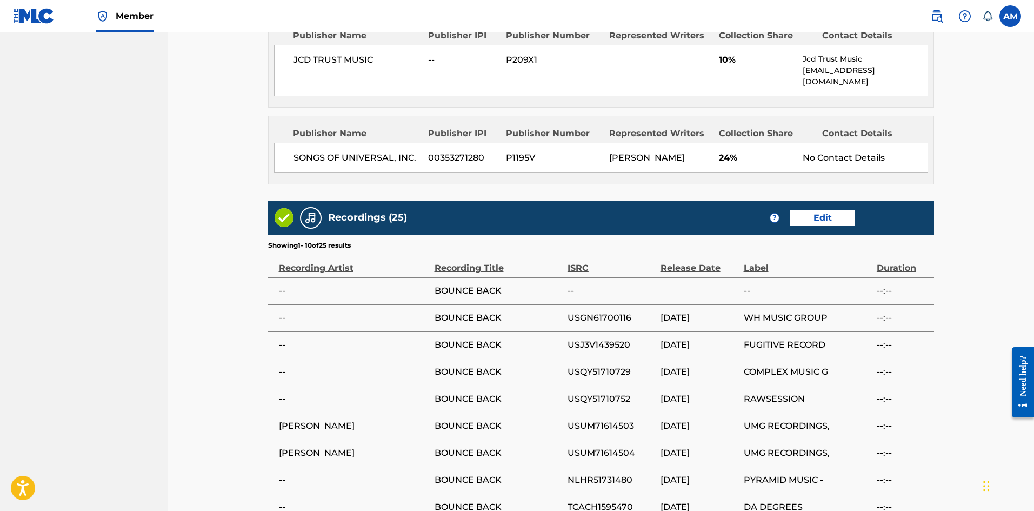
scroll to position [2173, 0]
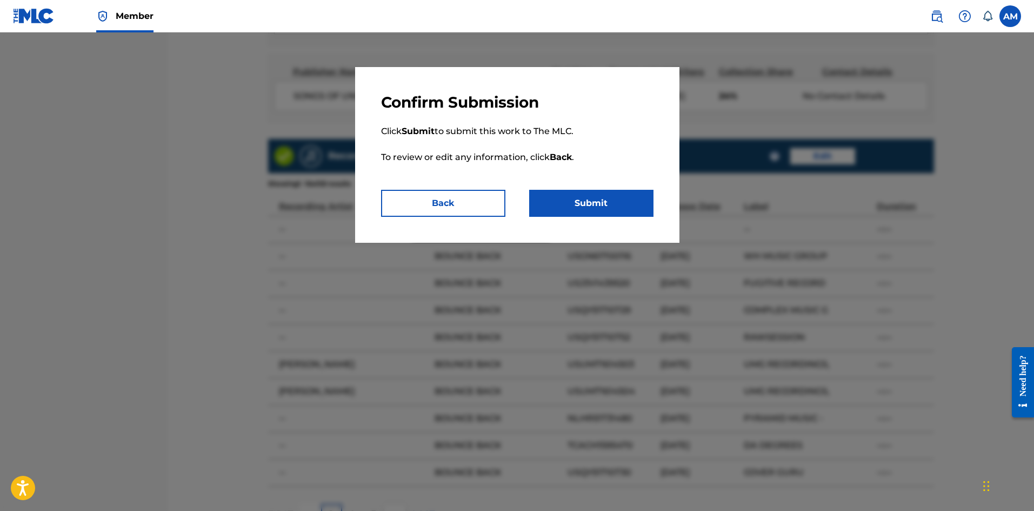
click at [605, 196] on button "Submit" at bounding box center [591, 203] width 124 height 27
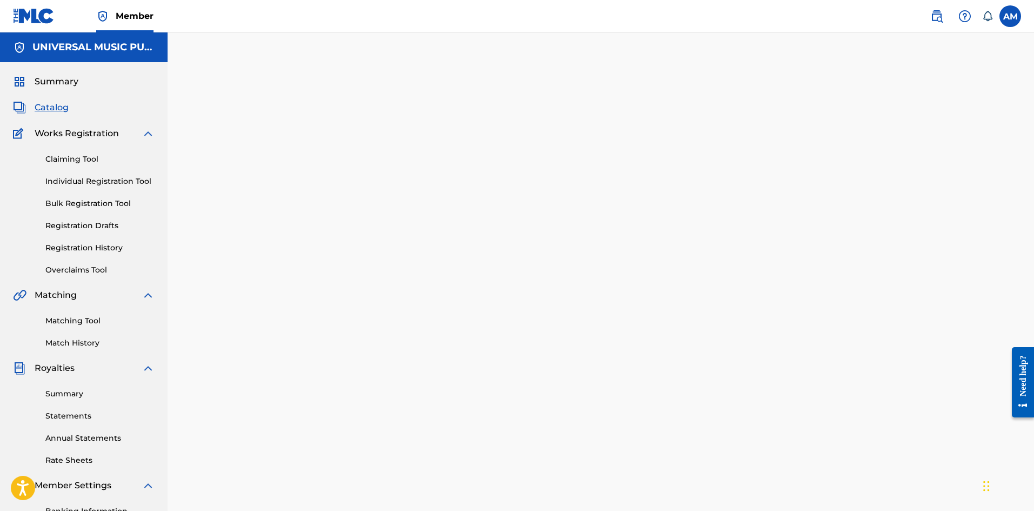
click at [933, 22] on img at bounding box center [937, 16] width 13 height 13
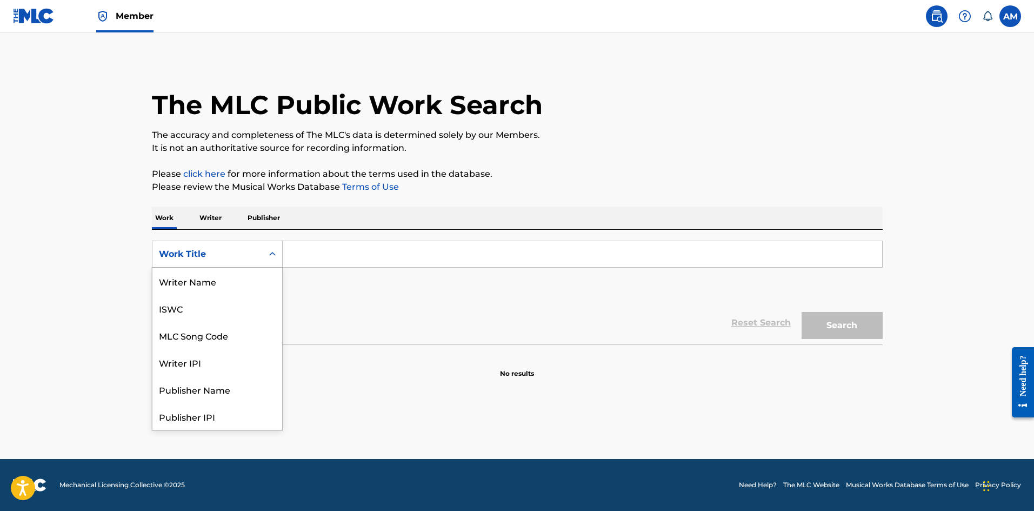
drag, startPoint x: 227, startPoint y: 250, endPoint x: 229, endPoint y: 262, distance: 11.6
click at [228, 250] on div "Work Title" at bounding box center [207, 254] width 97 height 13
click at [221, 278] on div "MLC Song Code" at bounding box center [217, 281] width 130 height 27
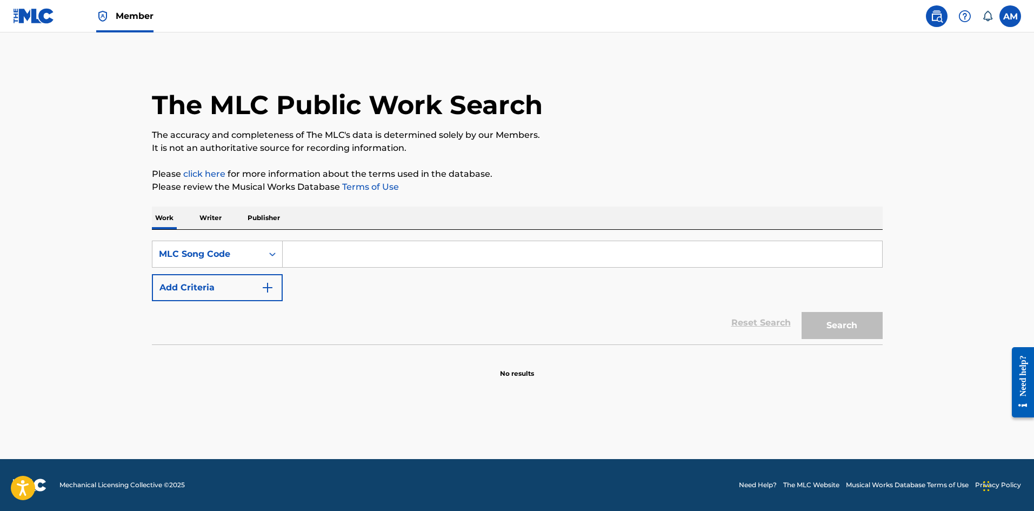
click at [334, 259] on input "Search Form" at bounding box center [583, 254] width 600 height 26
paste input "CA4QX3"
type input "CA4QX3"
